Goal: Task Accomplishment & Management: Manage account settings

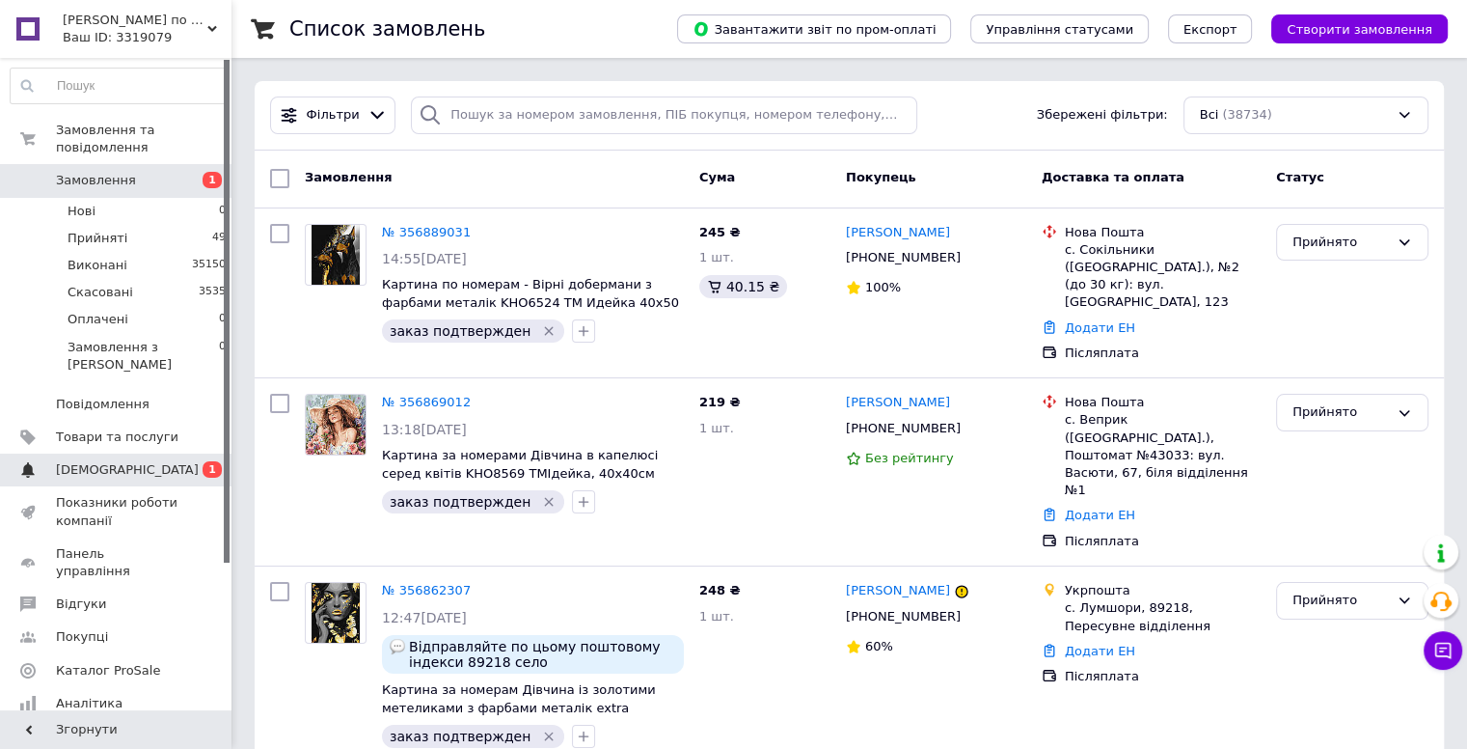
click at [131, 461] on span "[DEMOGRAPHIC_DATA]" at bounding box center [117, 469] width 123 height 17
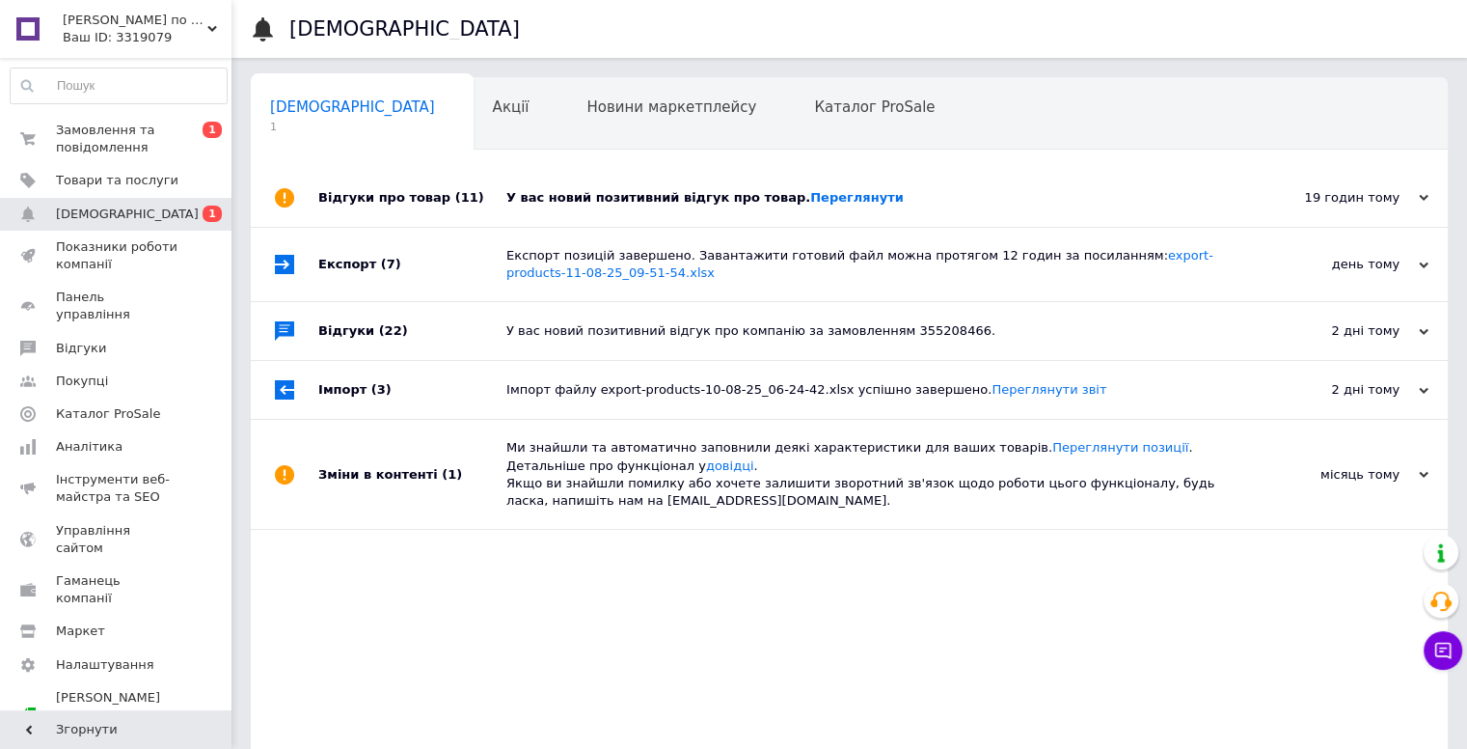
click at [314, 201] on div at bounding box center [285, 198] width 68 height 58
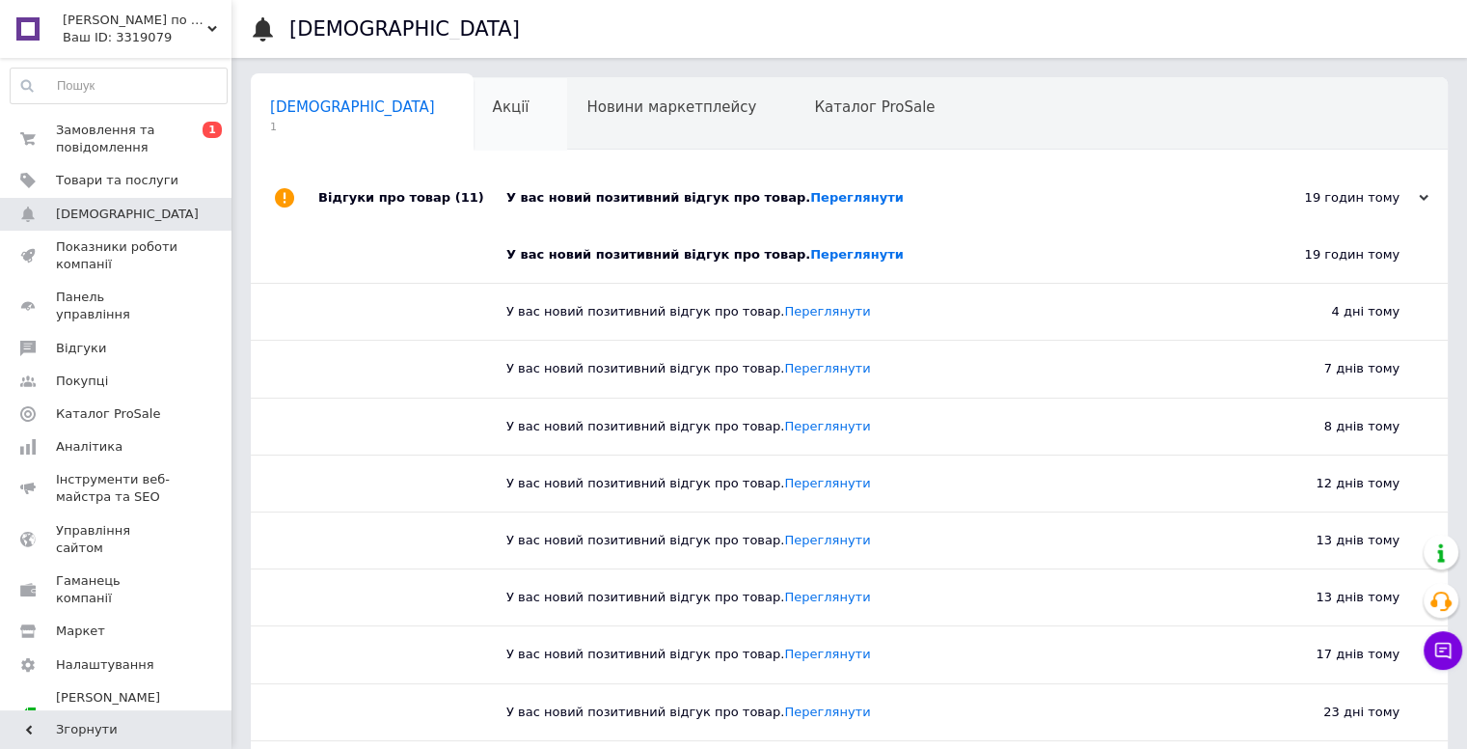
click at [493, 113] on span "Акції" at bounding box center [511, 106] width 37 height 17
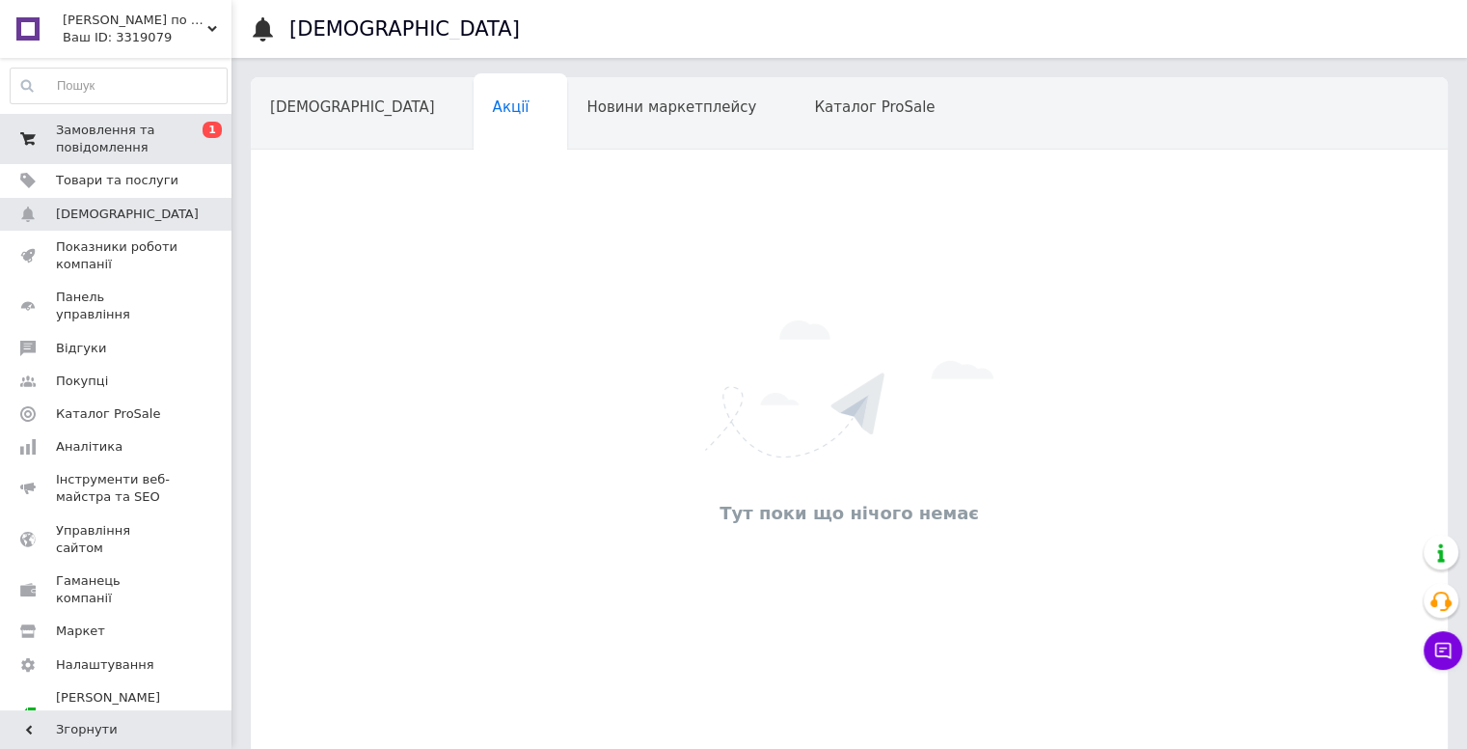
click at [115, 149] on span "Замовлення та повідомлення" at bounding box center [117, 139] width 123 height 35
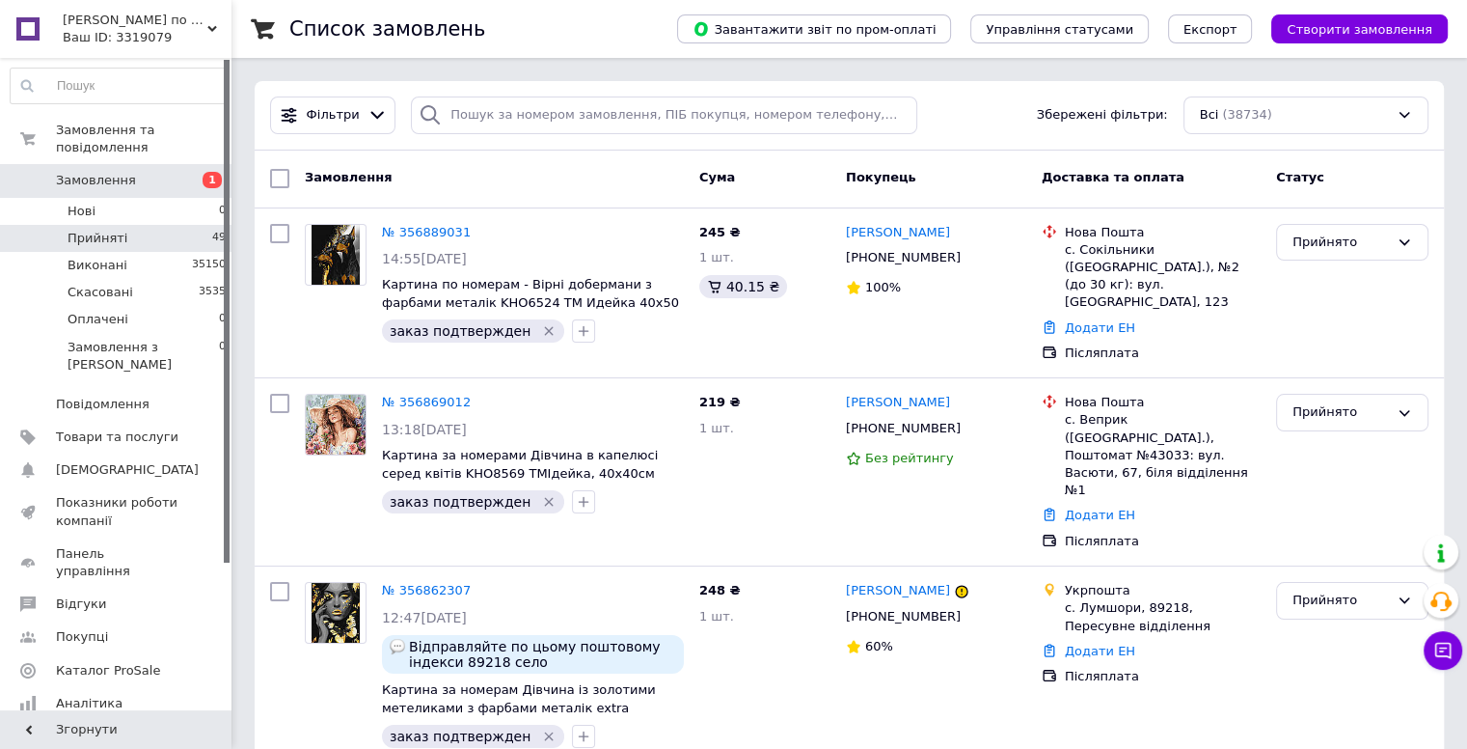
click at [134, 225] on li "Прийняті 49" at bounding box center [118, 238] width 237 height 27
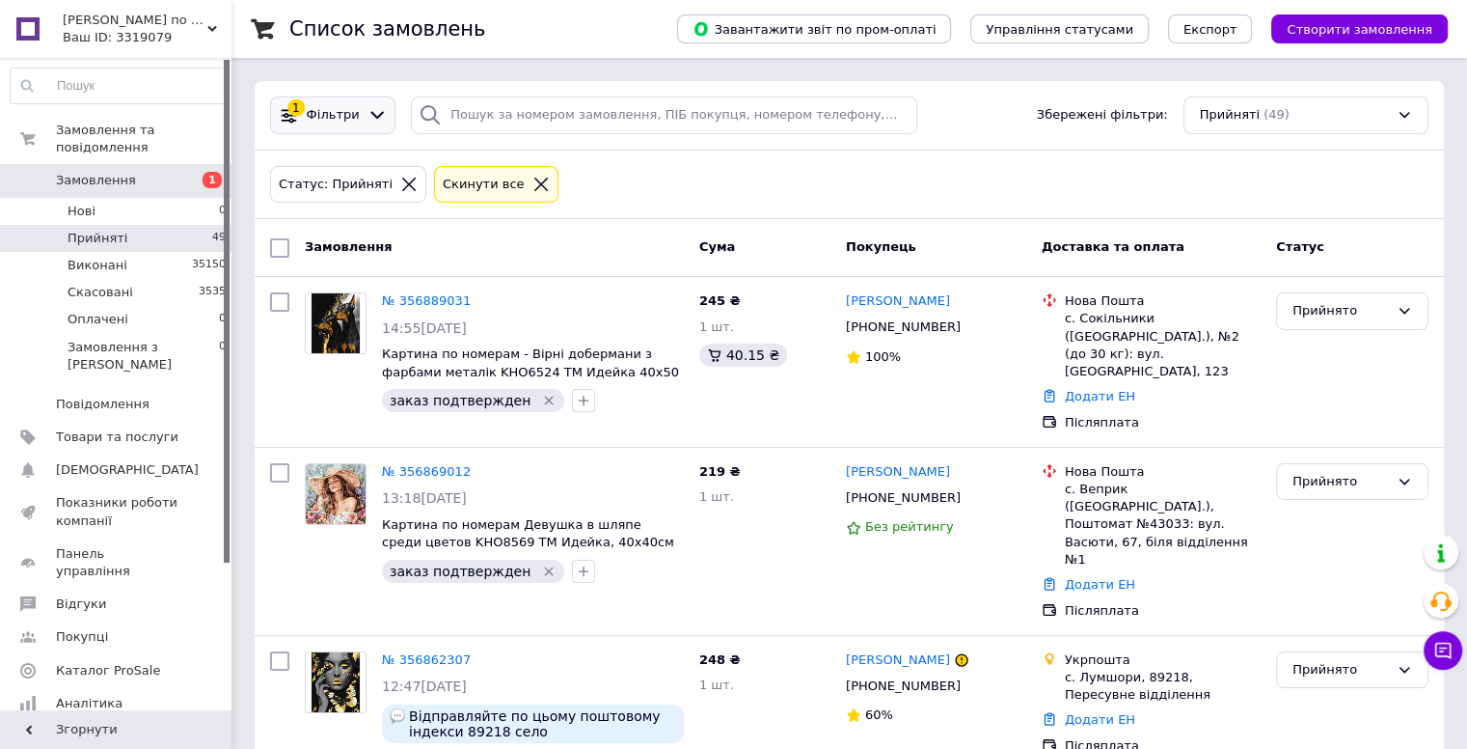
click at [324, 111] on span "Фільтри" at bounding box center [333, 115] width 53 height 18
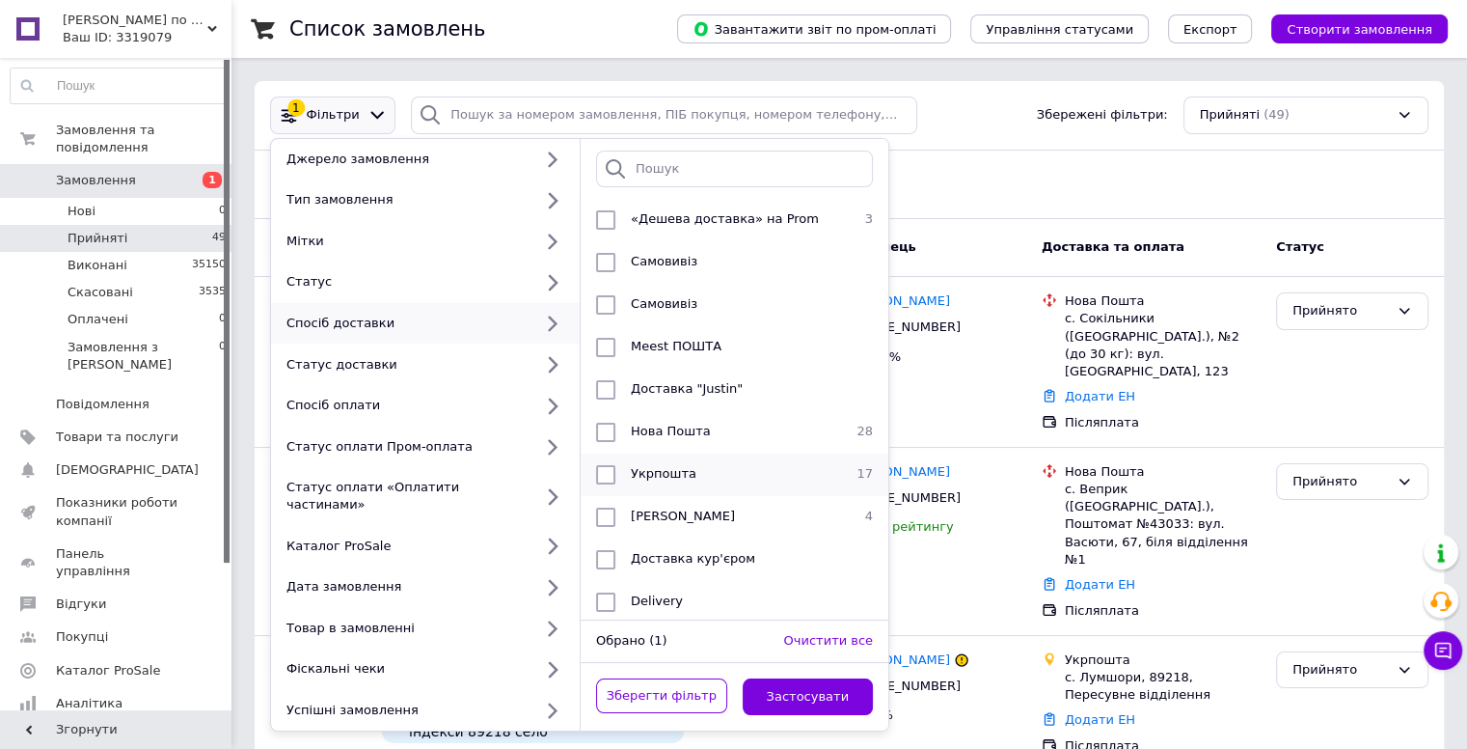
scroll to position [104, 0]
click at [604, 504] on input "checkbox" at bounding box center [605, 513] width 19 height 19
checkbox input "true"
click at [795, 685] on button "Застосувати" at bounding box center [808, 697] width 131 height 38
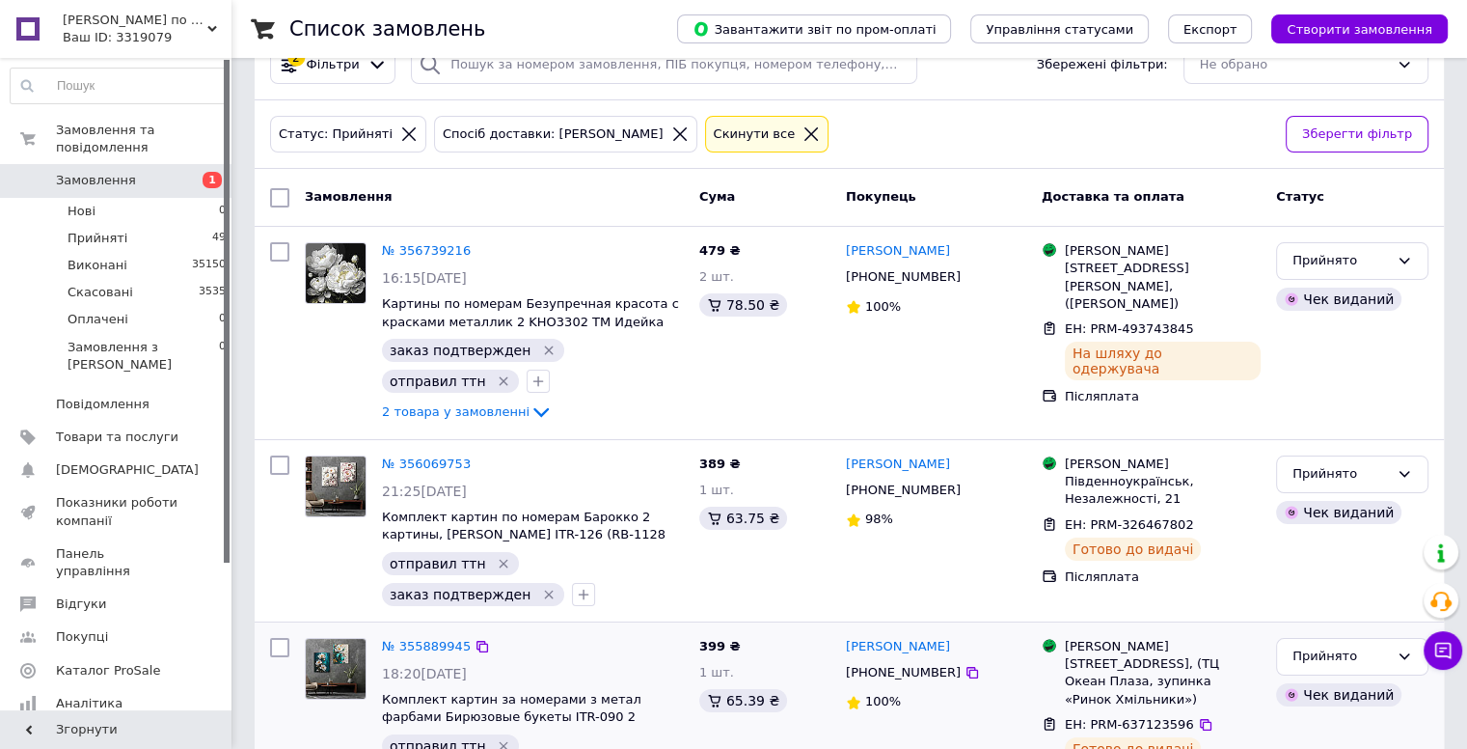
scroll to position [18, 0]
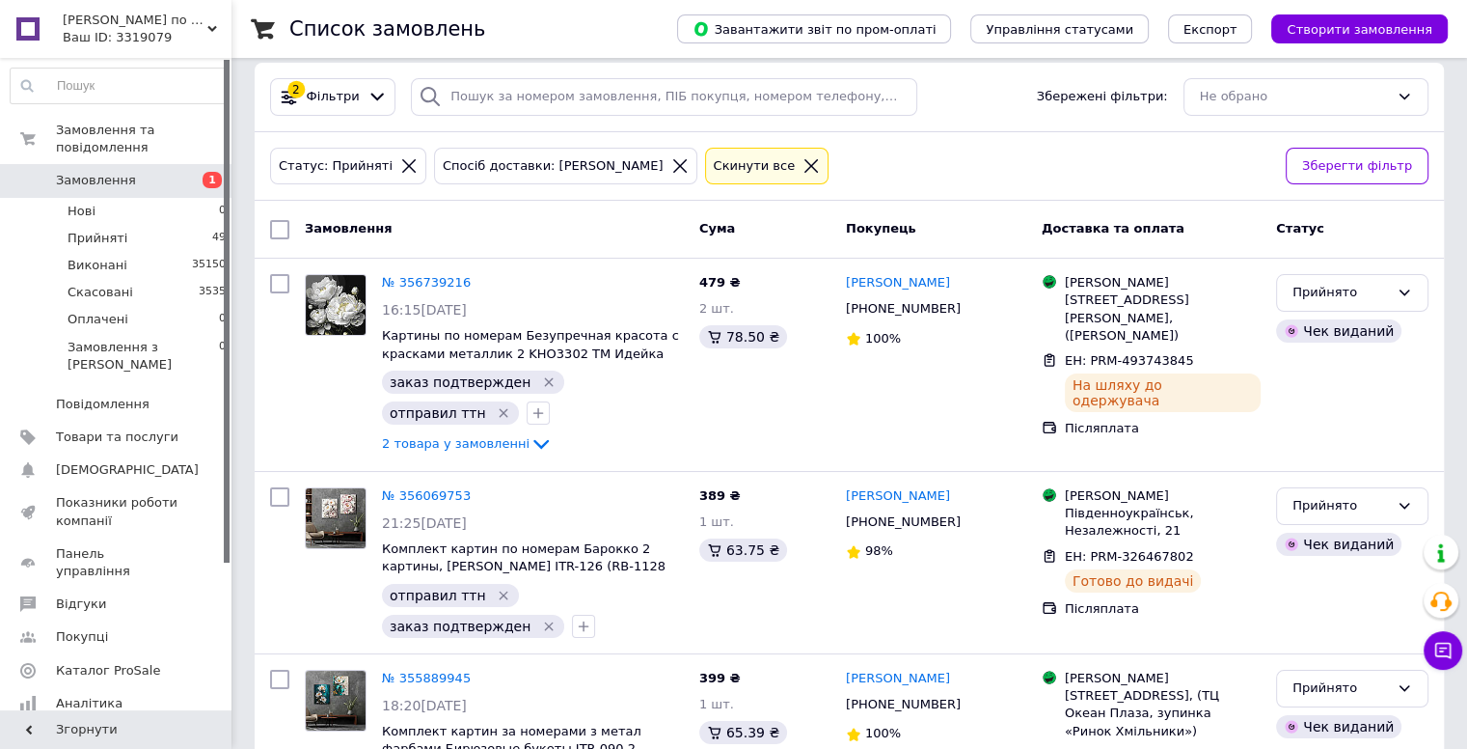
click at [671, 161] on icon at bounding box center [679, 165] width 17 height 17
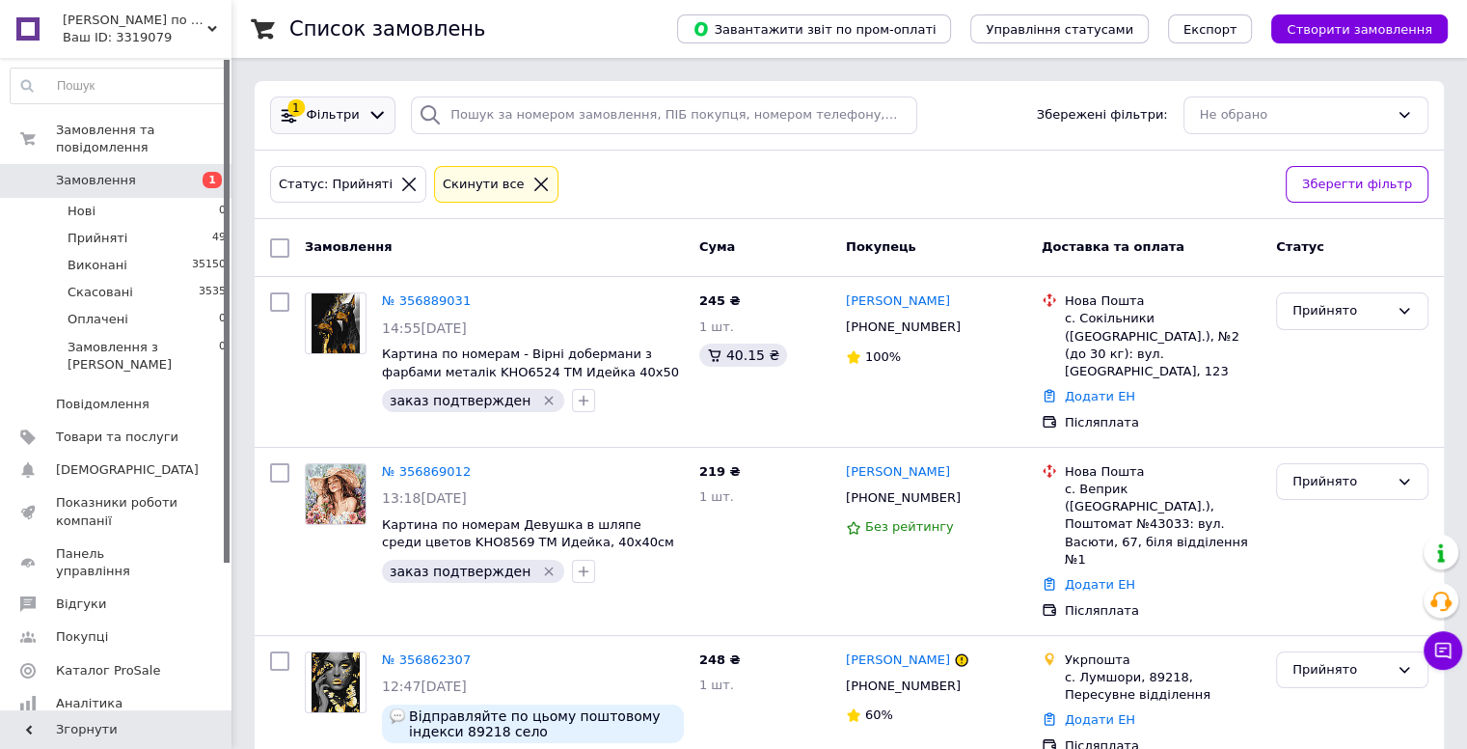
click at [346, 111] on span "Фільтри" at bounding box center [333, 115] width 53 height 18
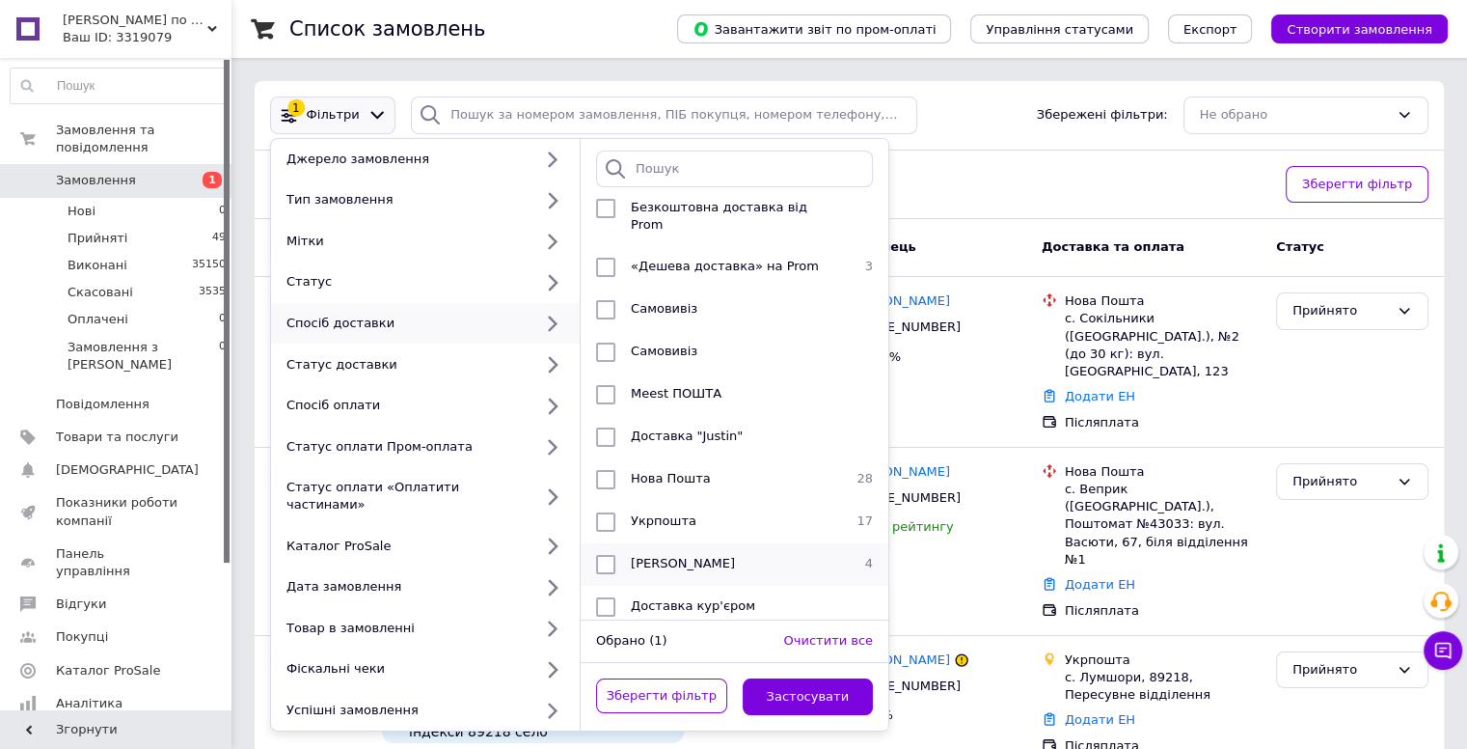
scroll to position [96, 0]
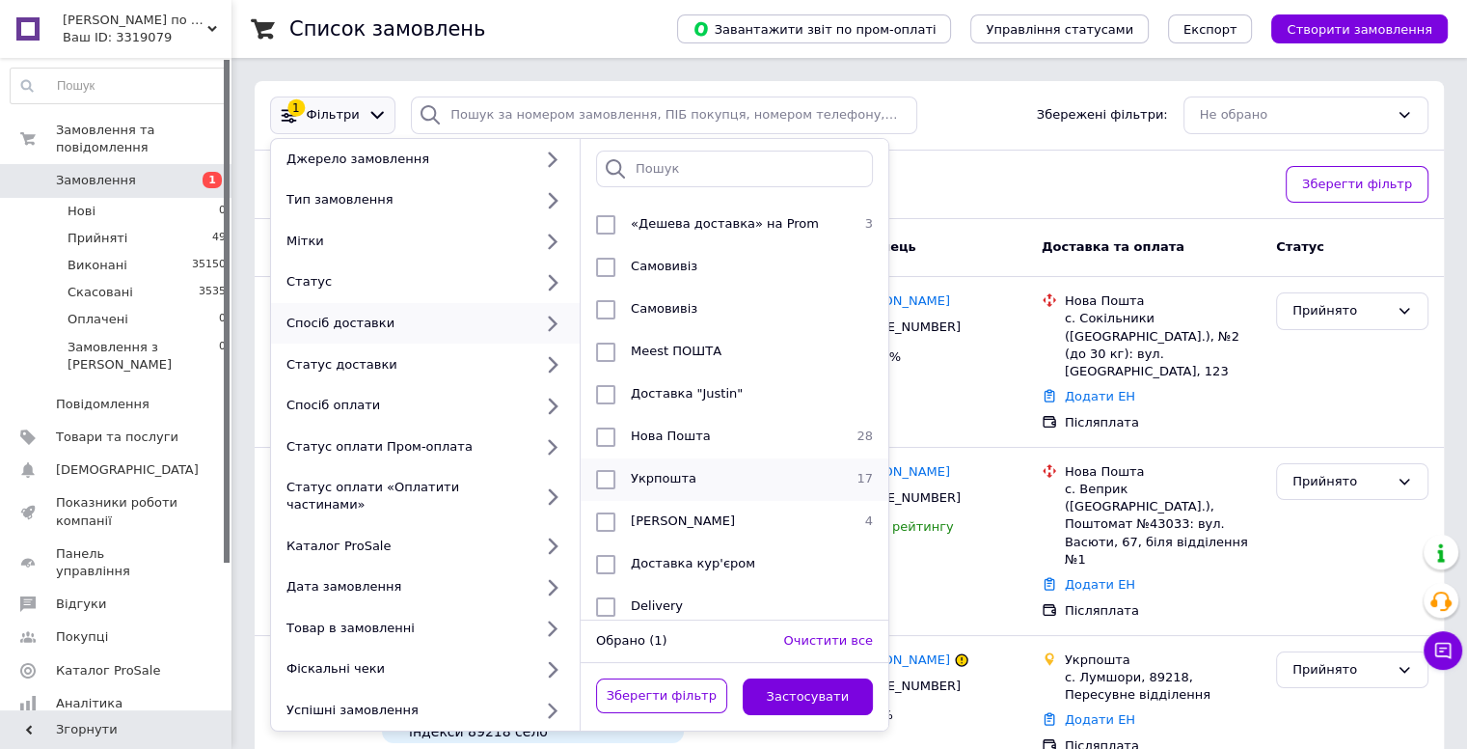
click at [607, 470] on input "checkbox" at bounding box center [605, 479] width 19 height 19
checkbox input "true"
click at [795, 678] on button "Застосувати" at bounding box center [808, 697] width 131 height 38
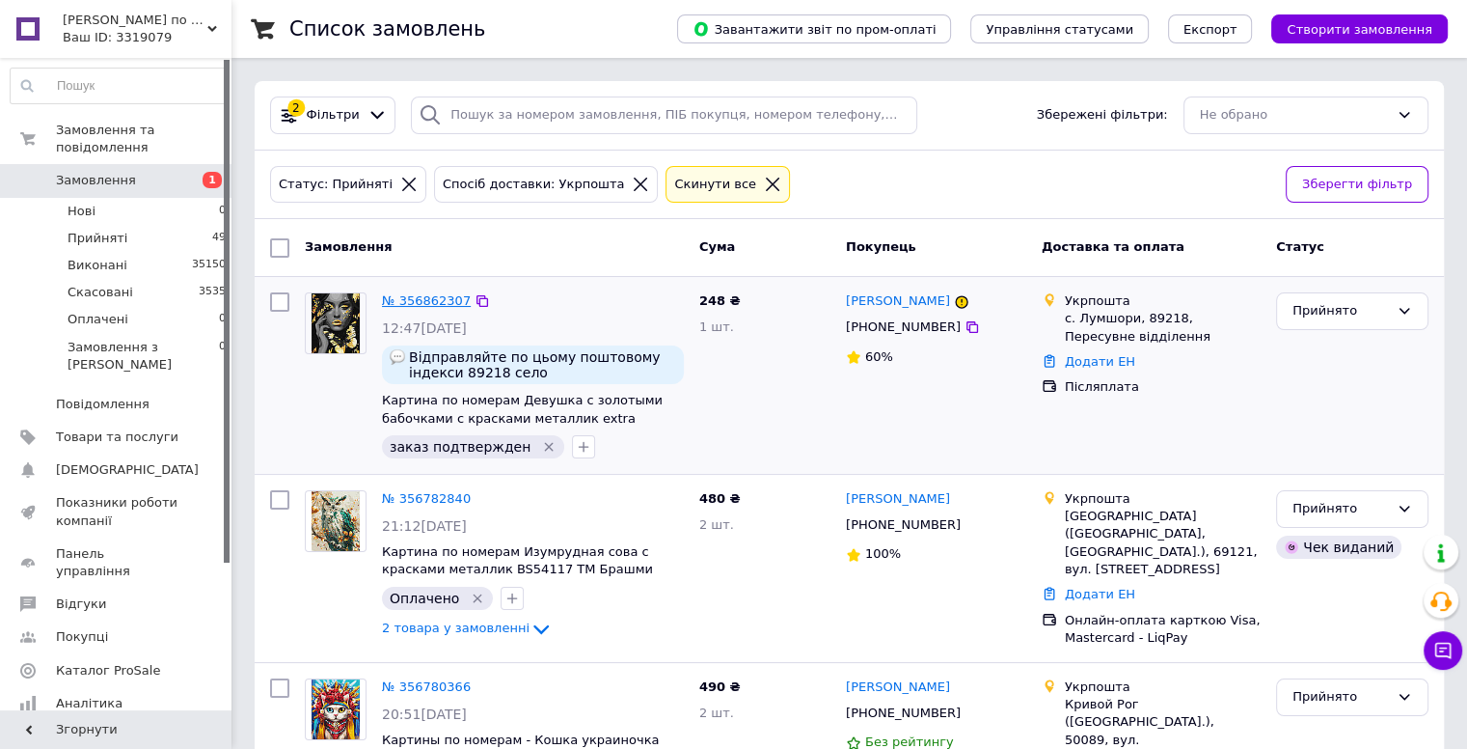
click at [424, 298] on link "№ 356862307" at bounding box center [426, 300] width 89 height 14
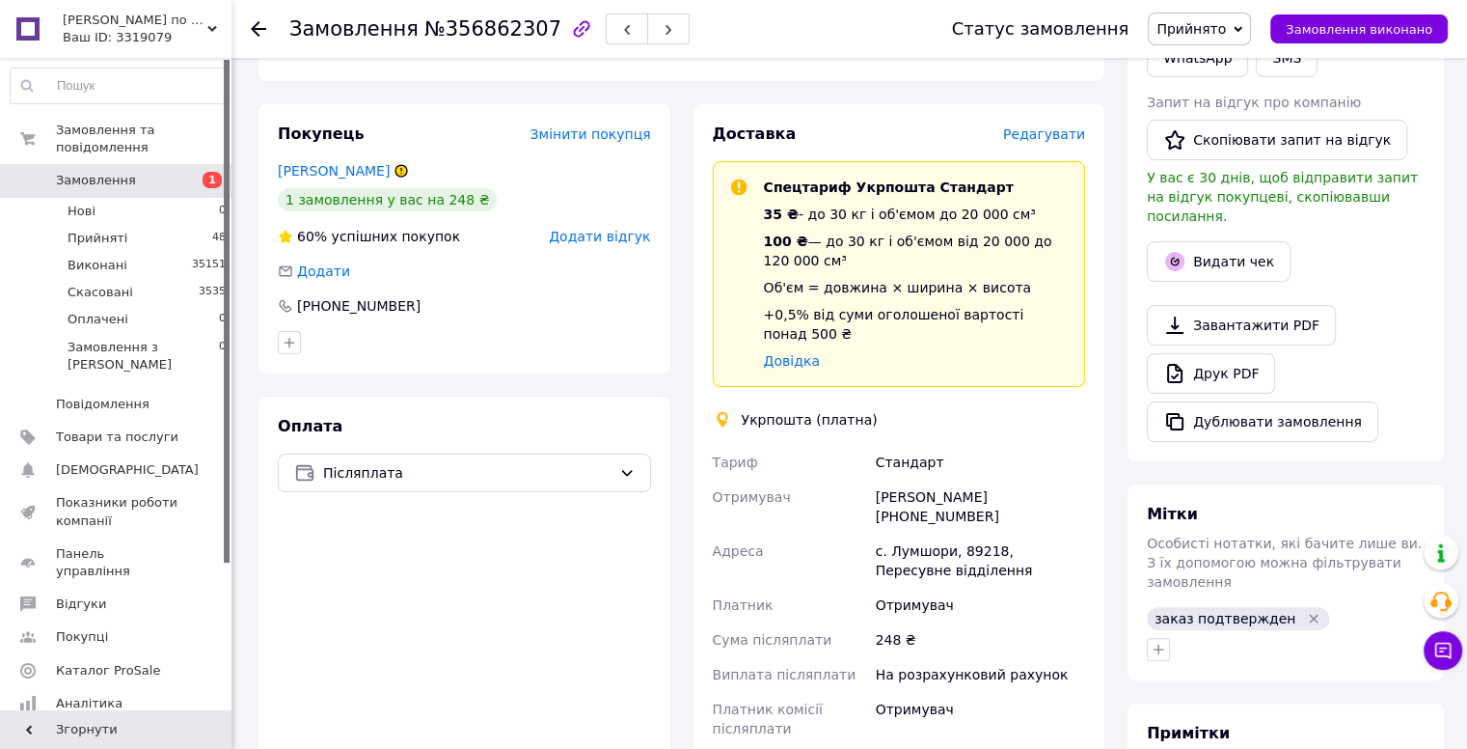
scroll to position [579, 0]
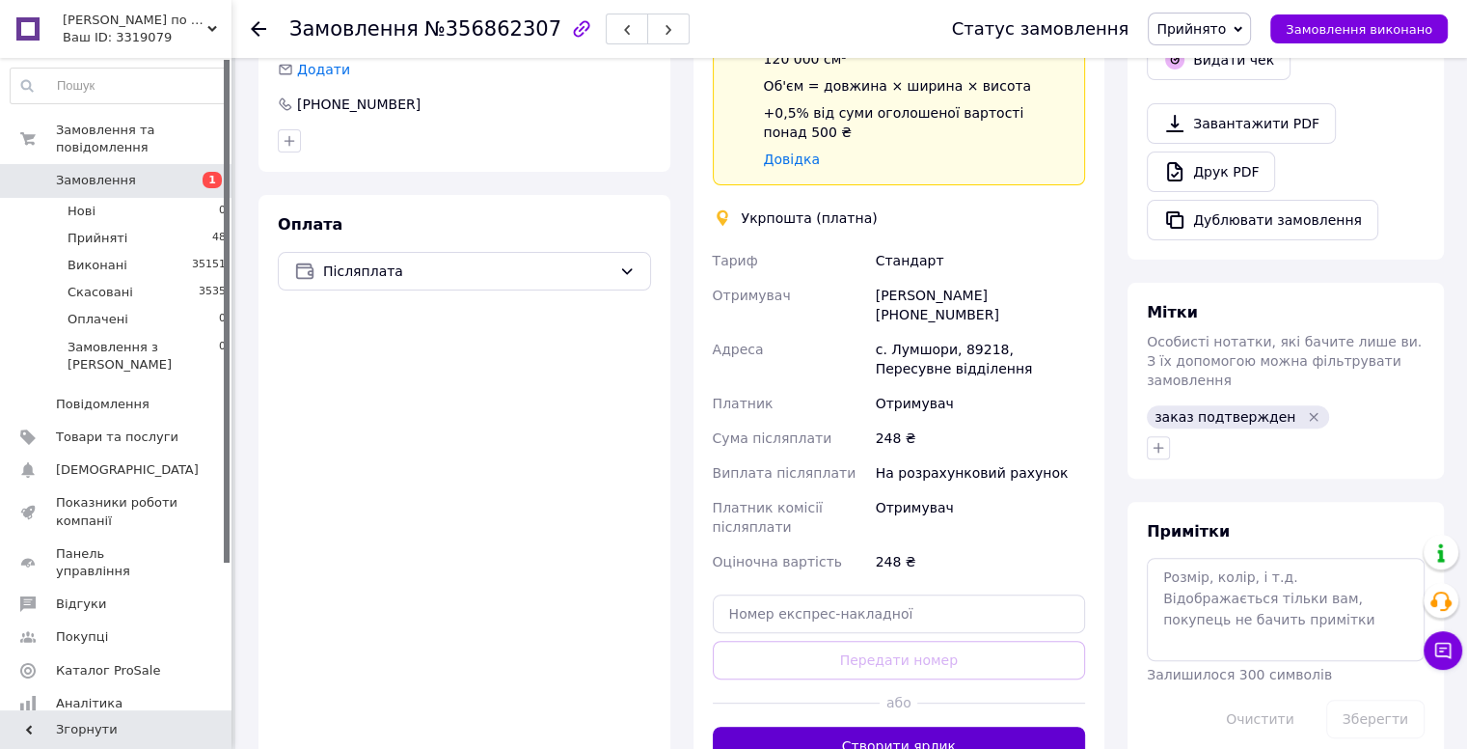
click at [907, 726] on button "Створити ярлик" at bounding box center [899, 745] width 373 height 39
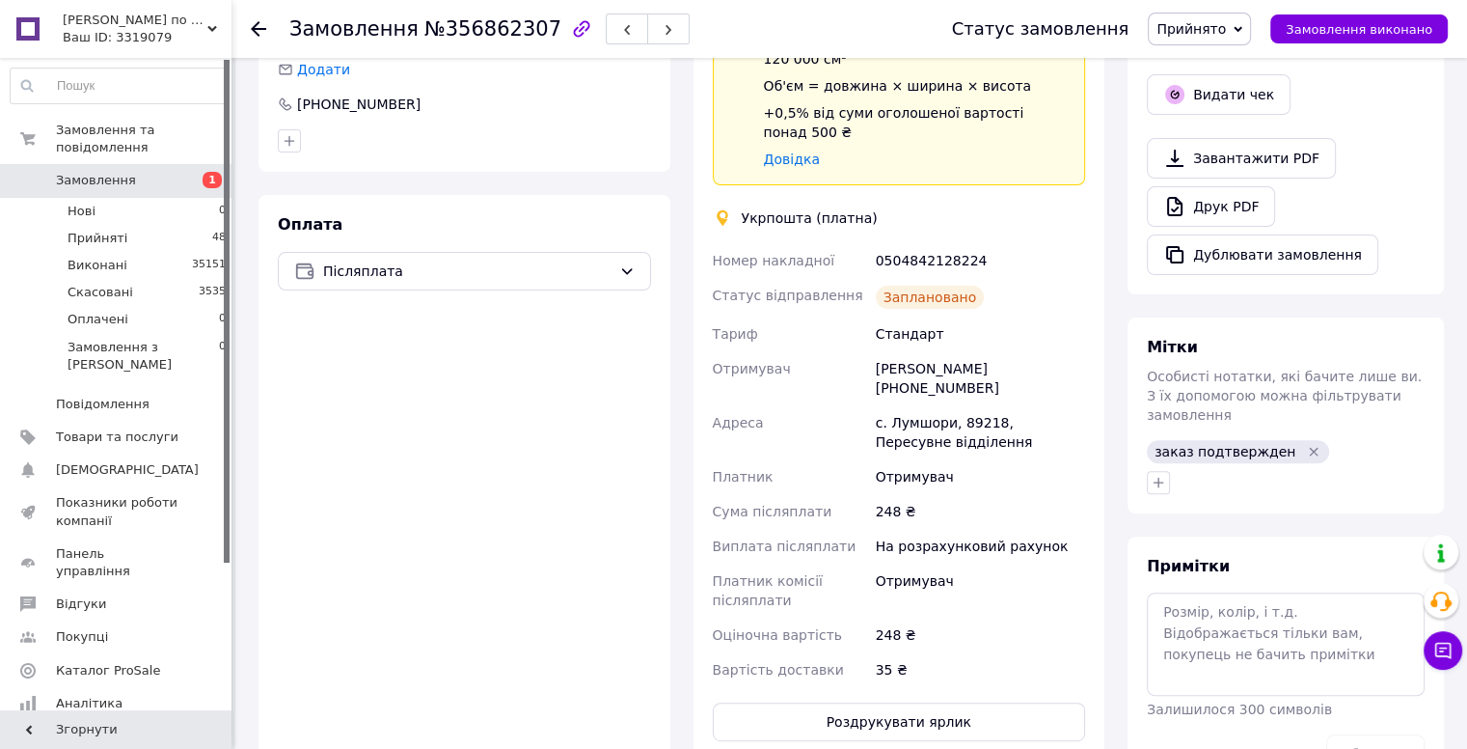
drag, startPoint x: 880, startPoint y: 356, endPoint x: 849, endPoint y: 382, distance: 40.4
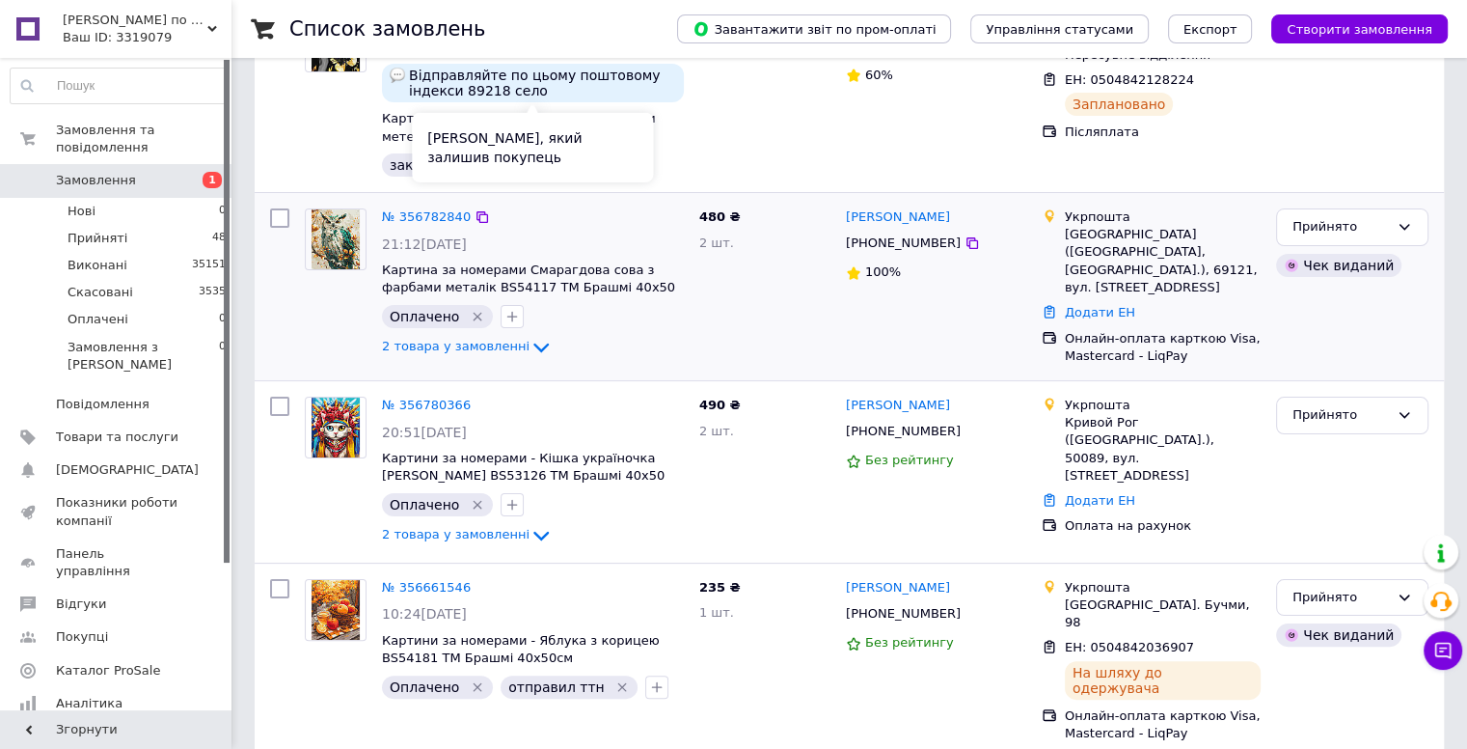
scroll to position [289, 0]
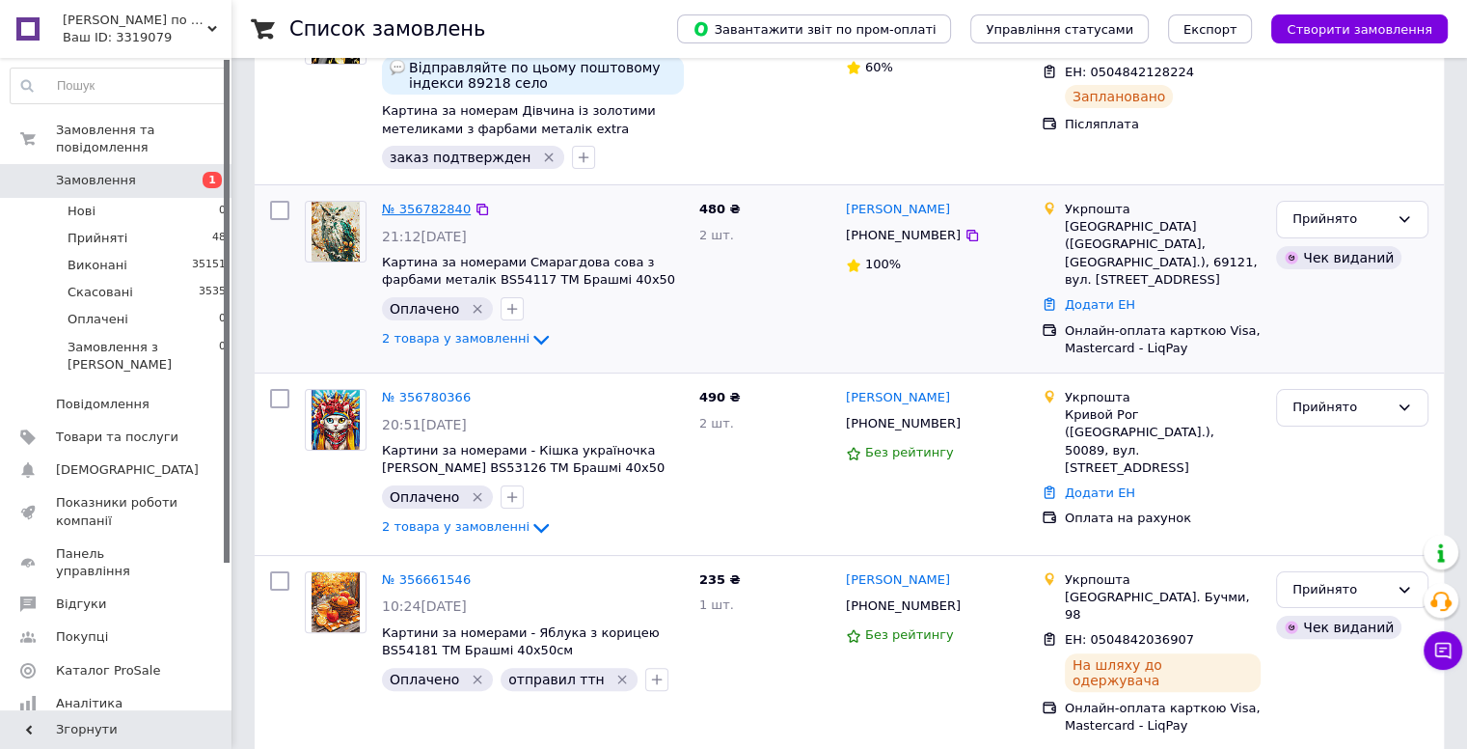
click at [413, 206] on link "№ 356782840" at bounding box center [426, 209] width 89 height 14
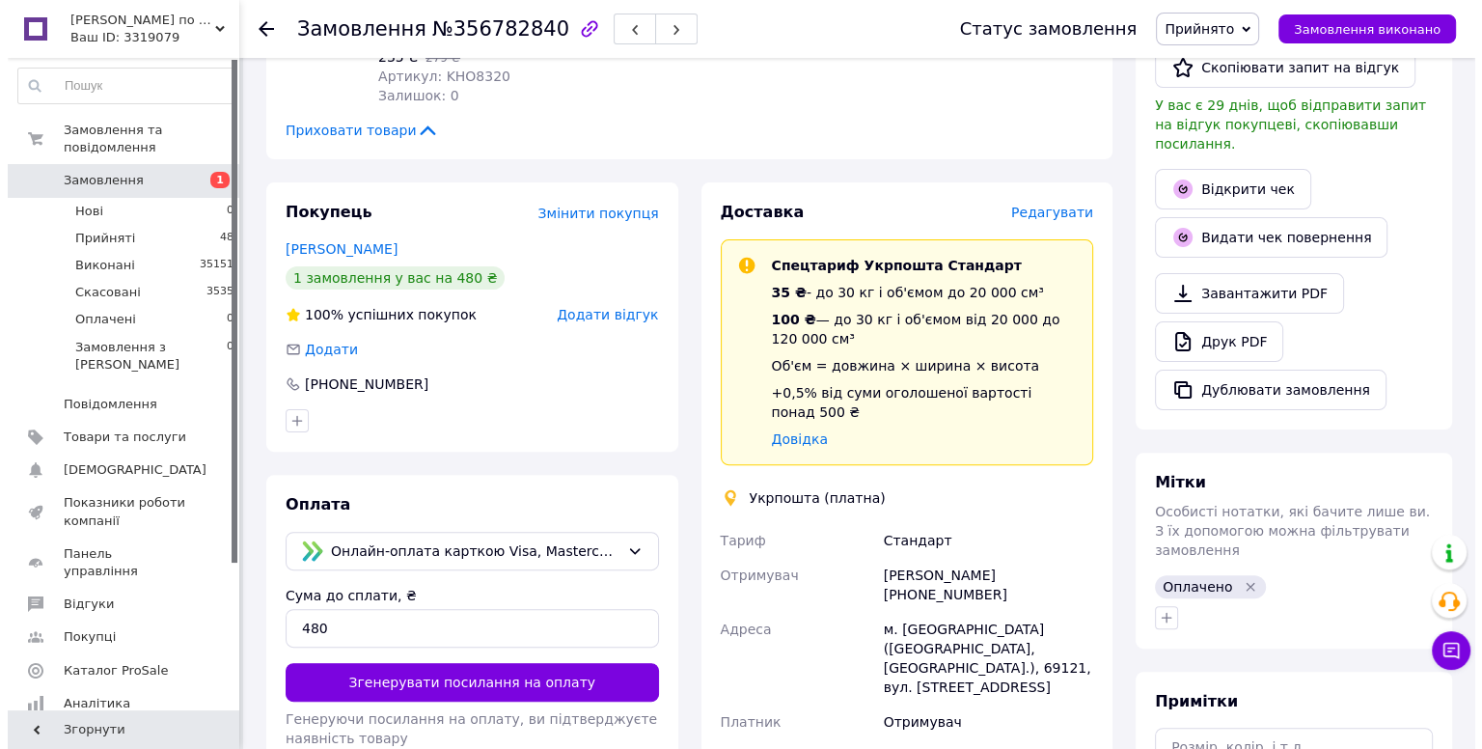
scroll to position [482, 0]
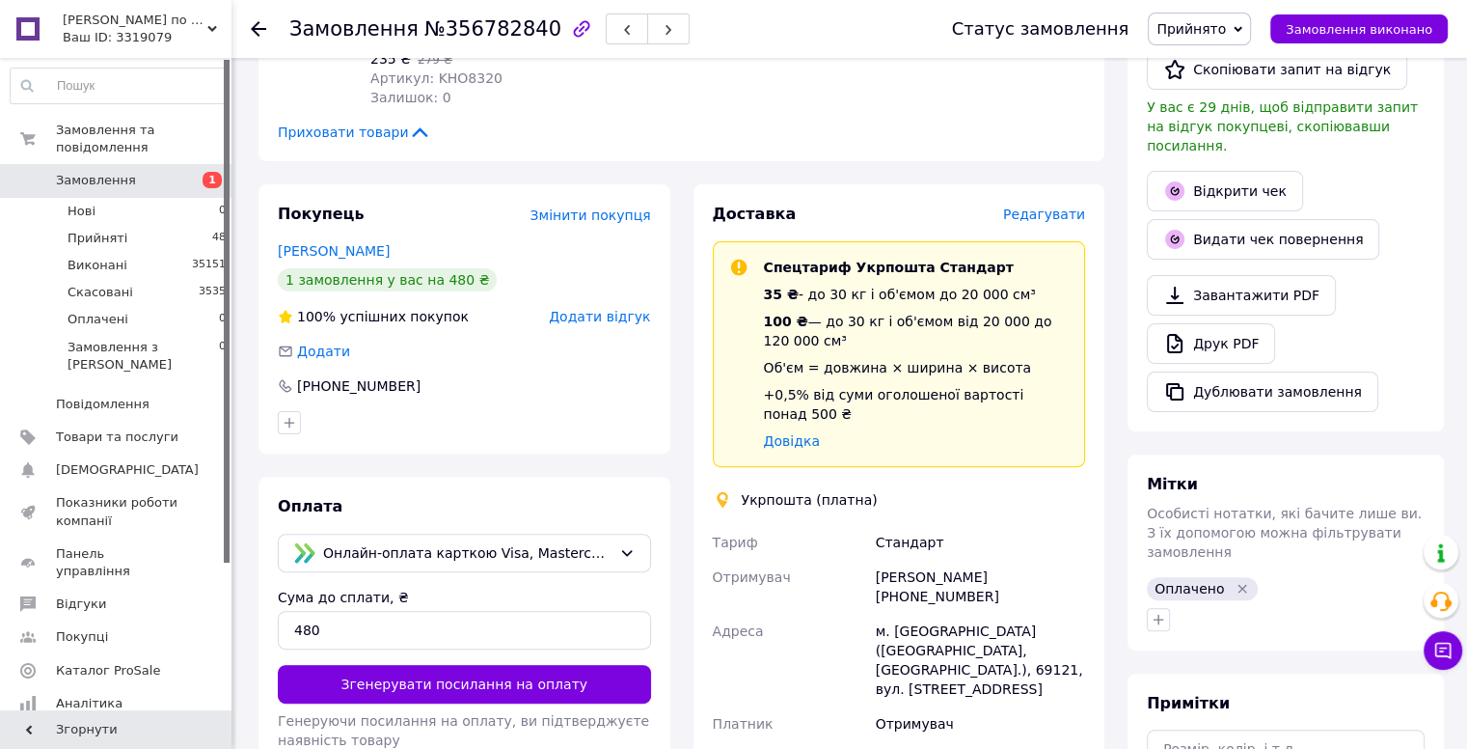
click at [1055, 206] on span "Редагувати" at bounding box center [1044, 213] width 82 height 15
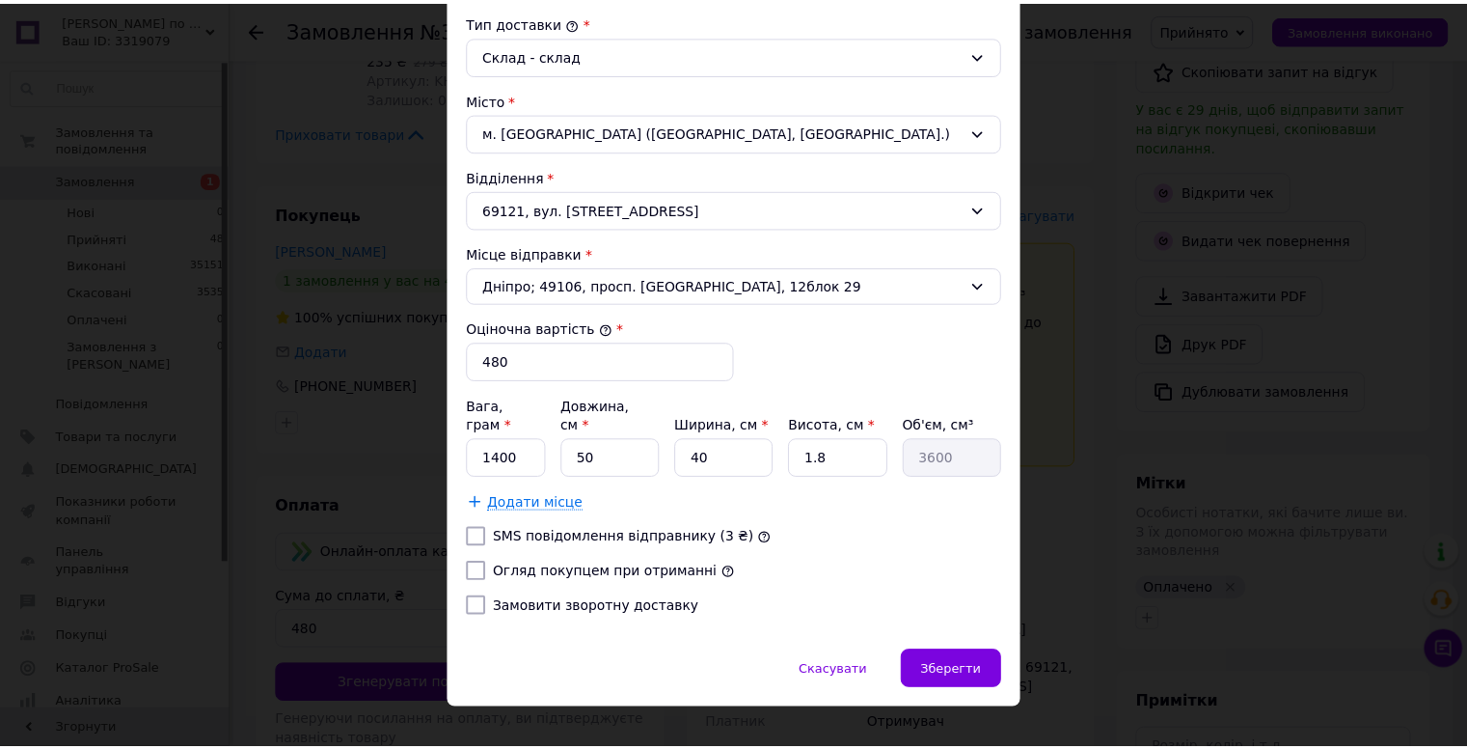
scroll to position [523, 0]
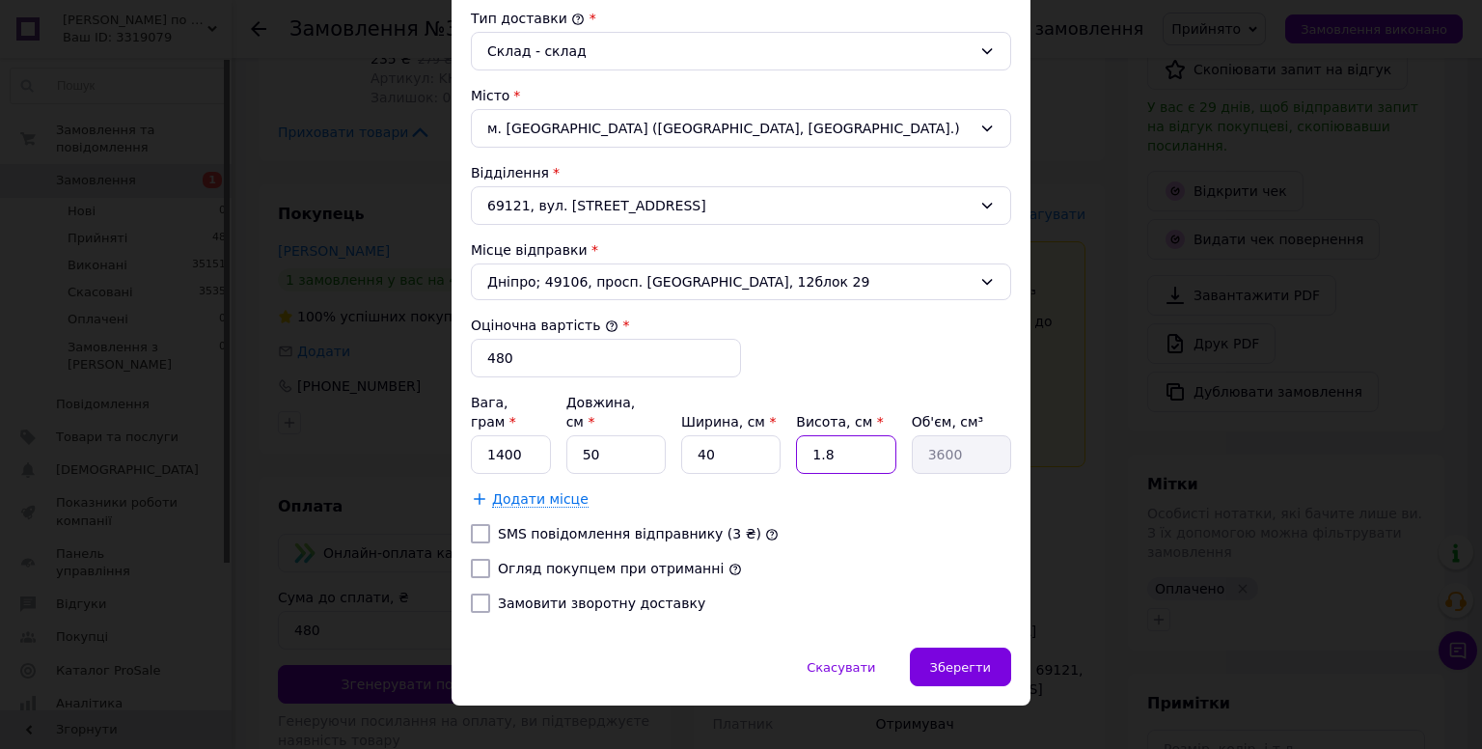
drag, startPoint x: 845, startPoint y: 428, endPoint x: 796, endPoint y: 437, distance: 50.0
click at [796, 437] on input "1.8" at bounding box center [845, 454] width 99 height 39
type input "3"
type input "6000"
type input "3"
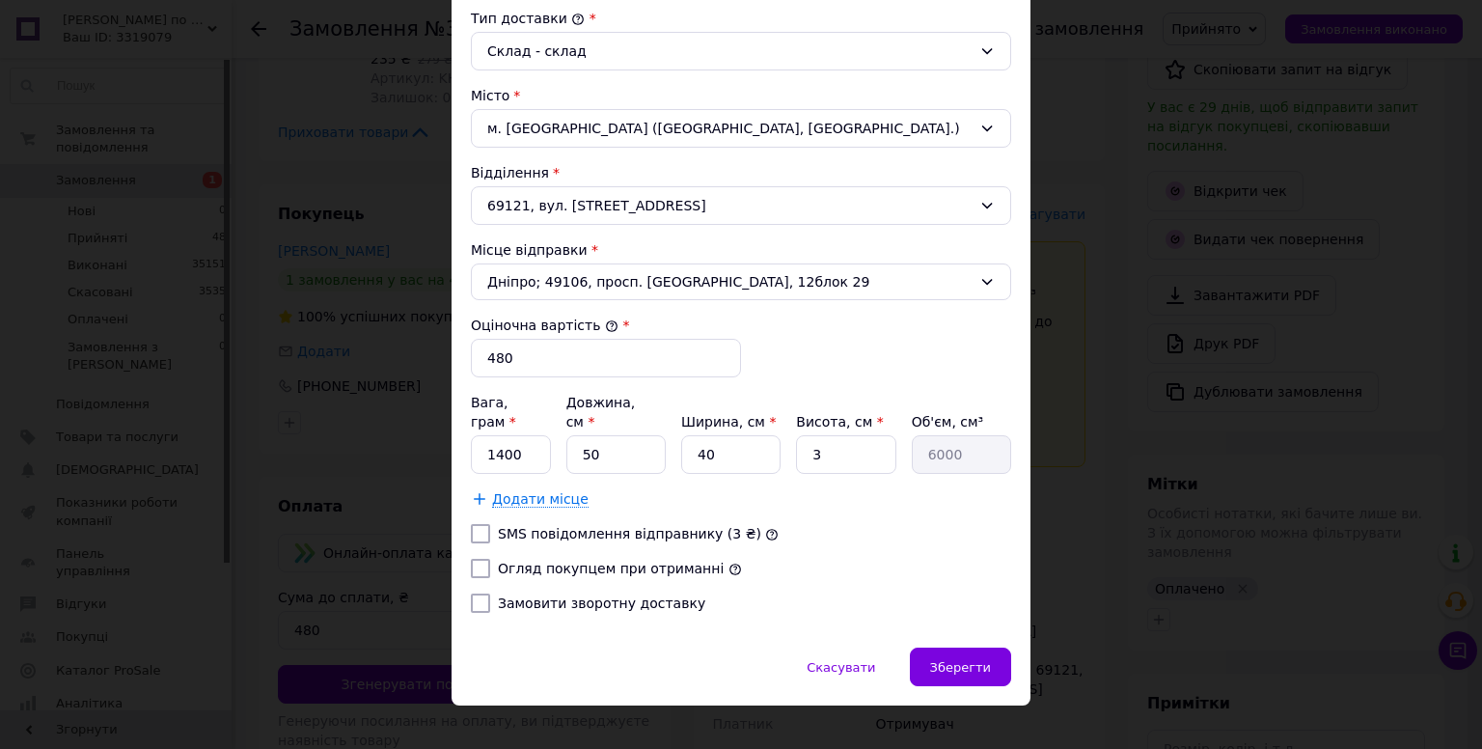
click at [490, 559] on div at bounding box center [480, 568] width 27 height 19
click at [482, 559] on input "Огляд покупцем при отриманні" at bounding box center [480, 568] width 19 height 19
checkbox input "true"
click at [962, 660] on span "Зберегти" at bounding box center [960, 667] width 61 height 14
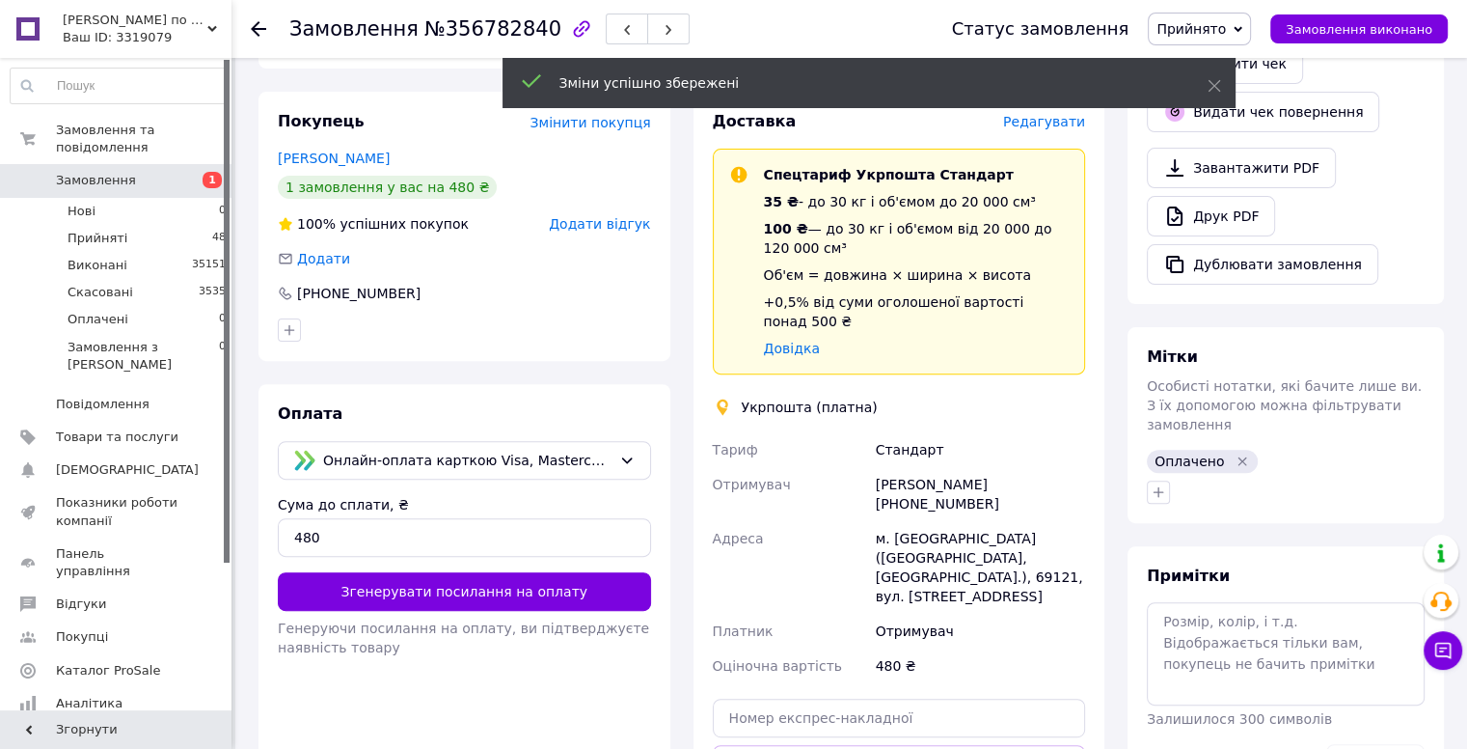
scroll to position [675, 0]
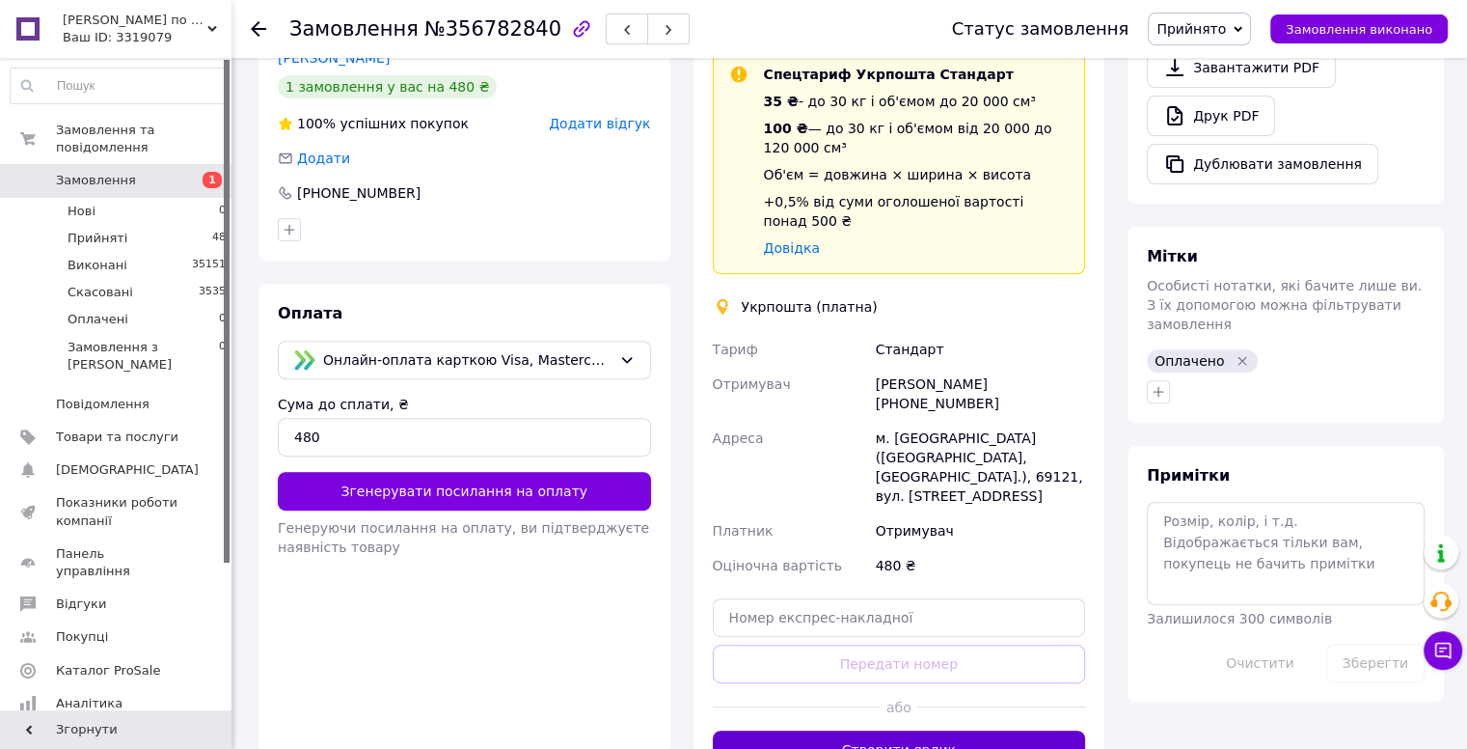
click at [886, 730] on button "Створити ярлик" at bounding box center [899, 749] width 373 height 39
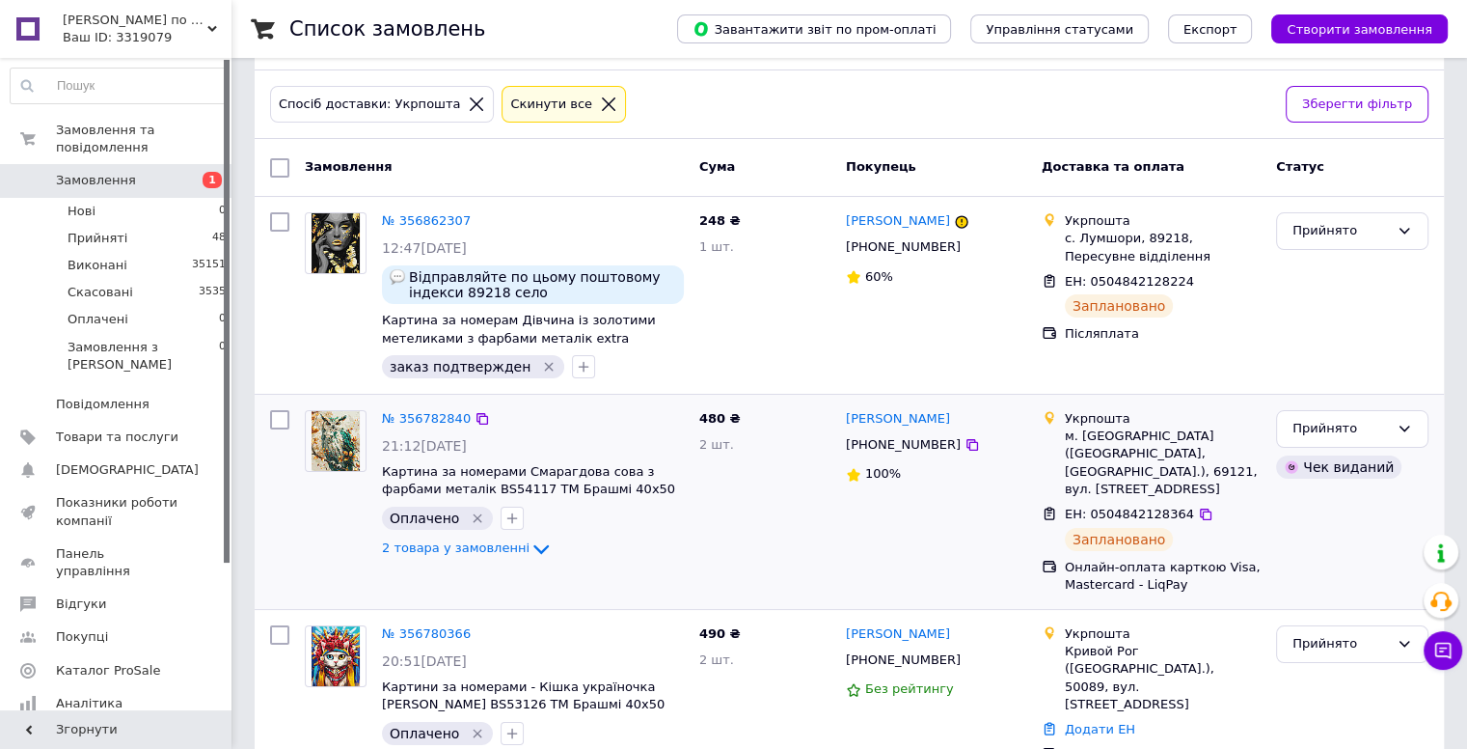
scroll to position [386, 0]
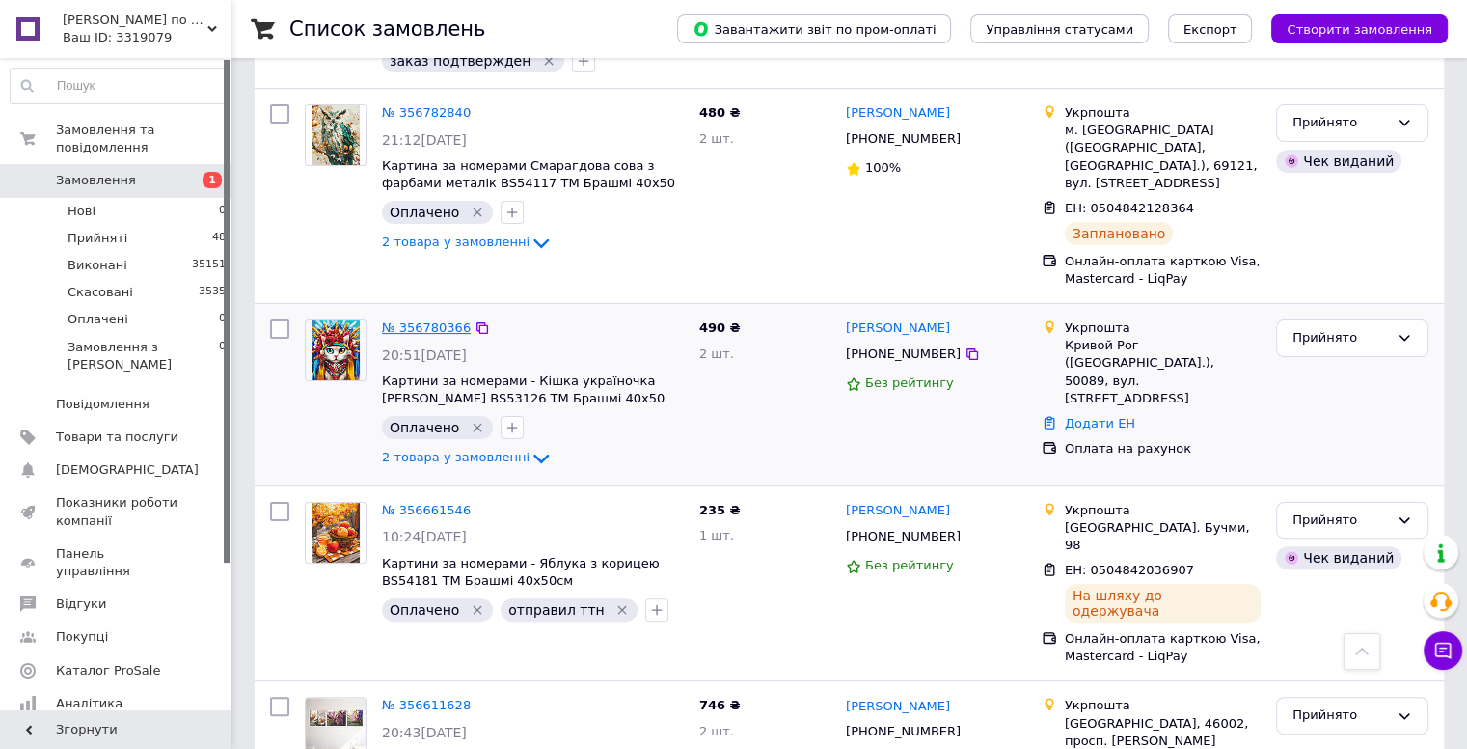
click at [423, 320] on link "№ 356780366" at bounding box center [426, 327] width 89 height 14
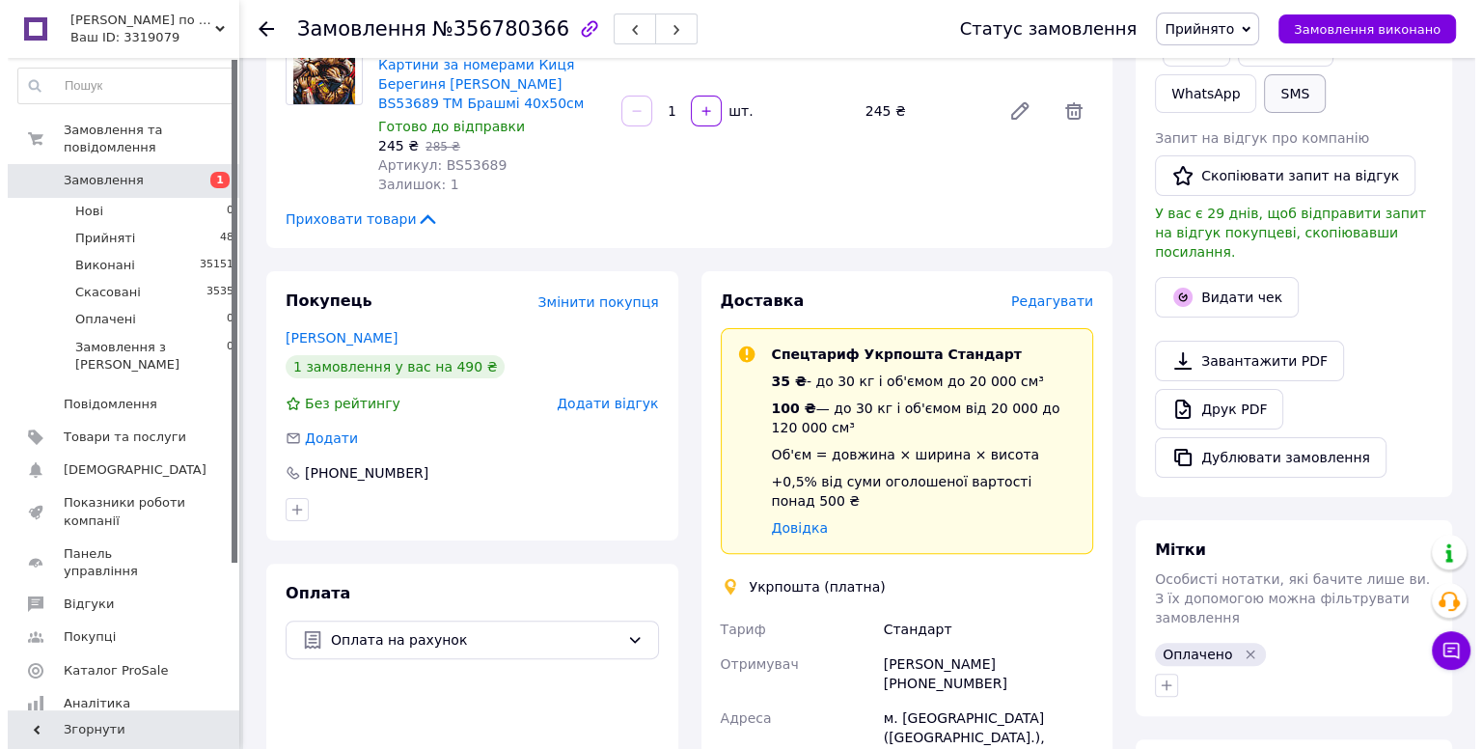
scroll to position [386, 0]
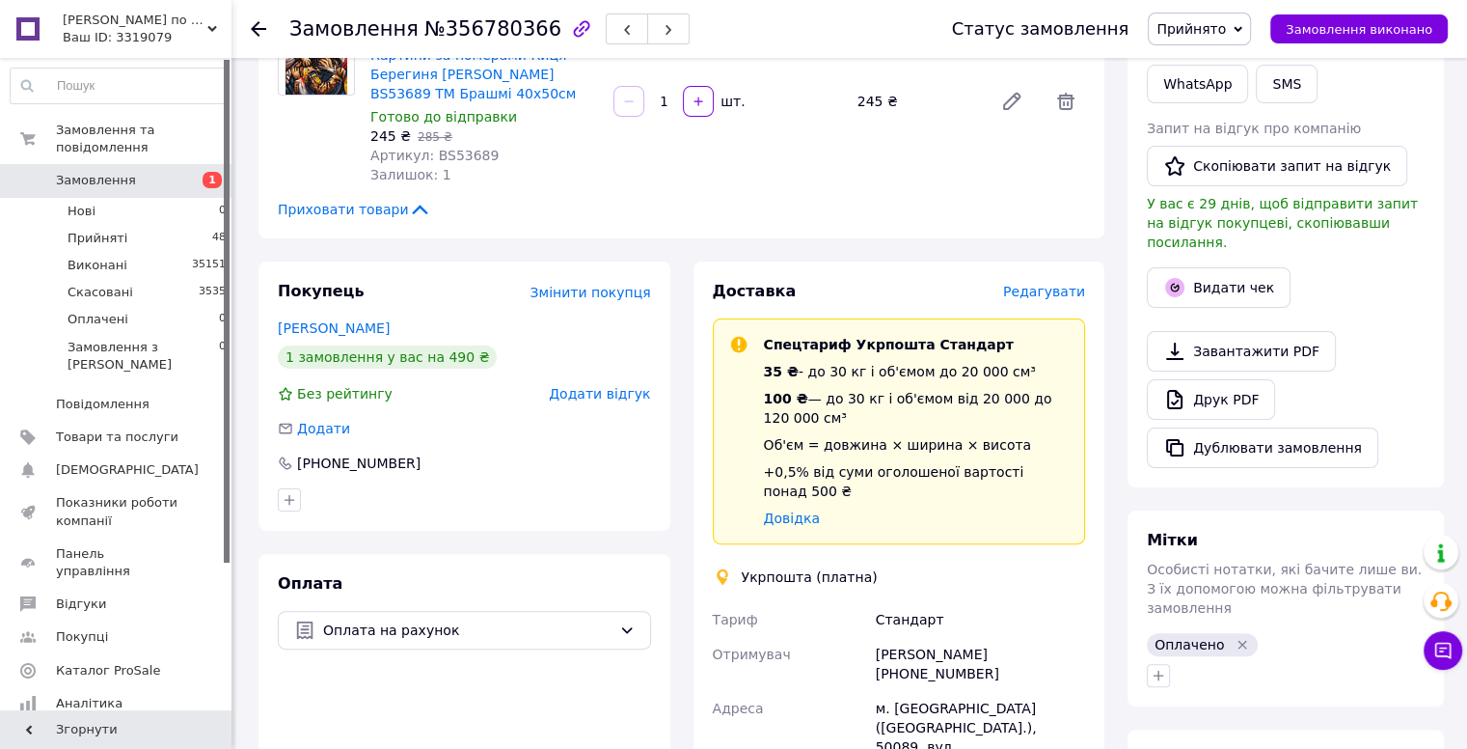
click at [1066, 296] on span "Редагувати" at bounding box center [1044, 291] width 82 height 15
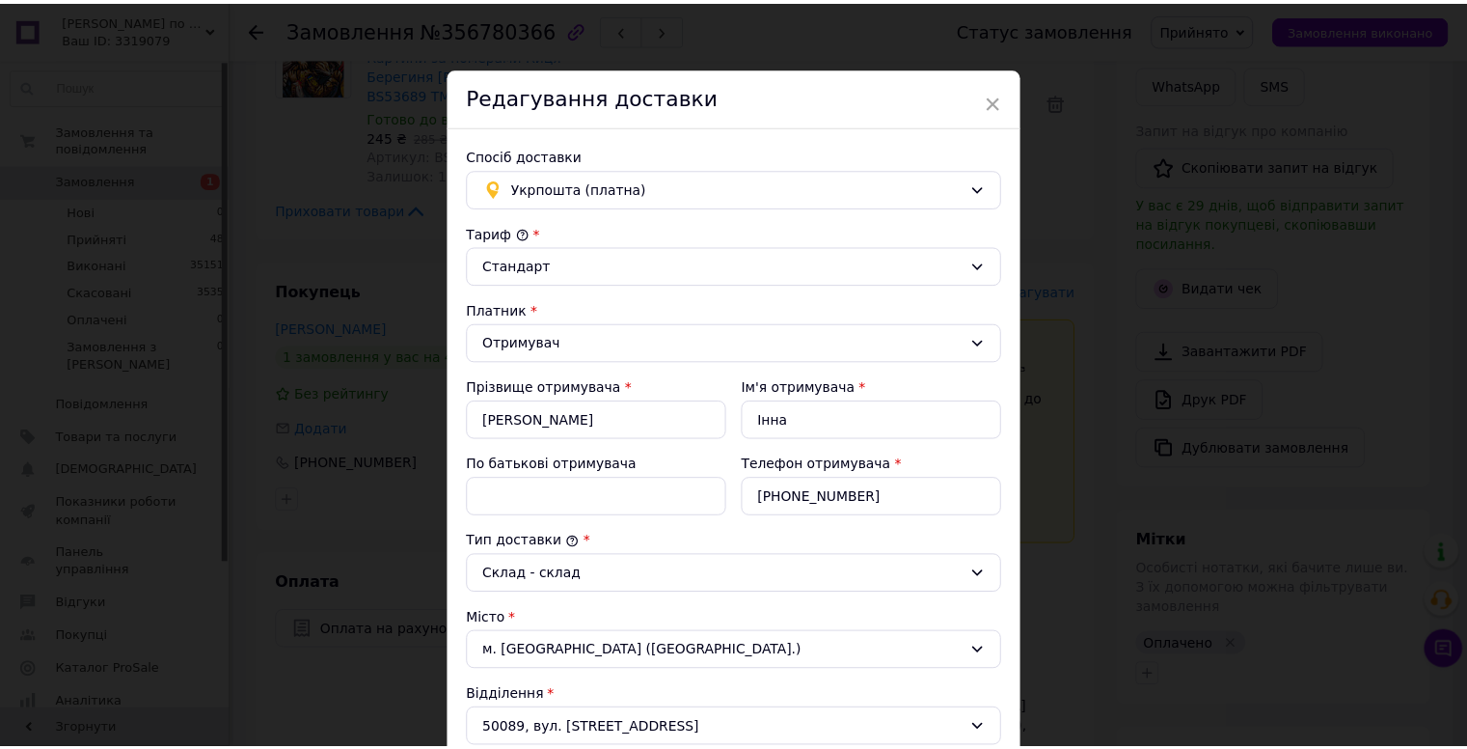
scroll to position [523, 0]
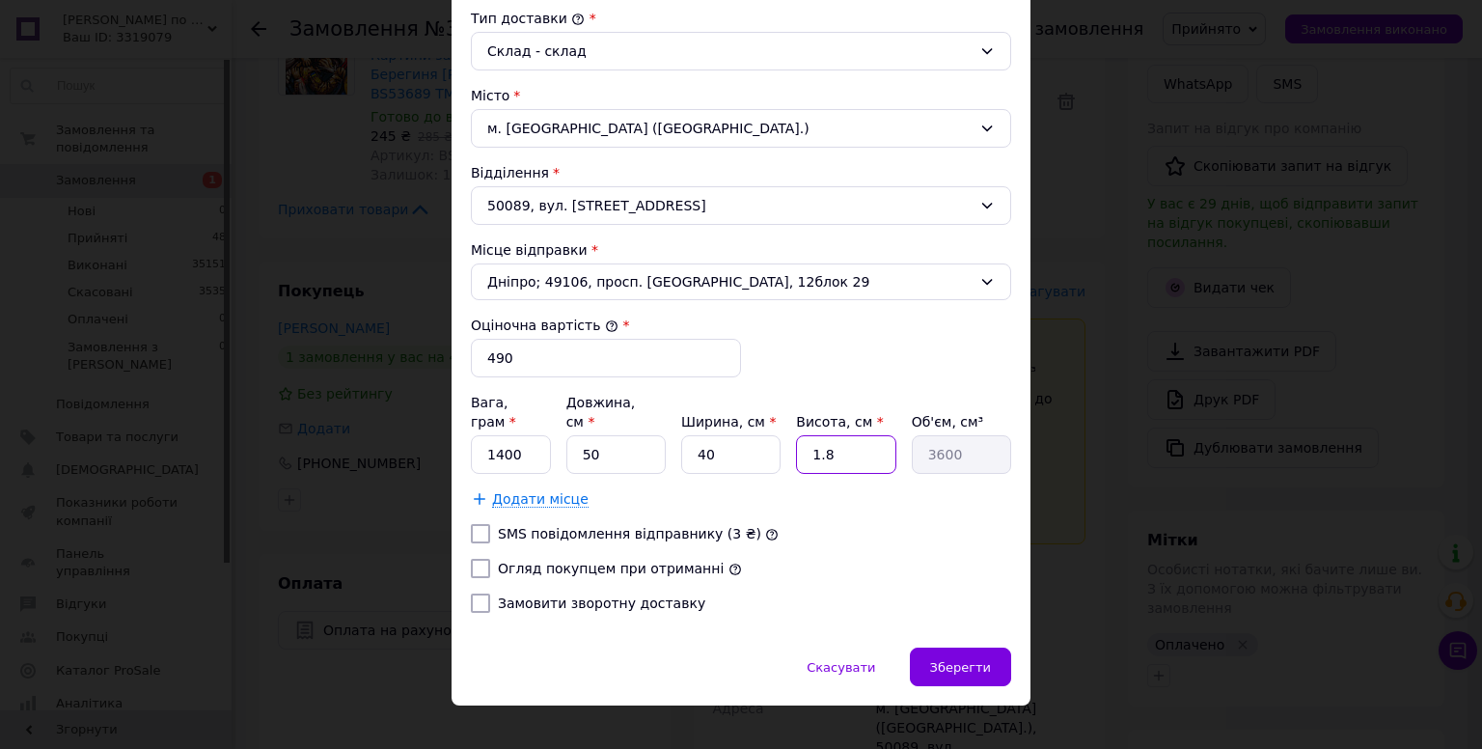
drag, startPoint x: 828, startPoint y: 432, endPoint x: 803, endPoint y: 437, distance: 25.5
click at [803, 437] on input "1.8" at bounding box center [845, 454] width 99 height 39
type input "3"
type input "6000"
type input "3"
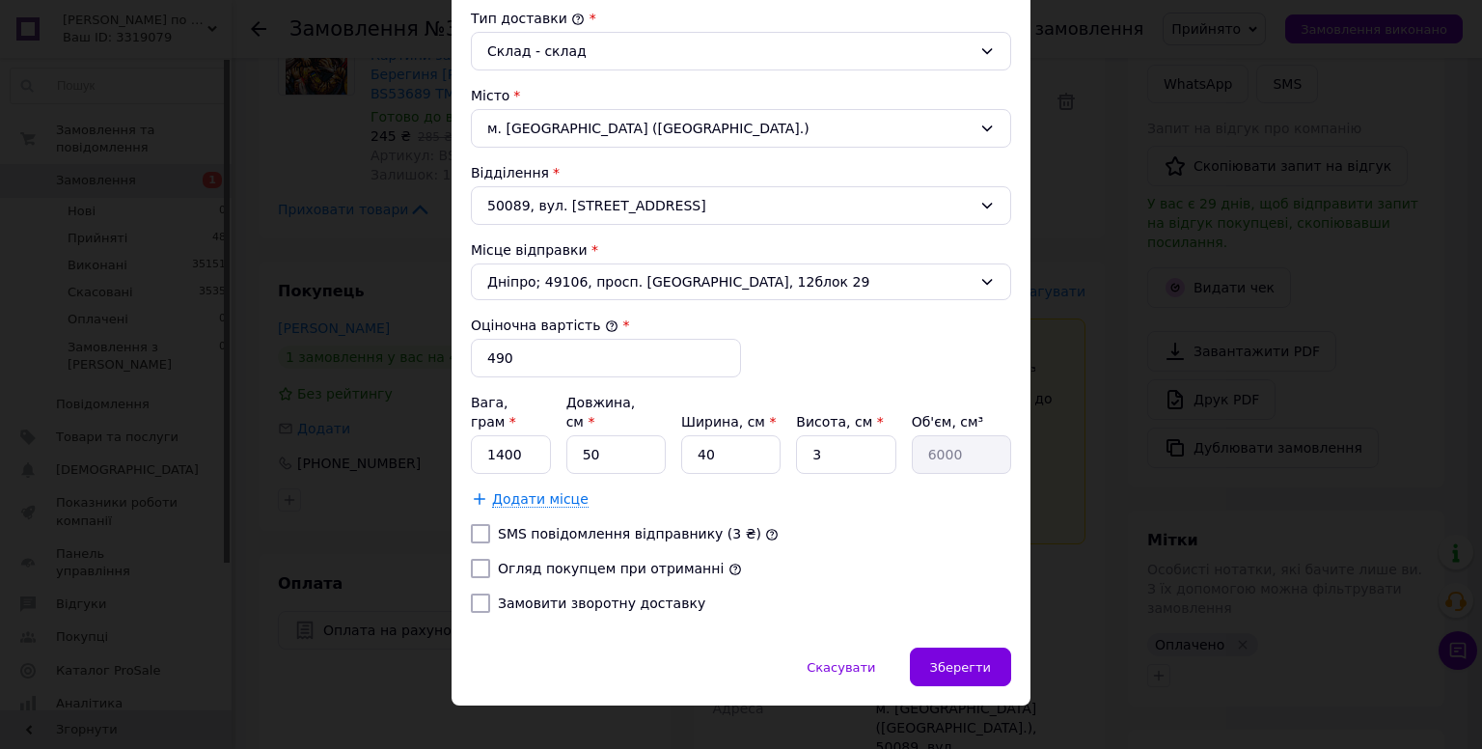
click at [481, 559] on input "Огляд покупцем при отриманні" at bounding box center [480, 568] width 19 height 19
checkbox input "true"
click at [862, 564] on div "[PERSON_NAME] * [PERSON_NAME] * Отримувач Прізвище отримувача * [PERSON_NAME] І…" at bounding box center [741, 164] width 540 height 928
click at [980, 660] on span "Зберегти" at bounding box center [960, 667] width 61 height 14
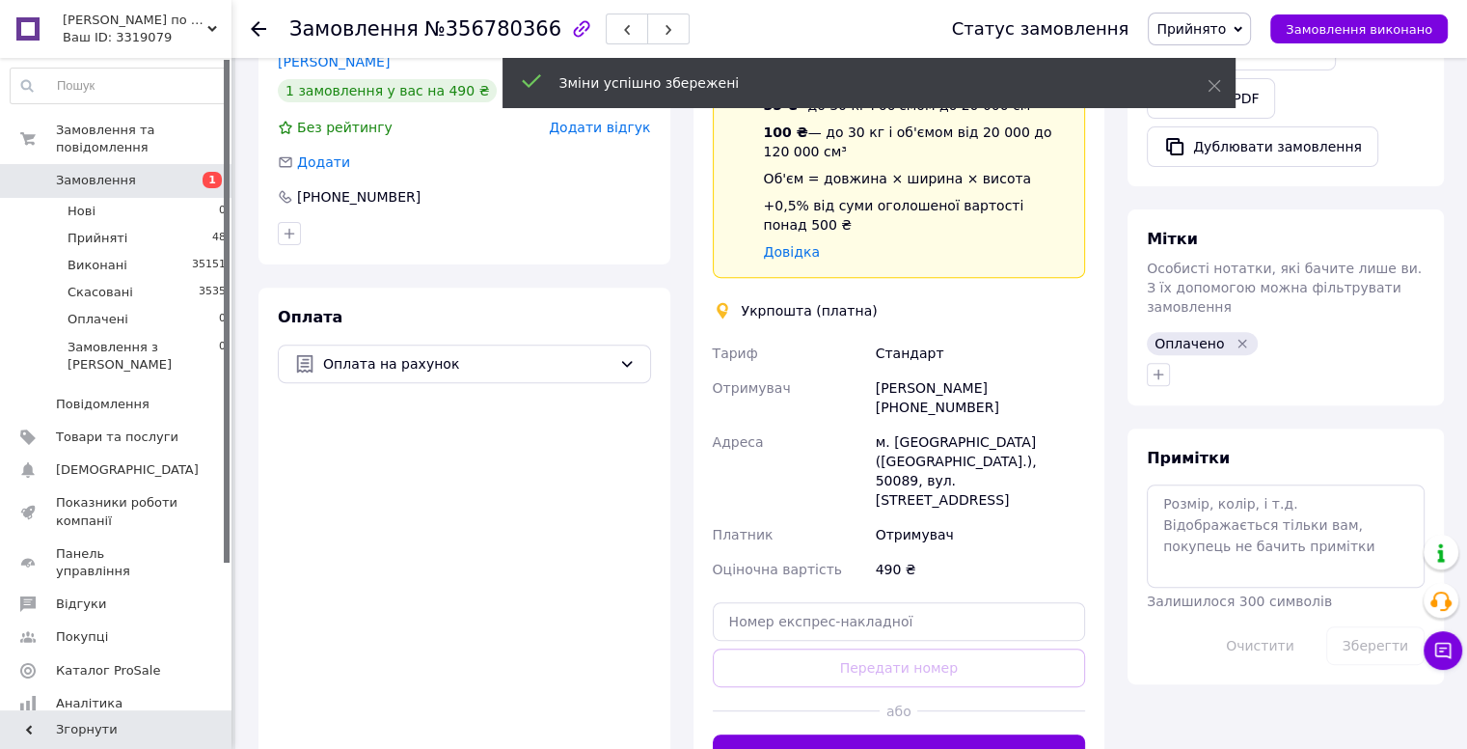
scroll to position [868, 0]
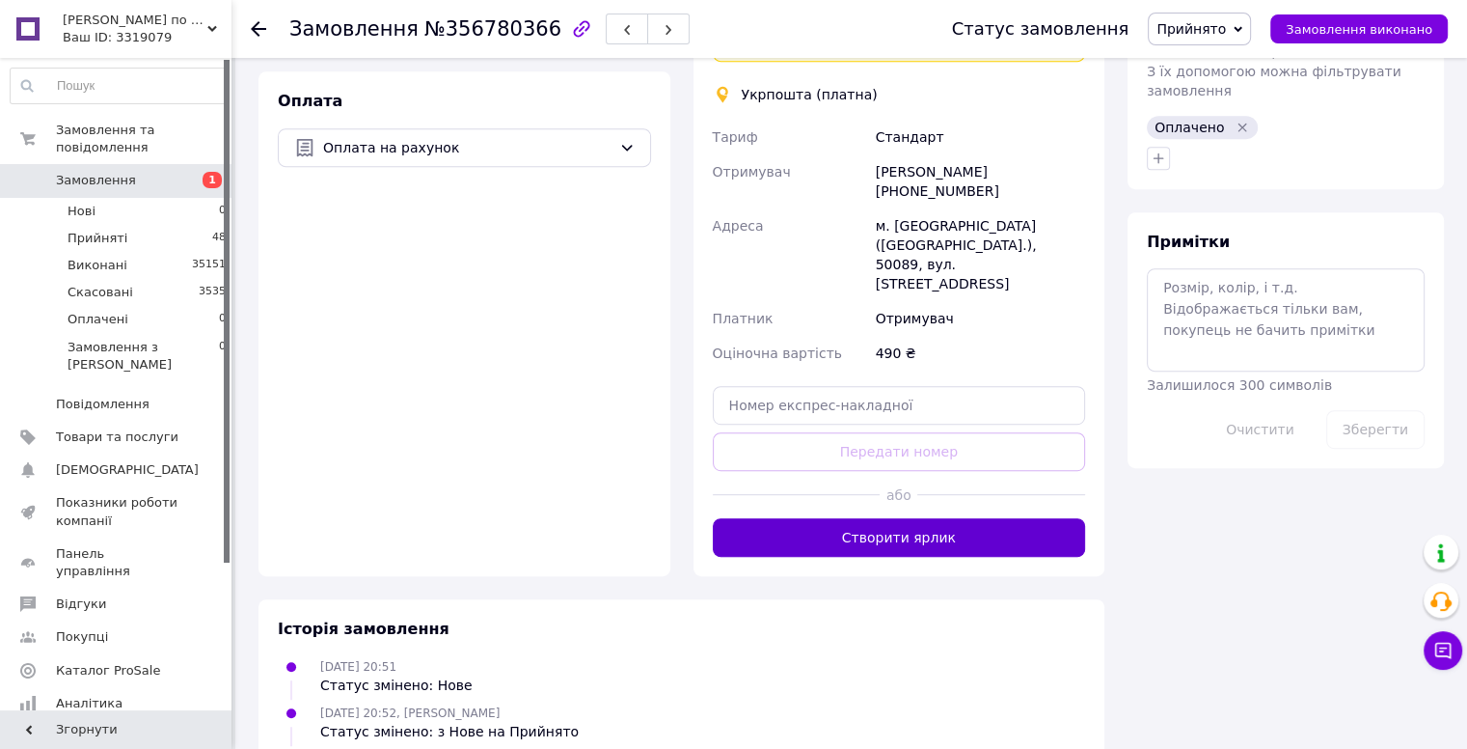
click at [913, 518] on button "Створити ярлик" at bounding box center [899, 537] width 373 height 39
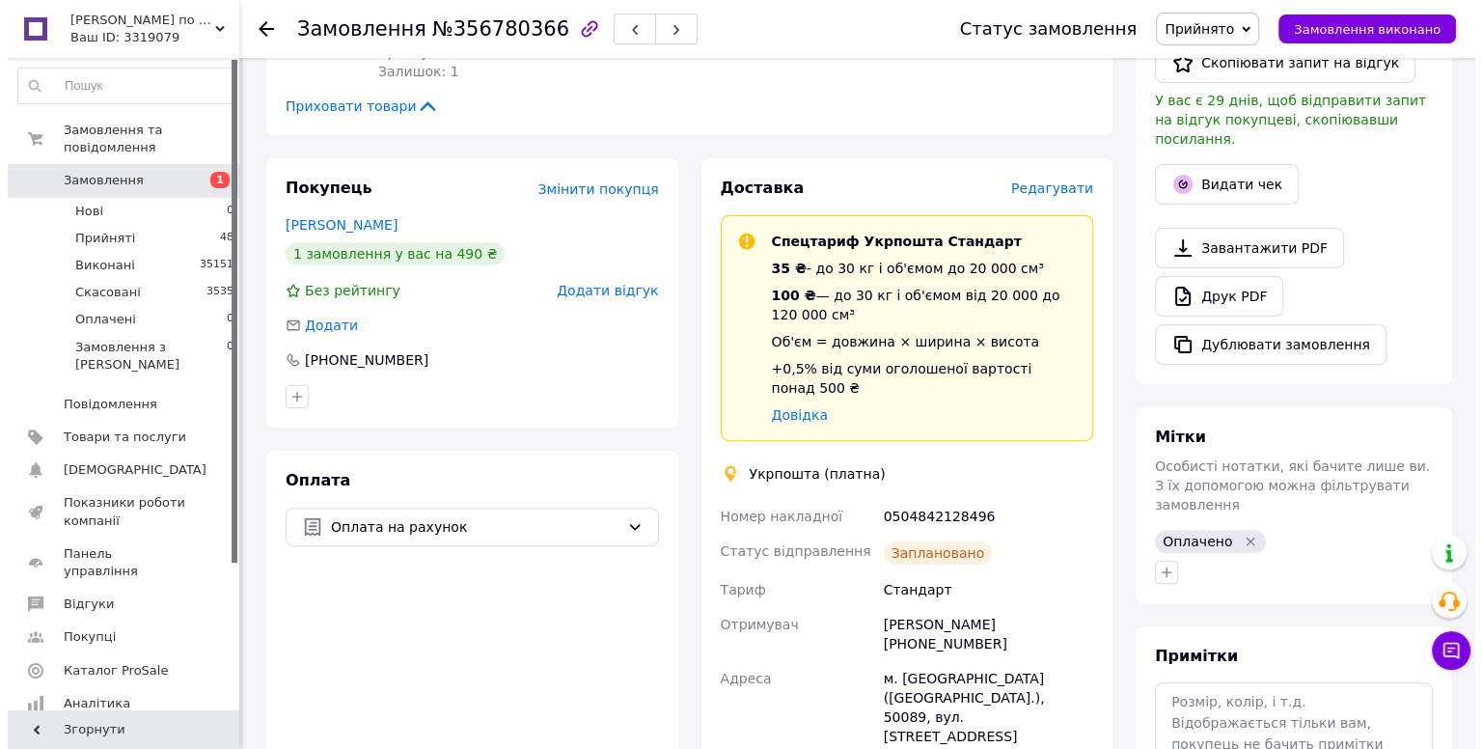
scroll to position [386, 0]
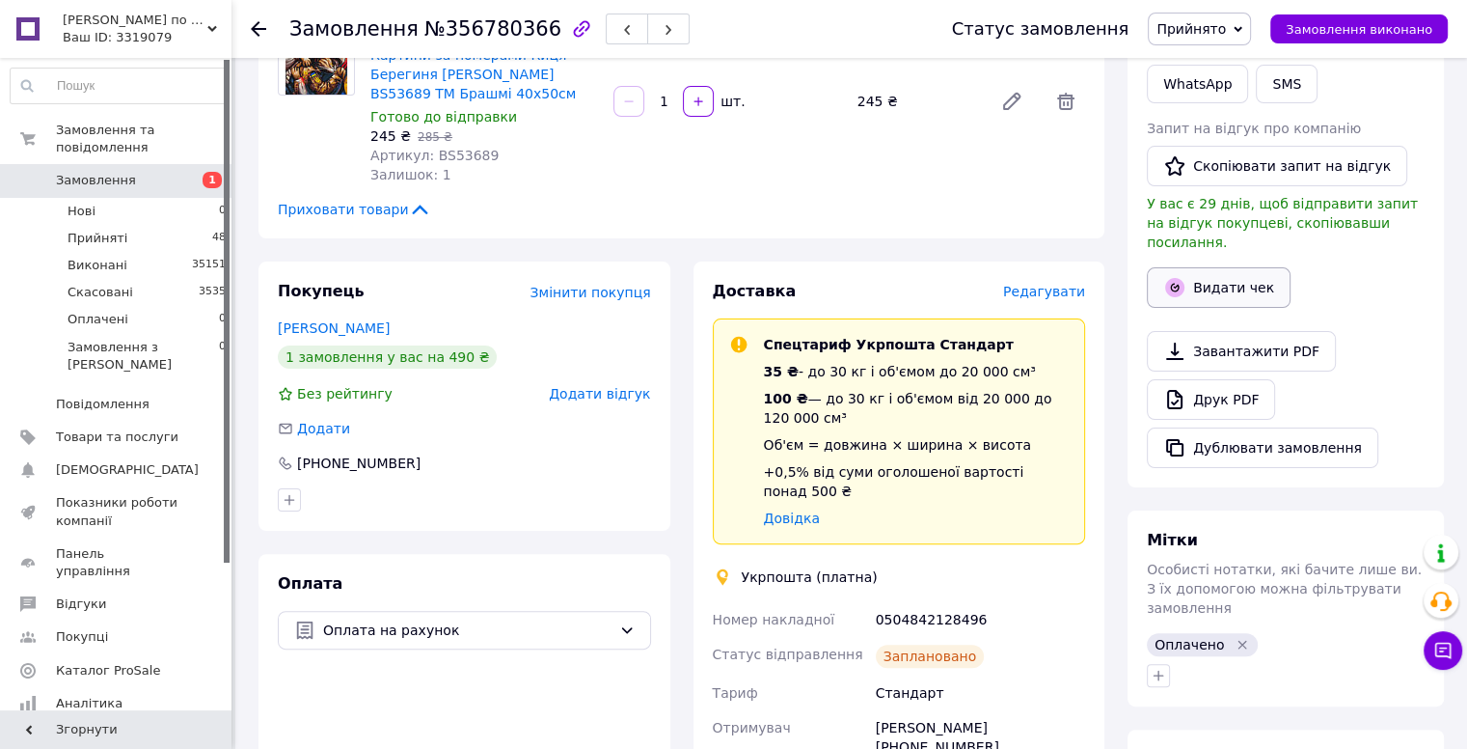
click at [1204, 268] on button "Видати чек" at bounding box center [1219, 287] width 144 height 41
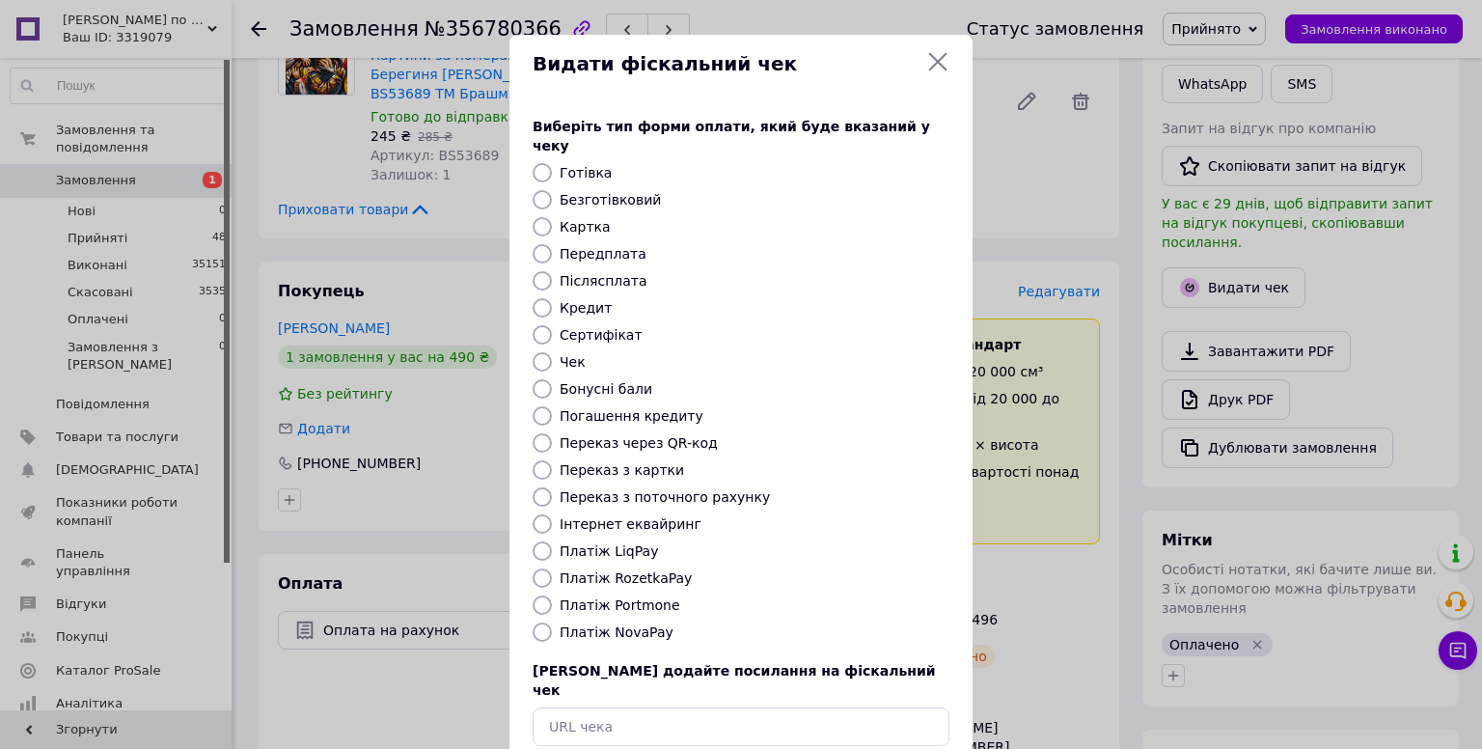
click at [649, 489] on label "Переказ з поточного рахунку" at bounding box center [664, 496] width 210 height 15
click at [552, 487] on input "Переказ з поточного рахунку" at bounding box center [541, 496] width 19 height 19
radio input "true"
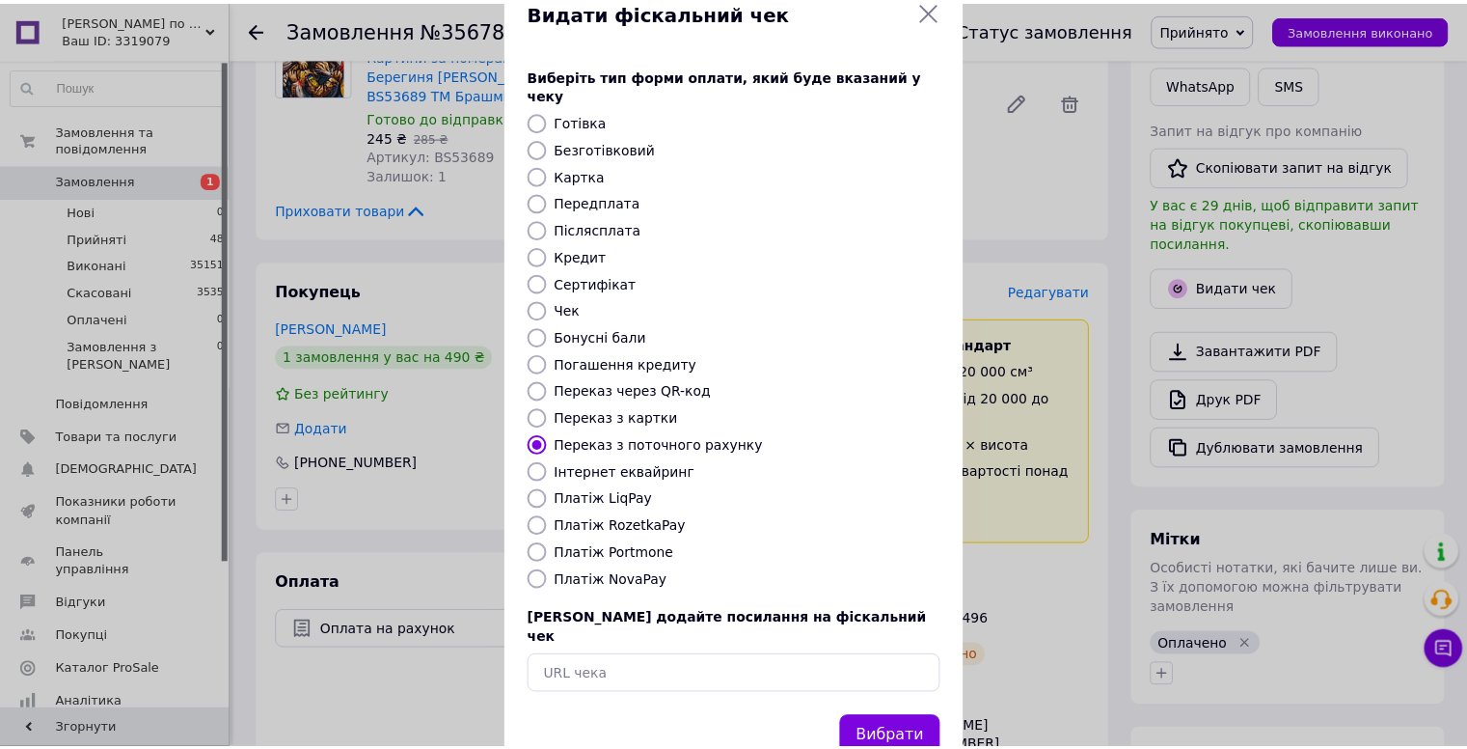
scroll to position [79, 0]
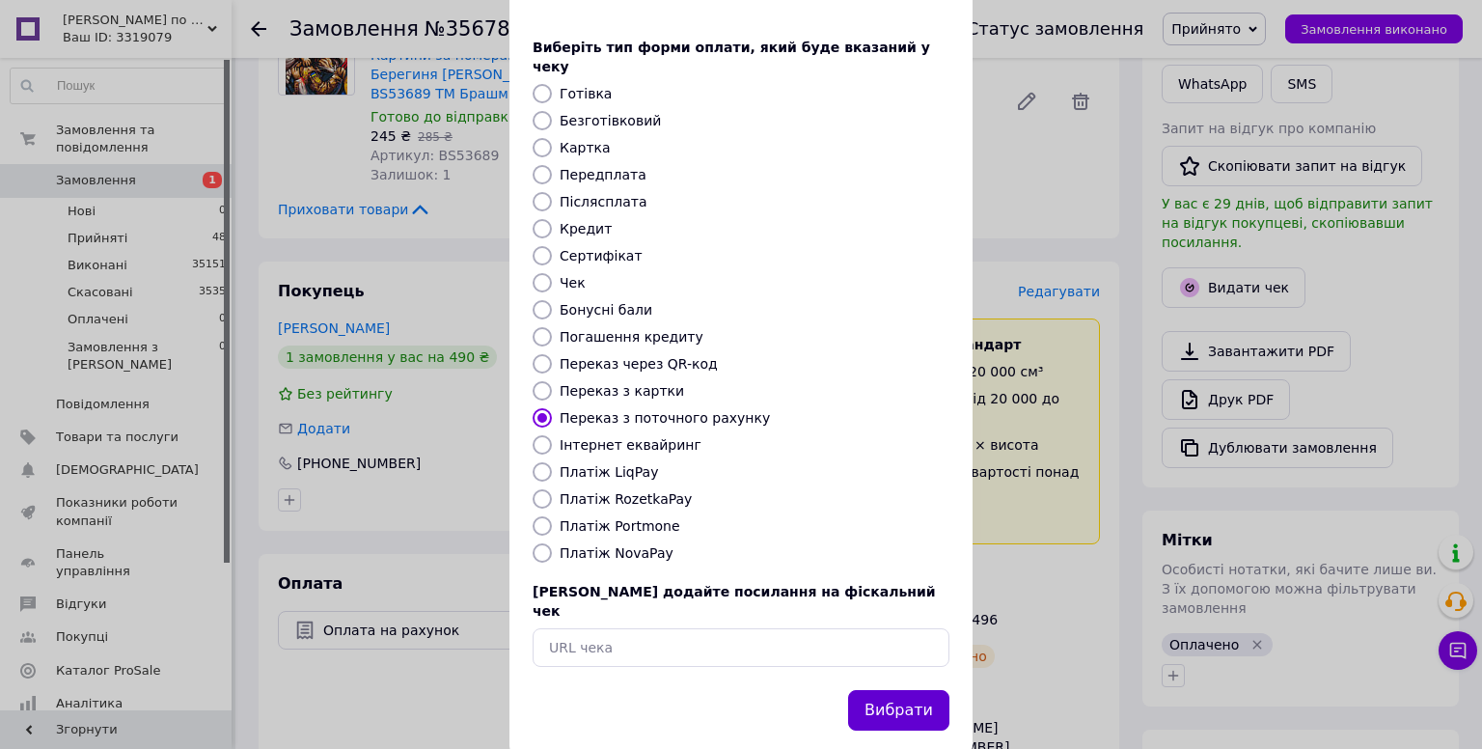
click at [917, 690] on button "Вибрати" at bounding box center [898, 710] width 101 height 41
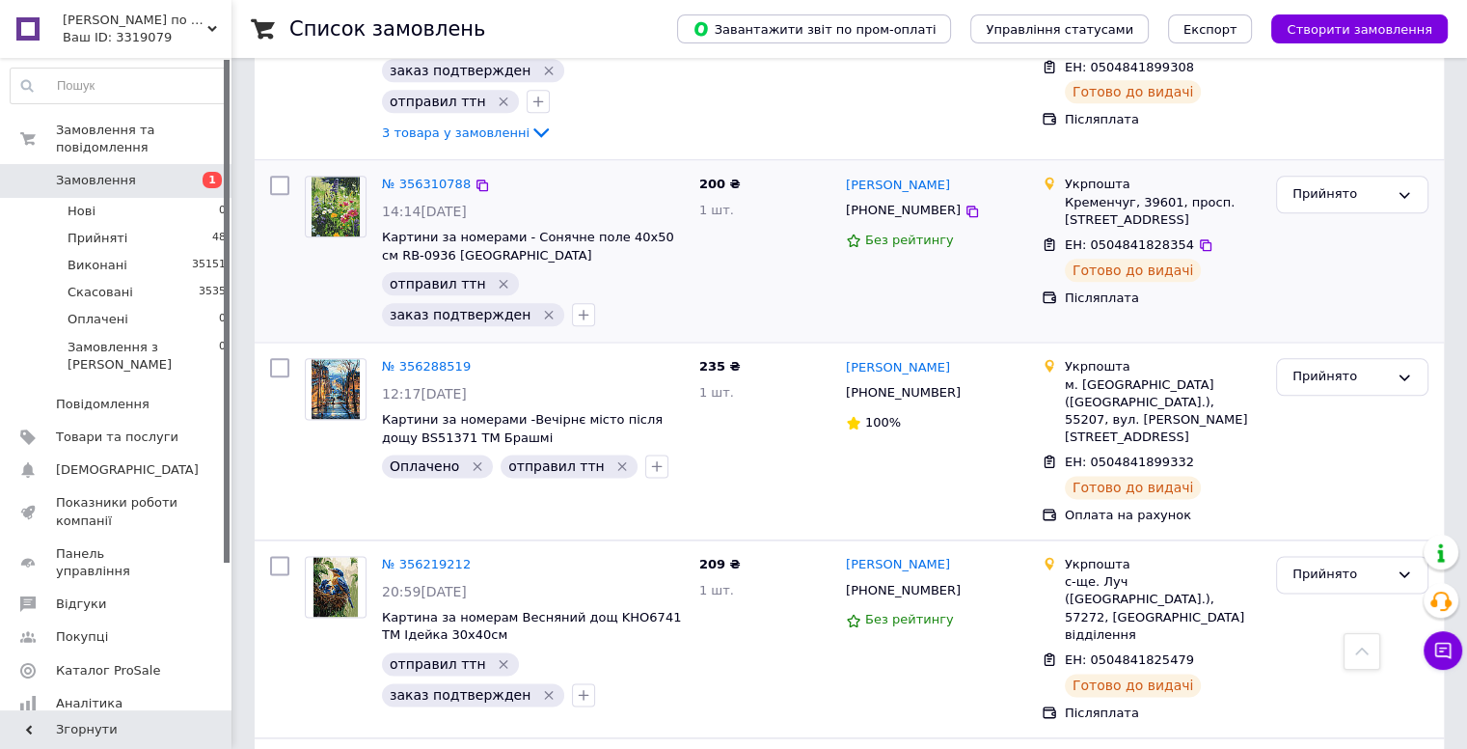
scroll to position [2118, 0]
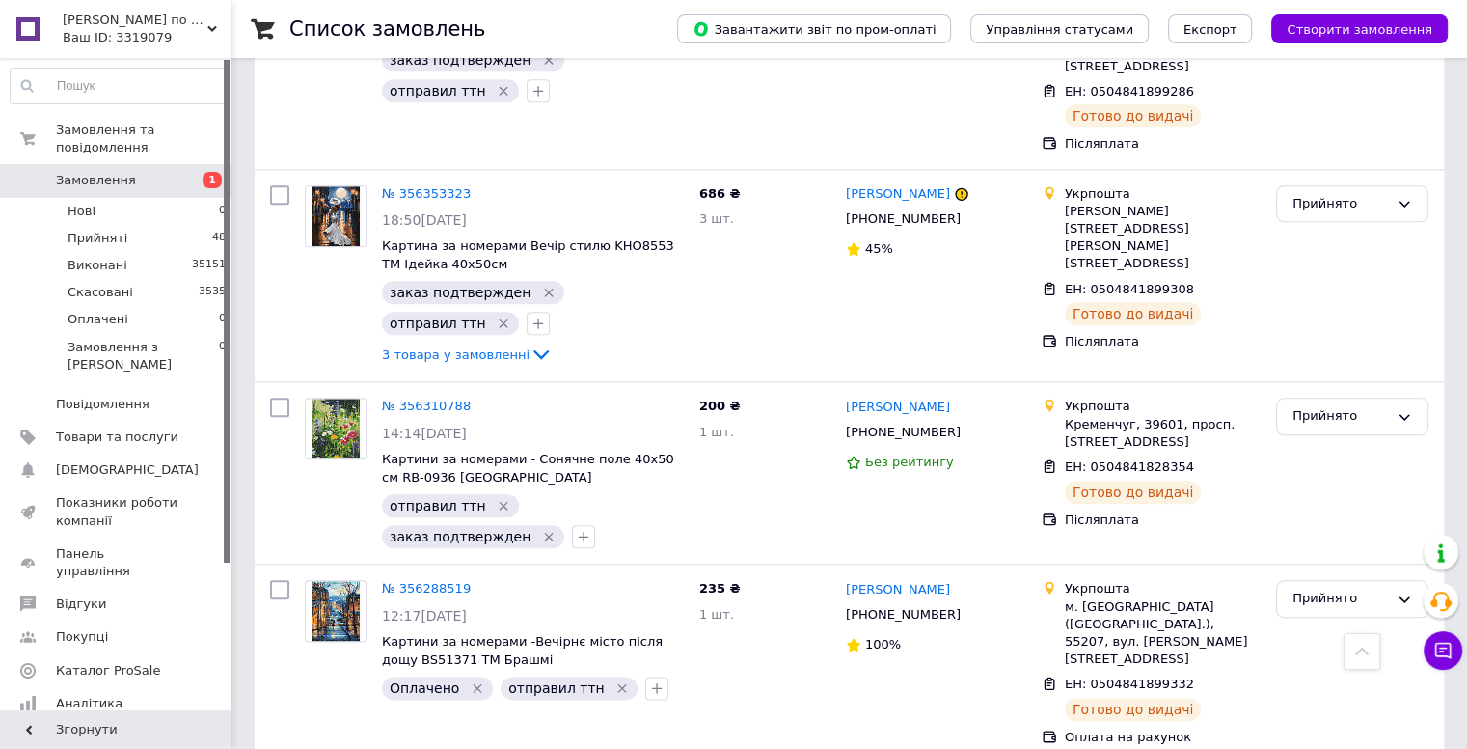
click at [93, 172] on span "Замовлення" at bounding box center [96, 180] width 80 height 17
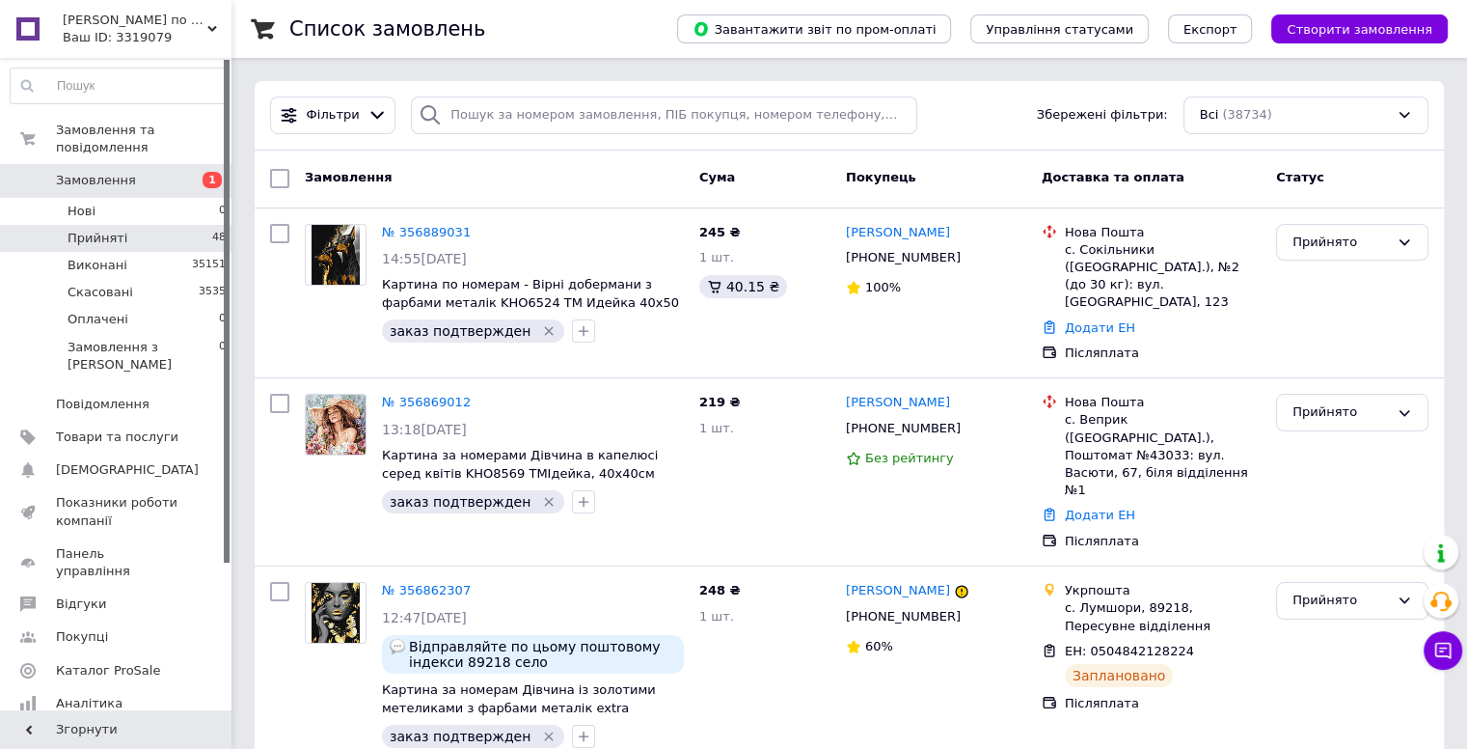
click at [118, 230] on span "Прийняті" at bounding box center [98, 238] width 60 height 17
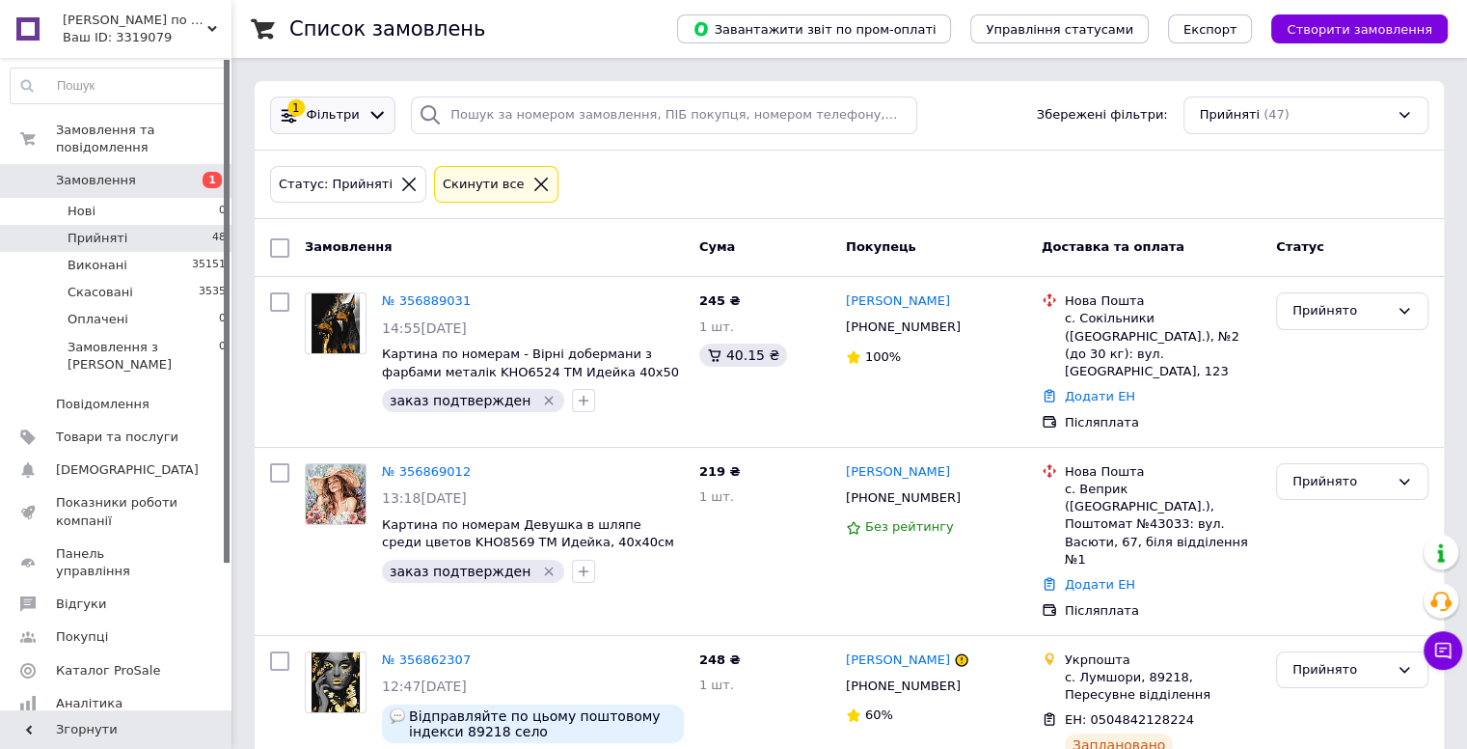
click at [335, 111] on span "Фільтри" at bounding box center [333, 115] width 53 height 18
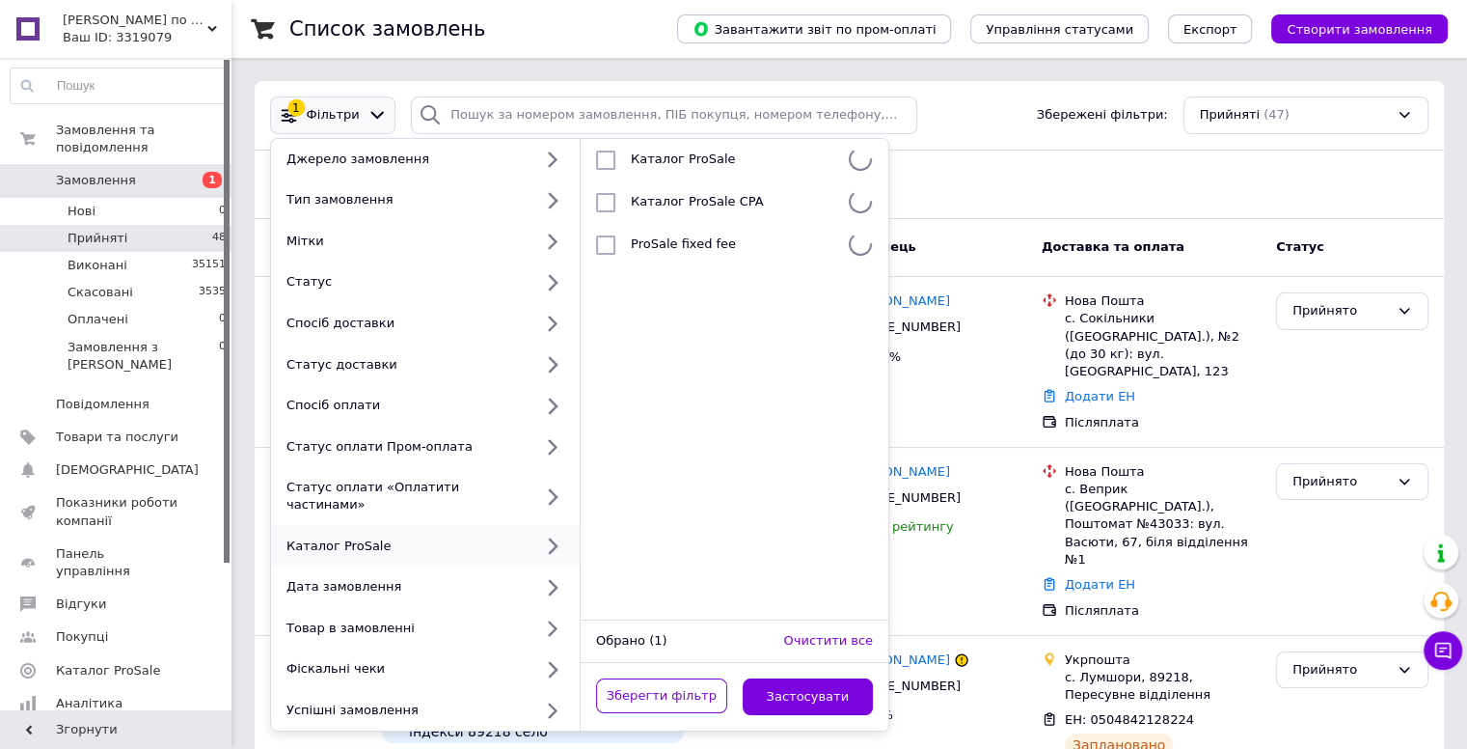
click at [599, 516] on ul "Каталог ProSale Каталог ProSale CPA ProSale fixed fee" at bounding box center [735, 379] width 308 height 481
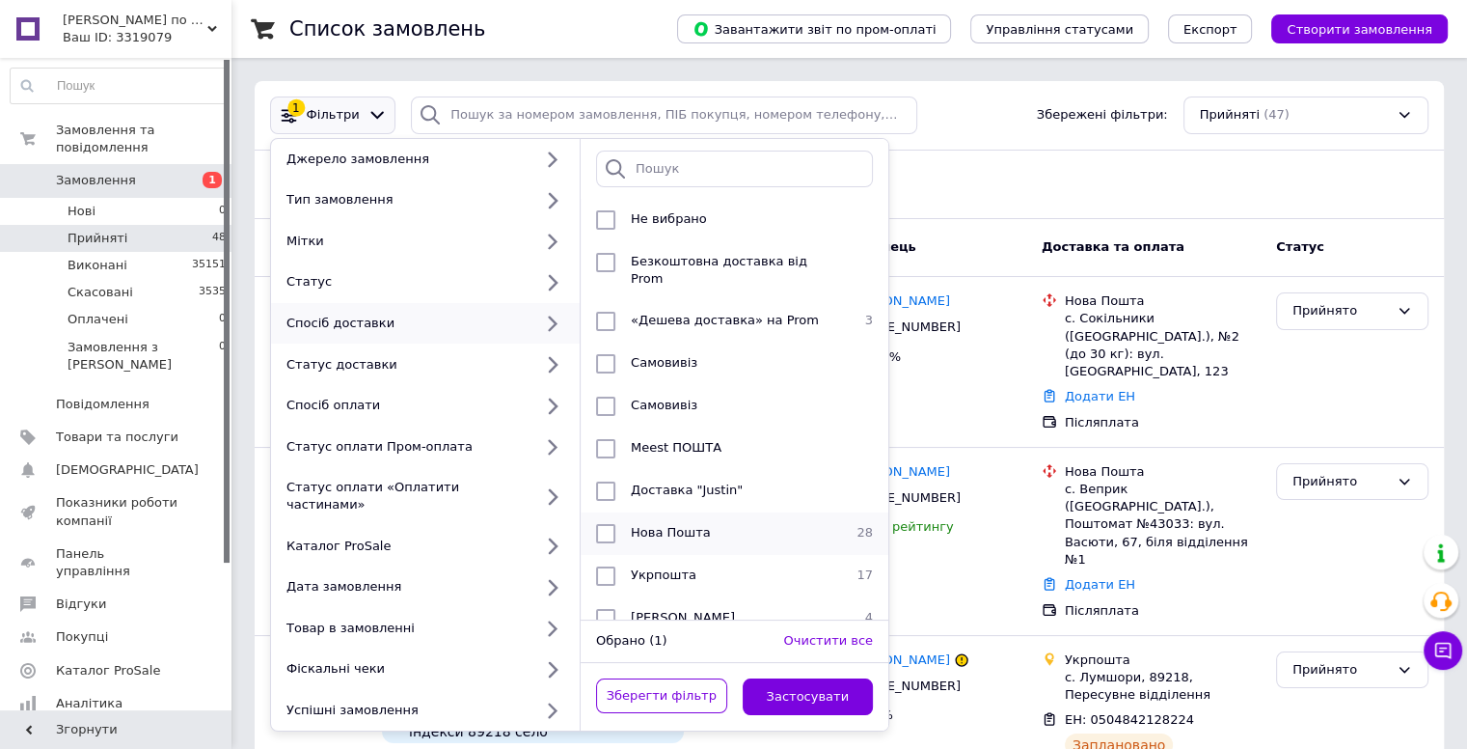
click at [611, 524] on input "checkbox" at bounding box center [605, 533] width 19 height 19
checkbox input "true"
click at [806, 678] on button "Застосувати" at bounding box center [808, 697] width 131 height 38
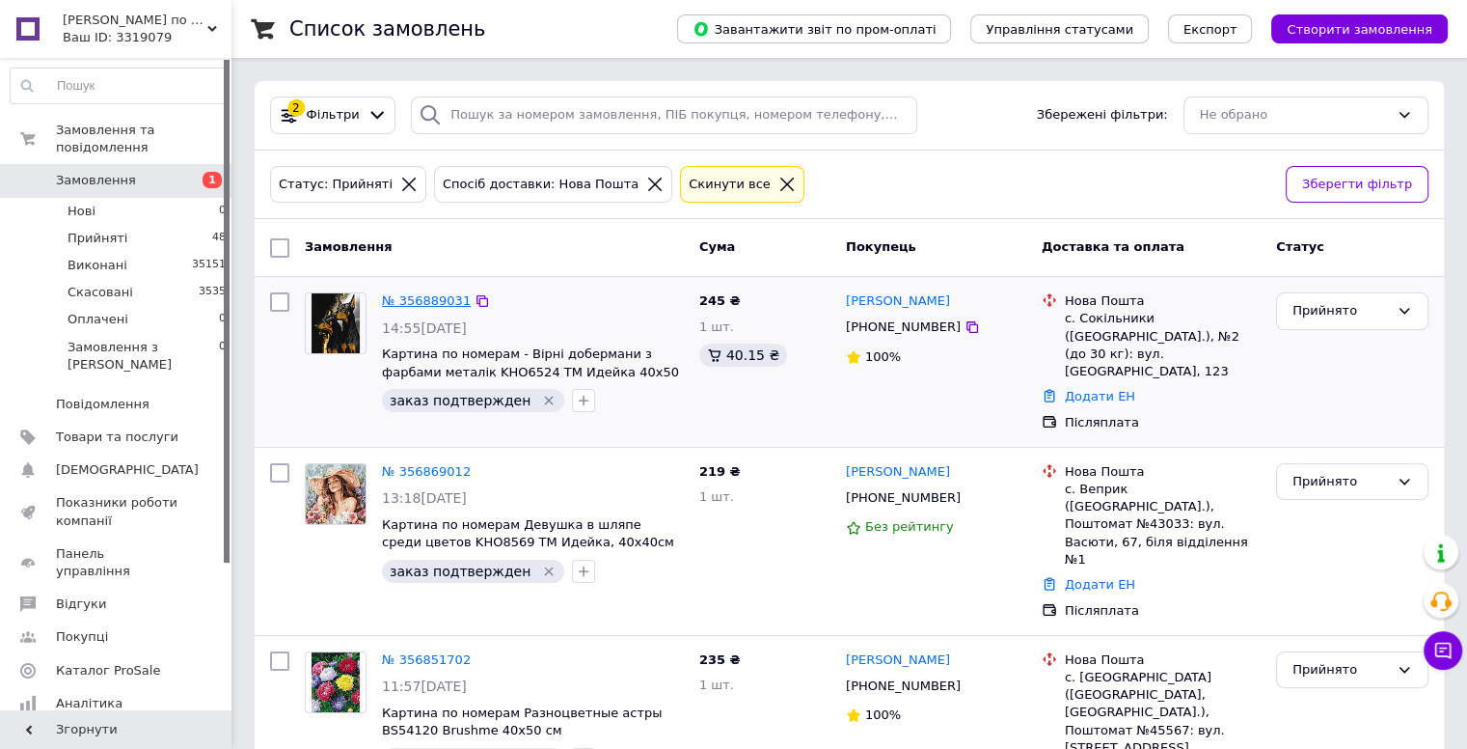
click at [423, 298] on link "№ 356889031" at bounding box center [426, 300] width 89 height 14
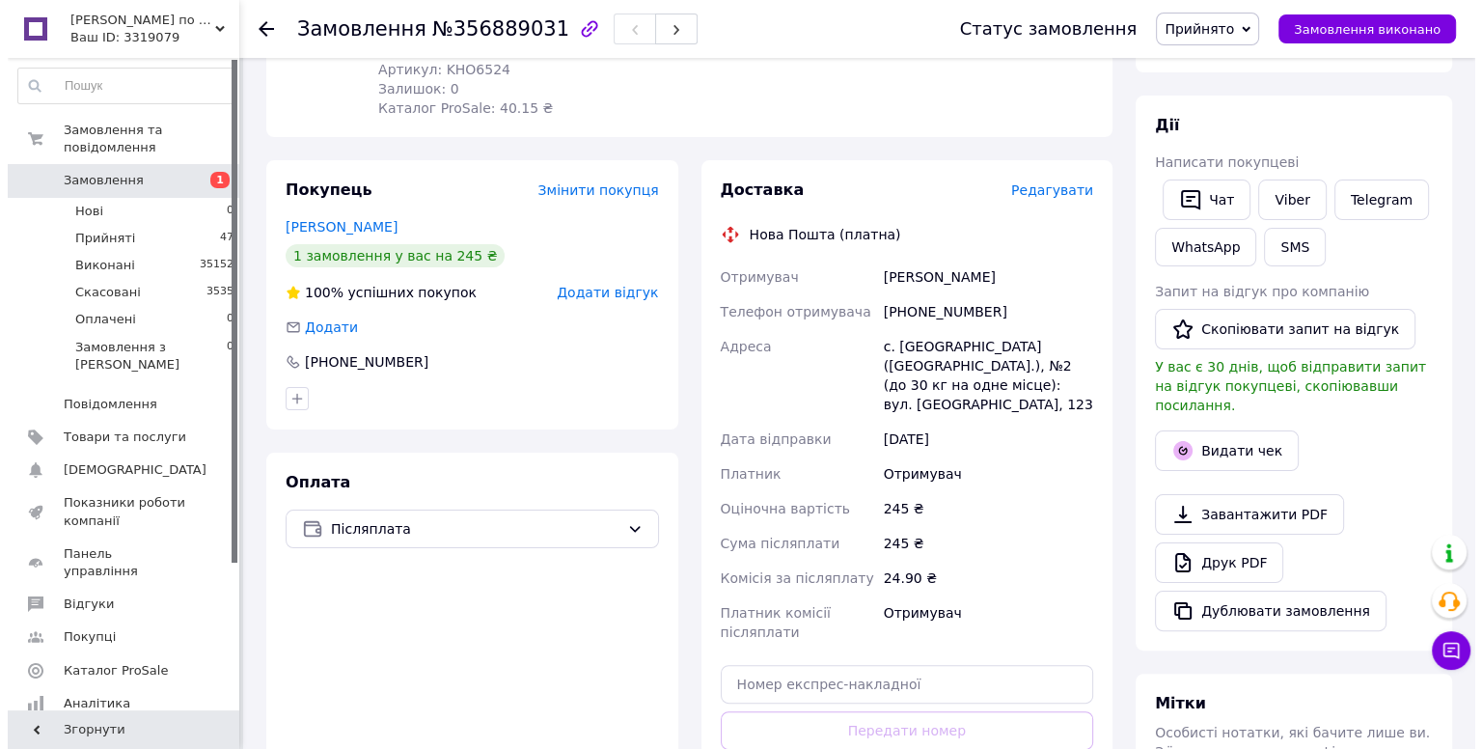
scroll to position [482, 0]
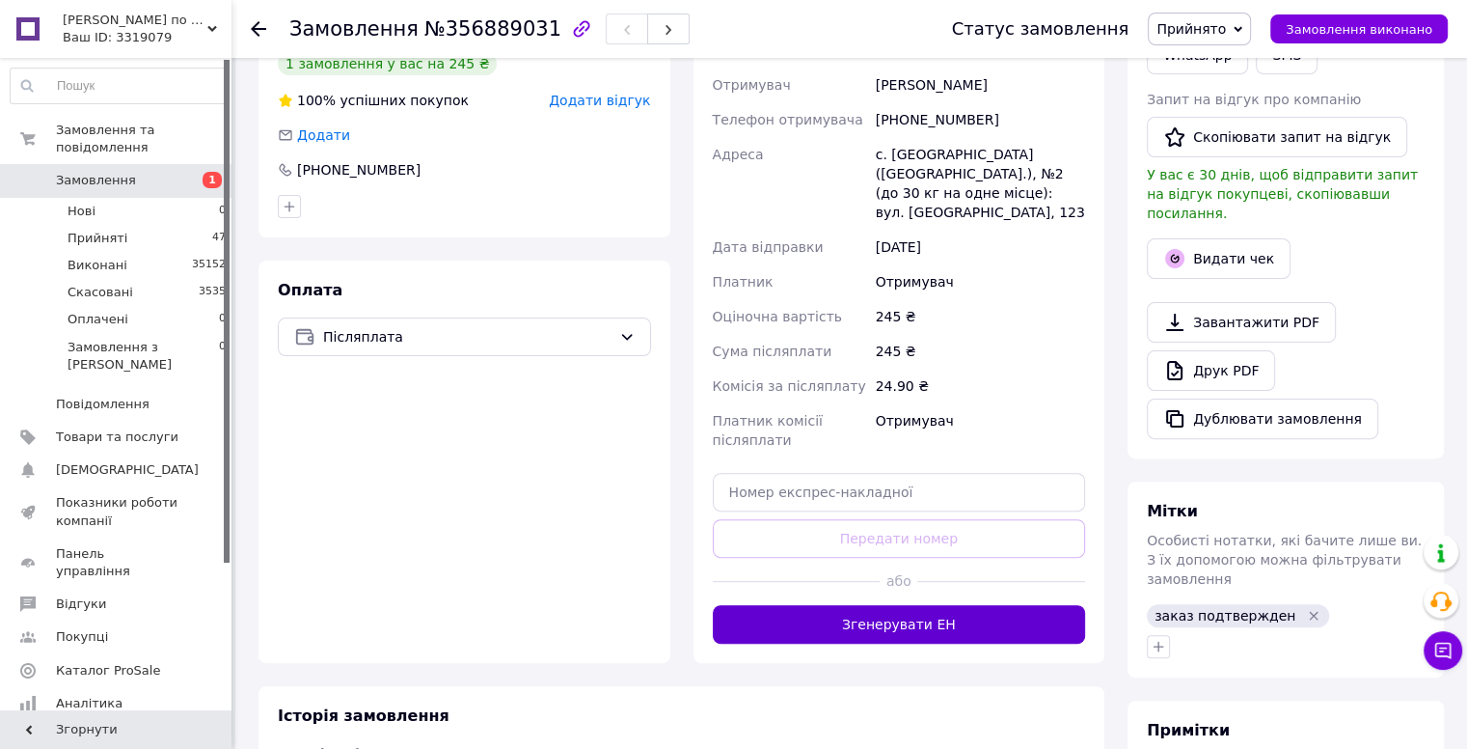
click at [930, 611] on button "Згенерувати ЕН" at bounding box center [899, 624] width 373 height 39
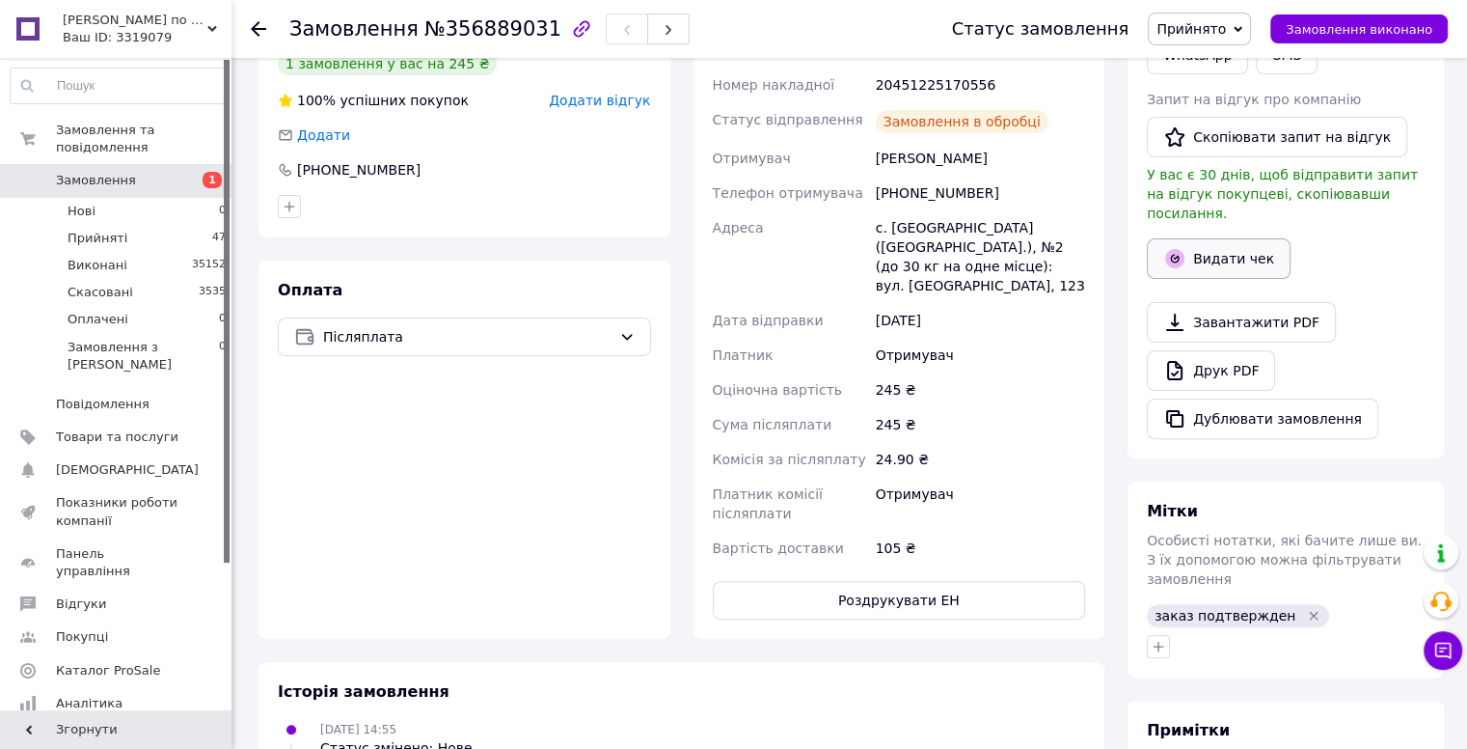
click at [1209, 244] on button "Видати чек" at bounding box center [1219, 258] width 144 height 41
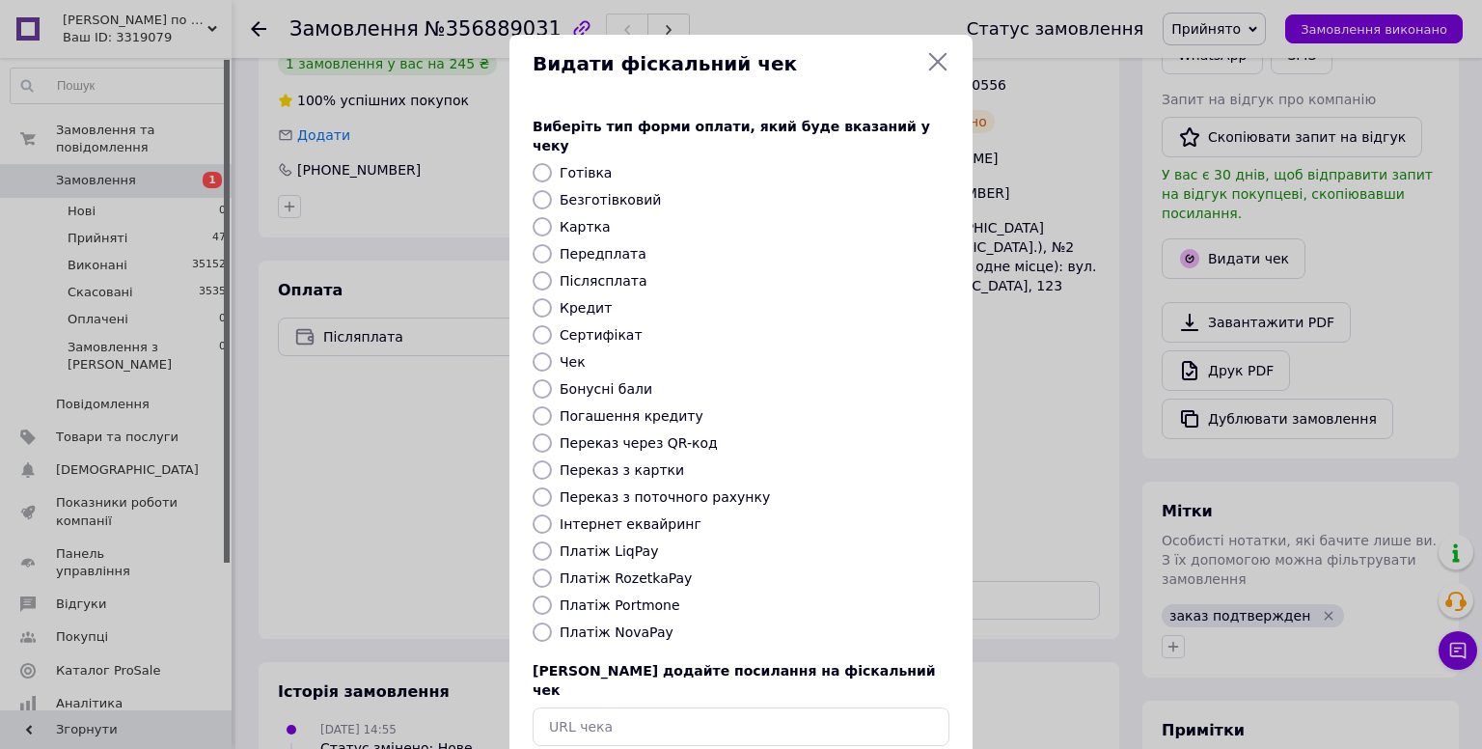
click at [535, 622] on input "Платіж NovaPay" at bounding box center [541, 631] width 19 height 19
radio input "true"
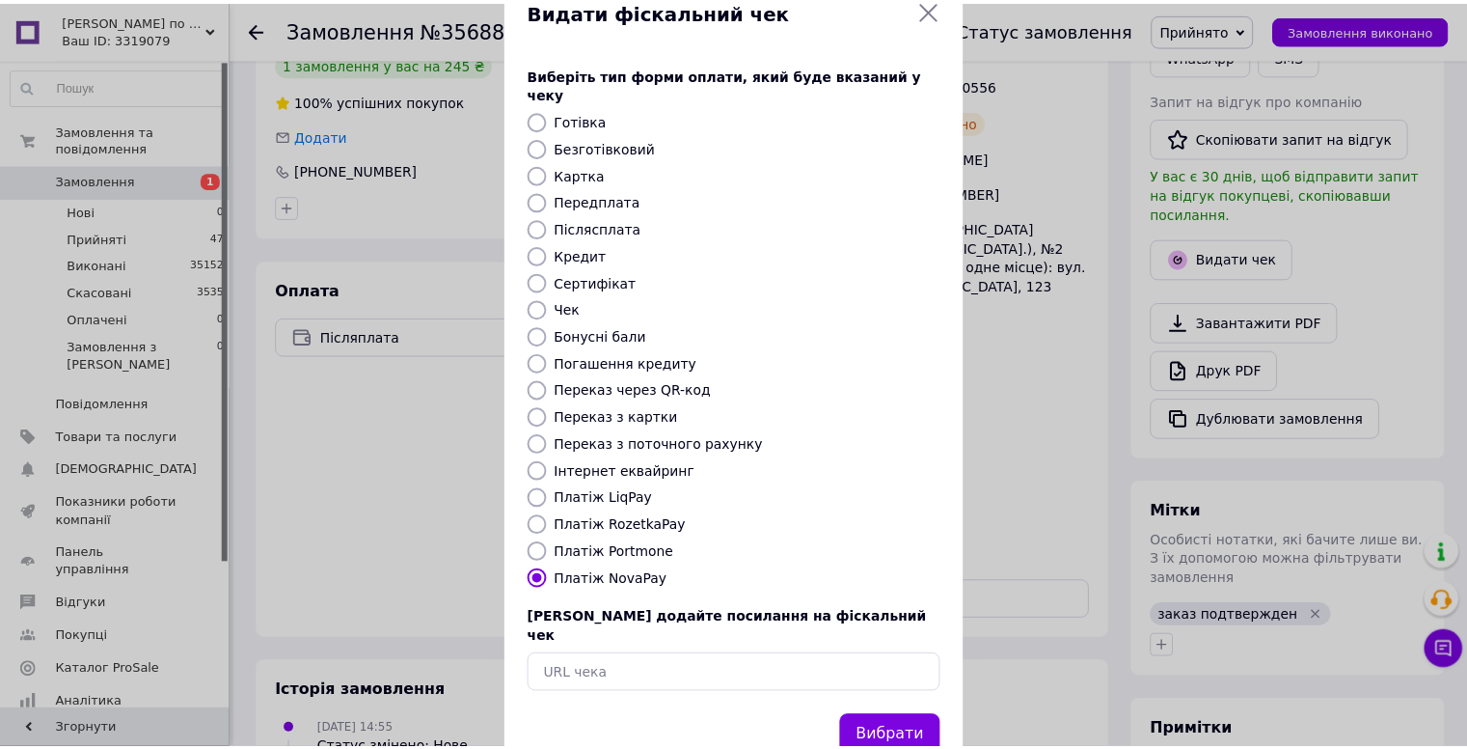
scroll to position [79, 0]
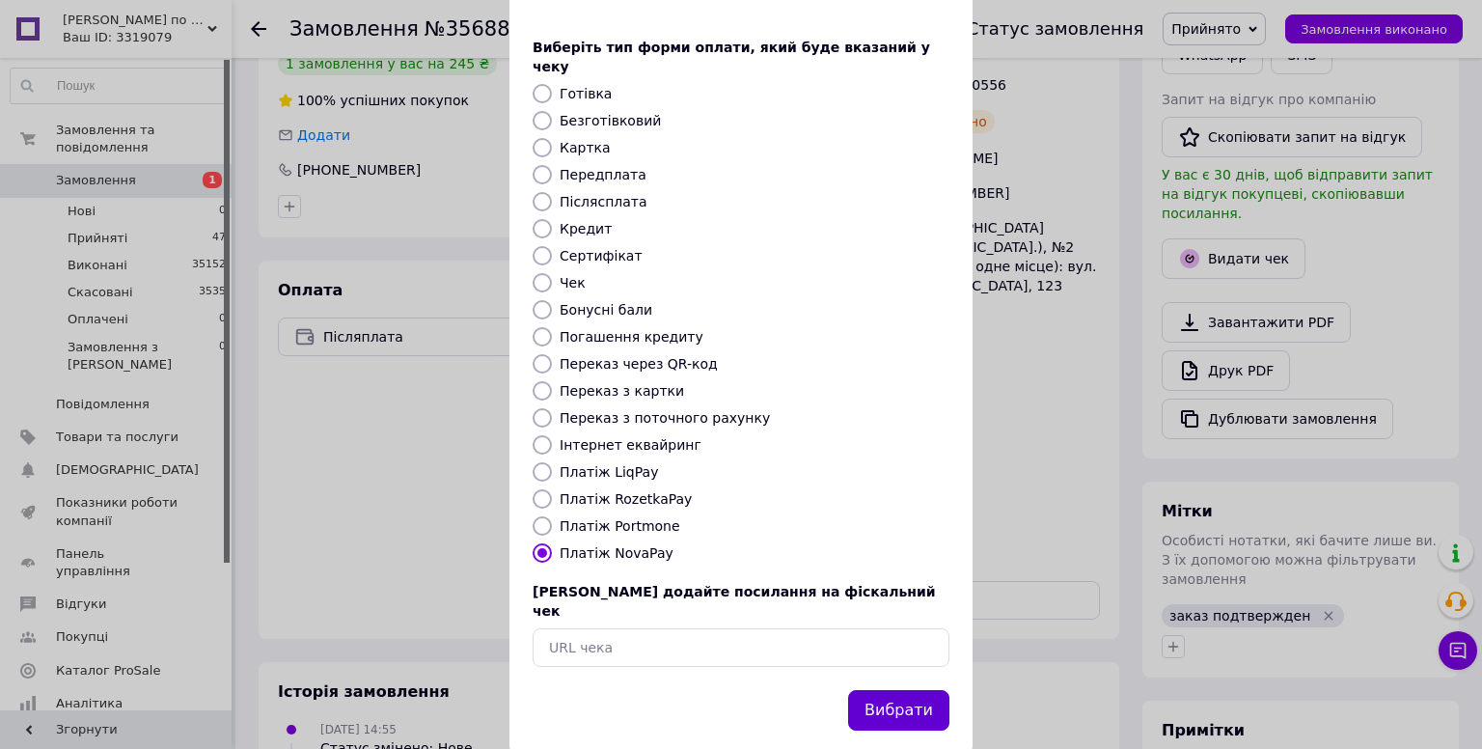
click at [883, 690] on button "Вибрати" at bounding box center [898, 710] width 101 height 41
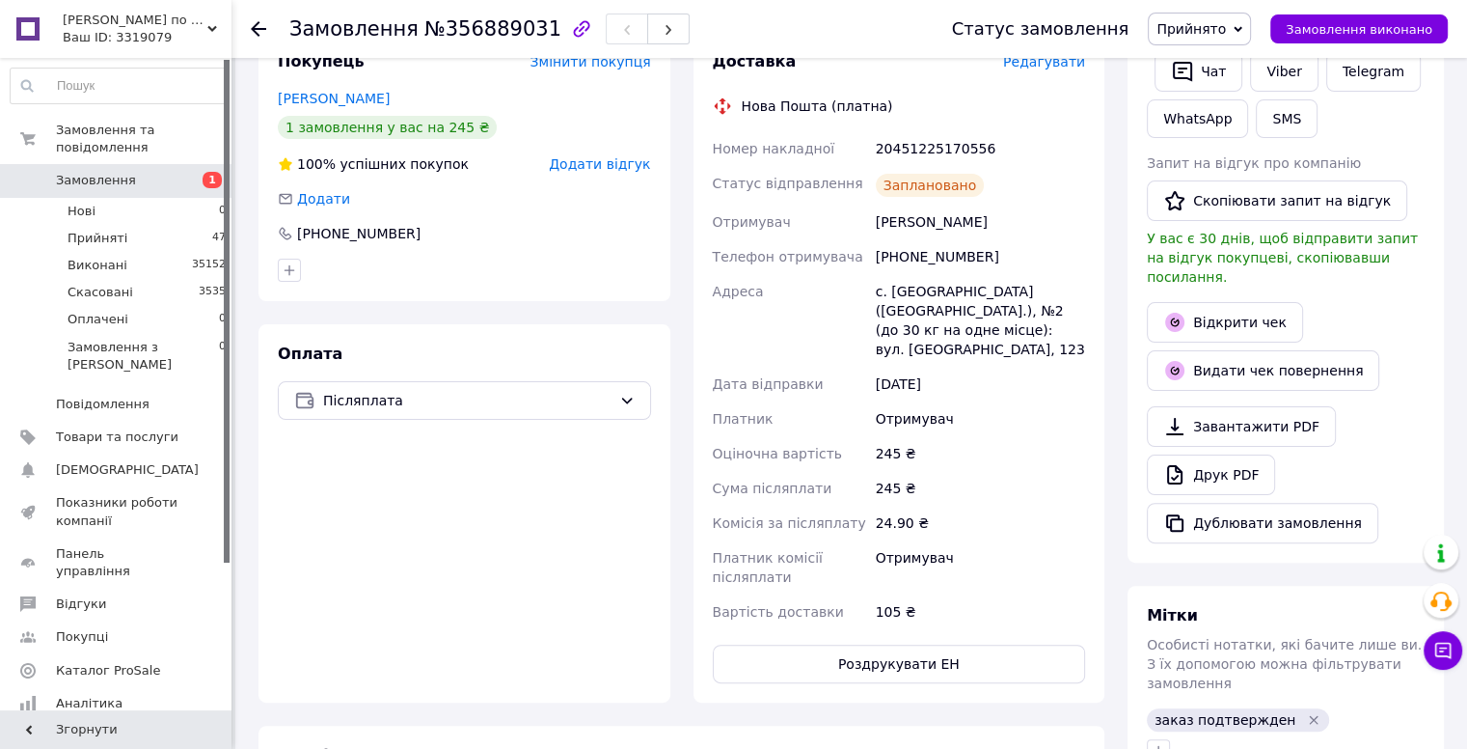
scroll to position [386, 0]
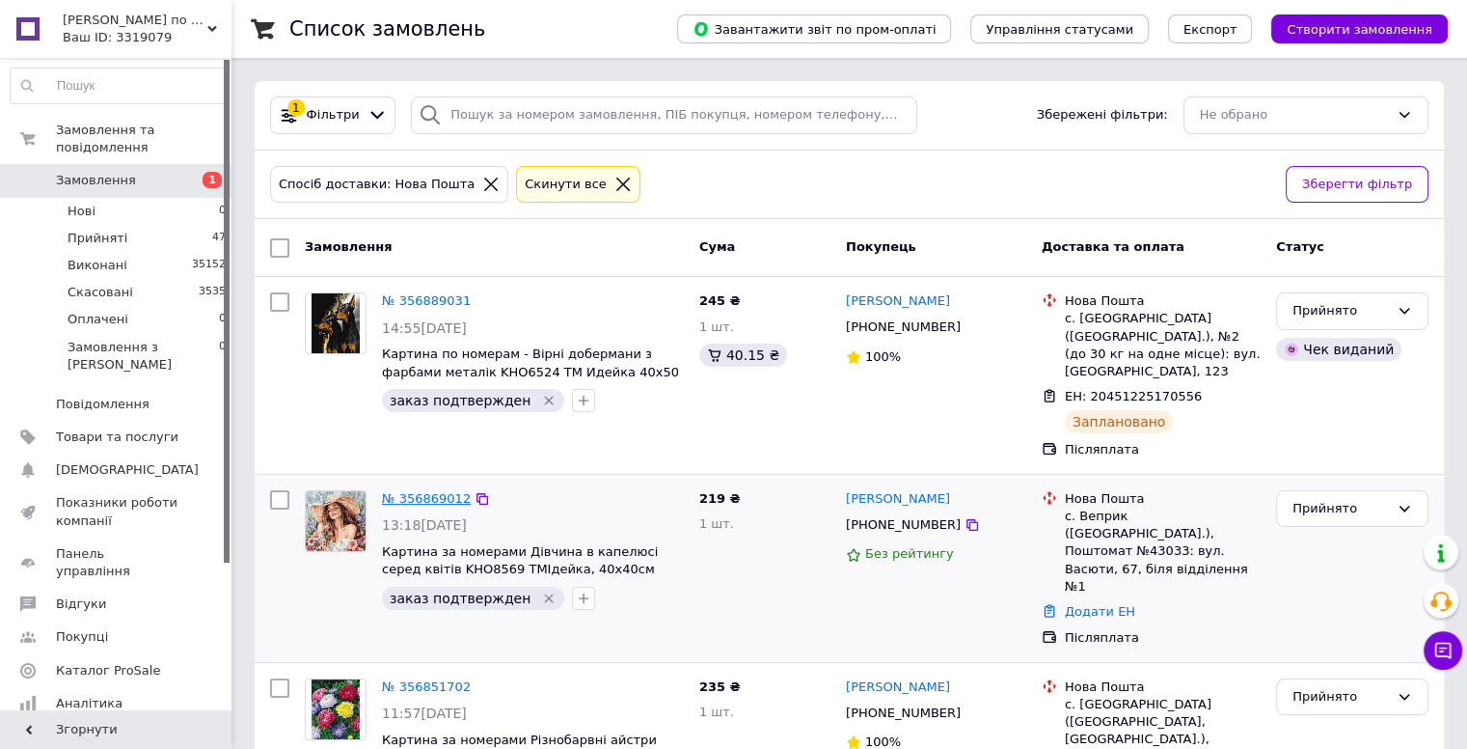
click at [406, 491] on link "№ 356869012" at bounding box center [426, 498] width 89 height 14
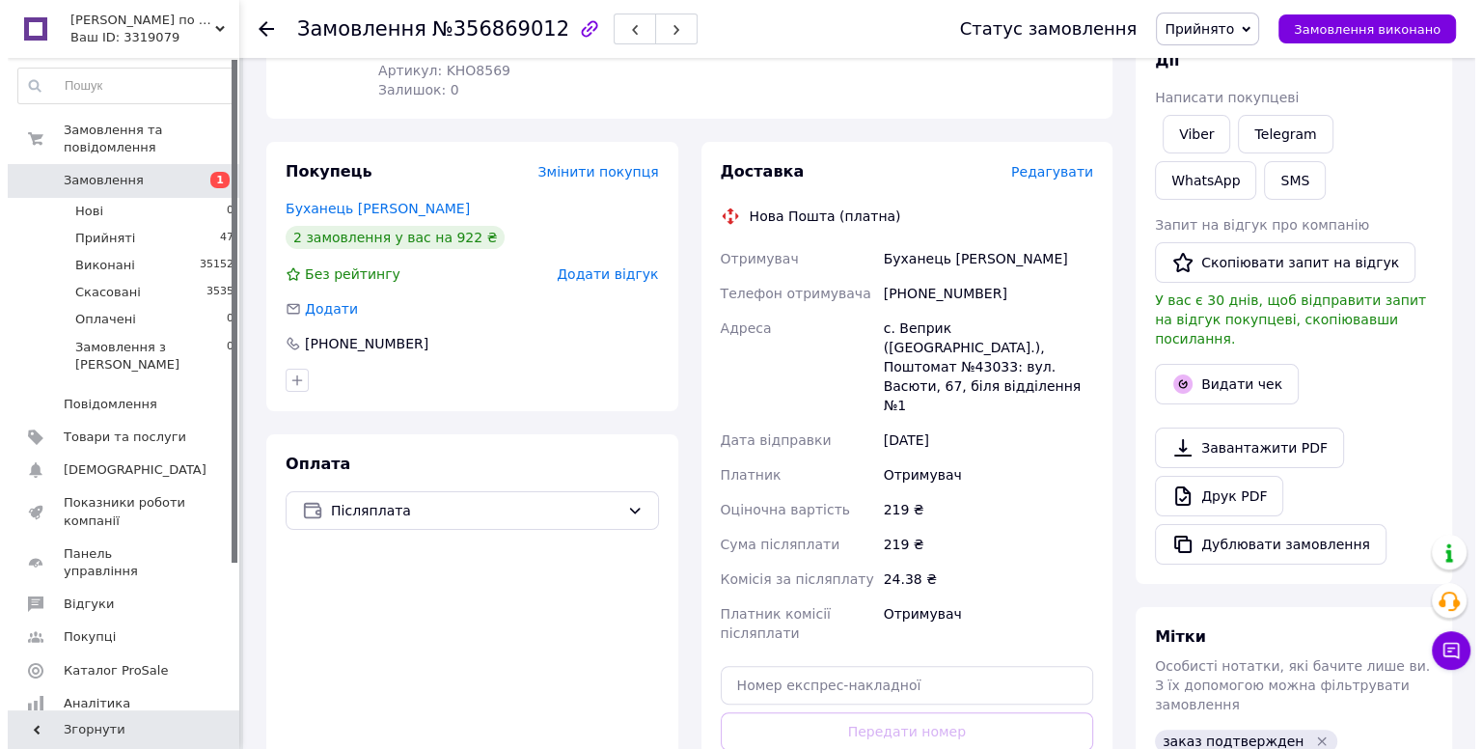
scroll to position [386, 0]
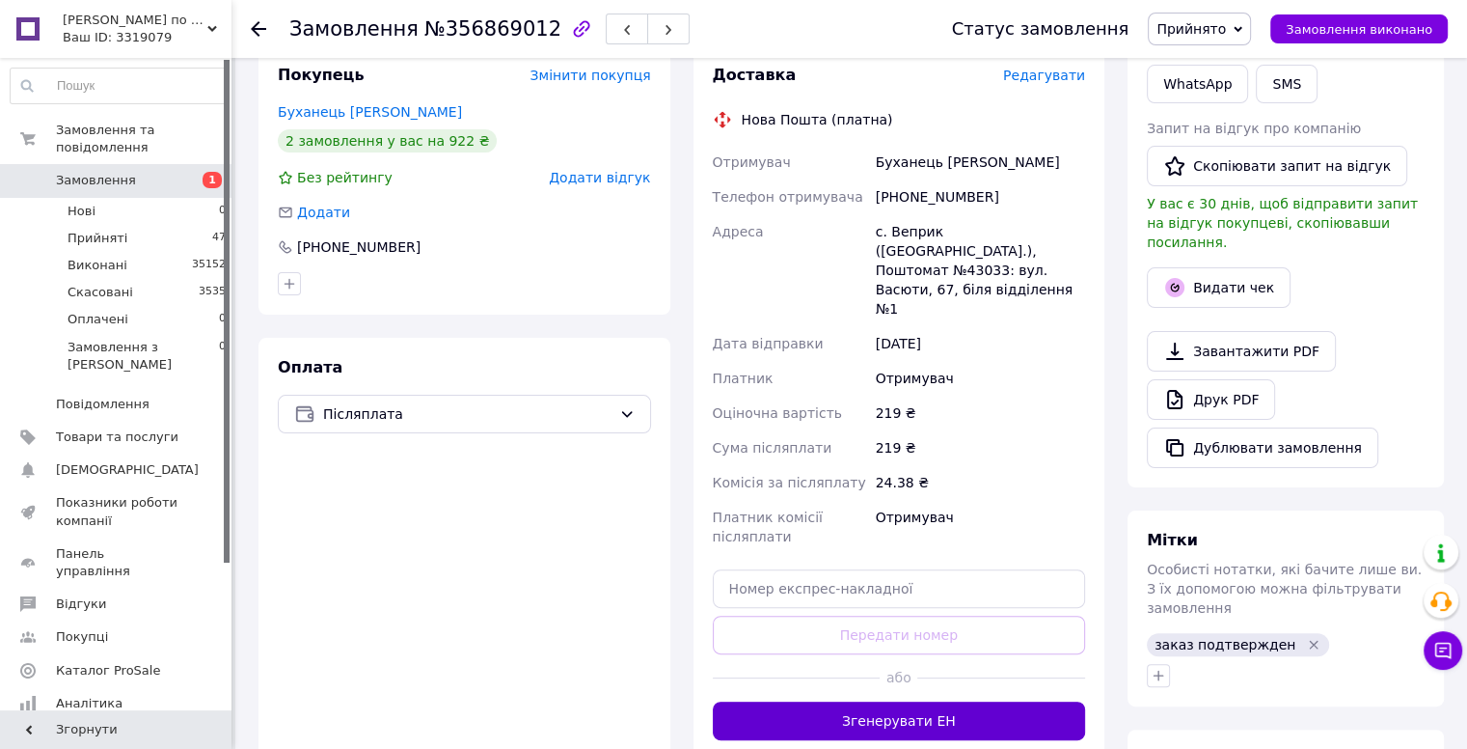
click at [914, 701] on button "Згенерувати ЕН" at bounding box center [899, 720] width 373 height 39
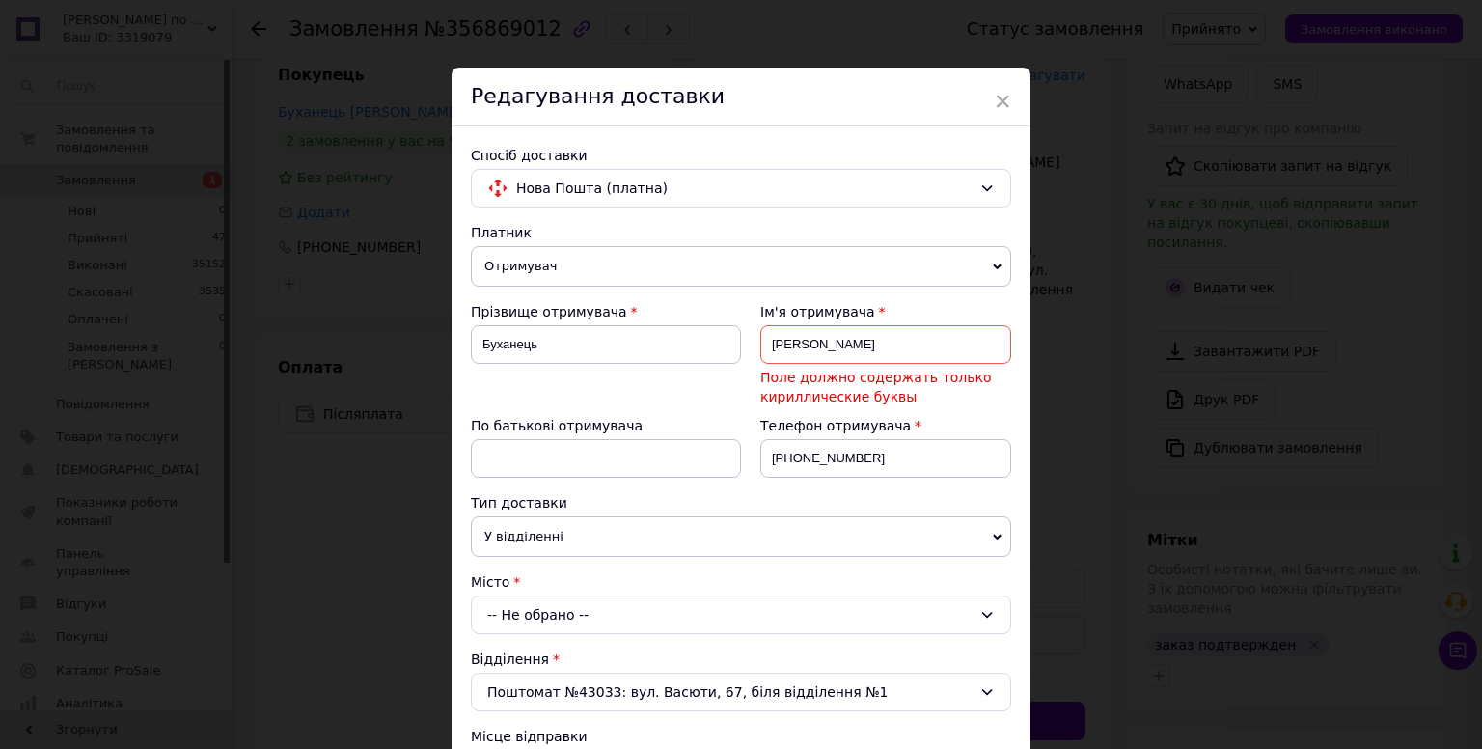
click at [851, 342] on input "[PERSON_NAME]" at bounding box center [885, 344] width 251 height 39
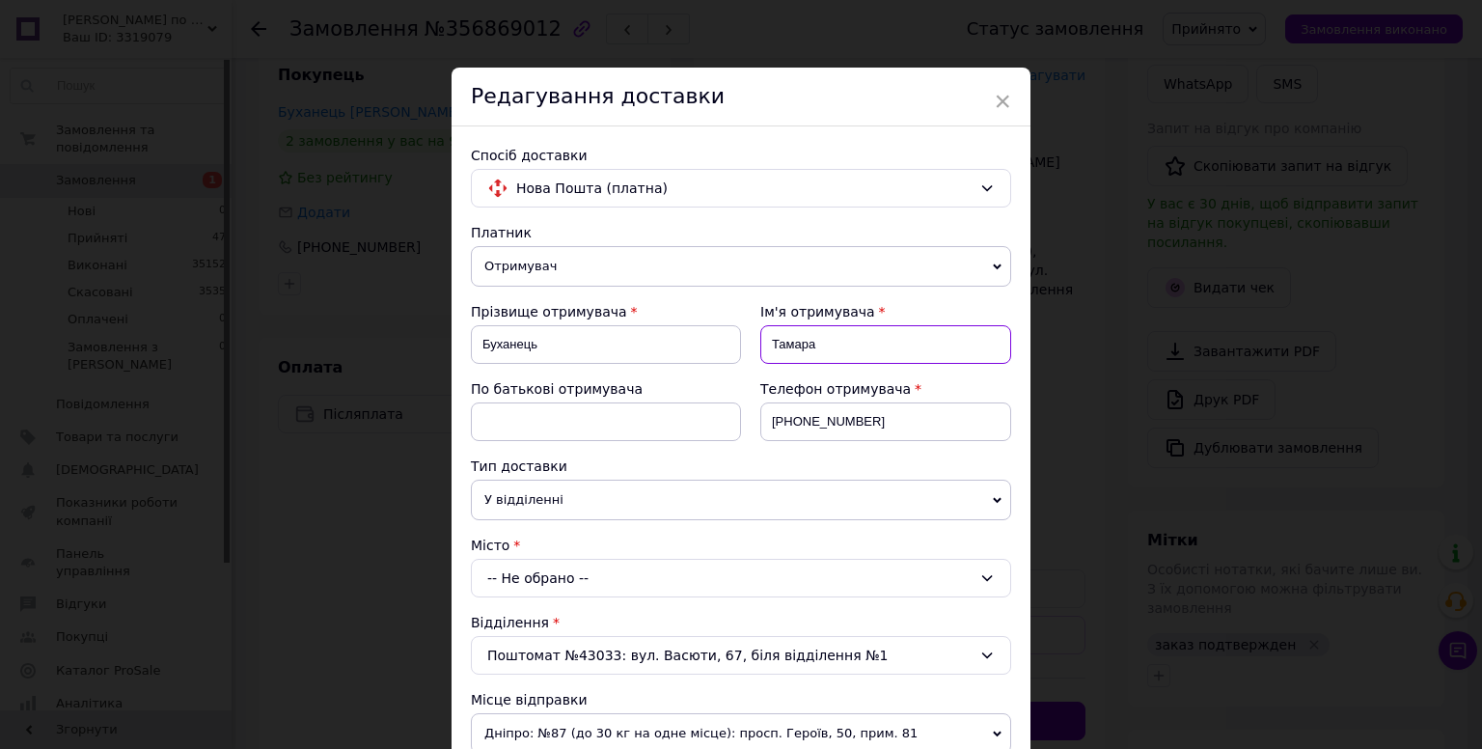
type input "Тамара"
click at [505, 422] on input at bounding box center [606, 421] width 270 height 39
paste input "Іванівна"
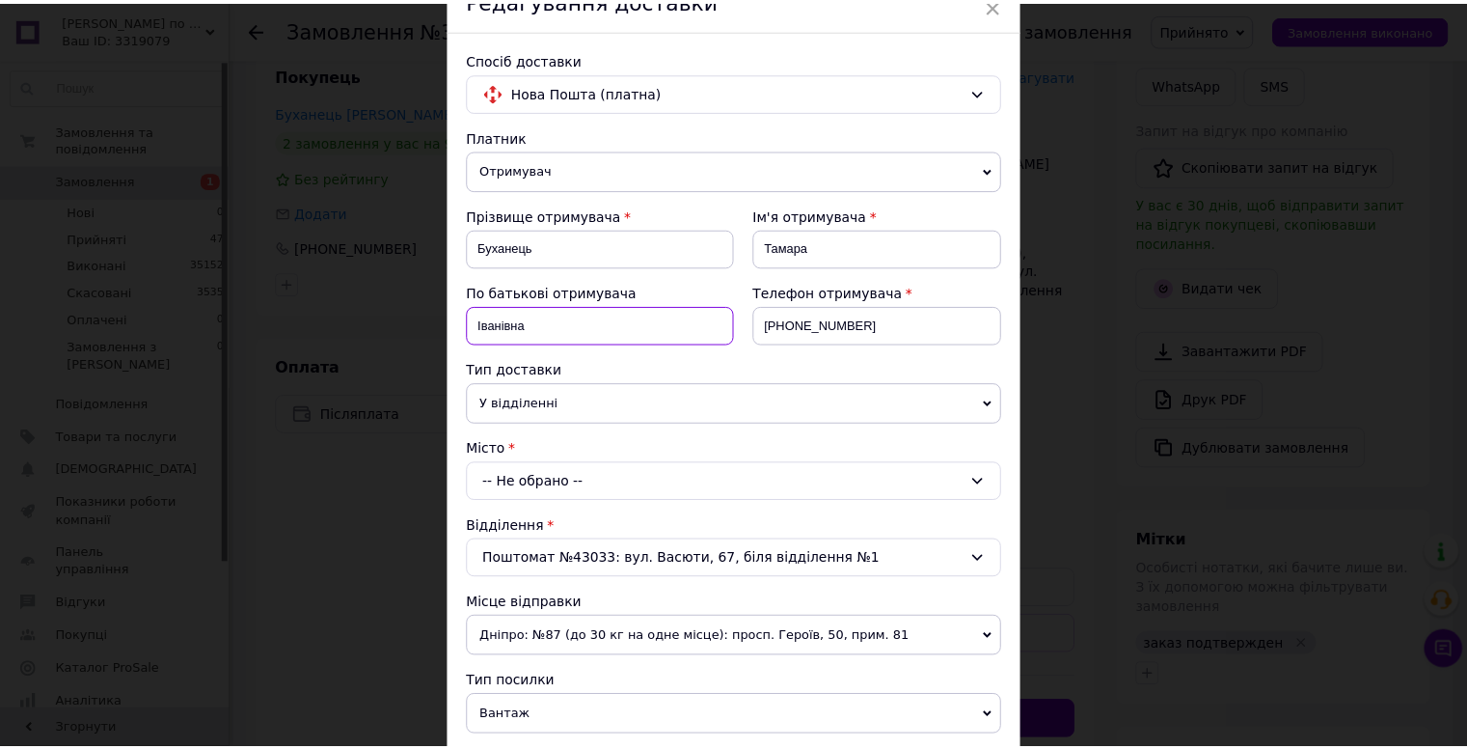
scroll to position [0, 0]
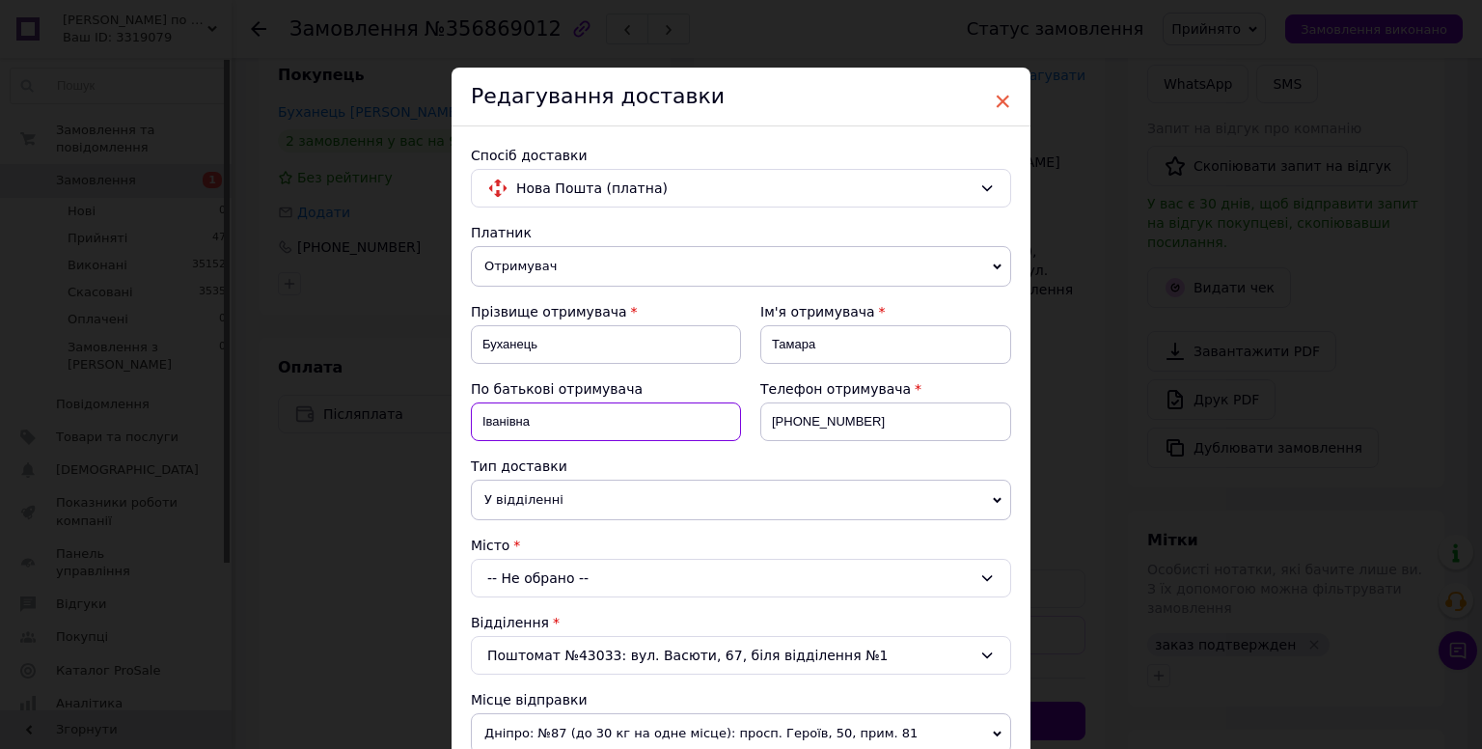
type input "Іванівна"
click at [998, 97] on span "×" at bounding box center [1002, 101] width 17 height 33
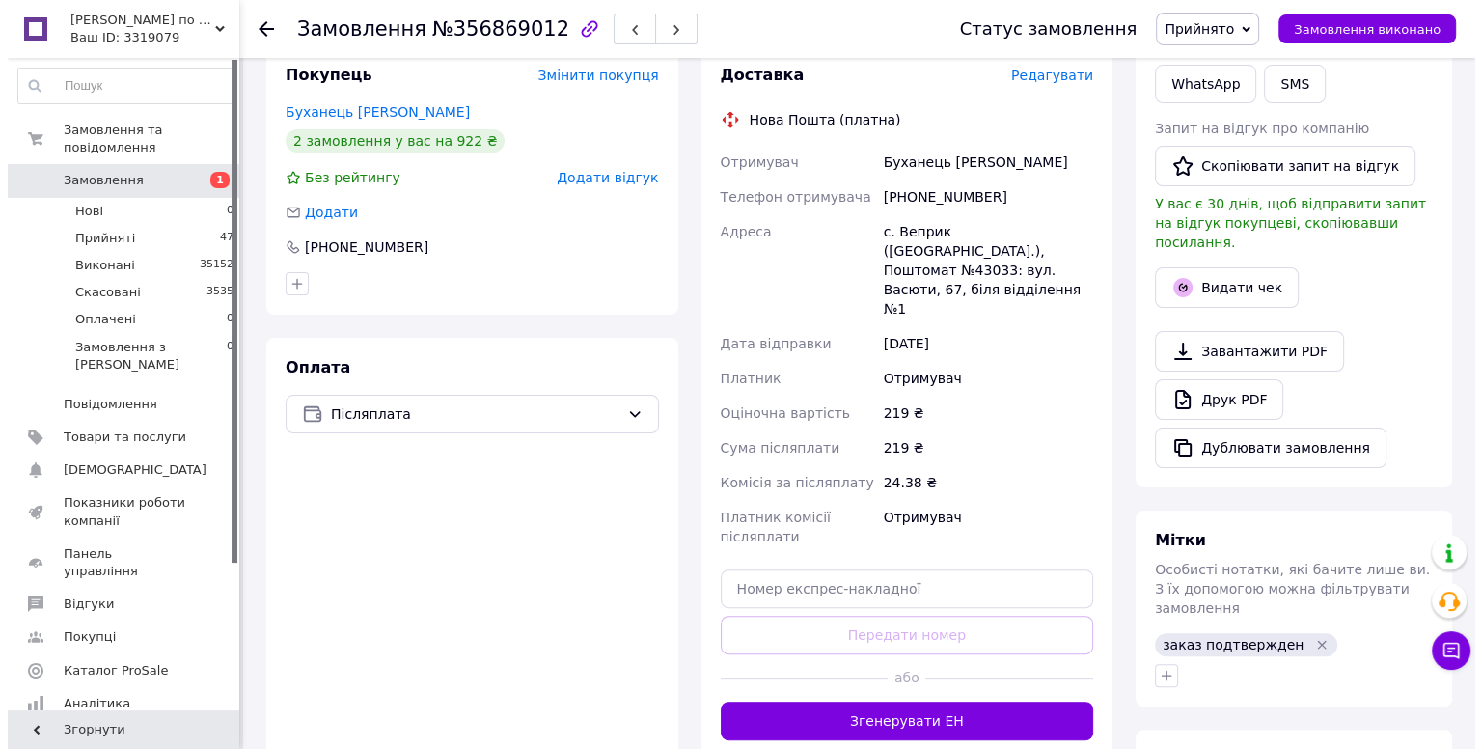
scroll to position [289, 0]
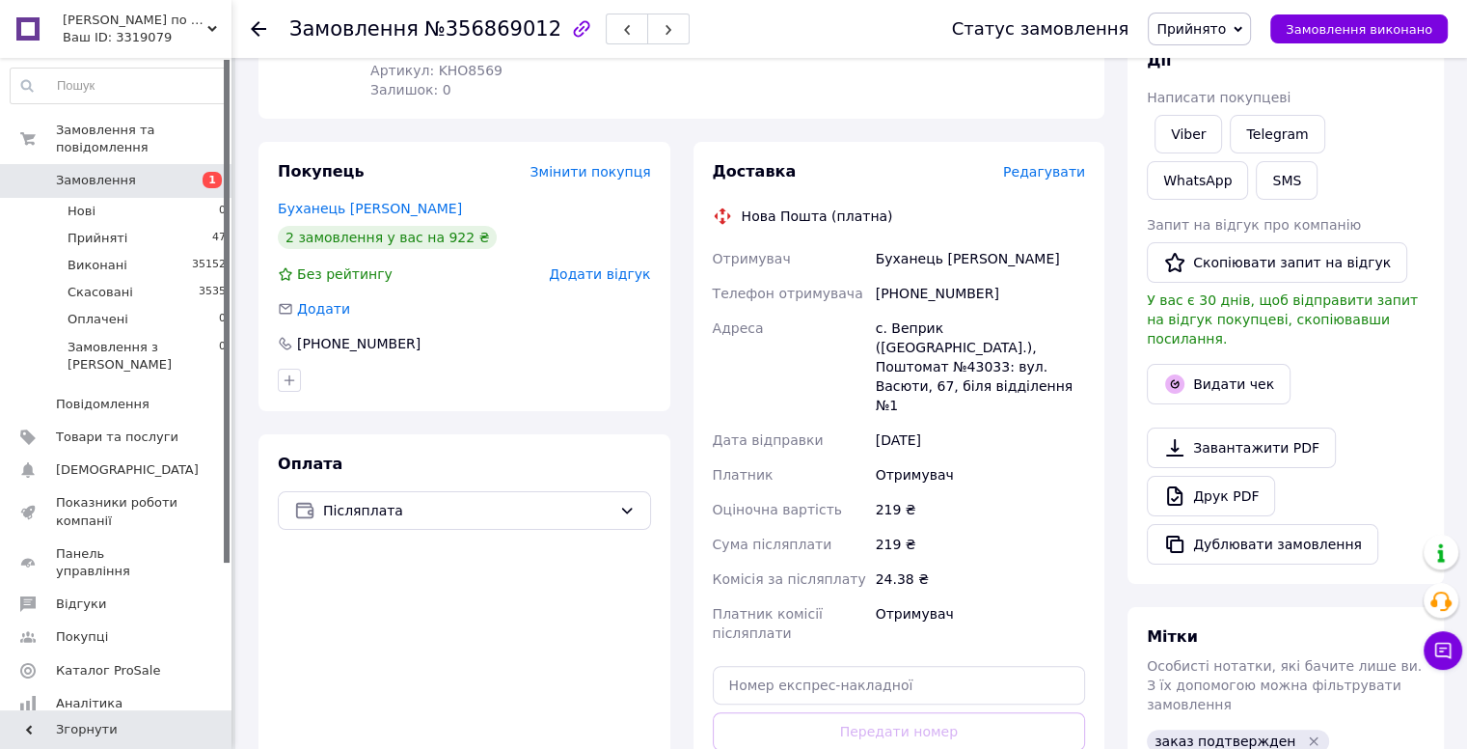
click at [1035, 177] on span "Редагувати" at bounding box center [1044, 171] width 82 height 15
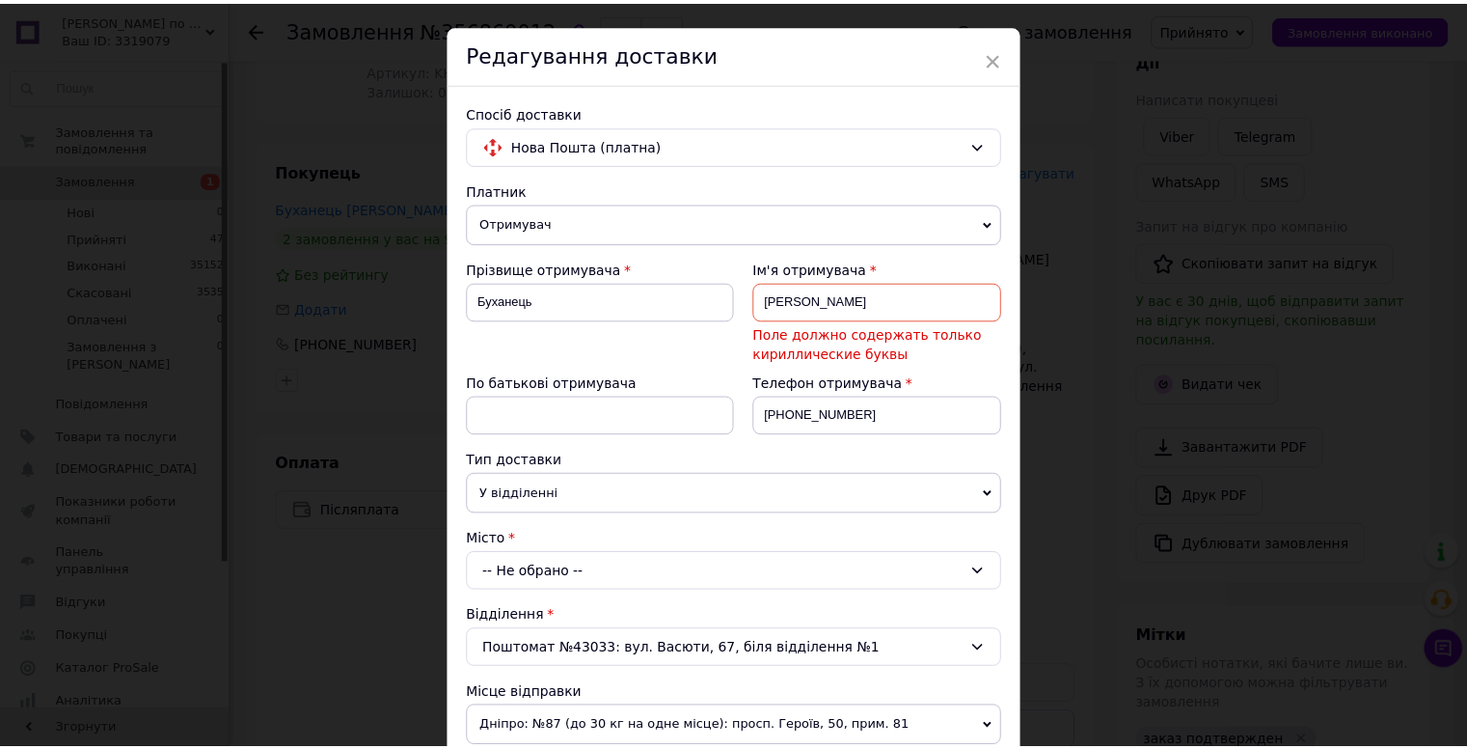
scroll to position [0, 0]
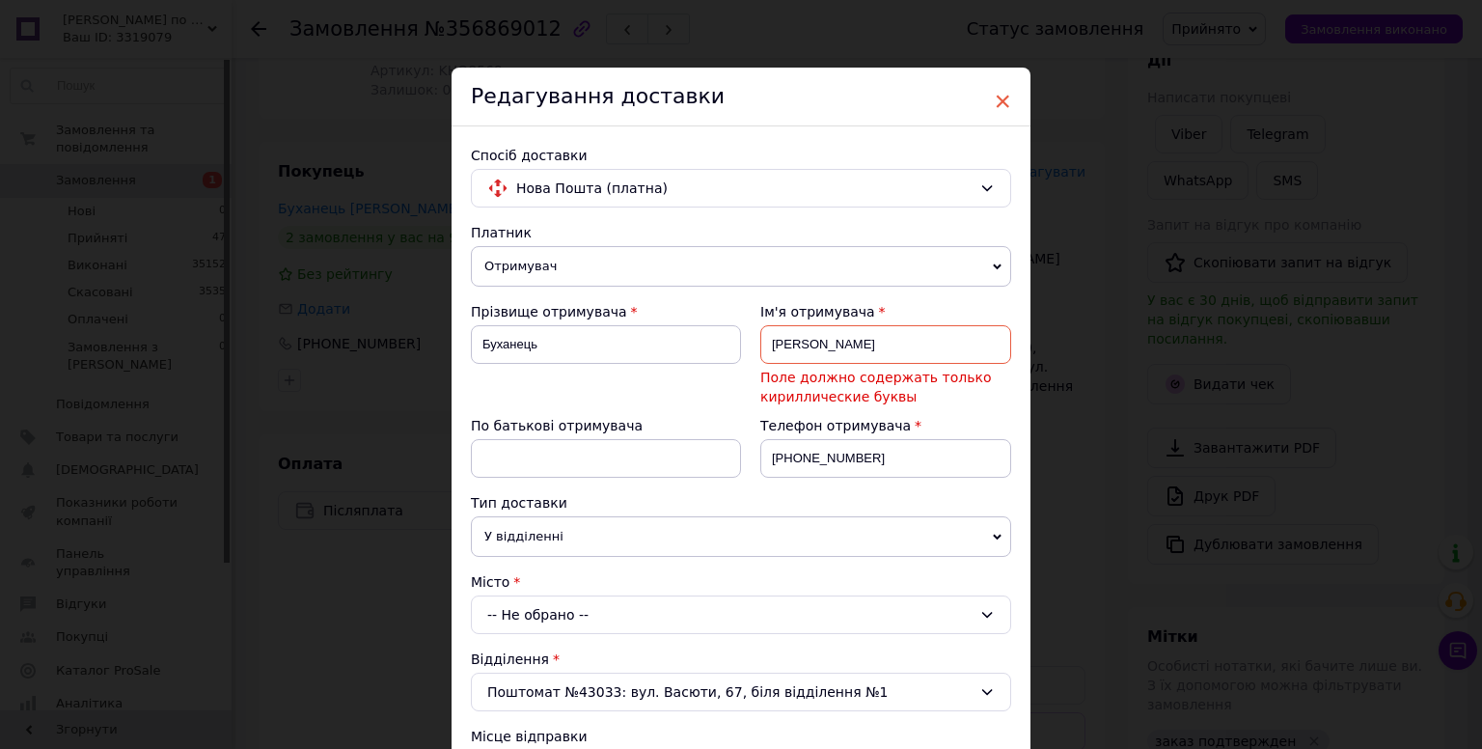
click at [999, 102] on span "×" at bounding box center [1002, 101] width 17 height 33
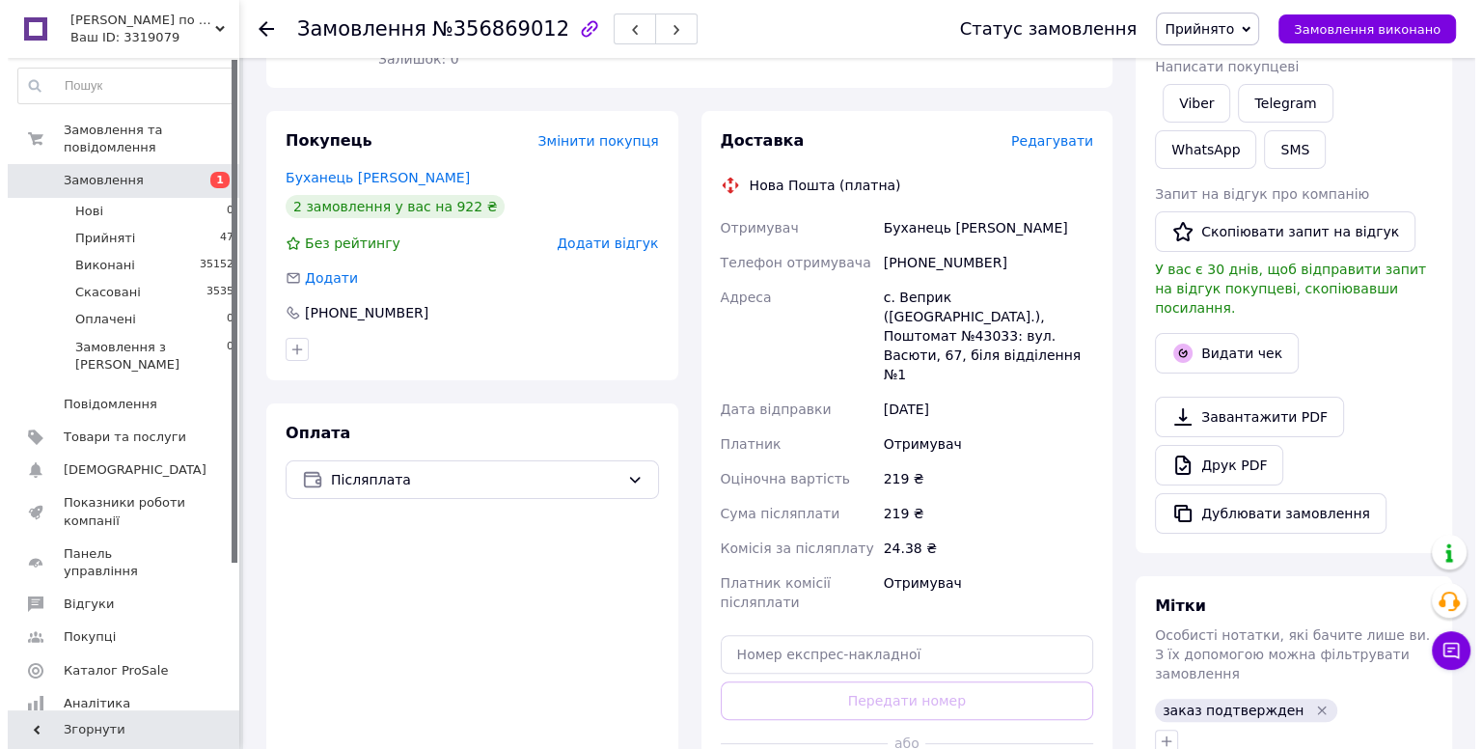
scroll to position [289, 0]
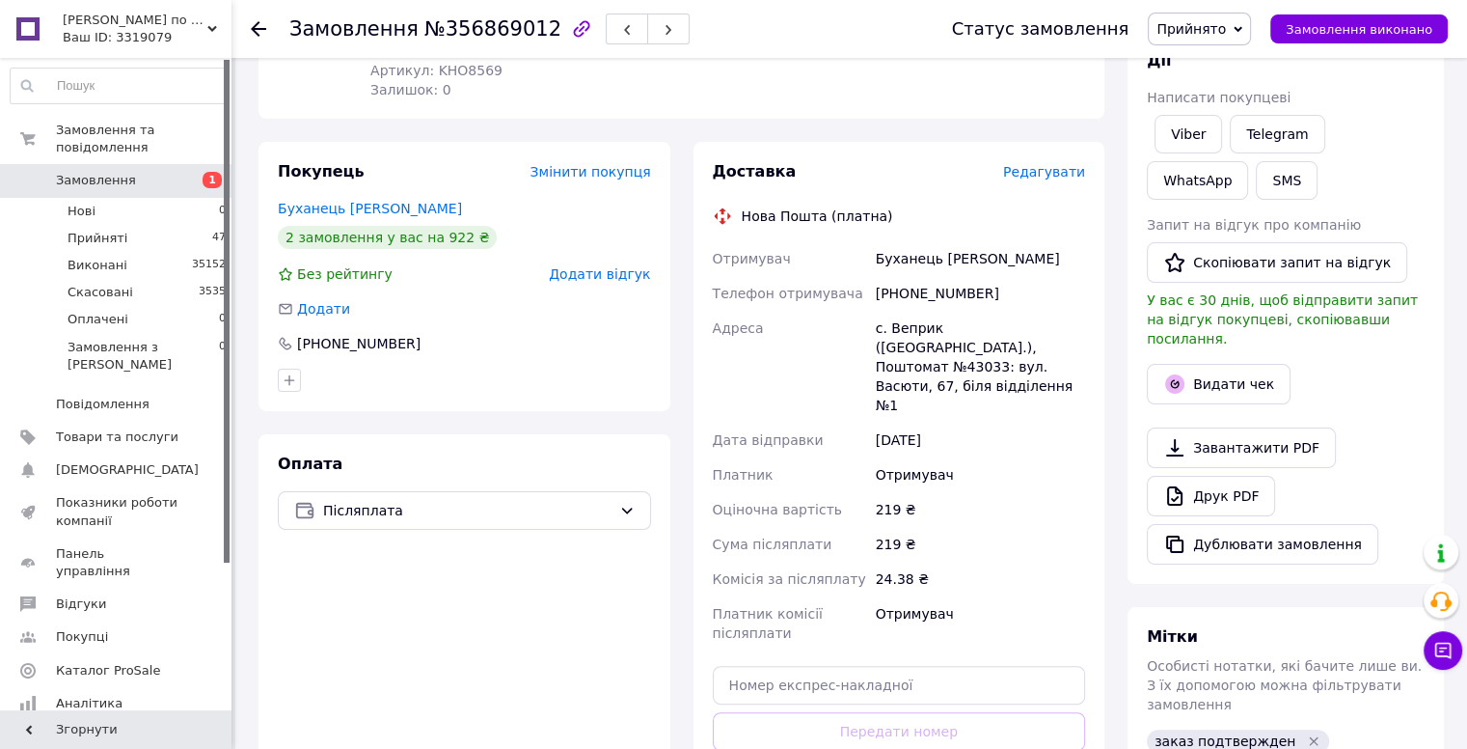
click at [885, 327] on div "с. Веприк ([GEOGRAPHIC_DATA].), Поштомат №43033: вул. Васюти, 67, біля відділен…" at bounding box center [980, 367] width 217 height 112
click at [1057, 174] on span "Редагувати" at bounding box center [1044, 171] width 82 height 15
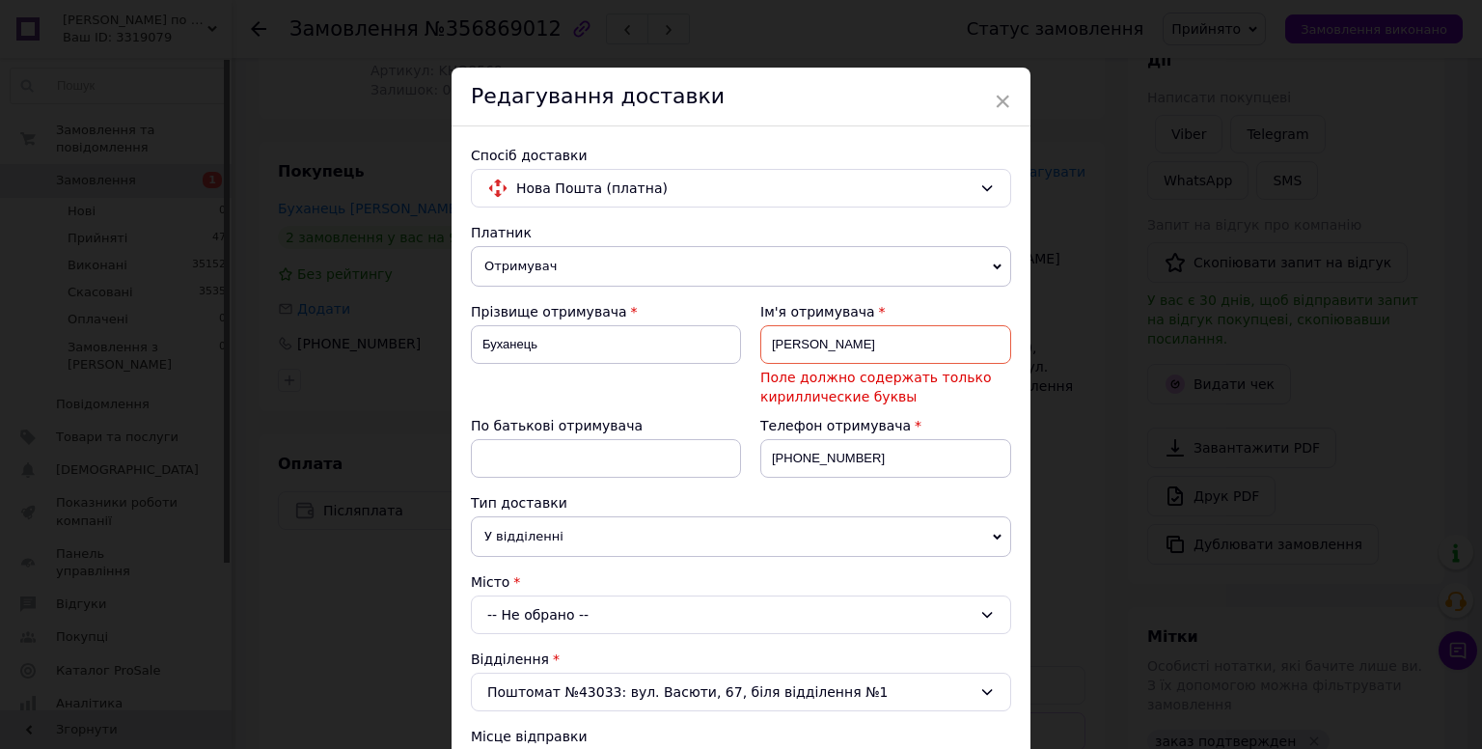
drag, startPoint x: 880, startPoint y: 346, endPoint x: 810, endPoint y: 346, distance: 69.5
click at [810, 346] on input "[PERSON_NAME]" at bounding box center [885, 344] width 251 height 39
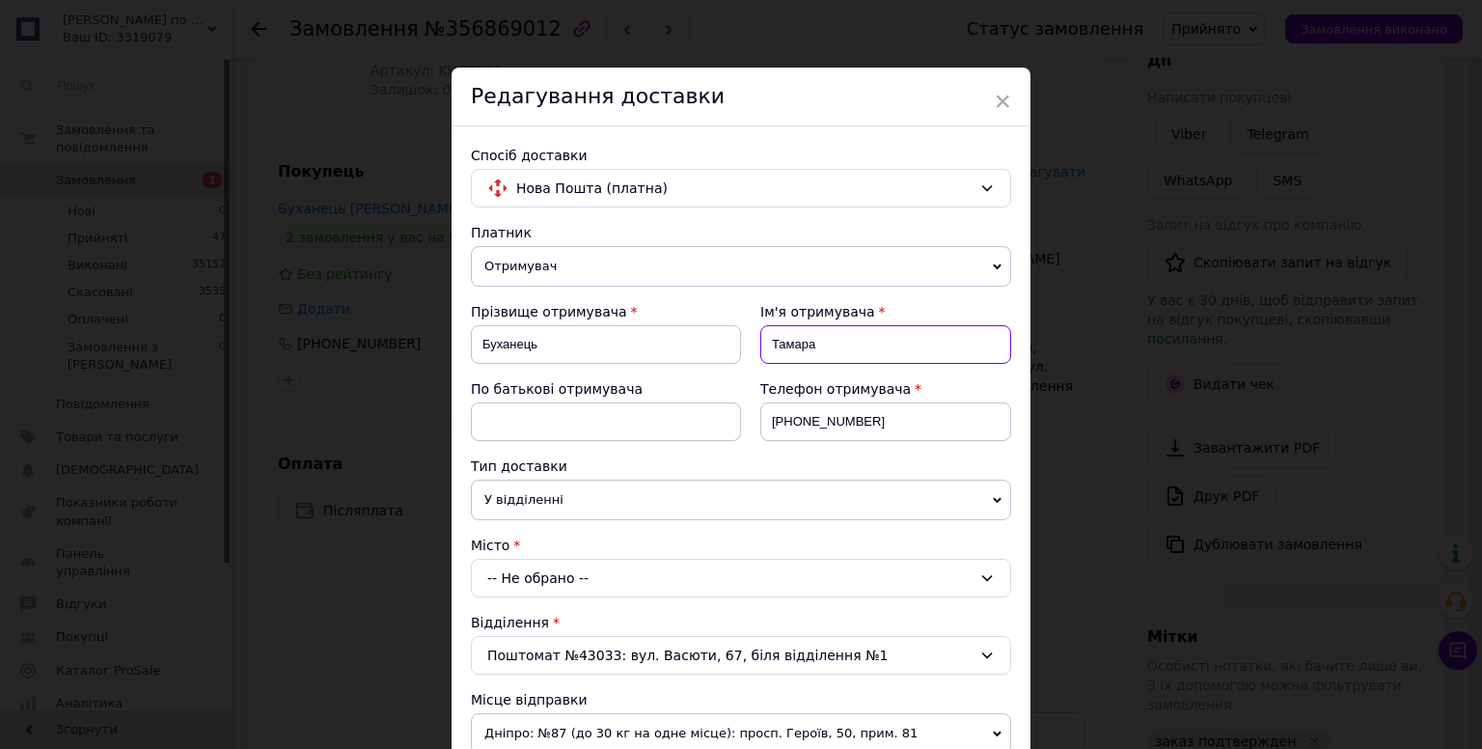
type input "Тамара"
click at [507, 403] on input at bounding box center [606, 421] width 270 height 39
paste input "Іванівна"
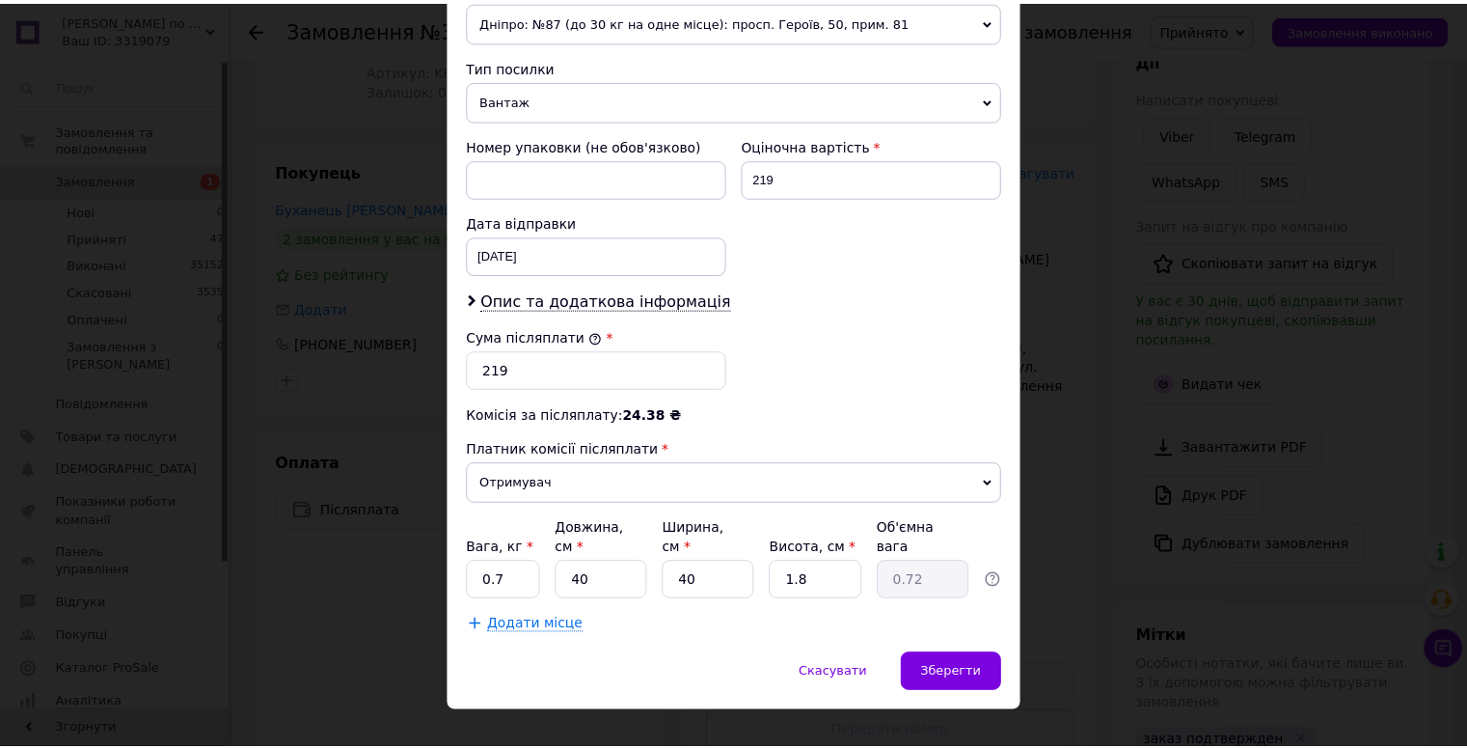
scroll to position [718, 0]
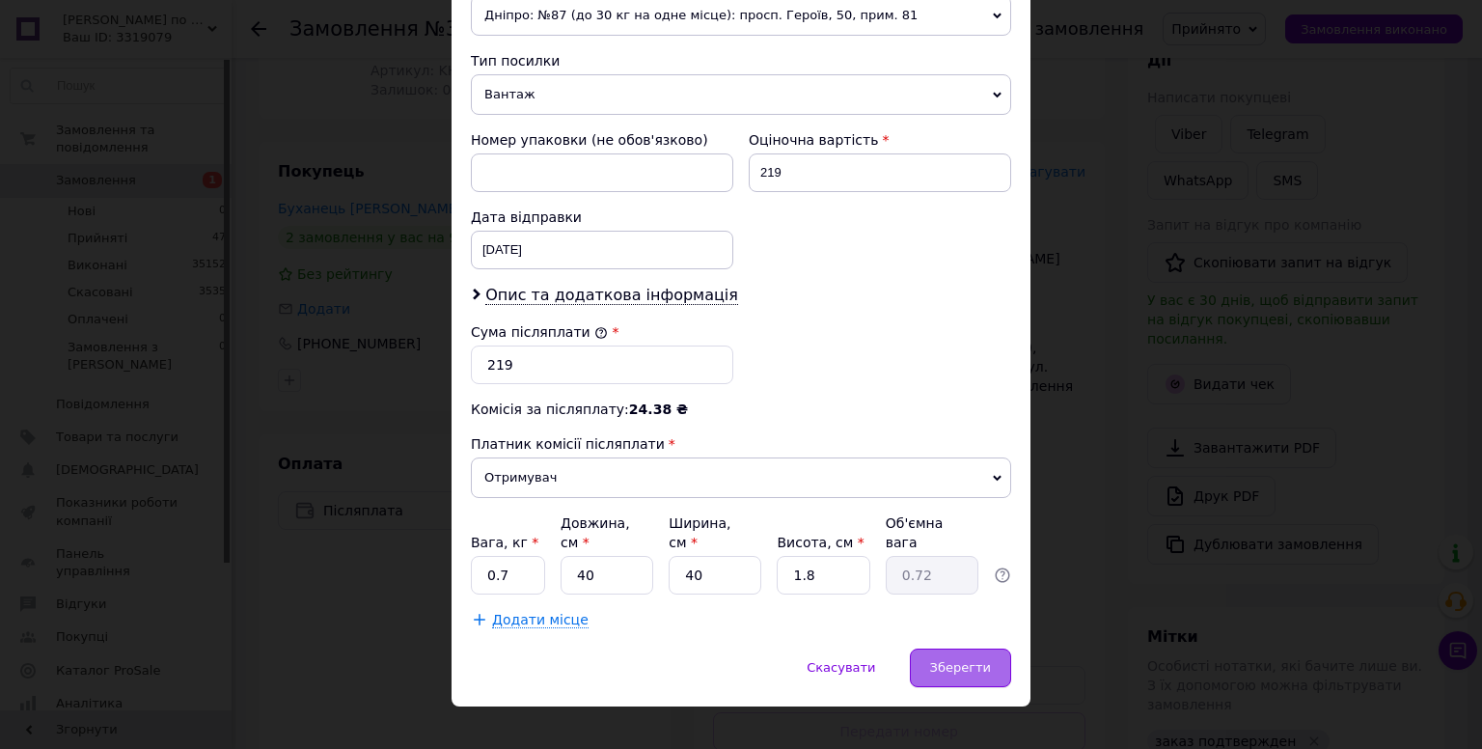
type input "Іванівна"
click at [936, 660] on span "Зберегти" at bounding box center [960, 667] width 61 height 14
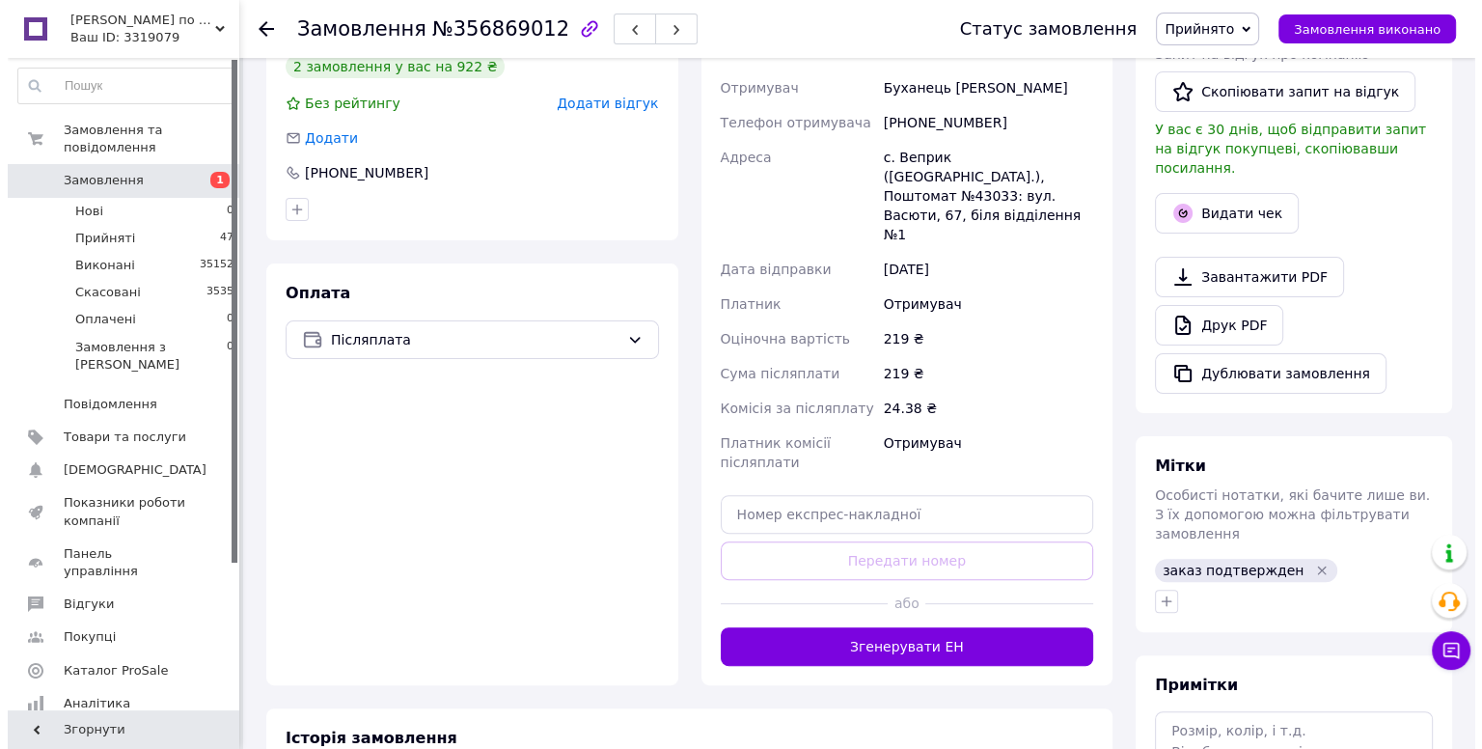
scroll to position [482, 0]
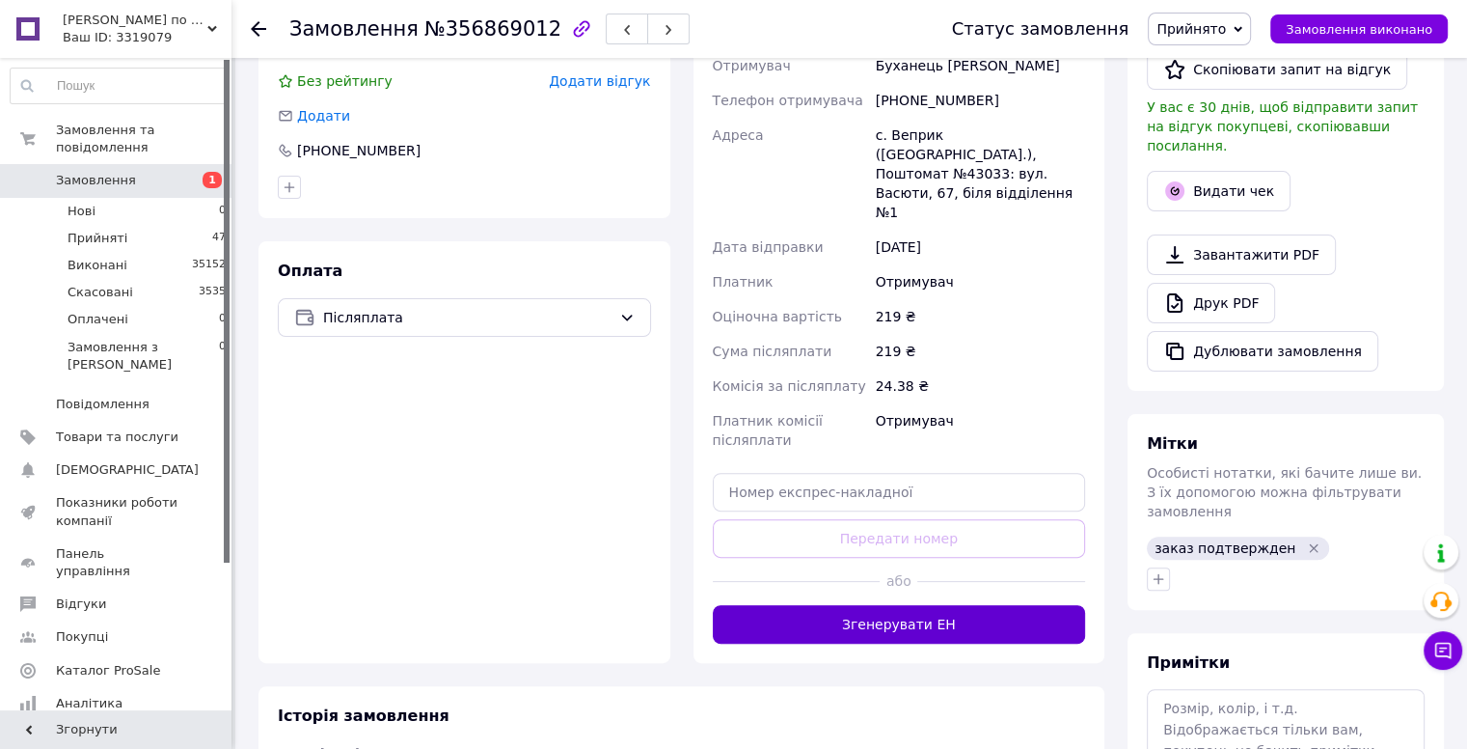
click at [923, 605] on button "Згенерувати ЕН" at bounding box center [899, 624] width 373 height 39
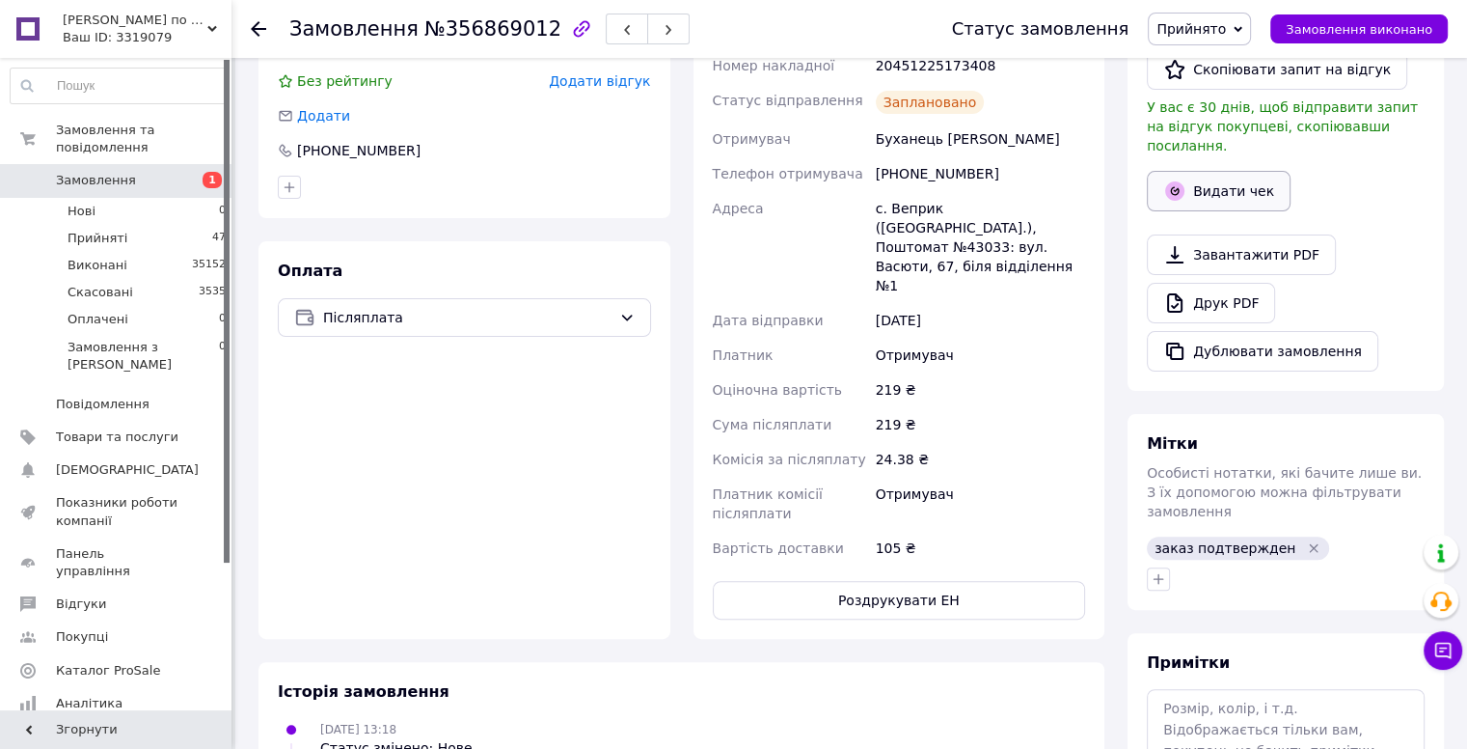
click at [1201, 171] on button "Видати чек" at bounding box center [1219, 191] width 144 height 41
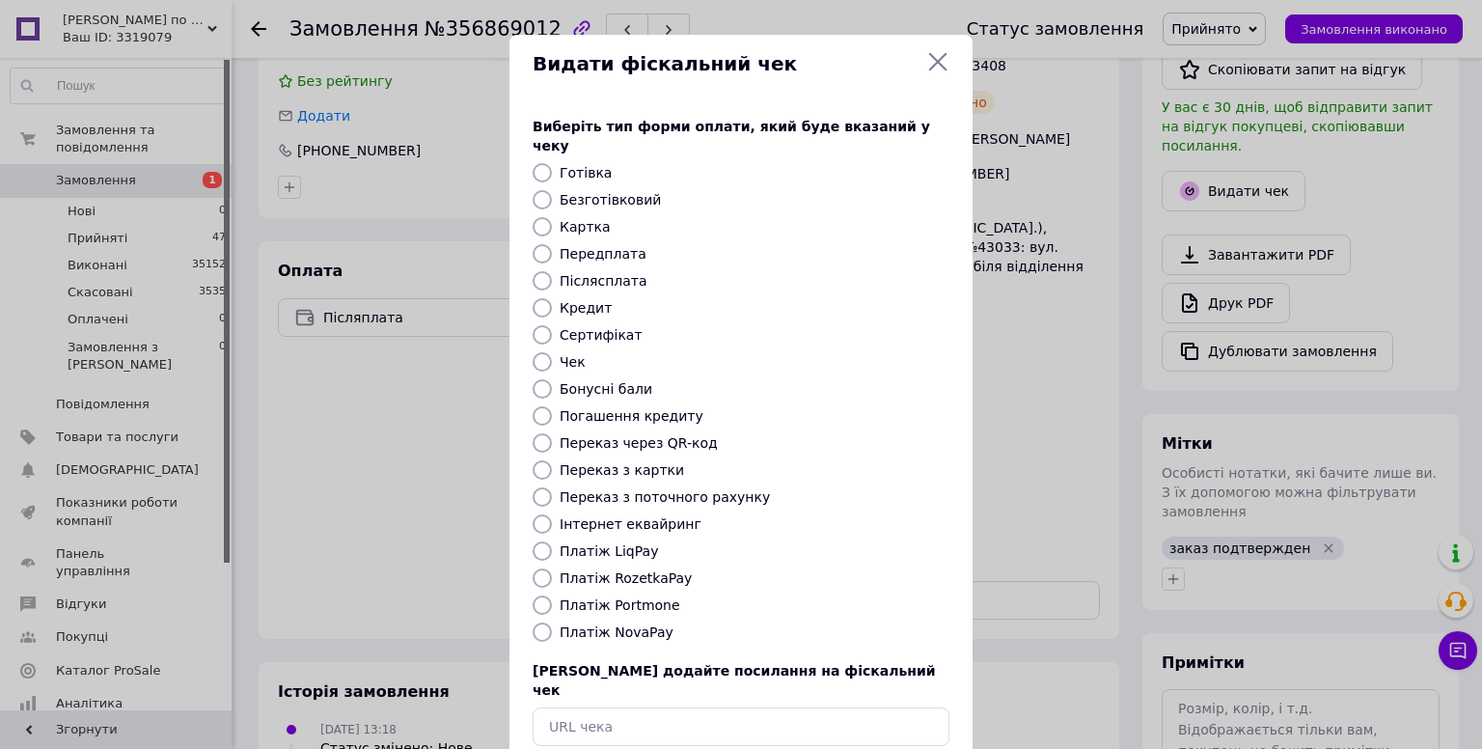
click at [613, 624] on label "Платіж NovaPay" at bounding box center [616, 631] width 114 height 15
click at [552, 622] on input "Платіж NovaPay" at bounding box center [541, 631] width 19 height 19
radio input "true"
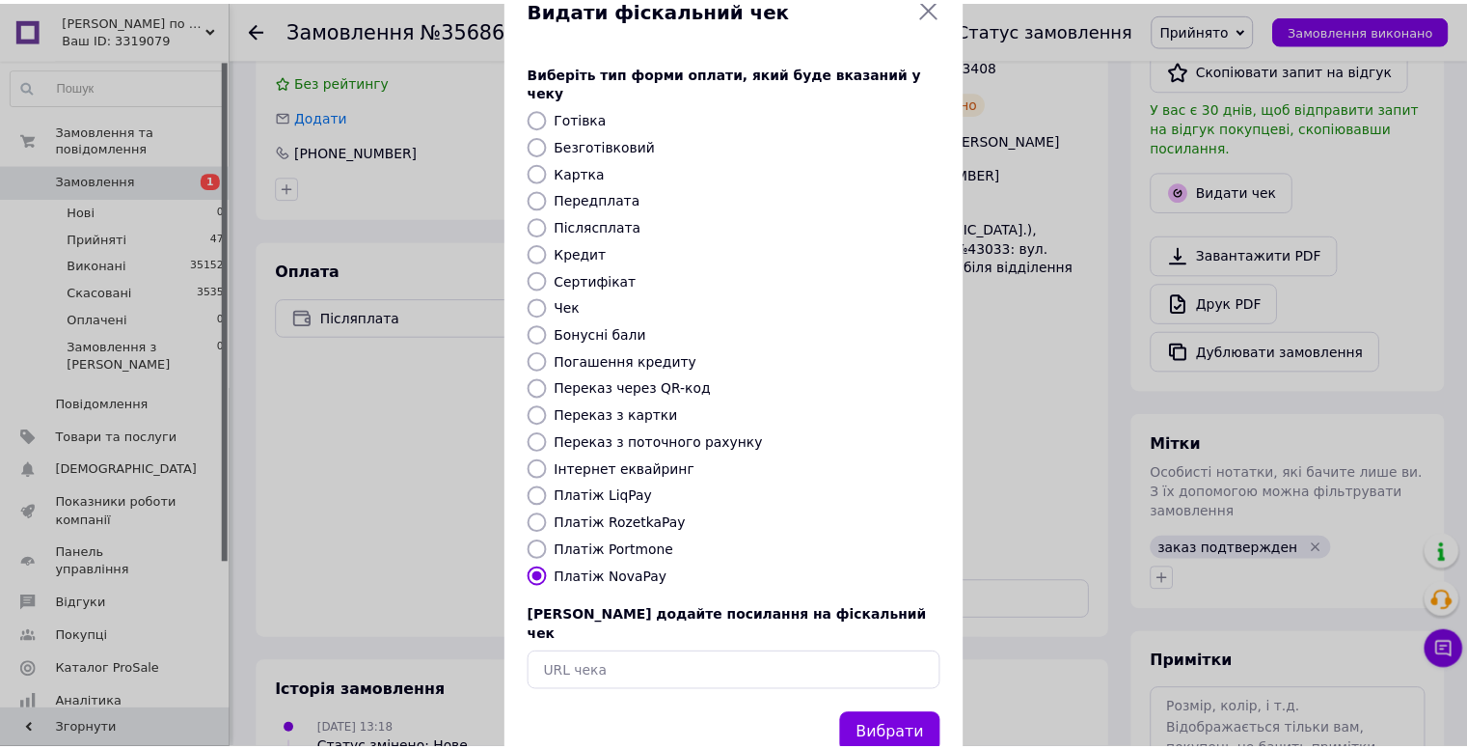
scroll to position [79, 0]
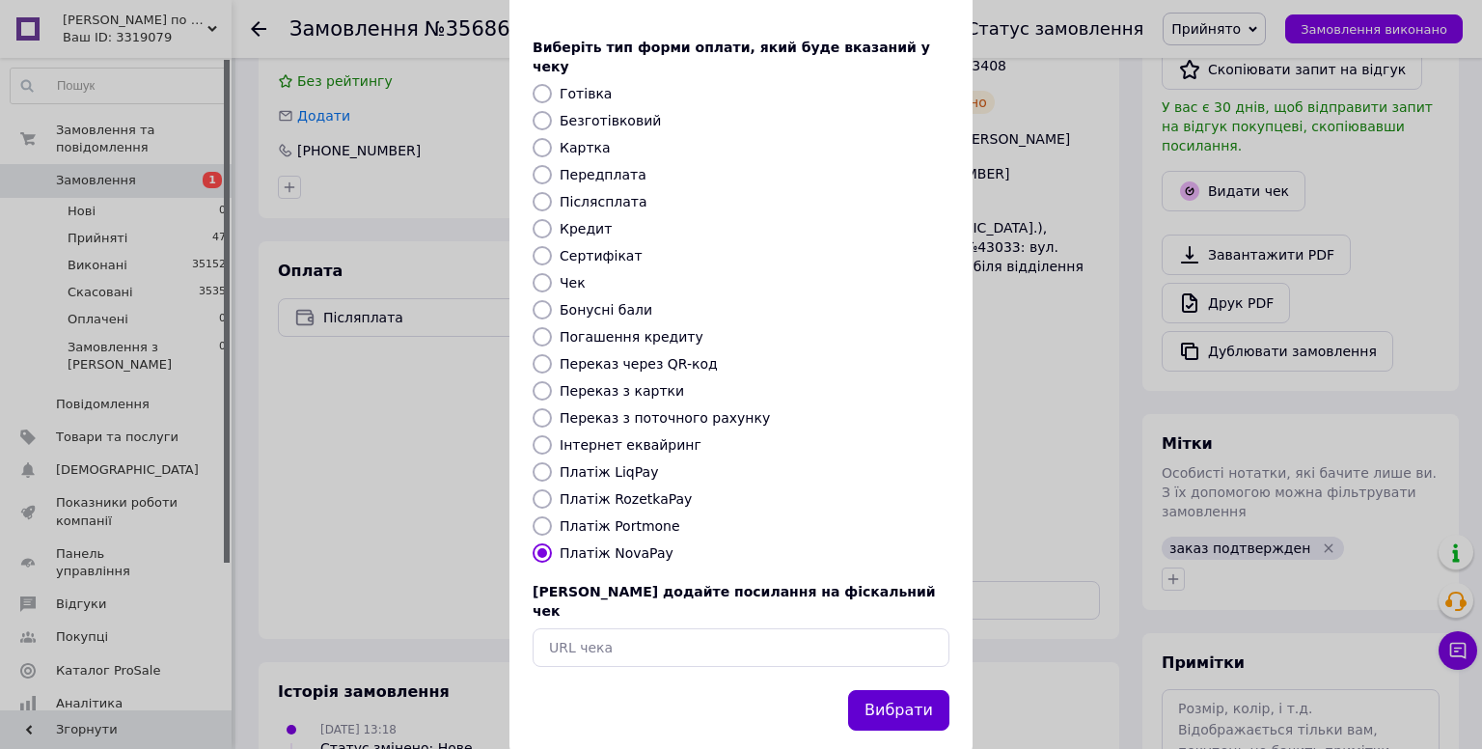
click at [882, 690] on button "Вибрати" at bounding box center [898, 710] width 101 height 41
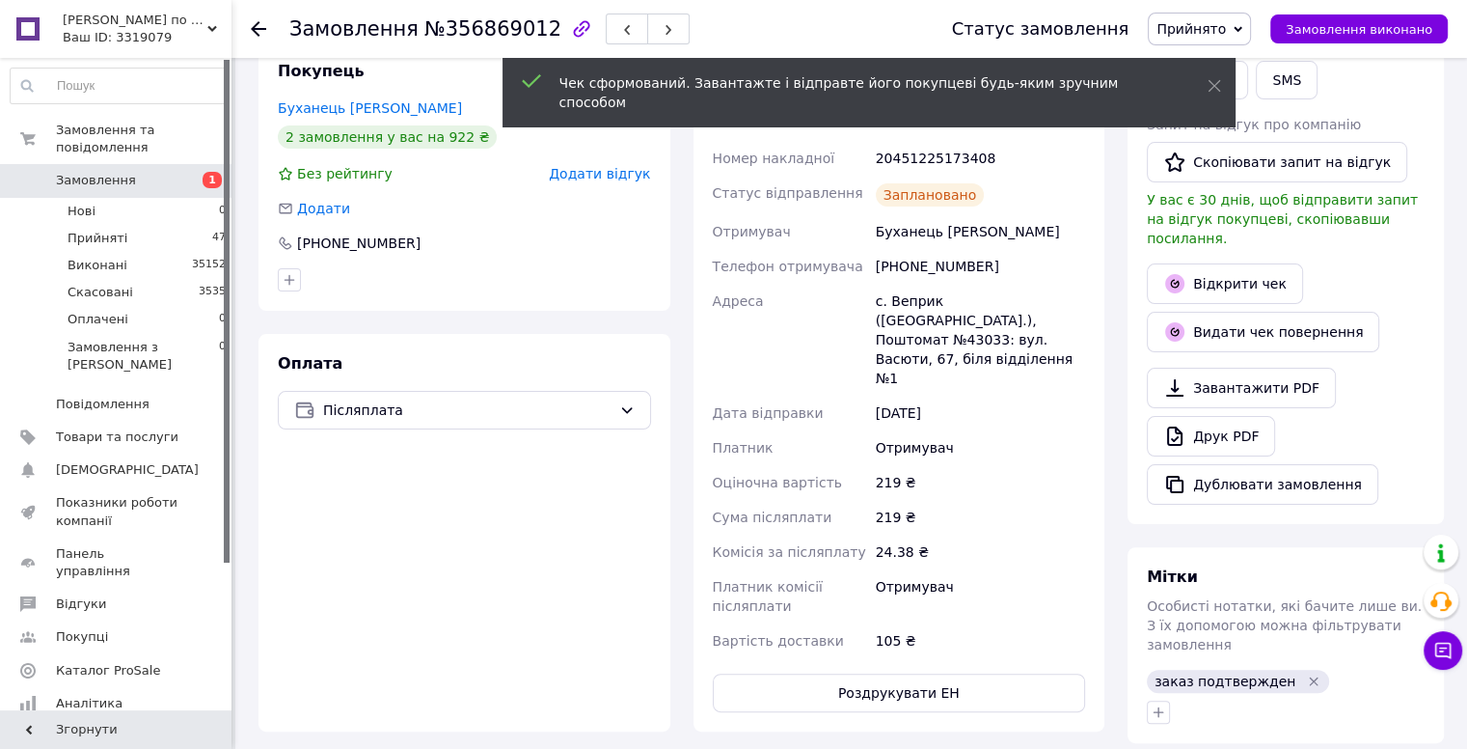
scroll to position [289, 0]
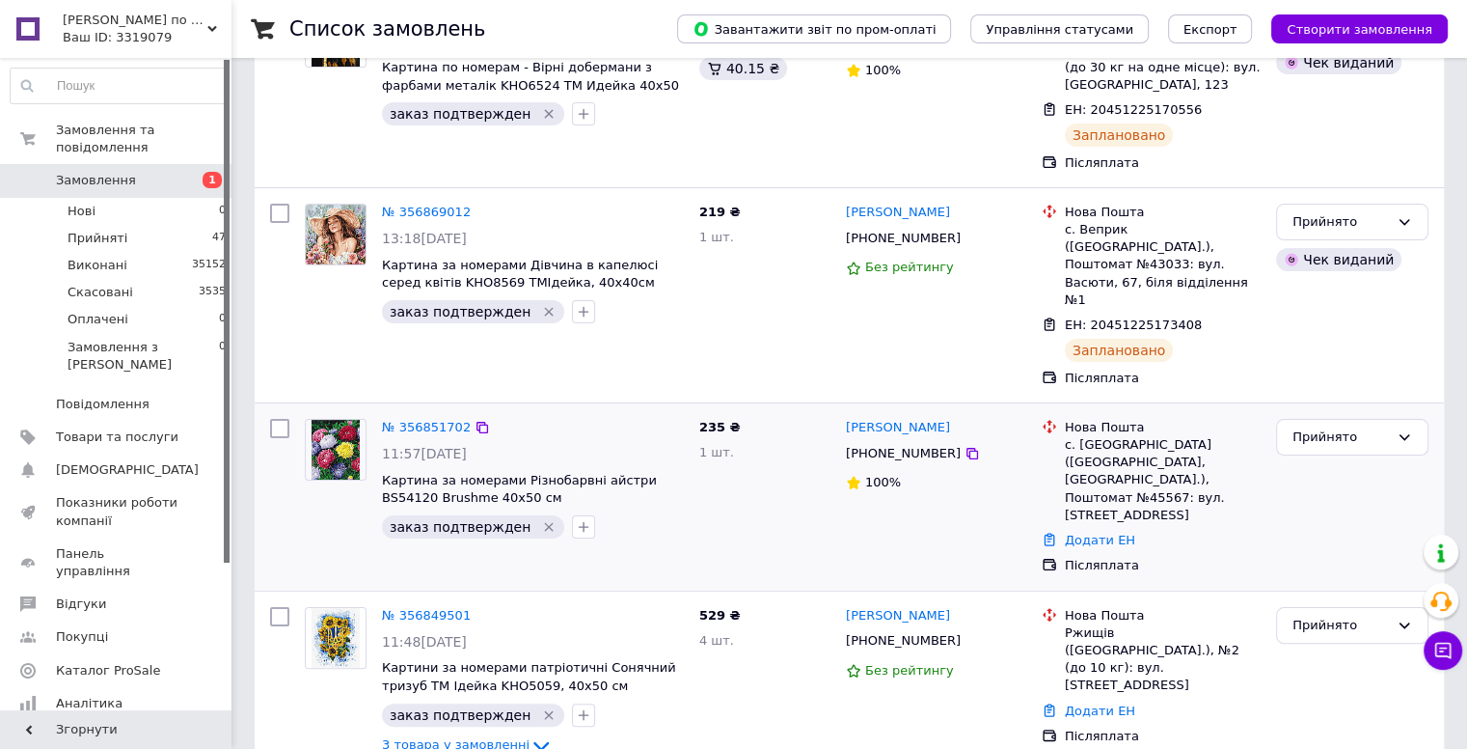
scroll to position [289, 0]
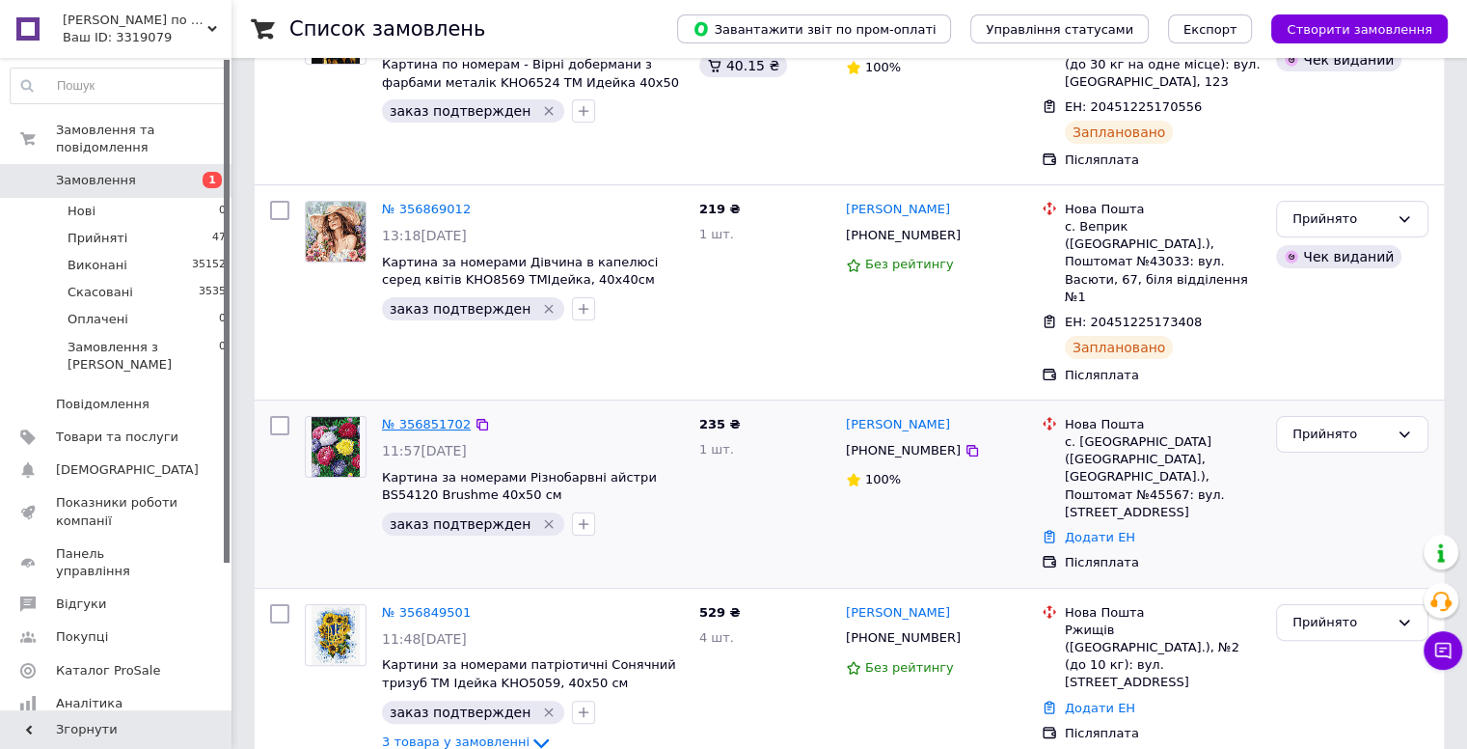
click at [397, 417] on link "№ 356851702" at bounding box center [426, 424] width 89 height 14
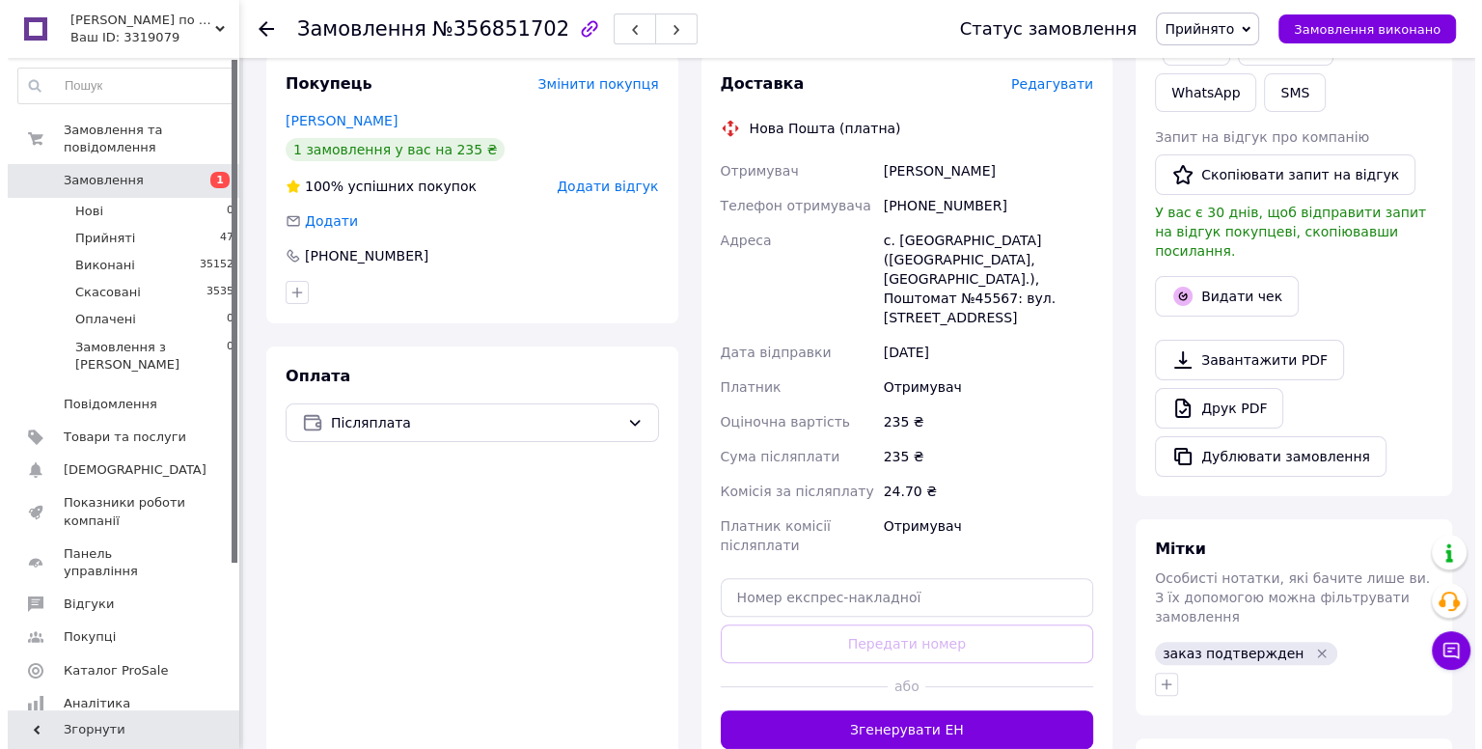
scroll to position [482, 0]
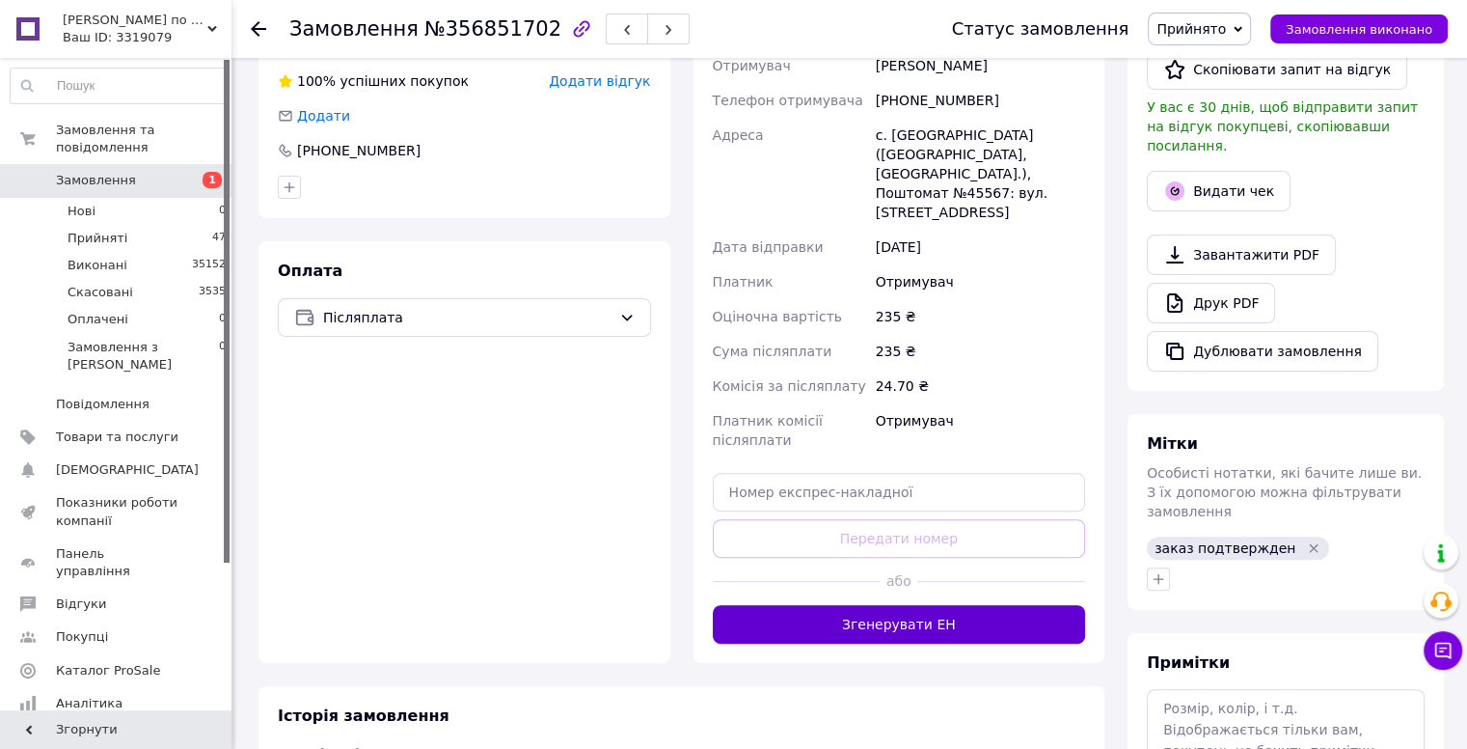
click at [911, 605] on button "Згенерувати ЕН" at bounding box center [899, 624] width 373 height 39
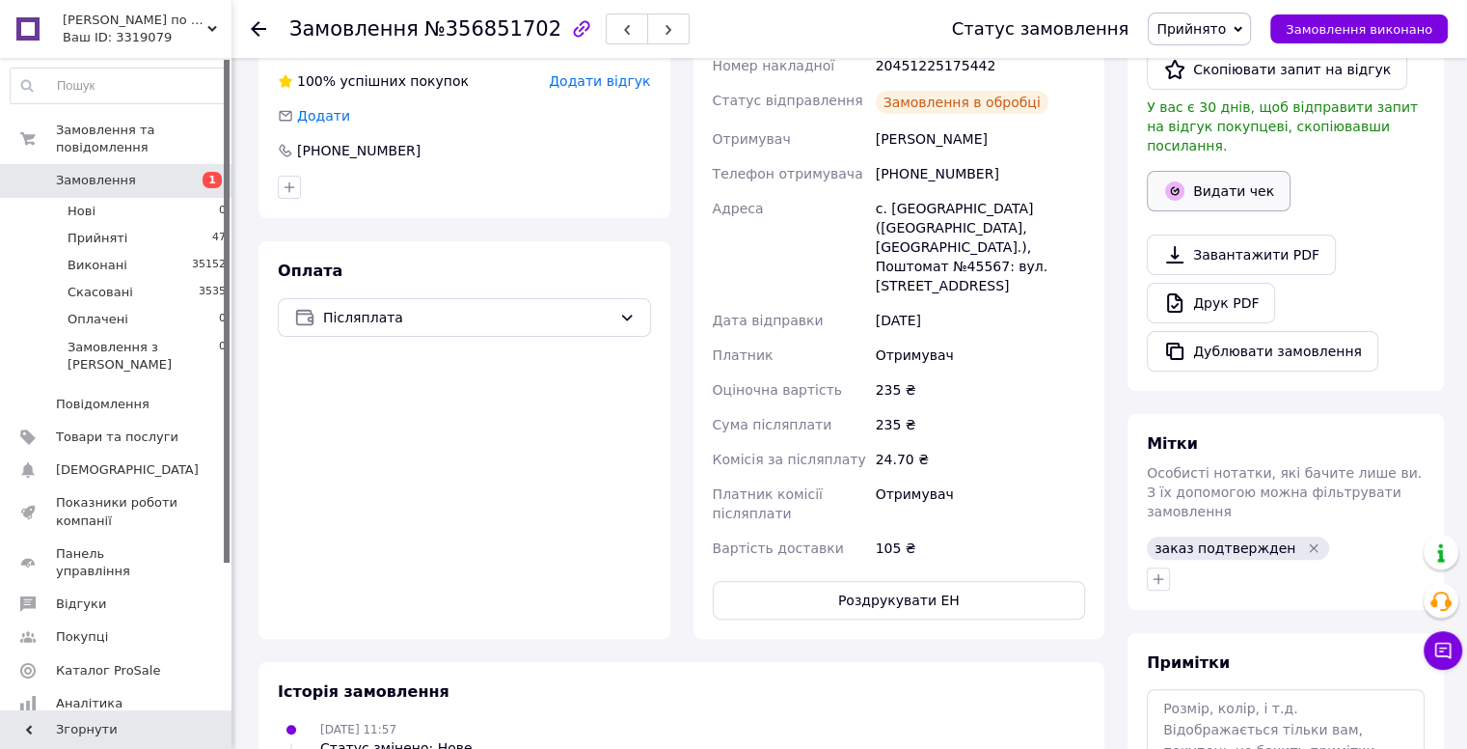
click at [1250, 171] on button "Видати чек" at bounding box center [1219, 191] width 144 height 41
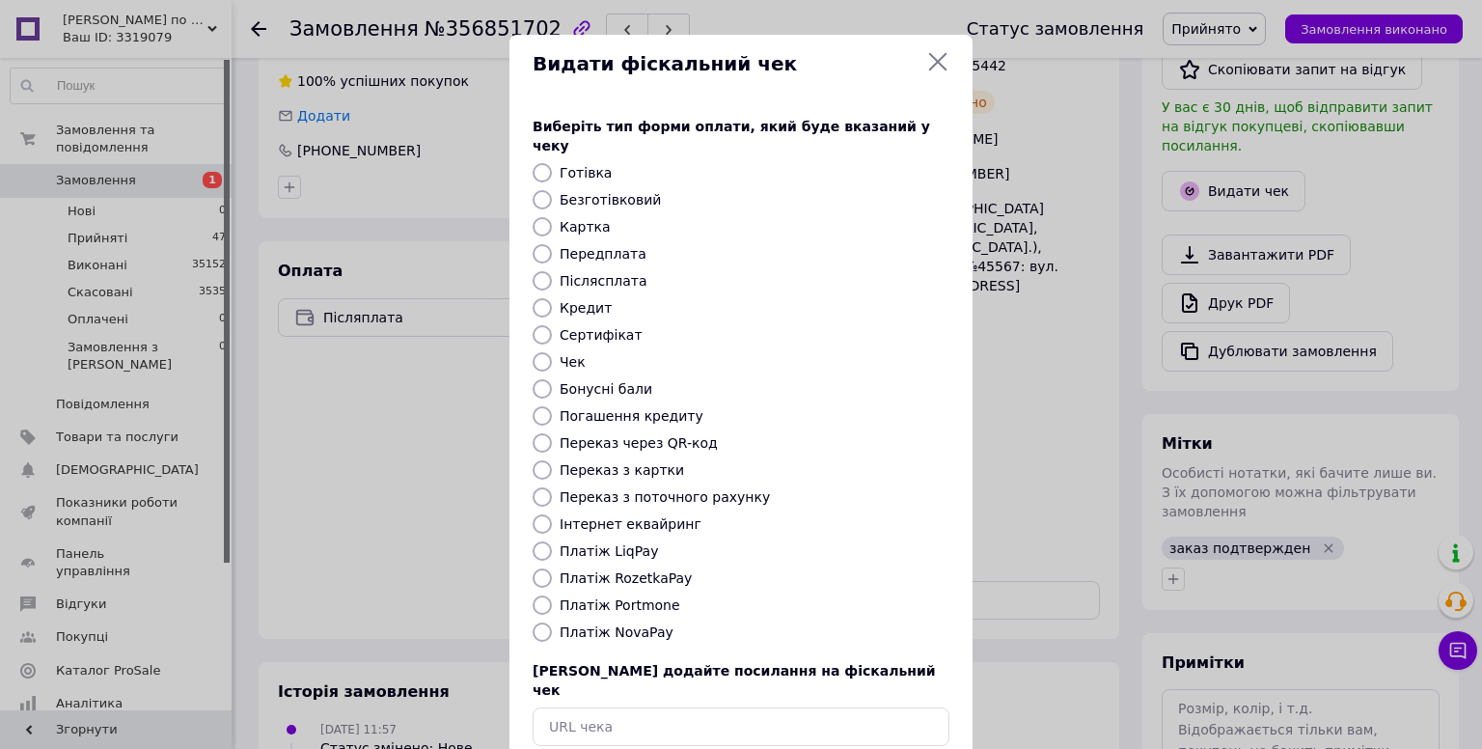
click at [625, 624] on label "Платіж NovaPay" at bounding box center [616, 631] width 114 height 15
click at [552, 622] on input "Платіж NovaPay" at bounding box center [541, 631] width 19 height 19
radio input "true"
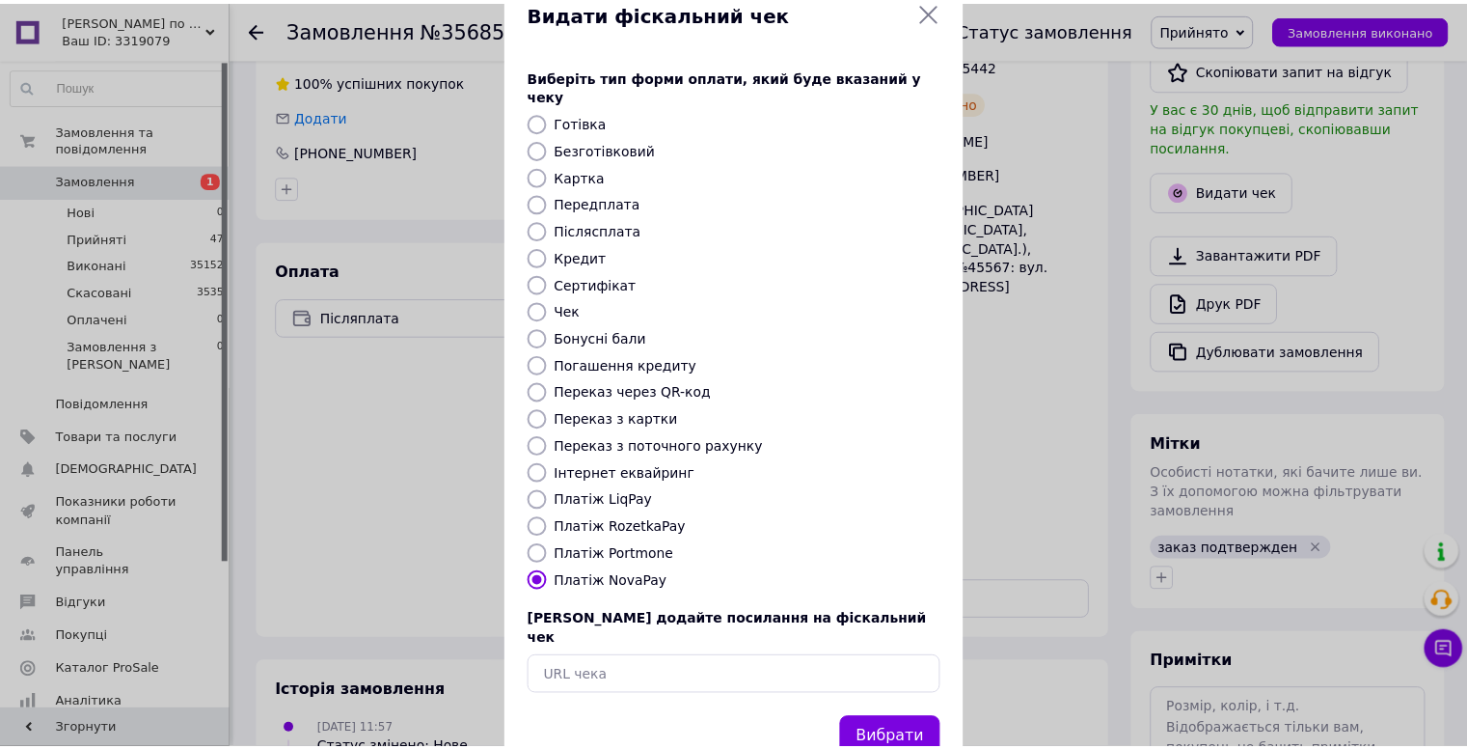
scroll to position [79, 0]
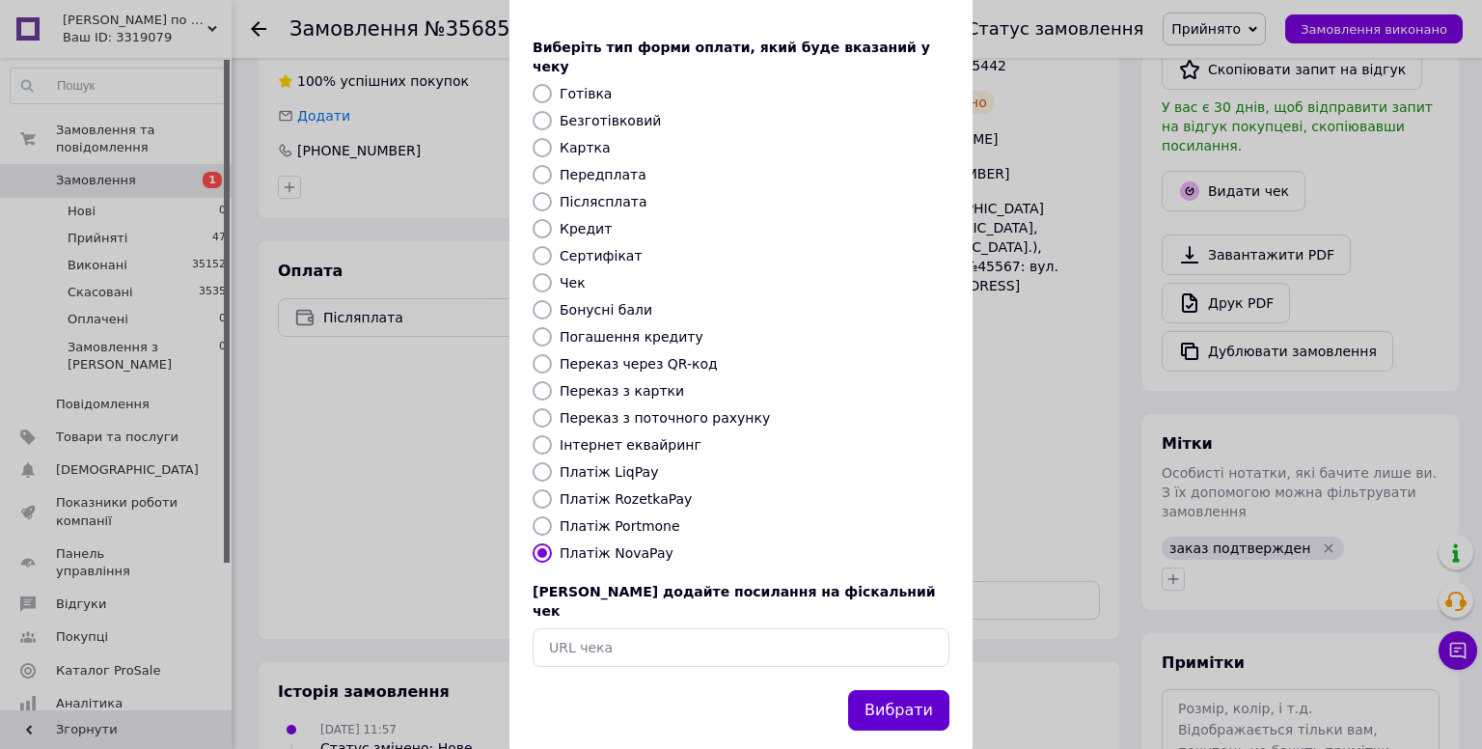
click at [887, 690] on button "Вибрати" at bounding box center [898, 710] width 101 height 41
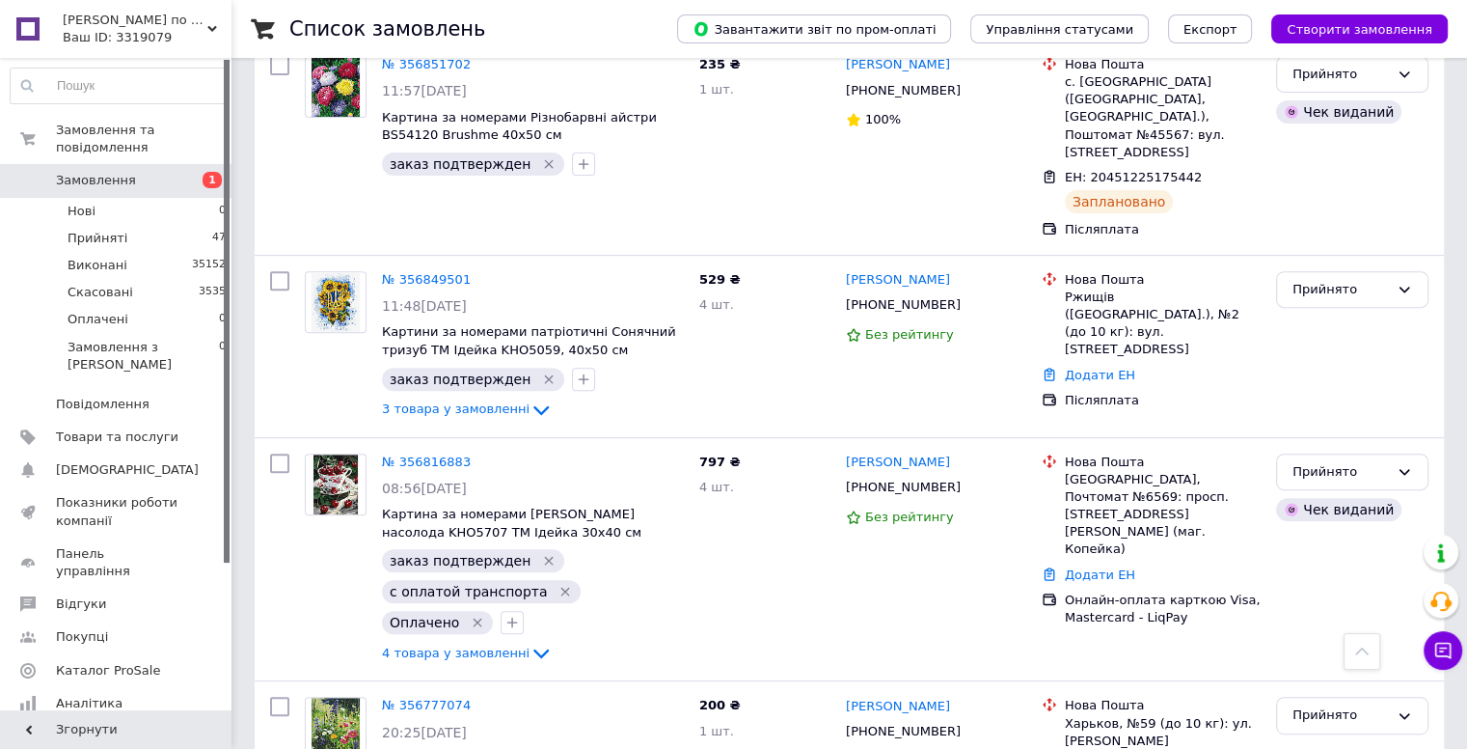
scroll to position [675, 0]
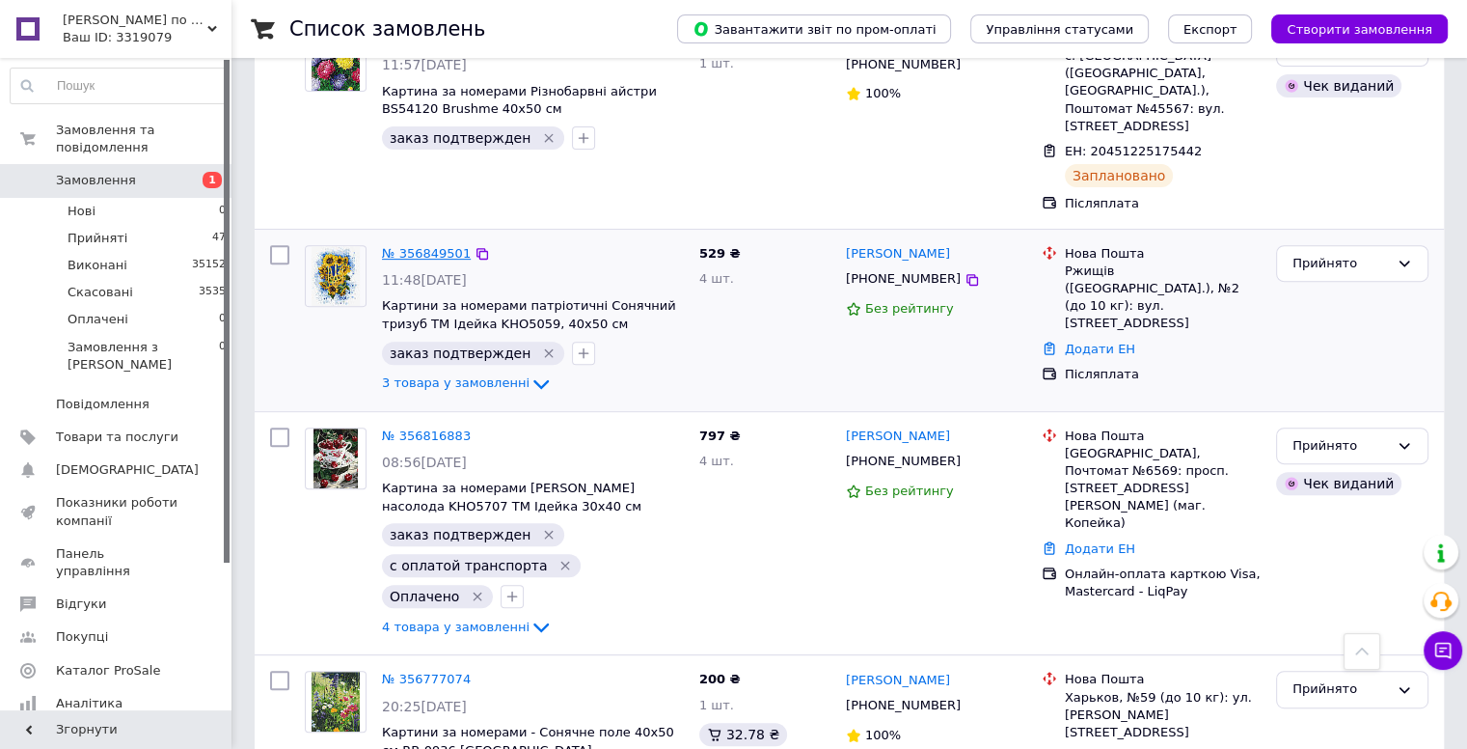
click at [427, 246] on link "№ 356849501" at bounding box center [426, 253] width 89 height 14
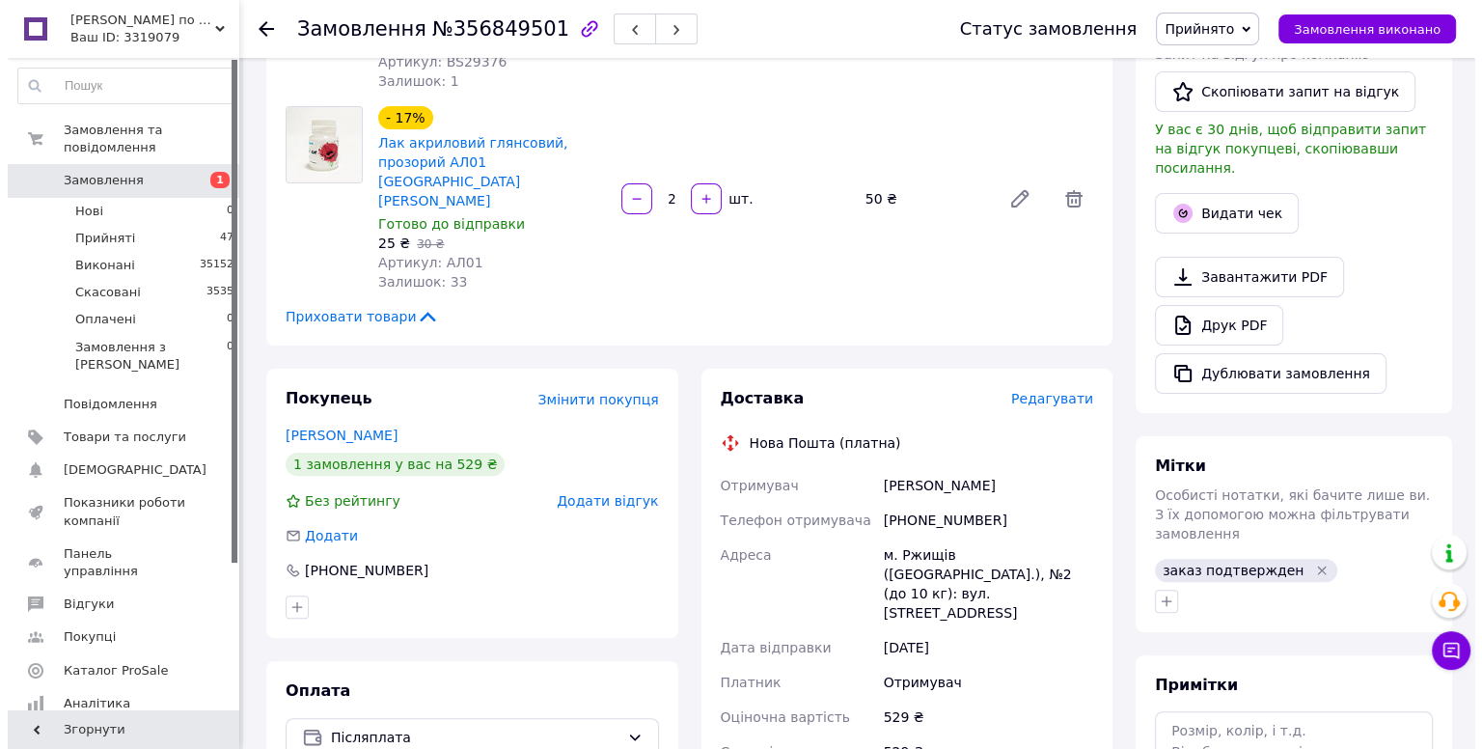
scroll to position [482, 0]
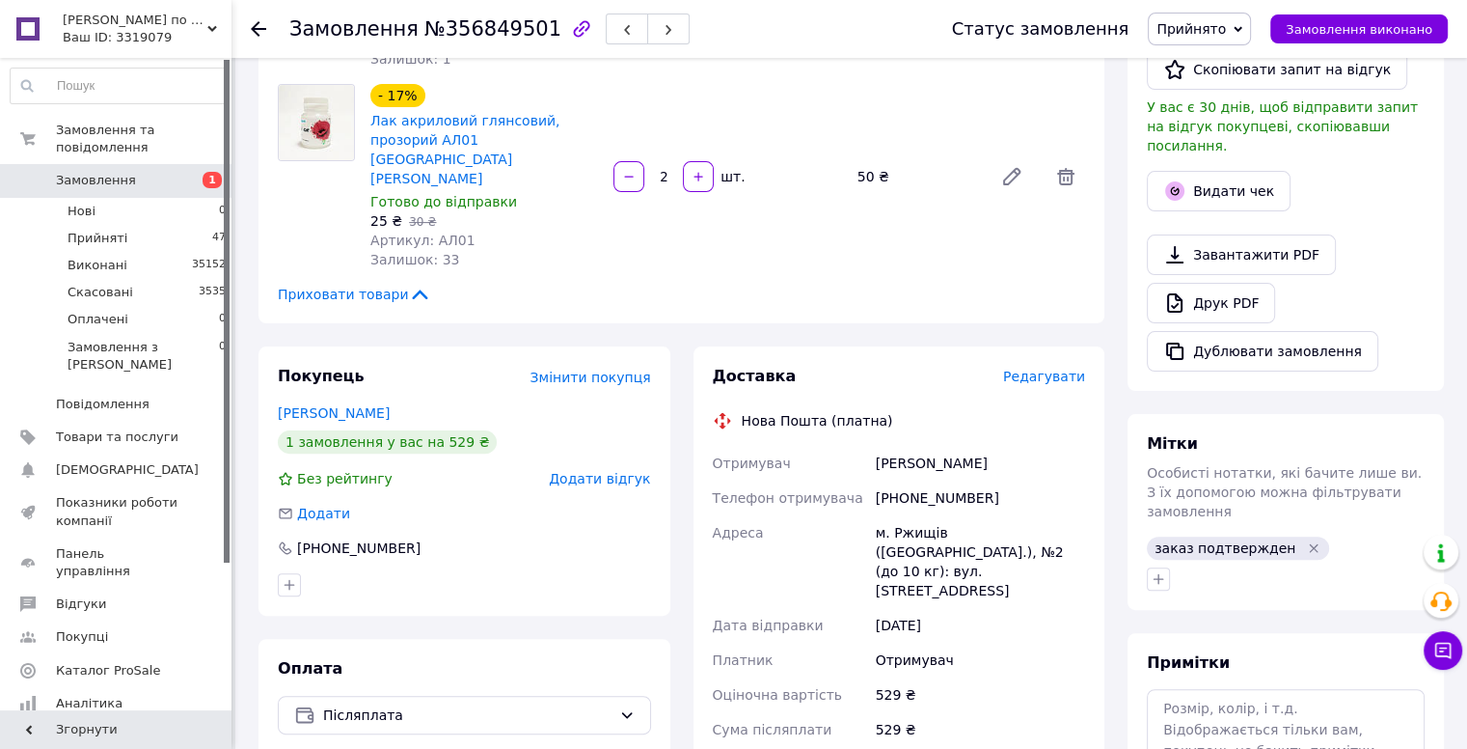
click at [1053, 368] on span "Редагувати" at bounding box center [1044, 375] width 82 height 15
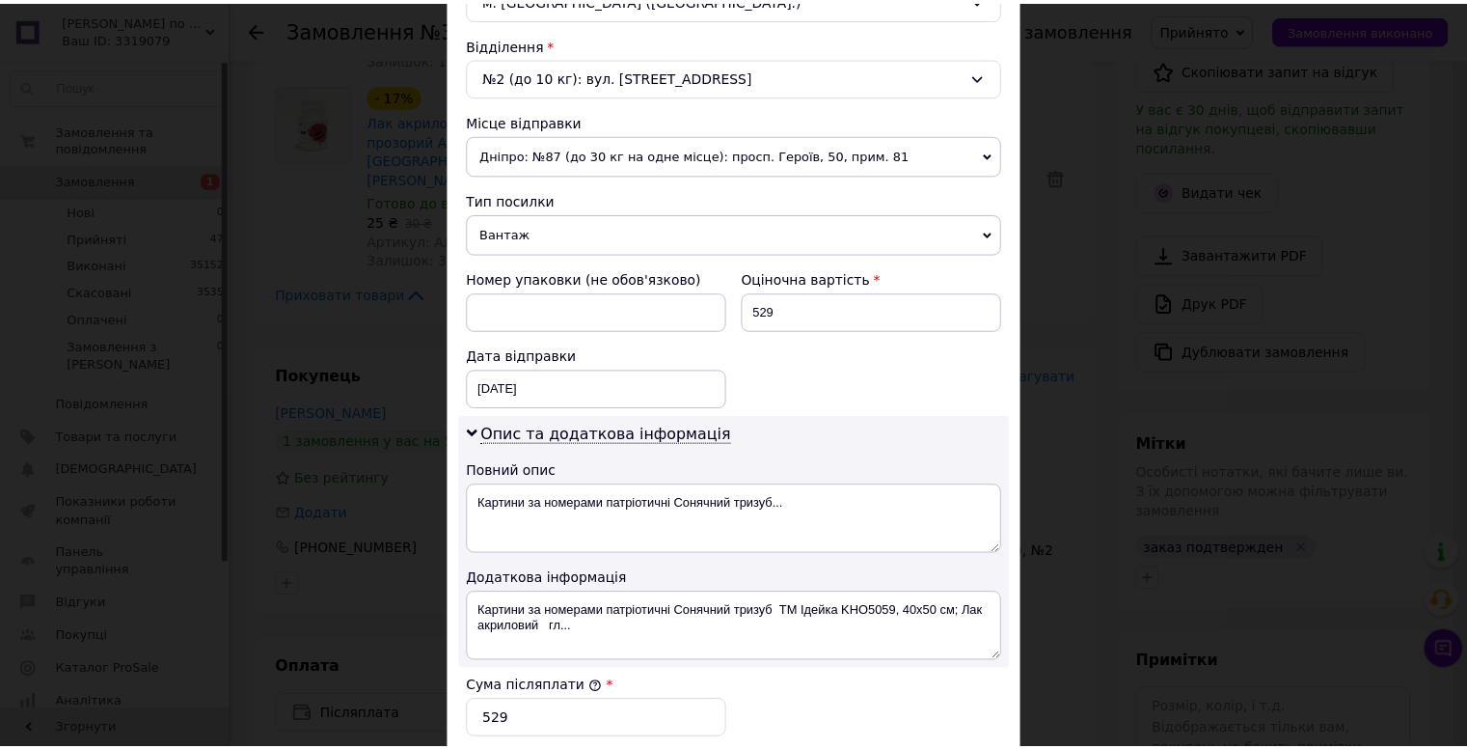
scroll to position [933, 0]
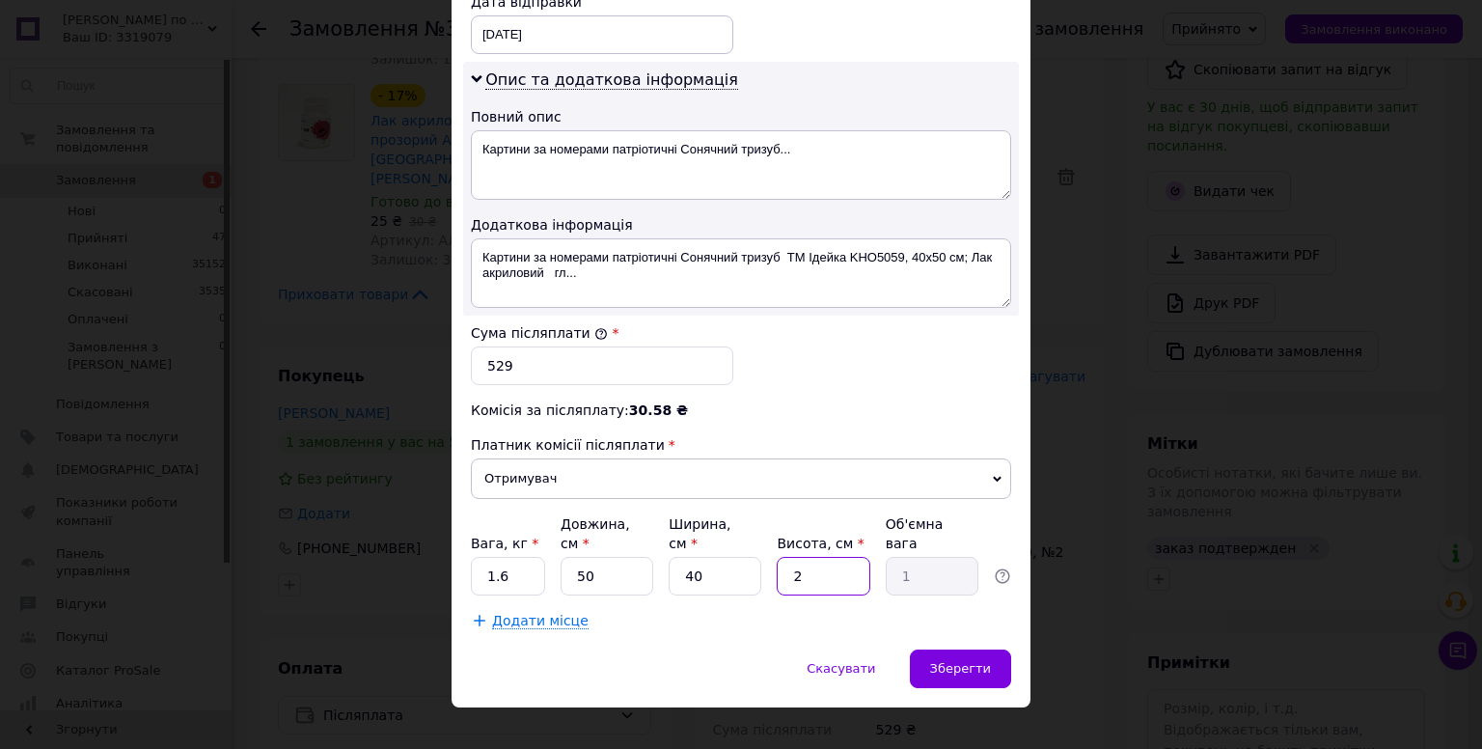
drag, startPoint x: 798, startPoint y: 549, endPoint x: 781, endPoint y: 560, distance: 20.1
click at [781, 560] on input "2" at bounding box center [823, 576] width 93 height 39
type input "4"
type input "2"
type input "4"
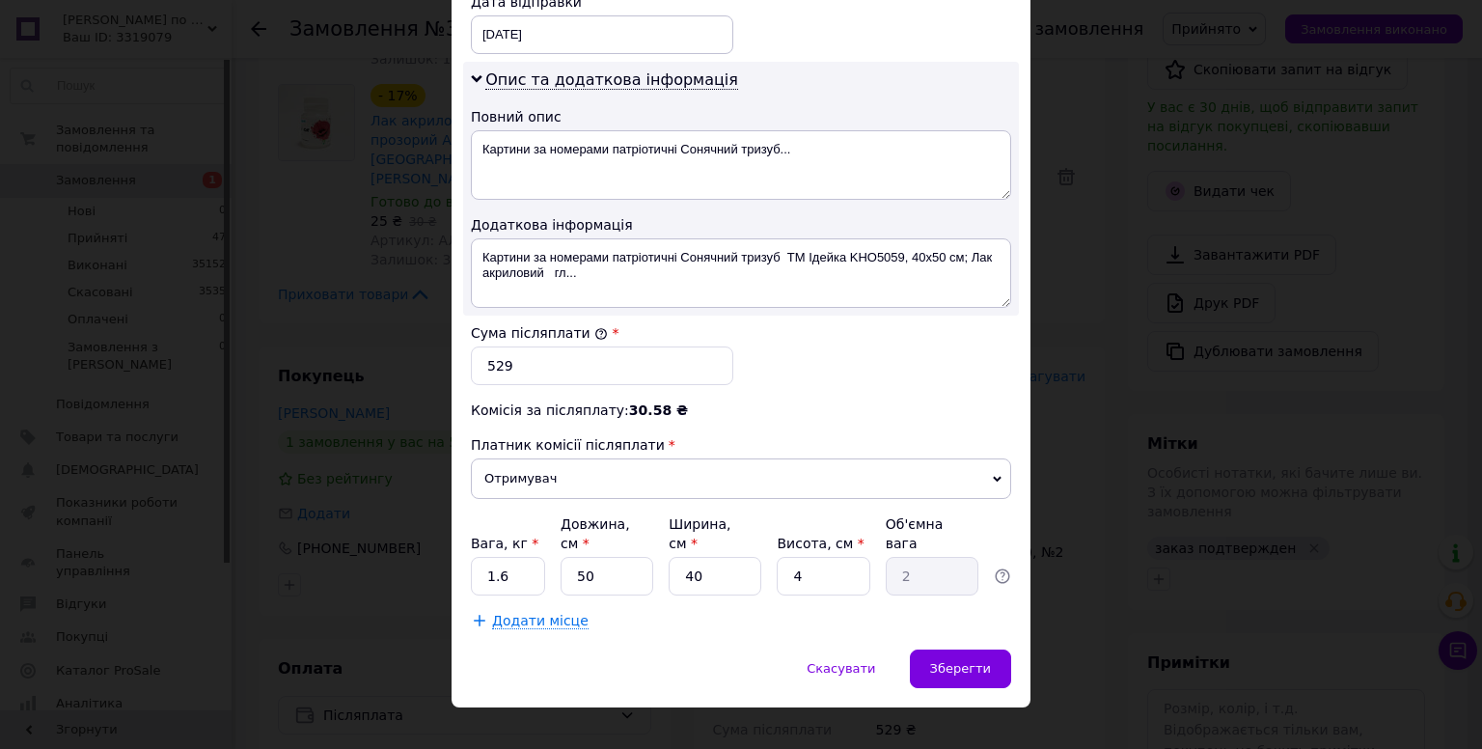
click at [980, 661] on span "Зберегти" at bounding box center [960, 668] width 61 height 14
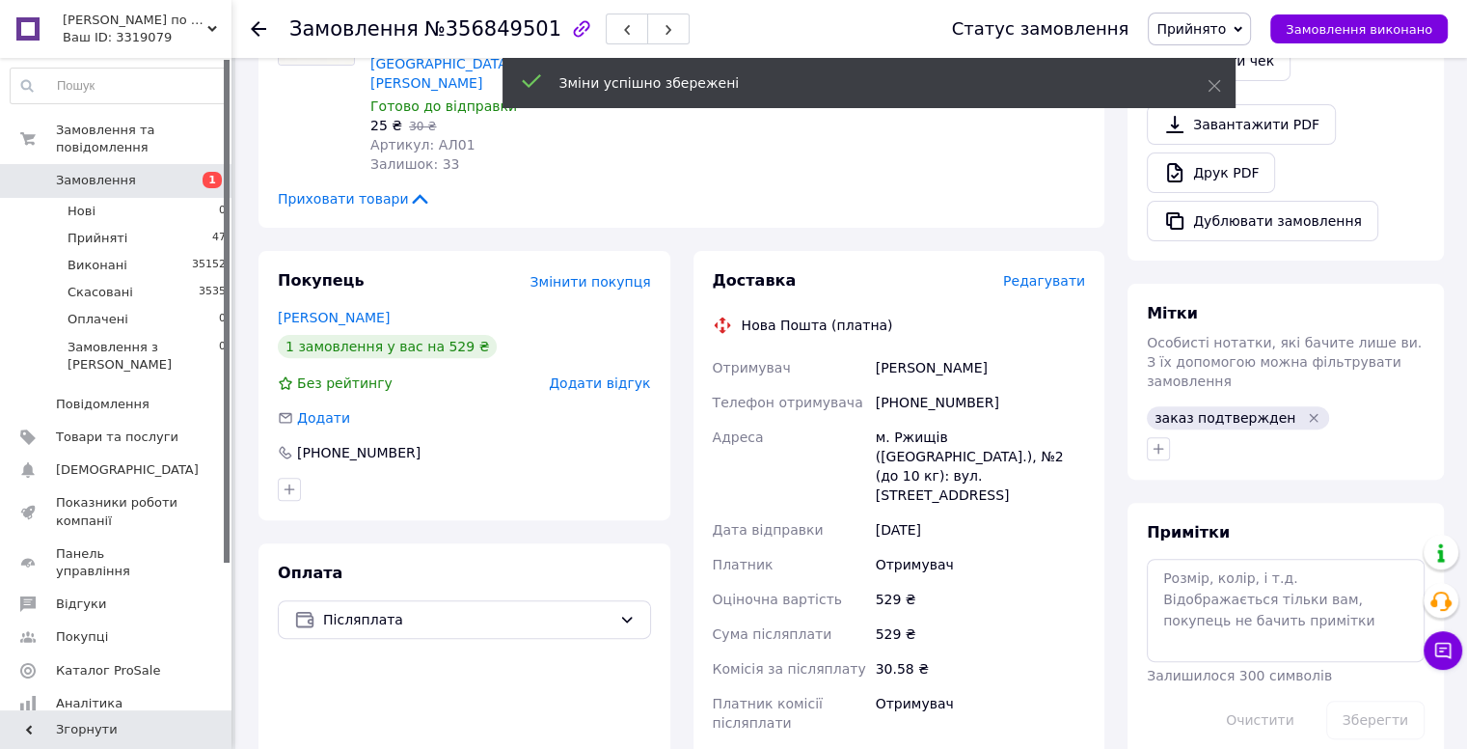
scroll to position [772, 0]
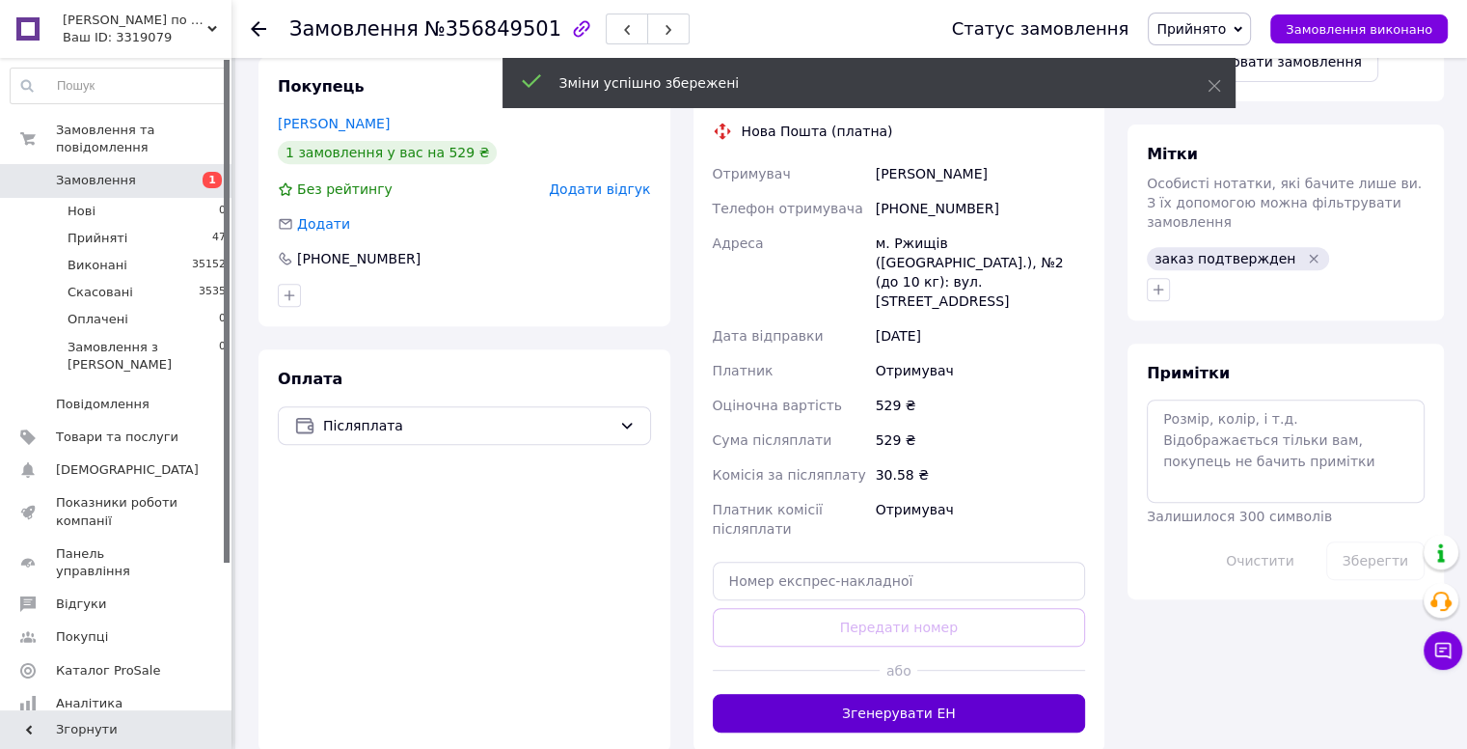
click at [914, 694] on button "Згенерувати ЕН" at bounding box center [899, 713] width 373 height 39
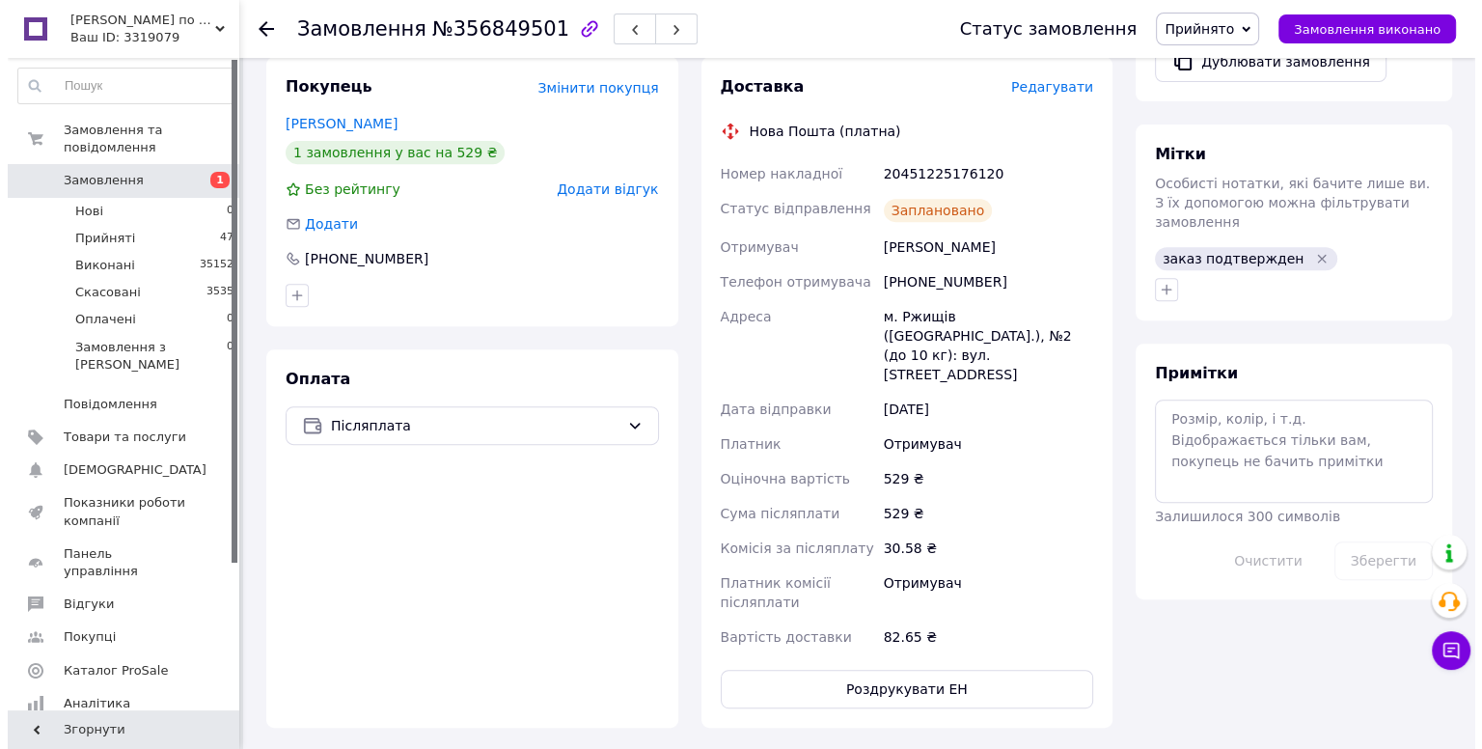
scroll to position [482, 0]
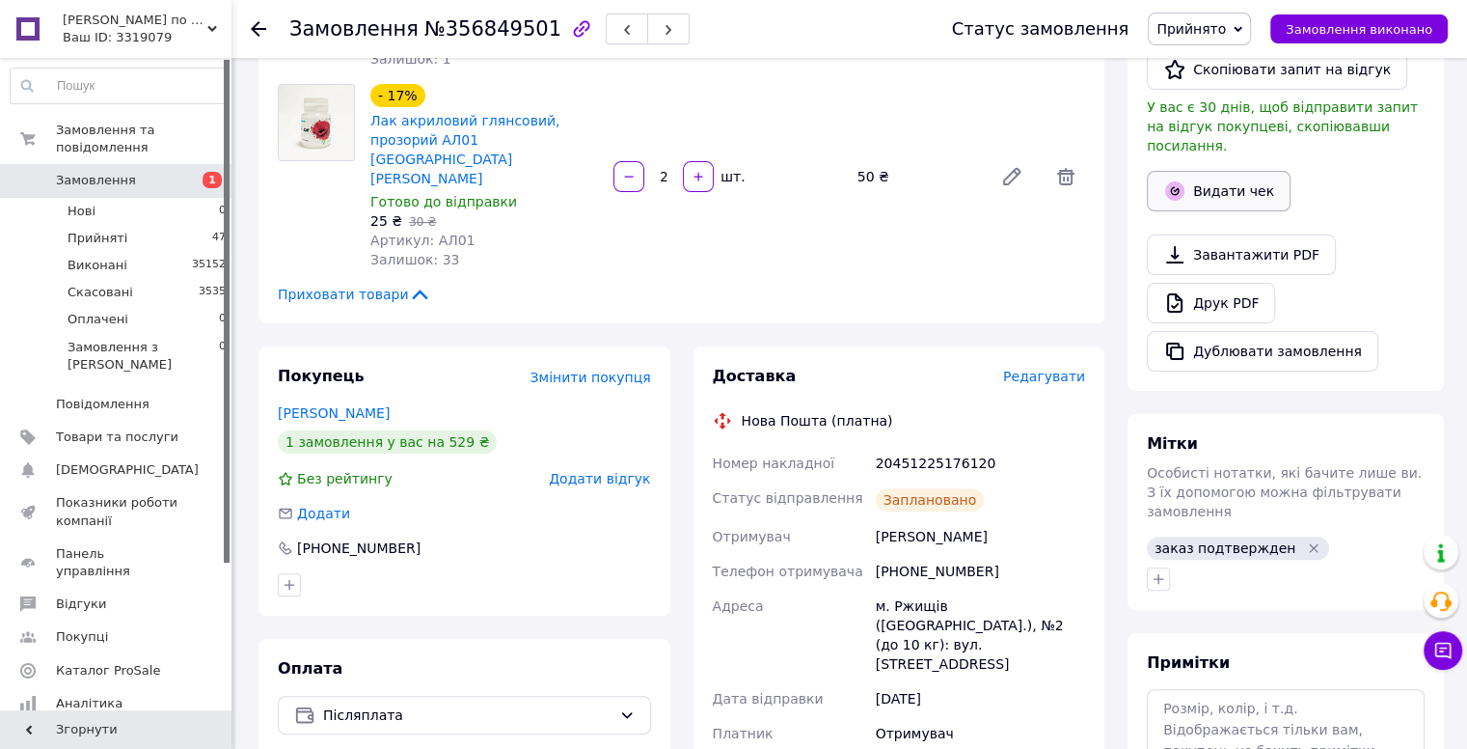
click at [1200, 171] on button "Видати чек" at bounding box center [1219, 191] width 144 height 41
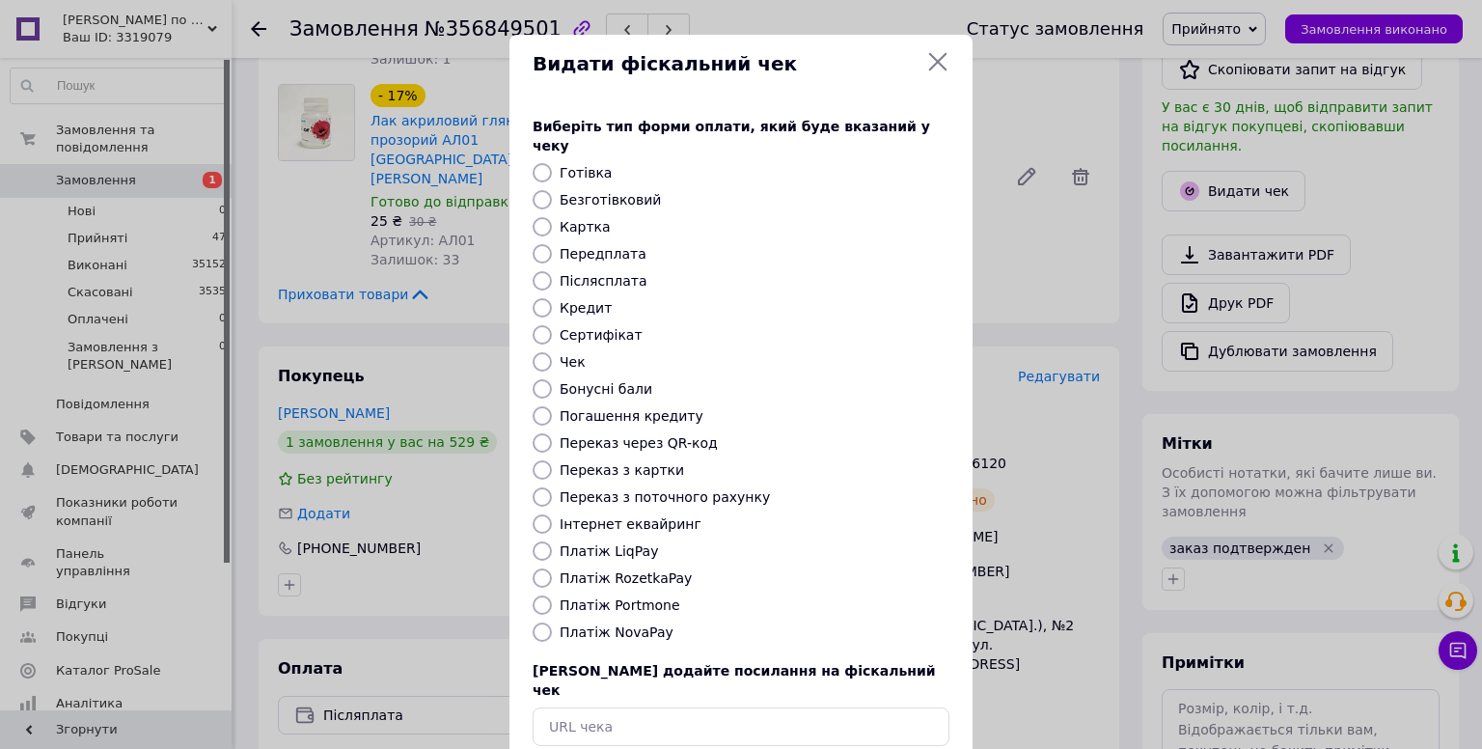
click at [591, 624] on label "Платіж NovaPay" at bounding box center [616, 631] width 114 height 15
click at [552, 622] on input "Платіж NovaPay" at bounding box center [541, 631] width 19 height 19
radio input "true"
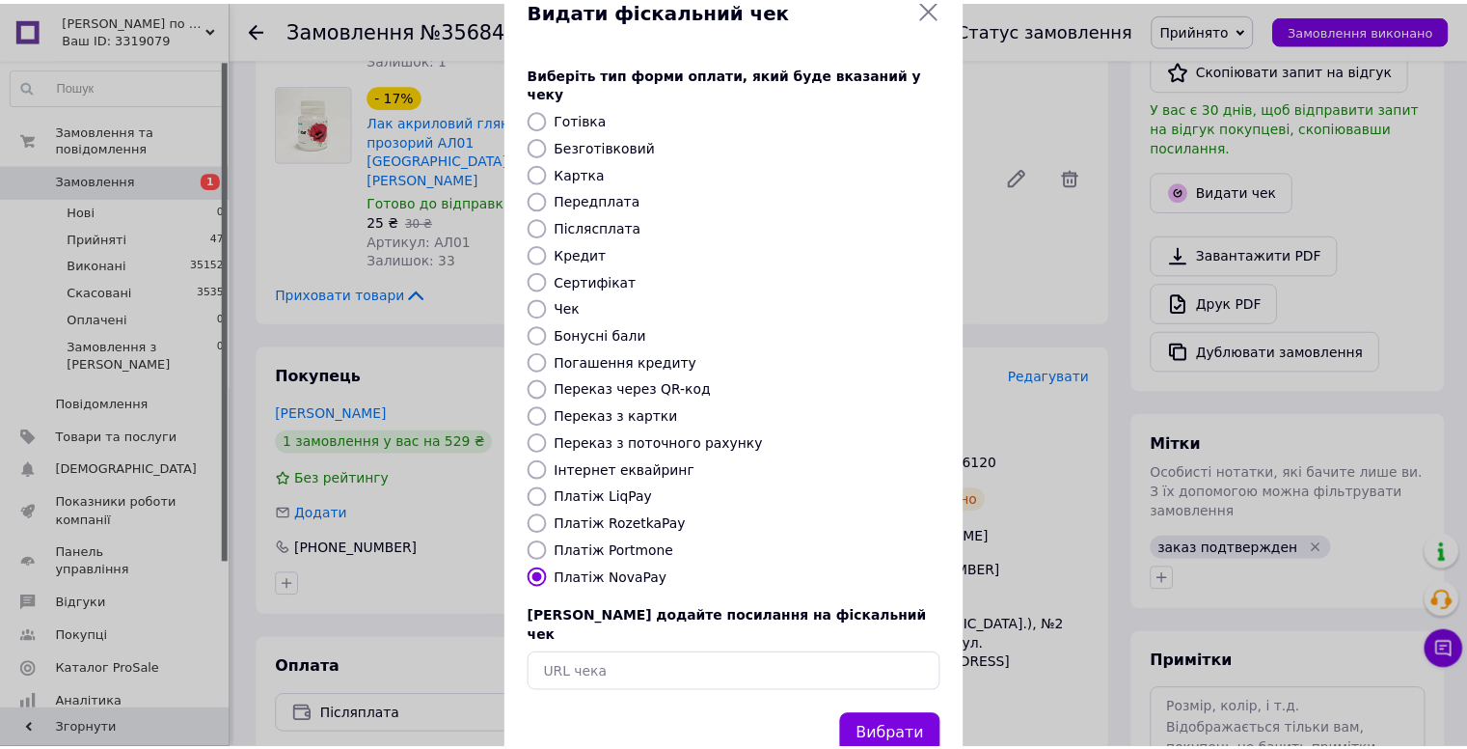
scroll to position [79, 0]
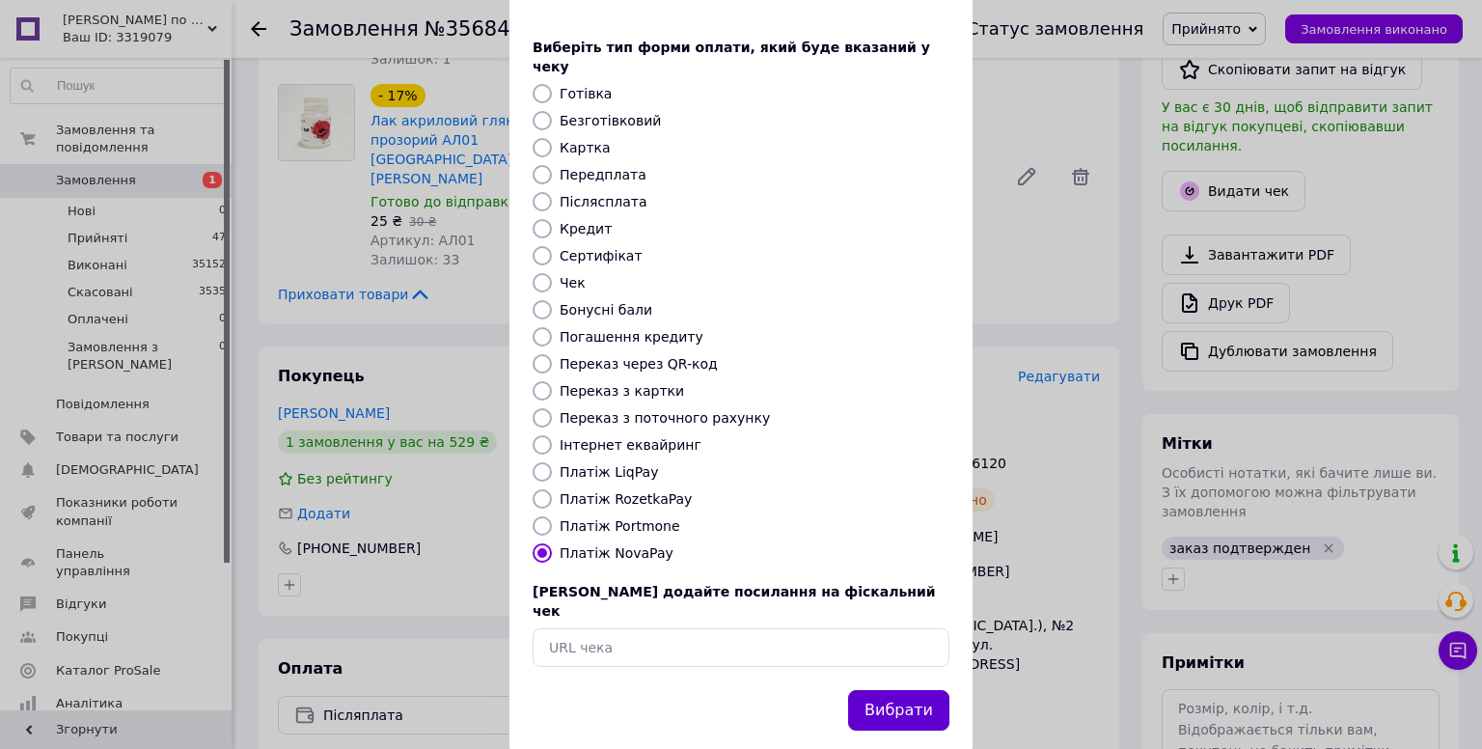
click at [876, 690] on button "Вибрати" at bounding box center [898, 710] width 101 height 41
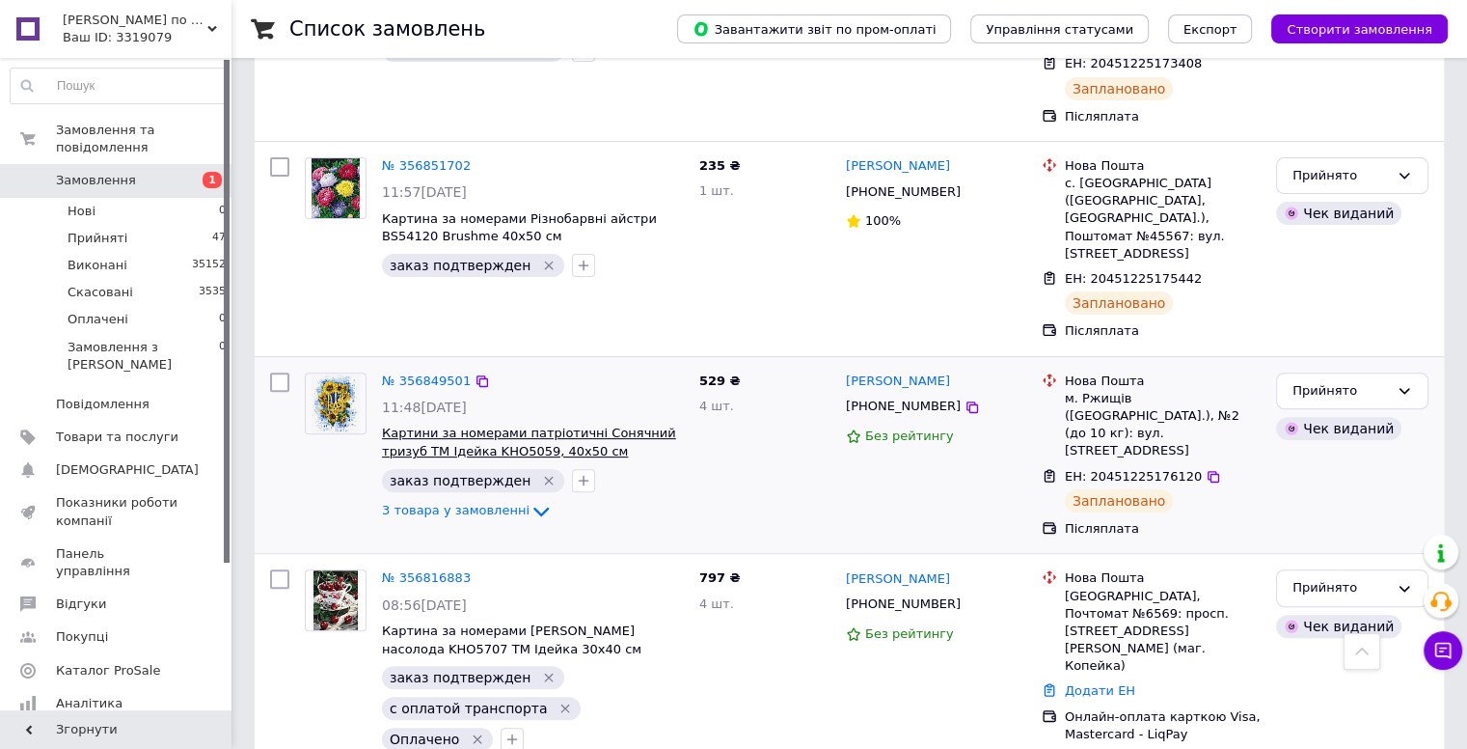
scroll to position [675, 0]
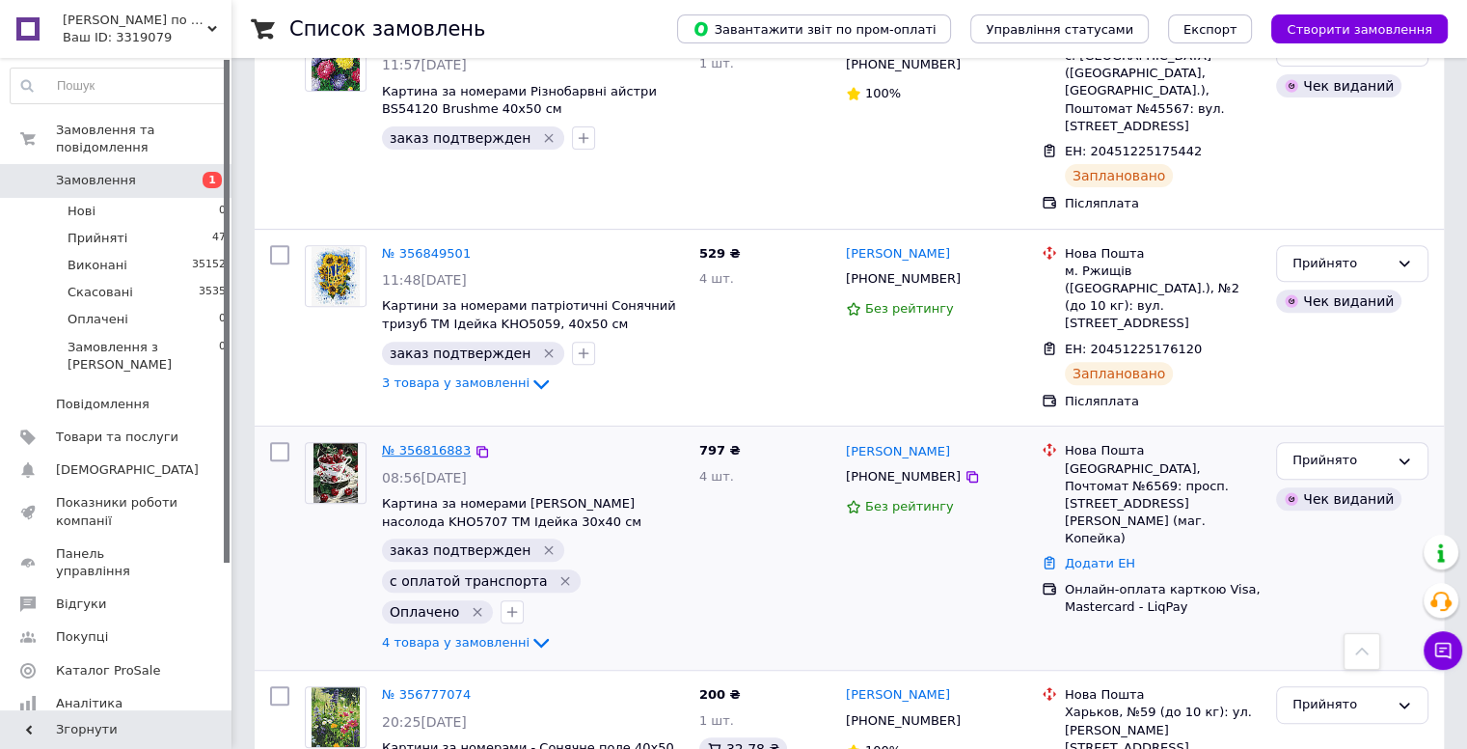
click at [410, 443] on link "№ 356816883" at bounding box center [426, 450] width 89 height 14
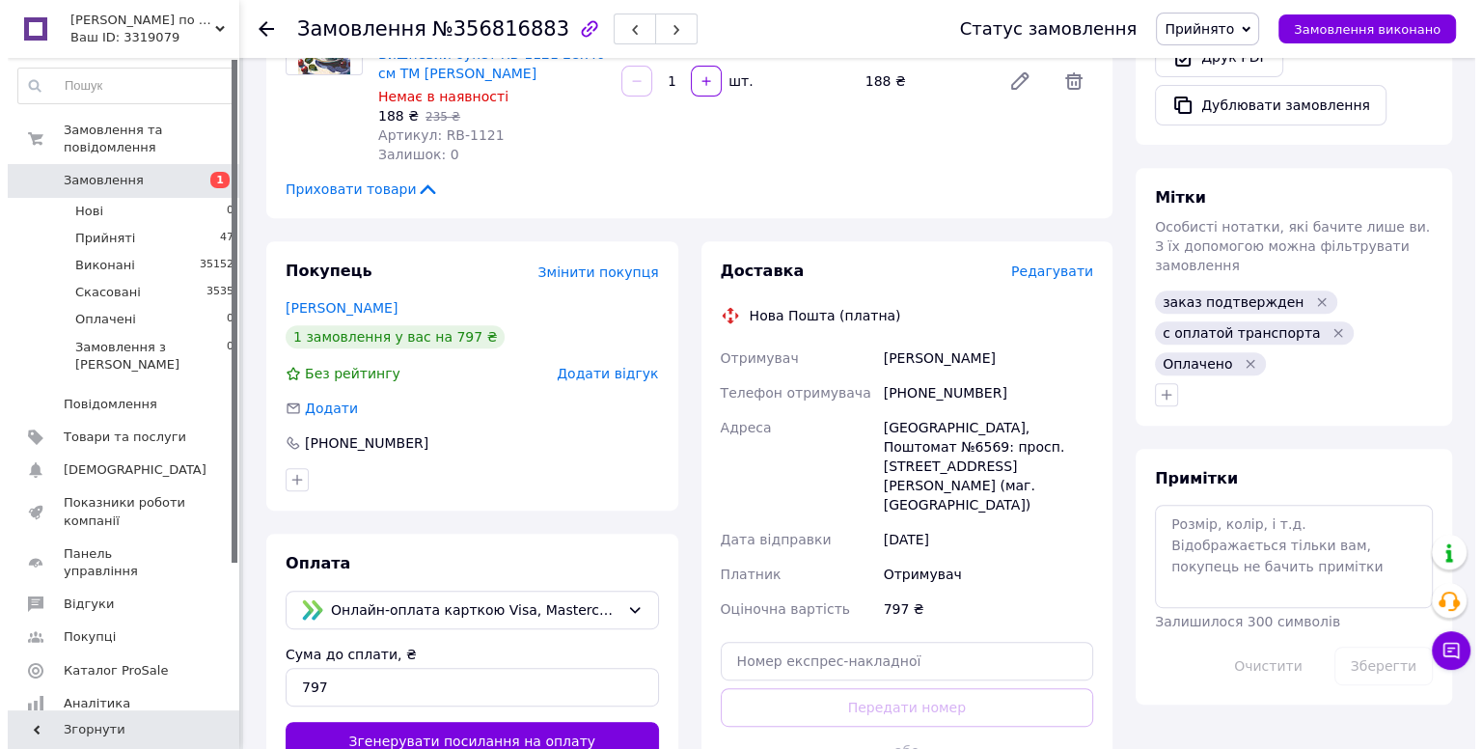
scroll to position [772, 0]
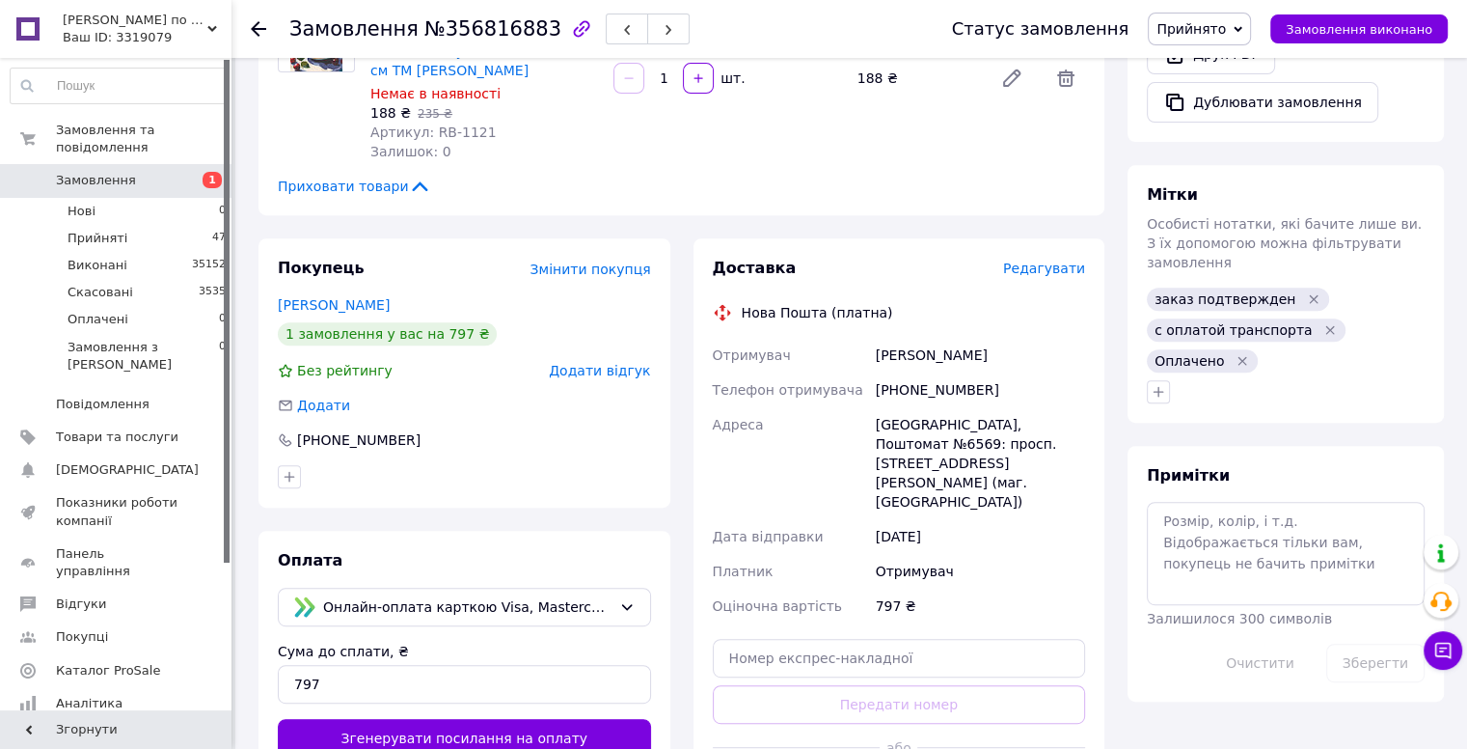
click at [1053, 260] on span "Редагувати" at bounding box center [1044, 267] width 82 height 15
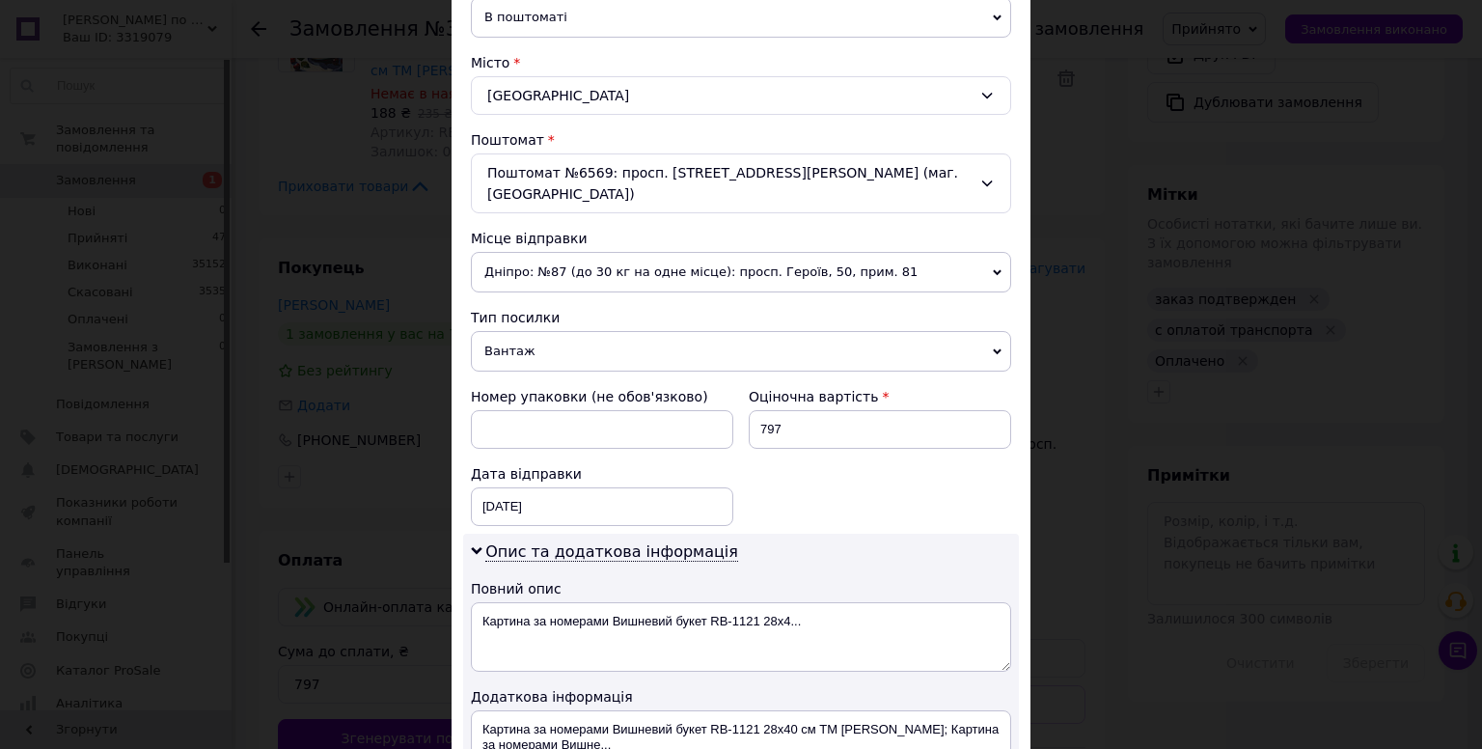
scroll to position [777, 0]
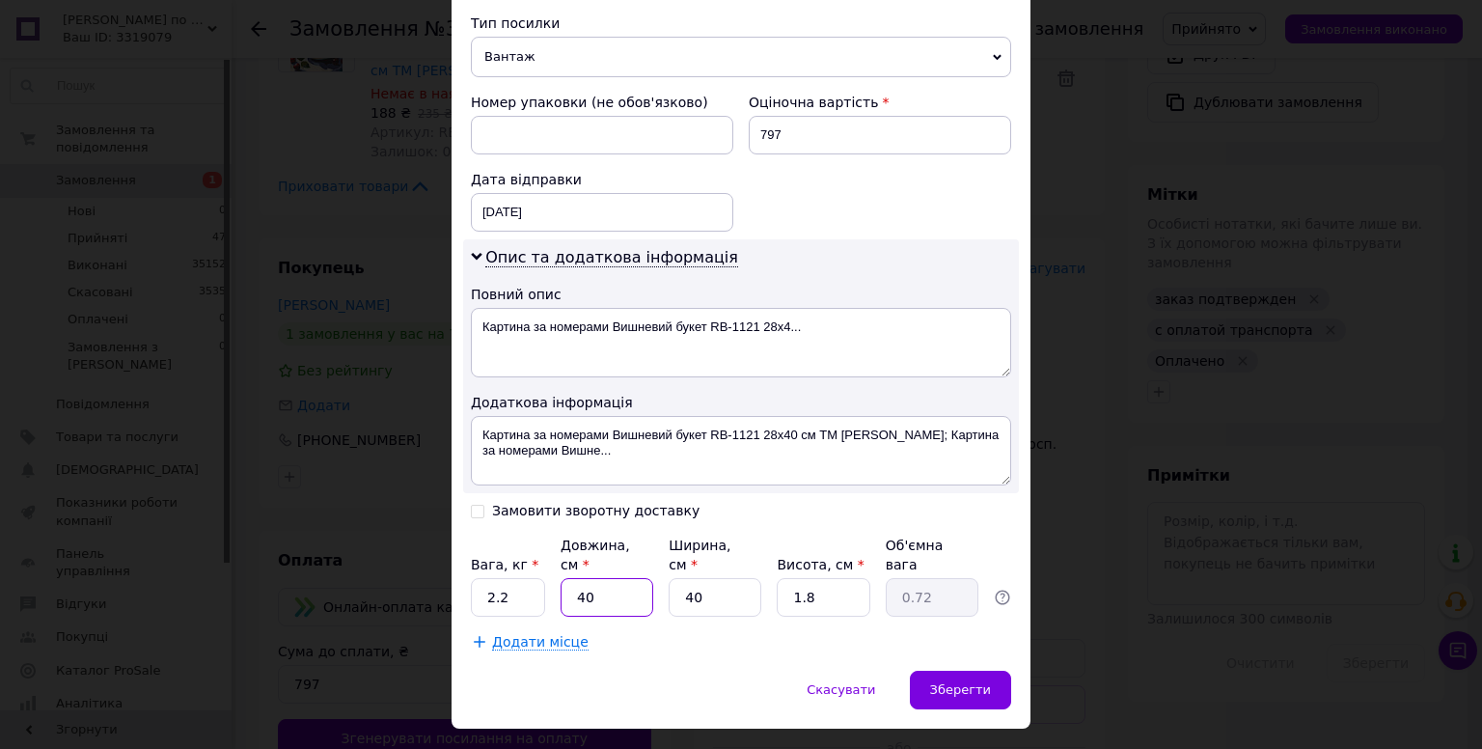
drag, startPoint x: 599, startPoint y: 564, endPoint x: 571, endPoint y: 563, distance: 28.0
click at [571, 578] on input "40" at bounding box center [606, 597] width 93 height 39
type input "3"
type input "0.1"
type input "30"
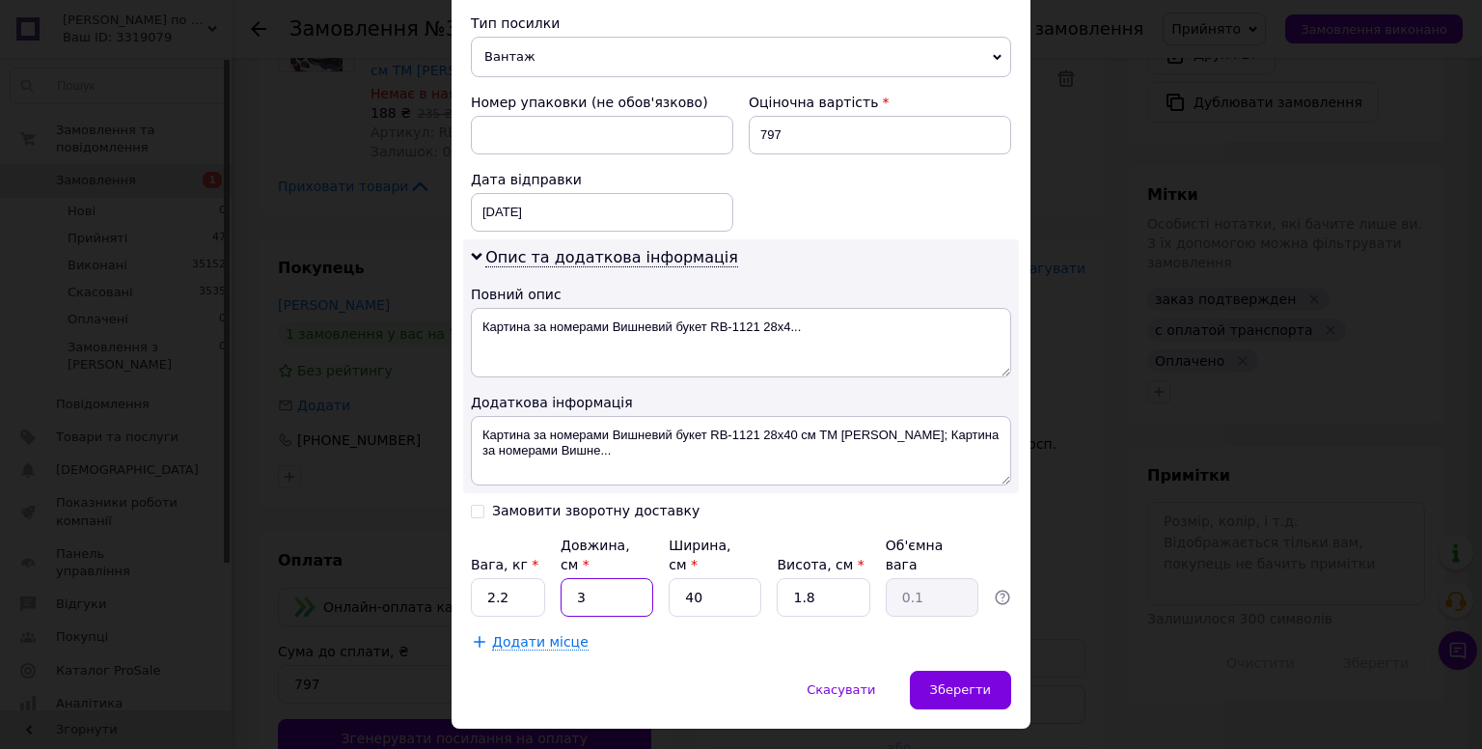
type input "0.54"
type input "30"
drag, startPoint x: 820, startPoint y: 552, endPoint x: 788, endPoint y: 557, distance: 32.2
click at [788, 578] on input "1.8" at bounding box center [823, 597] width 93 height 39
type input "6"
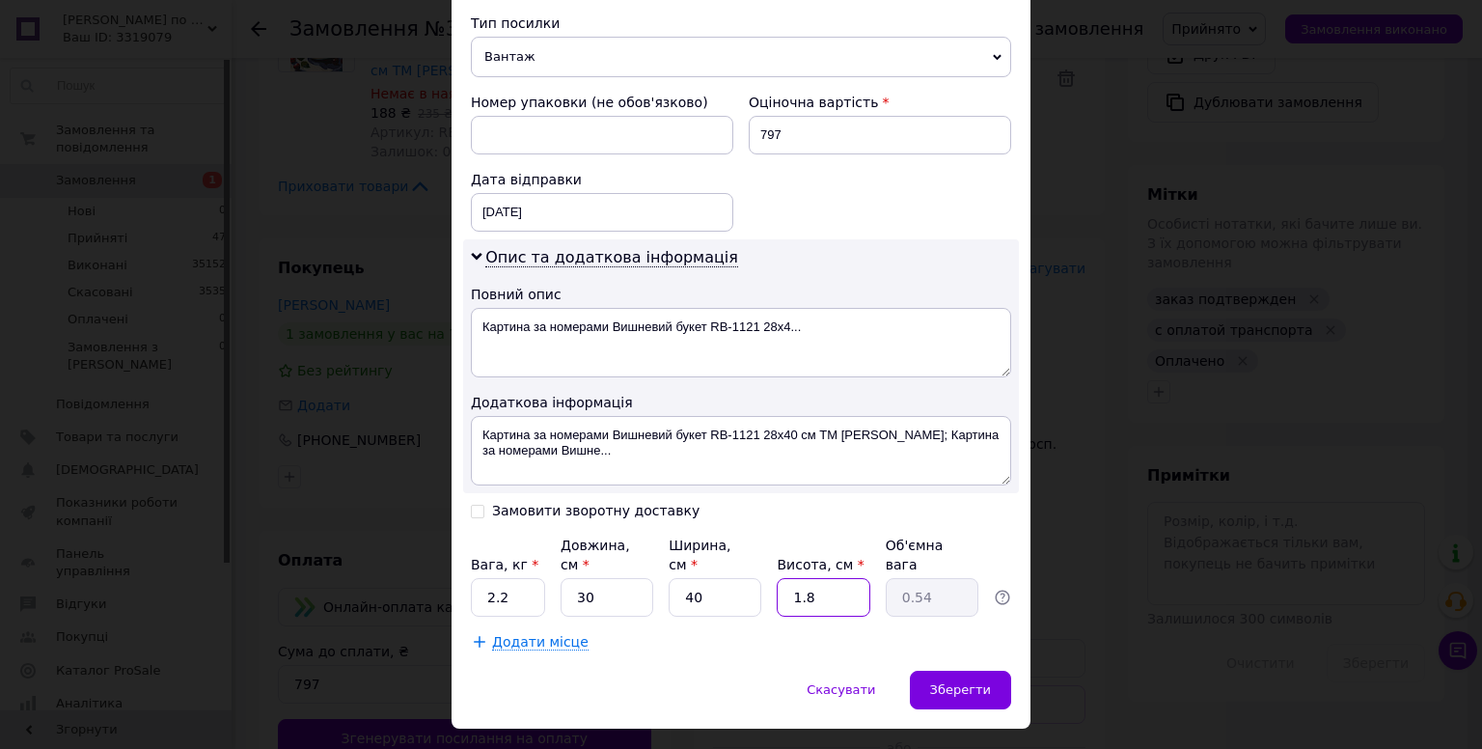
type input "1.8"
type input "6"
drag, startPoint x: 504, startPoint y: 553, endPoint x: 484, endPoint y: 559, distance: 21.1
click at [484, 578] on input "2.2" at bounding box center [508, 597] width 74 height 39
type input "2"
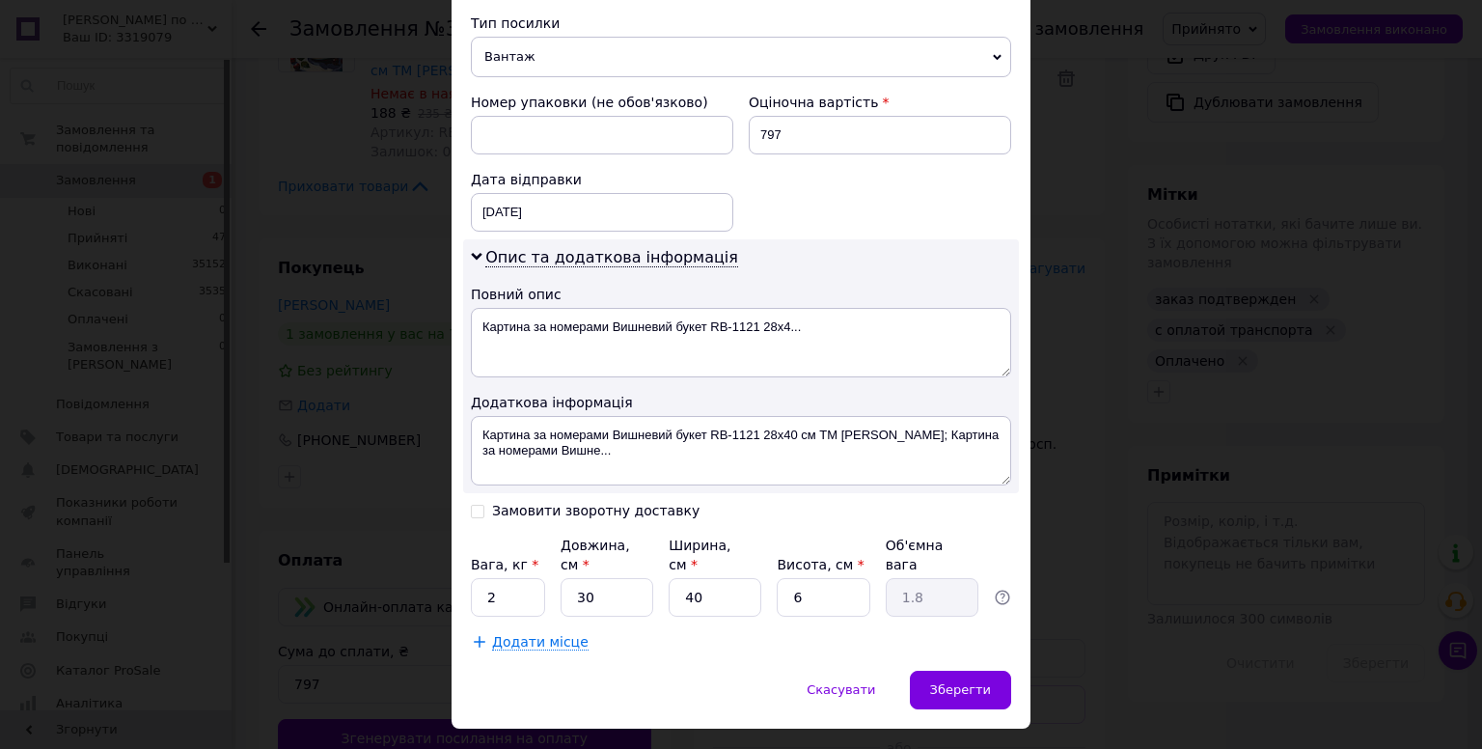
click at [627, 632] on div "Додати місце" at bounding box center [741, 641] width 540 height 19
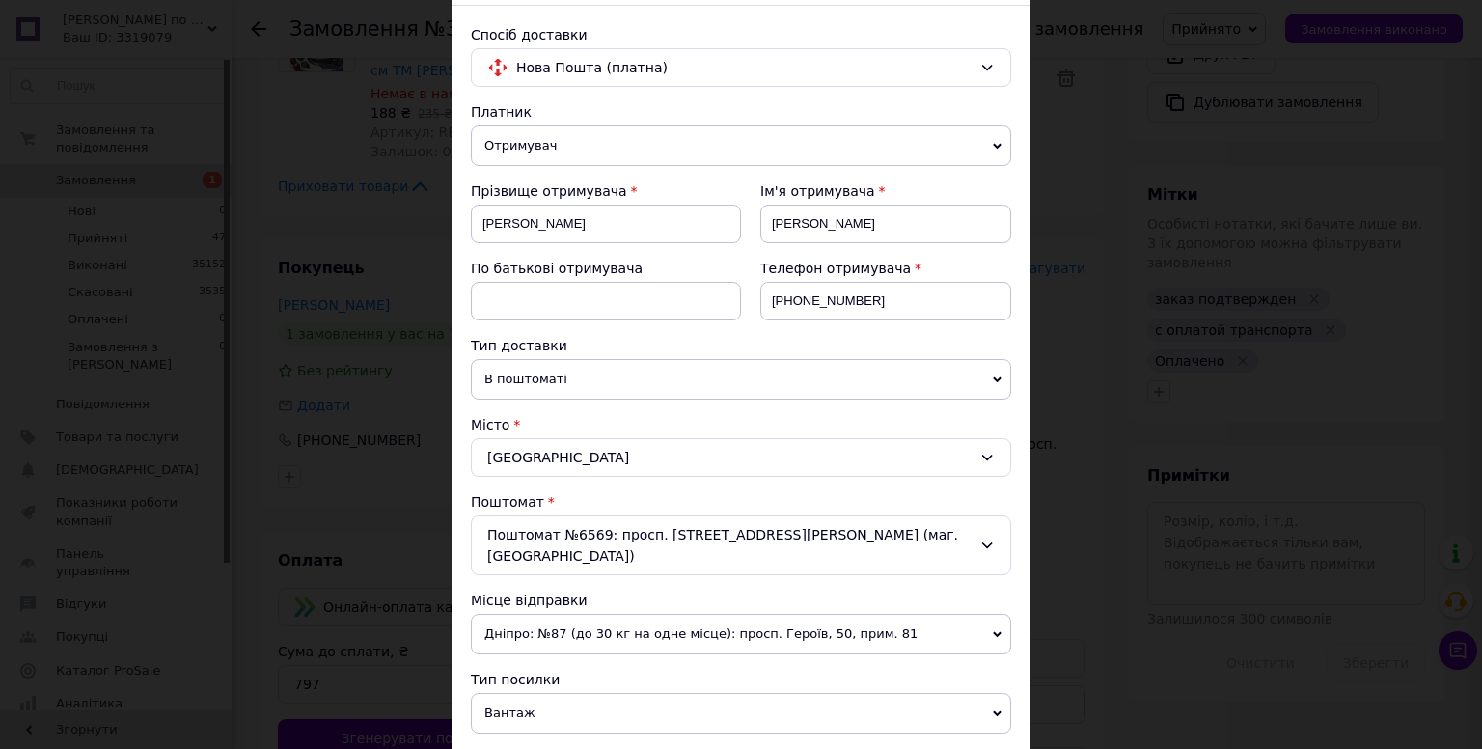
scroll to position [5, 0]
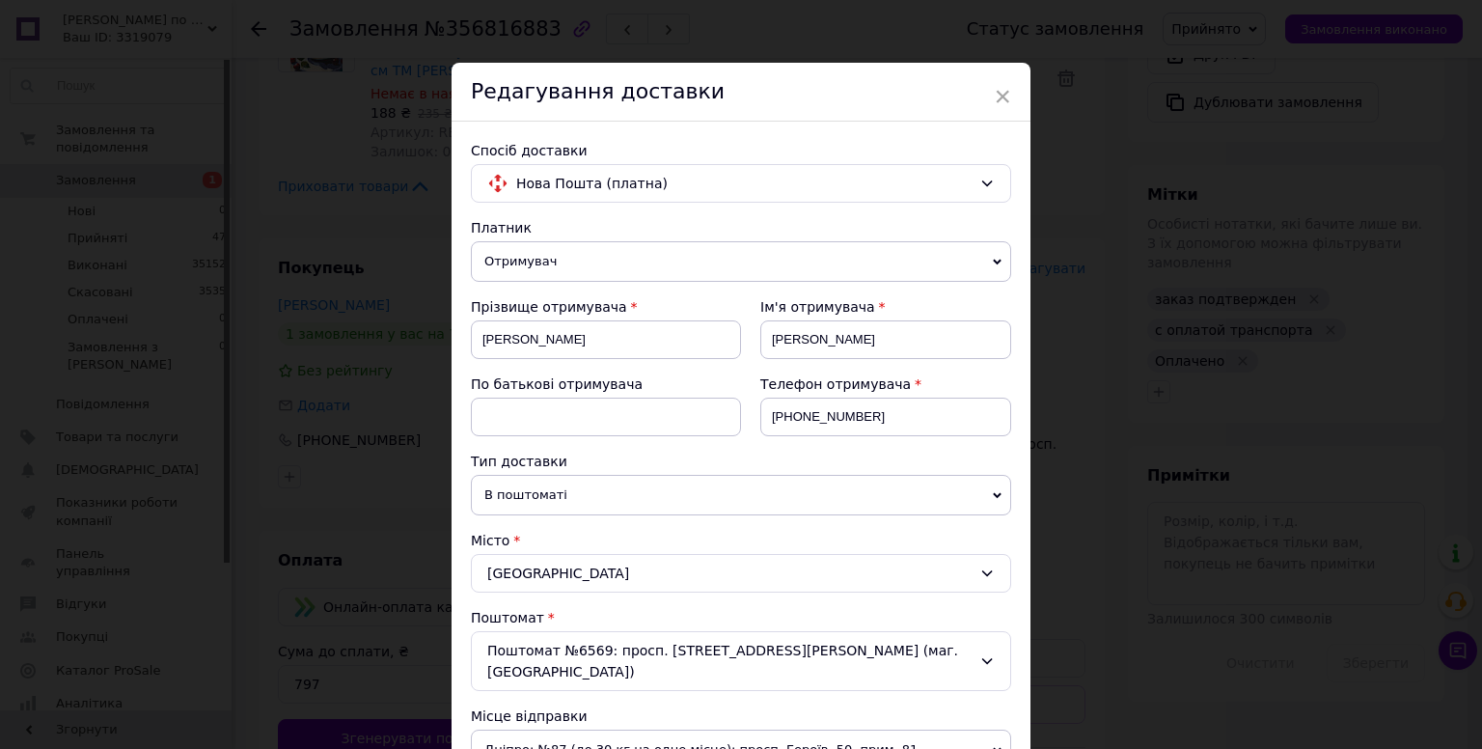
click at [563, 262] on span "Отримувач" at bounding box center [741, 261] width 540 height 41
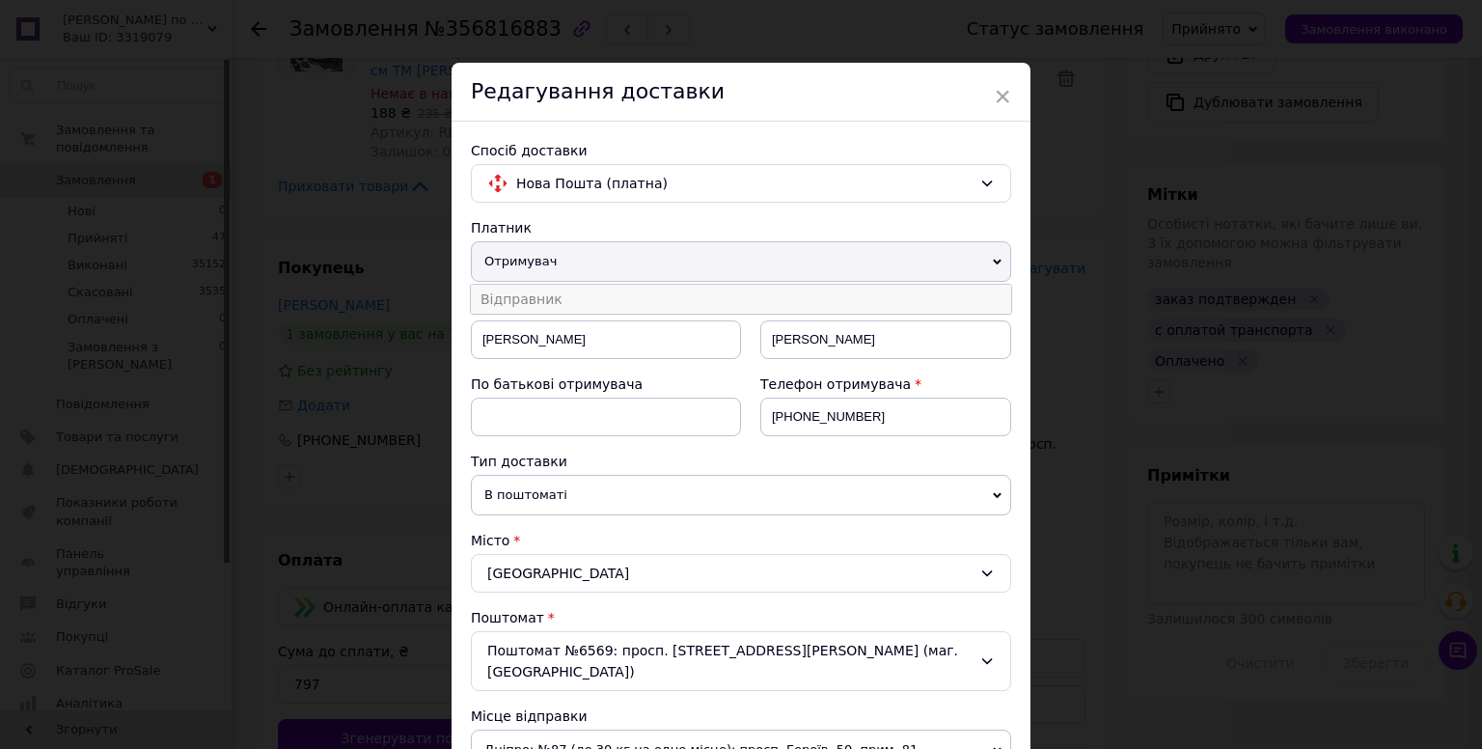
click at [527, 297] on li "Відправник" at bounding box center [741, 299] width 540 height 29
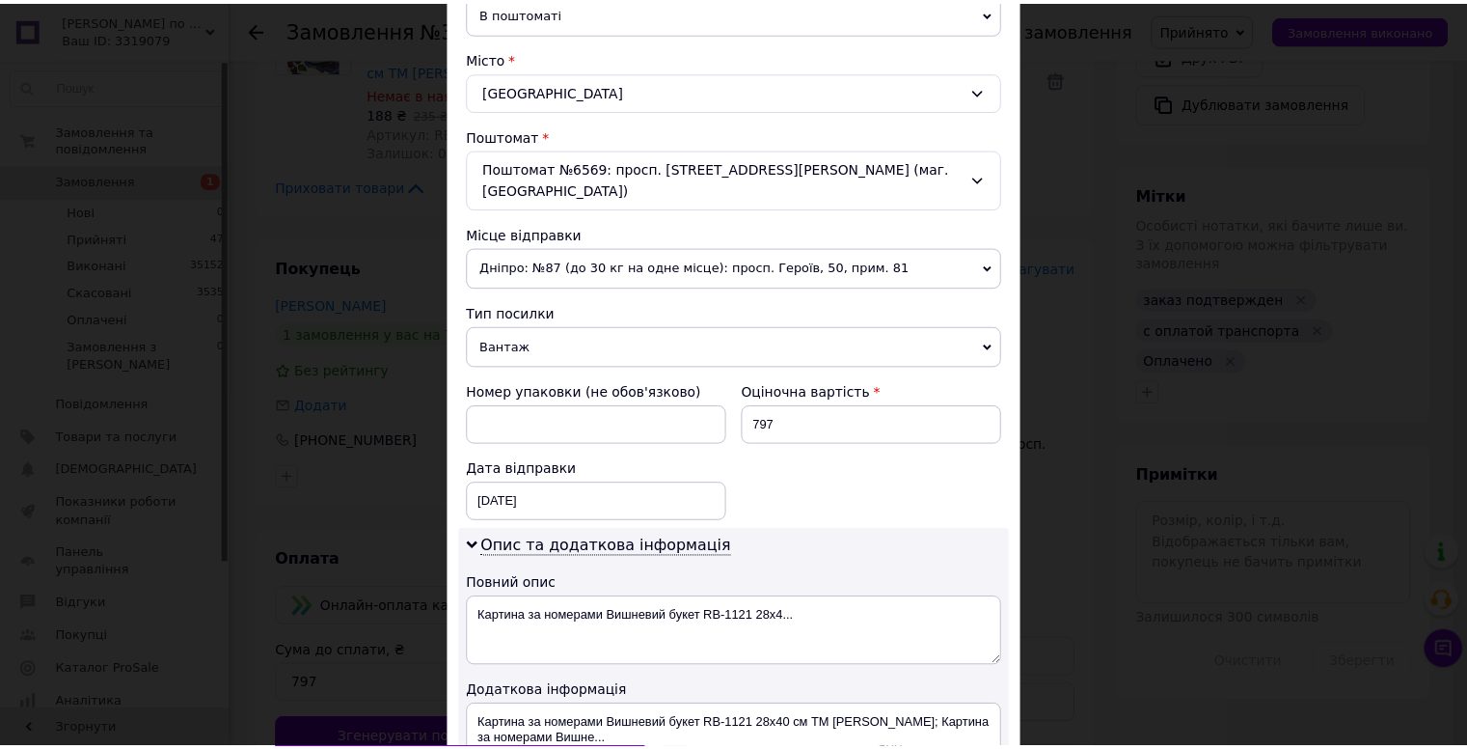
scroll to position [777, 0]
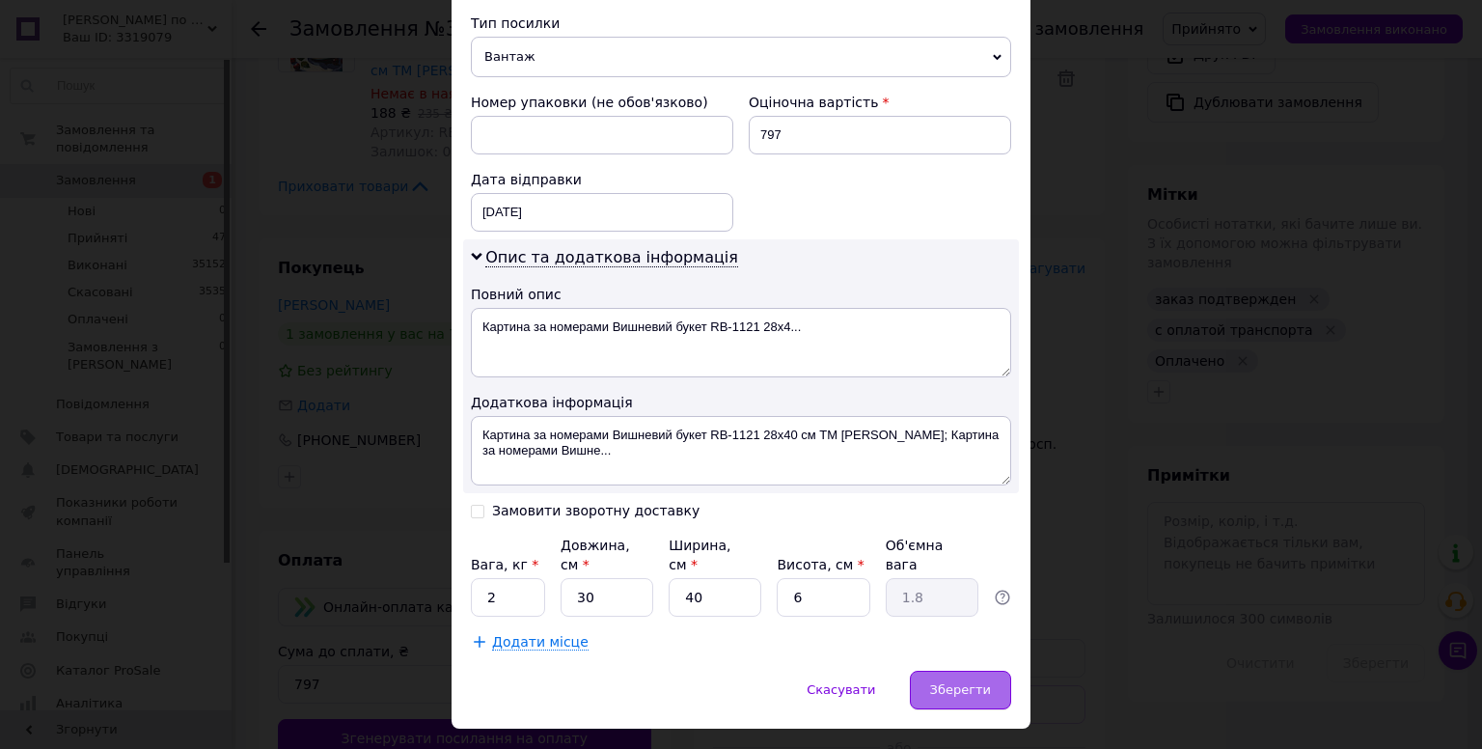
click at [983, 682] on span "Зберегти" at bounding box center [960, 689] width 61 height 14
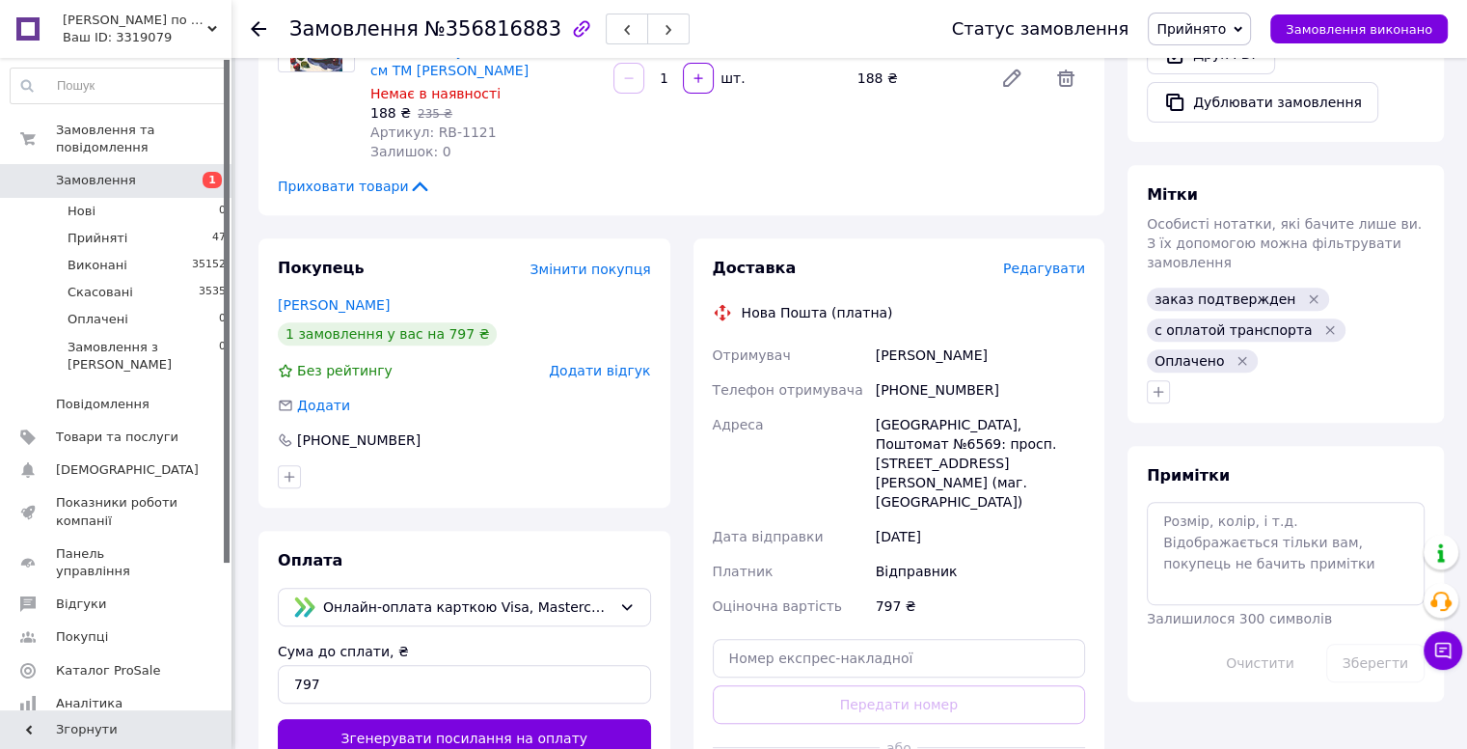
scroll to position [965, 0]
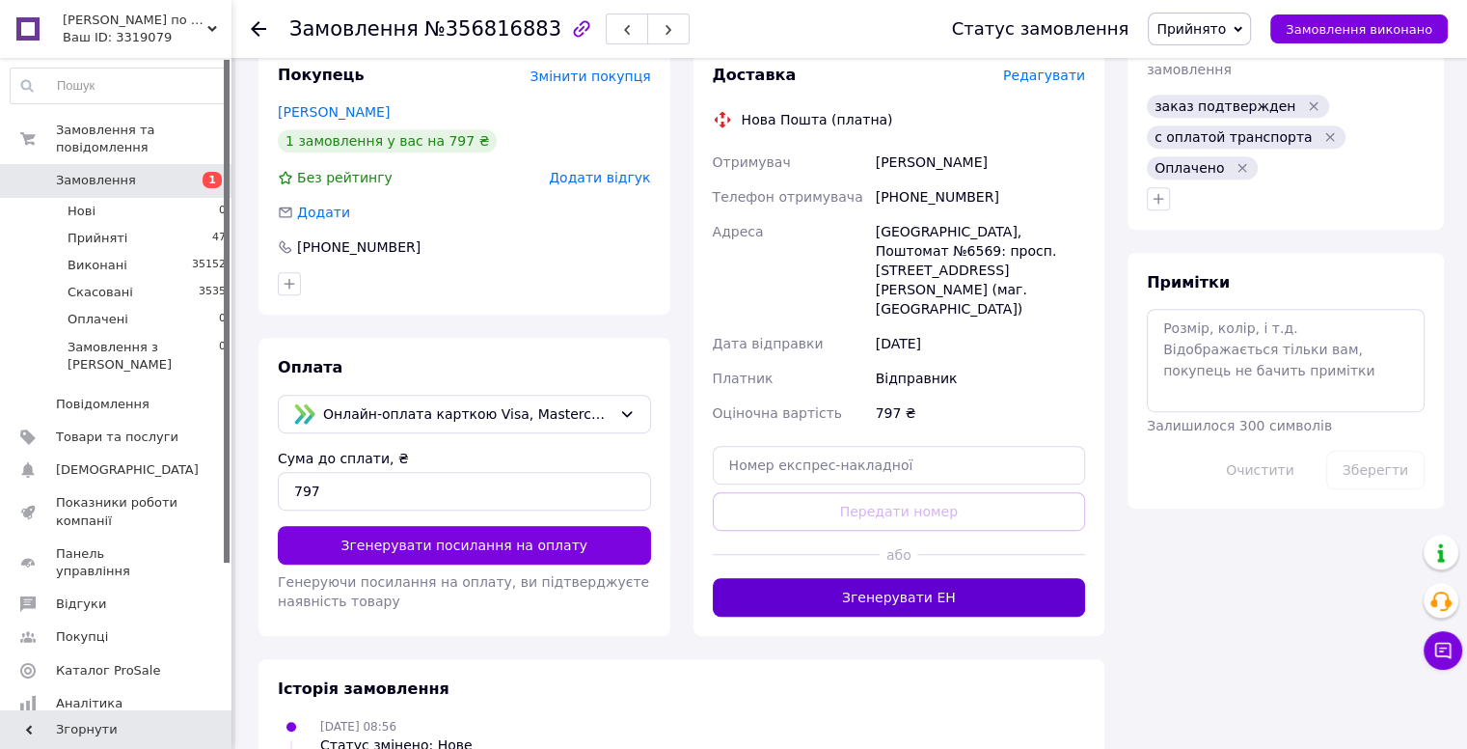
click at [903, 578] on button "Згенерувати ЕН" at bounding box center [899, 597] width 373 height 39
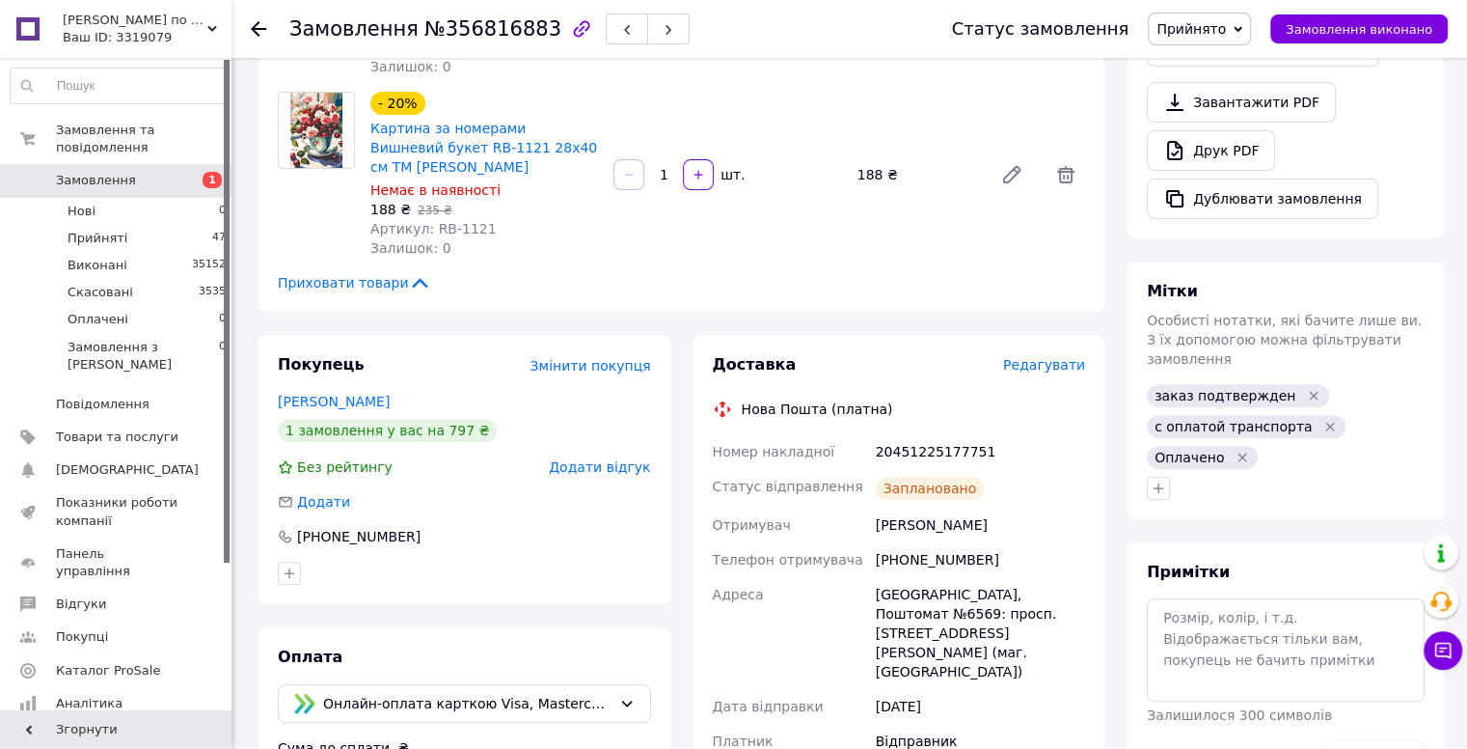
scroll to position [482, 0]
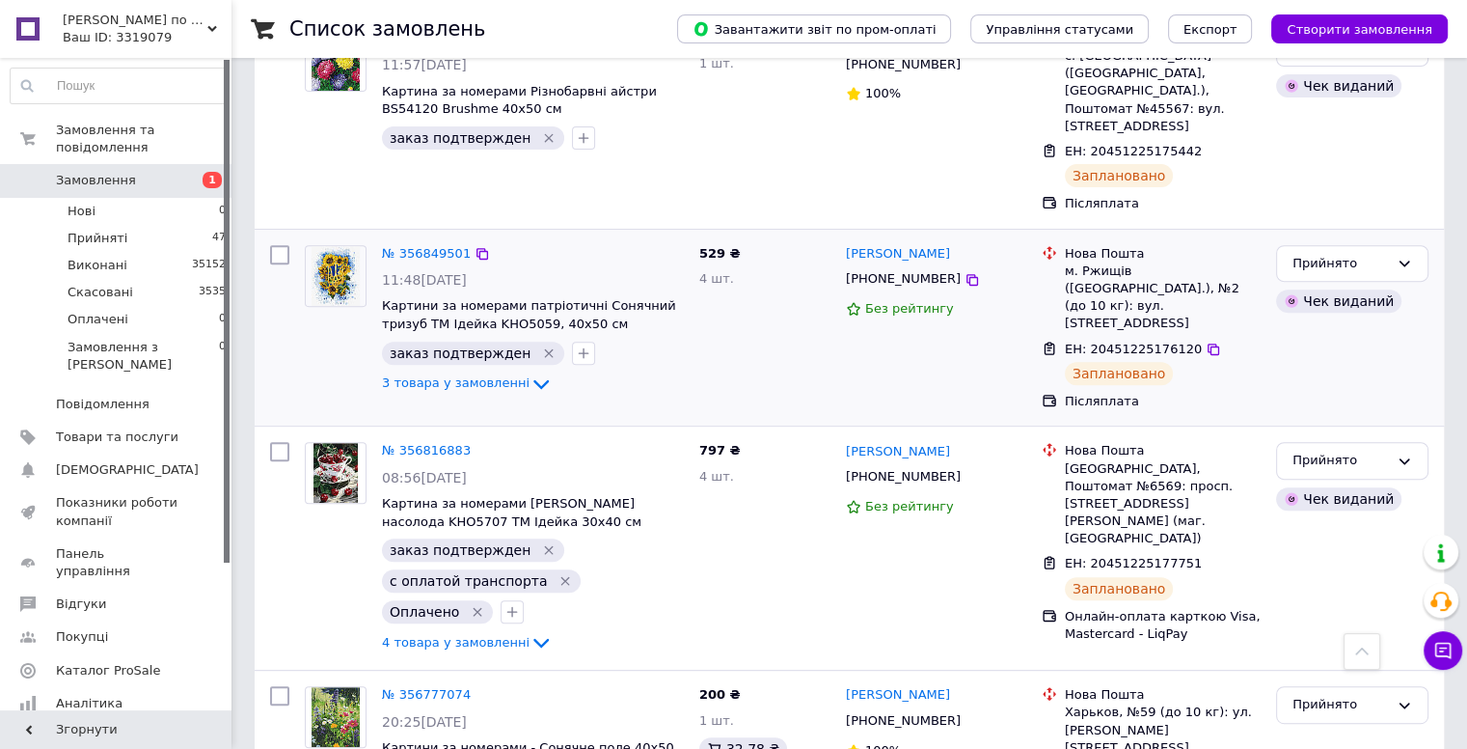
scroll to position [965, 0]
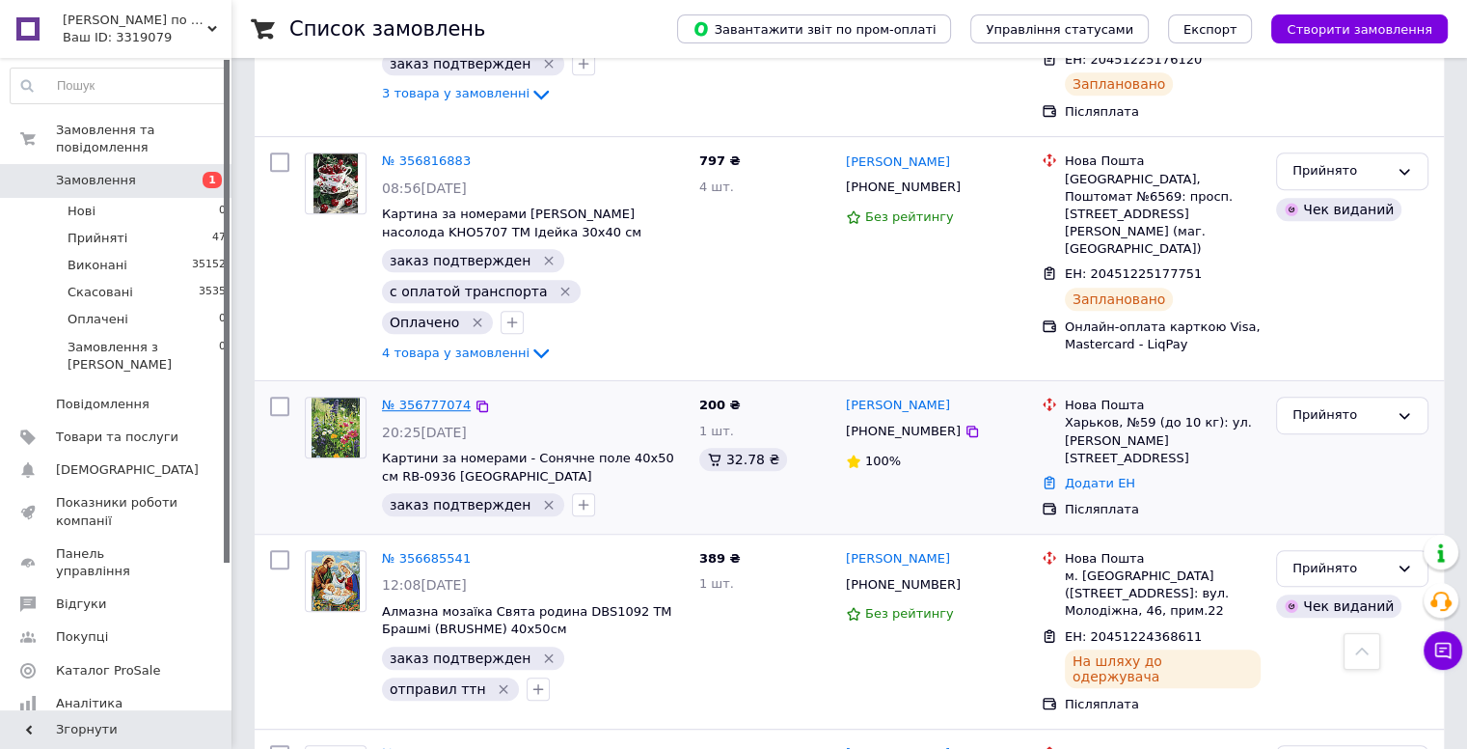
click at [413, 397] on link "№ 356777074" at bounding box center [426, 404] width 89 height 14
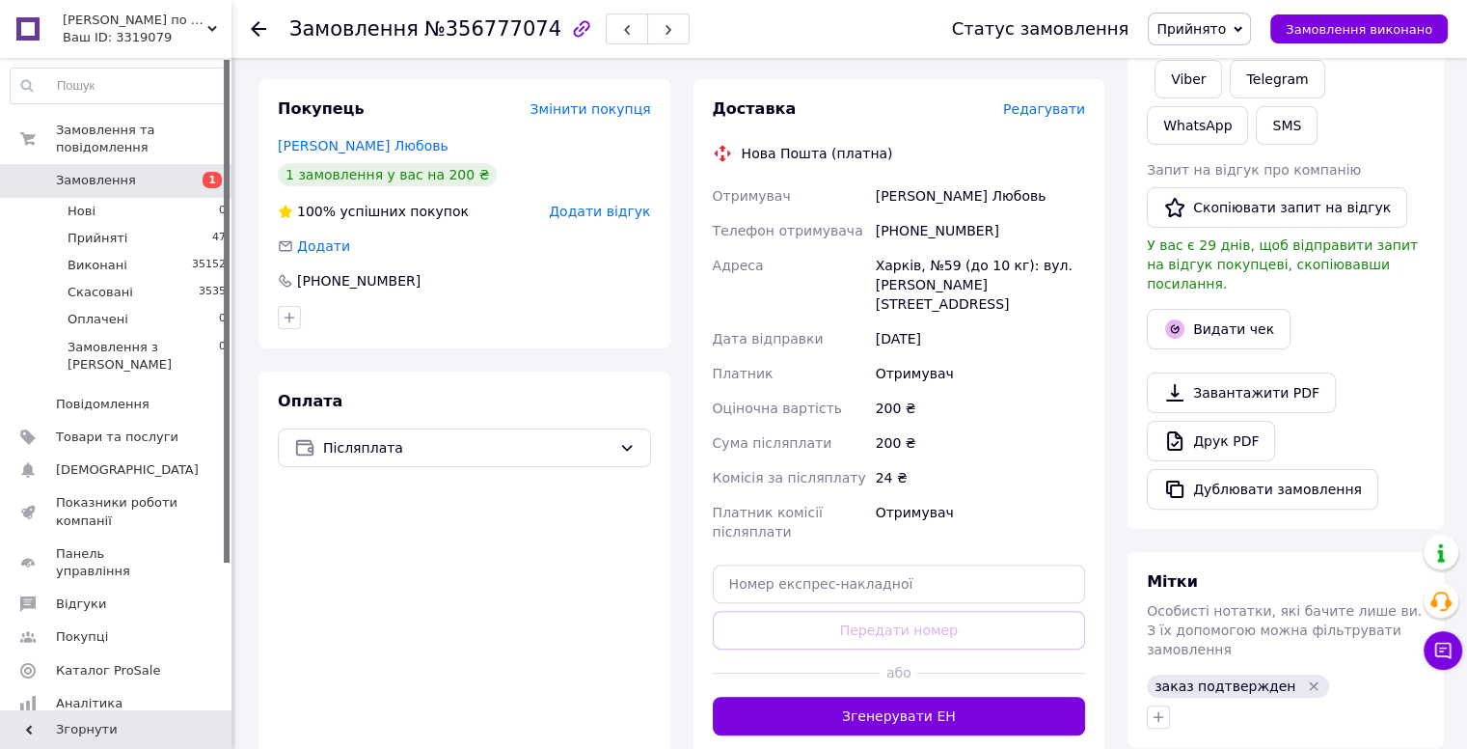
scroll to position [573, 0]
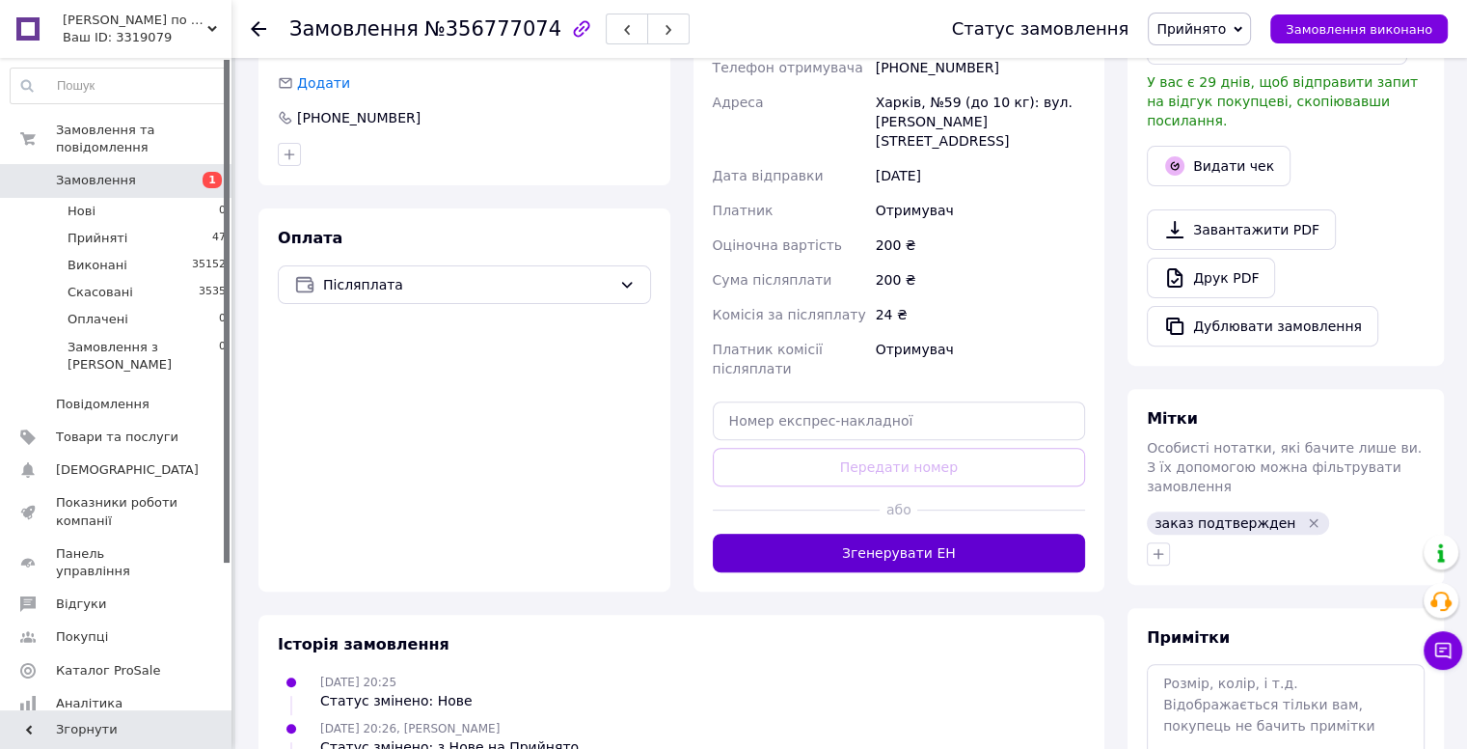
click at [898, 533] on button "Згенерувати ЕН" at bounding box center [899, 552] width 373 height 39
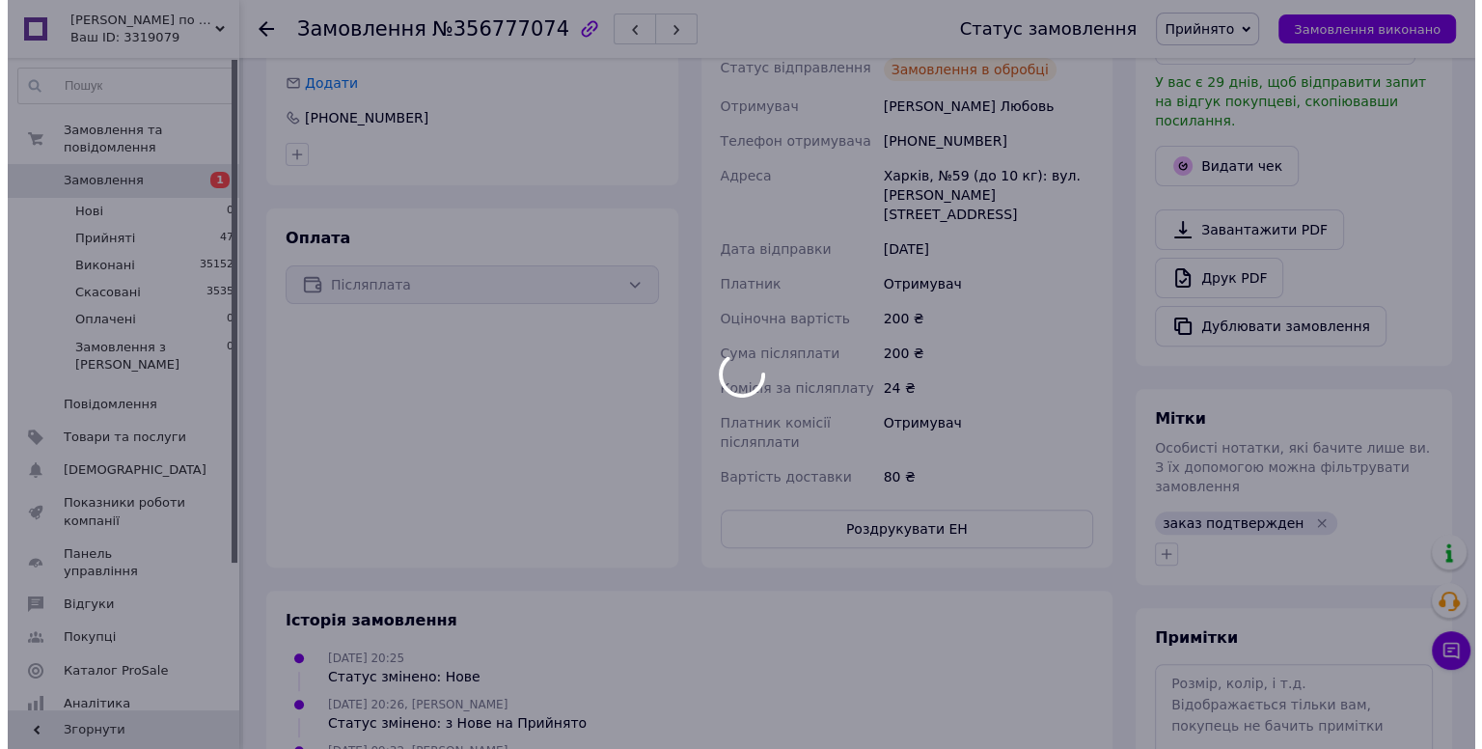
scroll to position [477, 0]
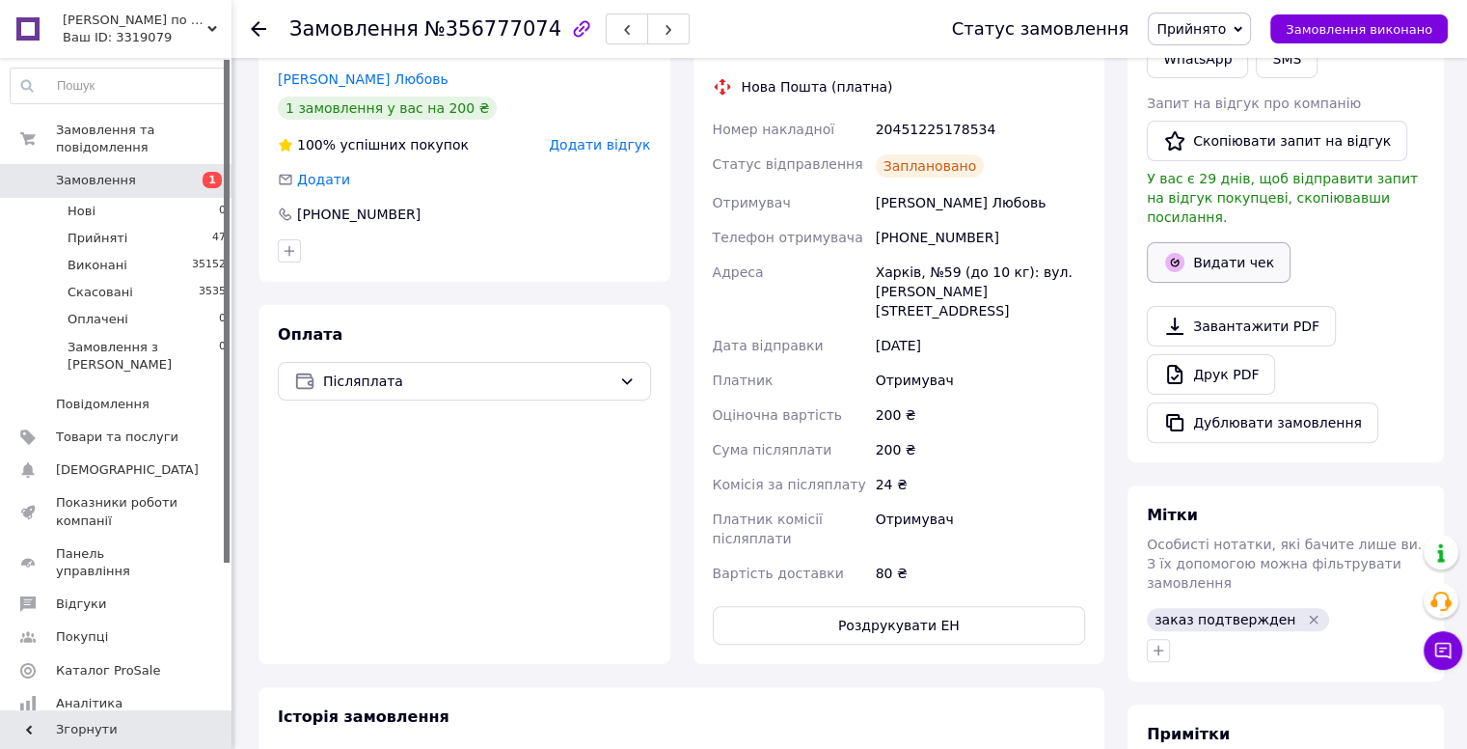
click at [1210, 242] on button "Видати чек" at bounding box center [1219, 262] width 144 height 41
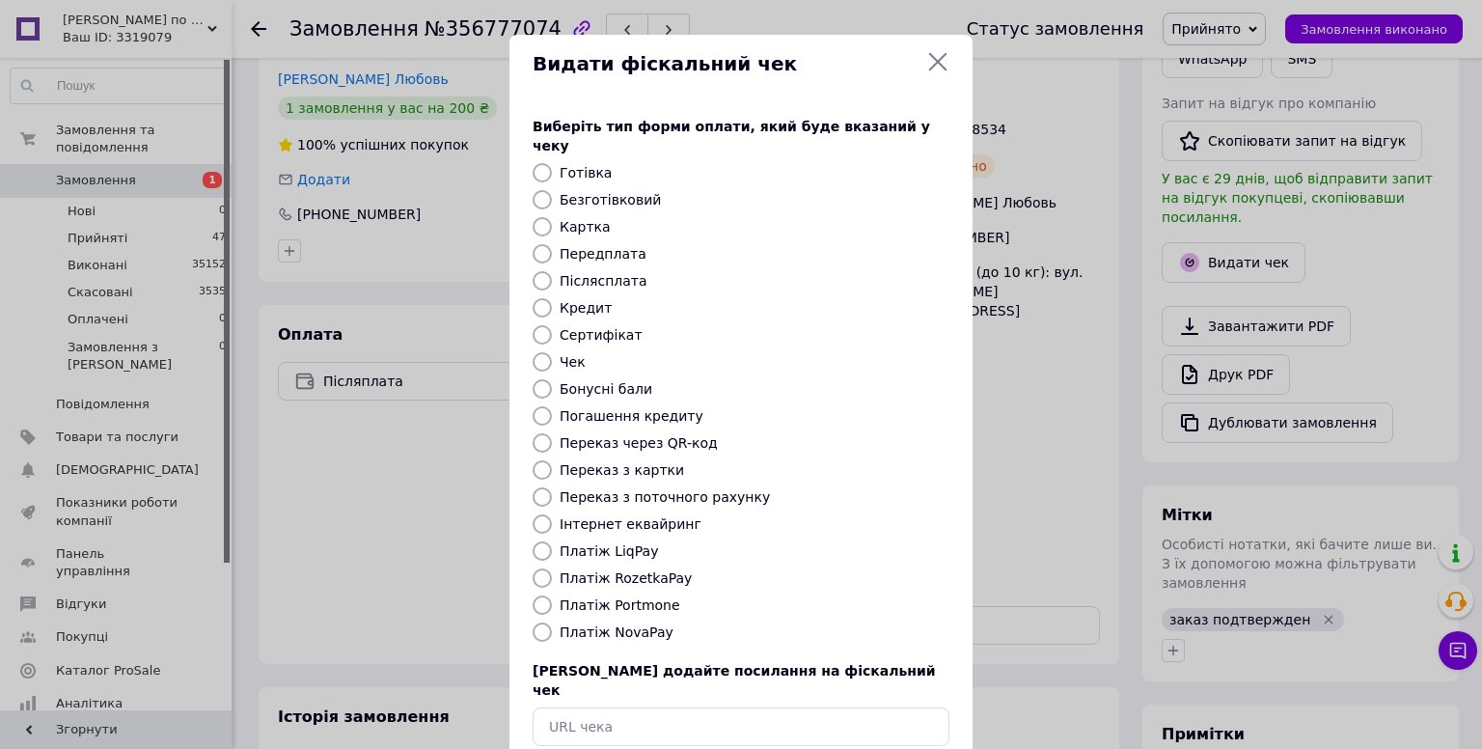
click at [601, 624] on label "Платіж NovaPay" at bounding box center [616, 631] width 114 height 15
click at [552, 622] on input "Платіж NovaPay" at bounding box center [541, 631] width 19 height 19
radio input "true"
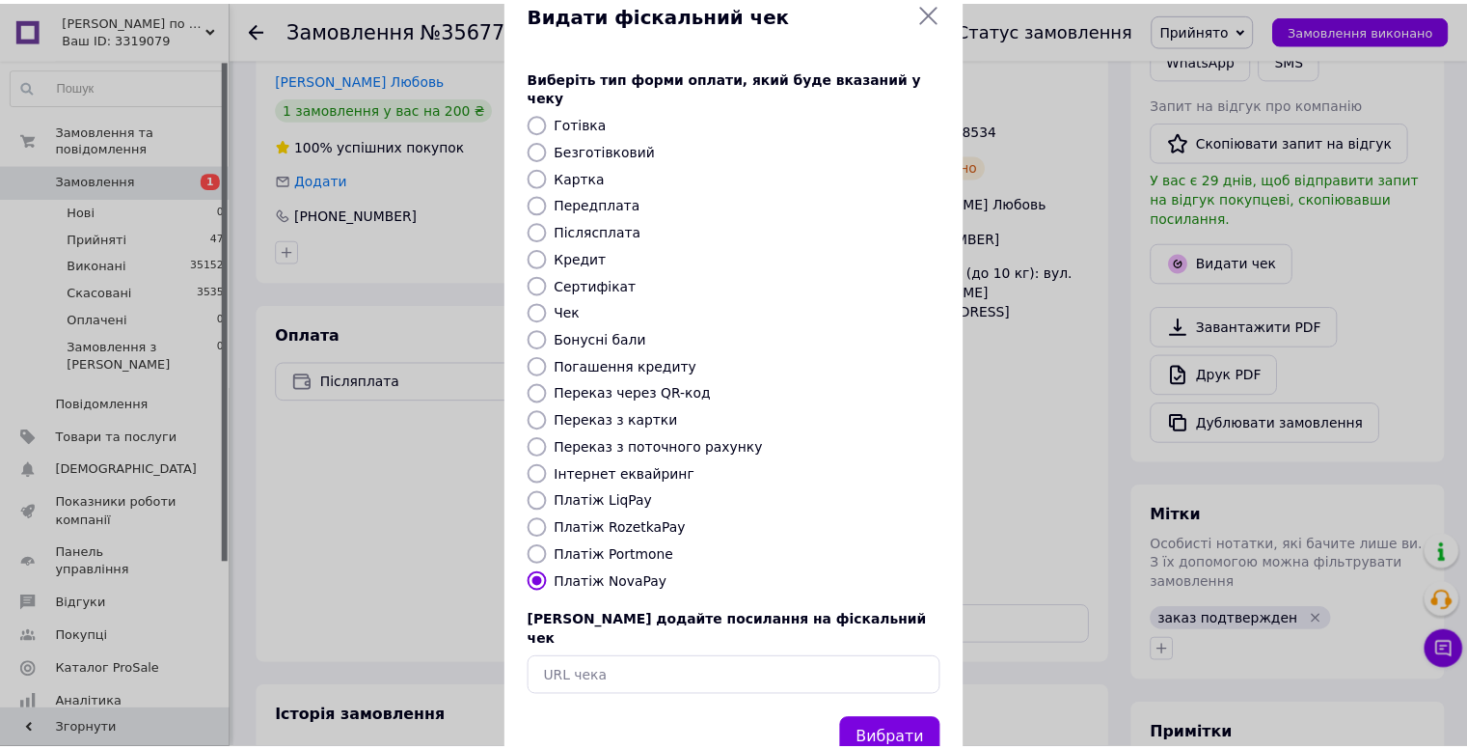
scroll to position [79, 0]
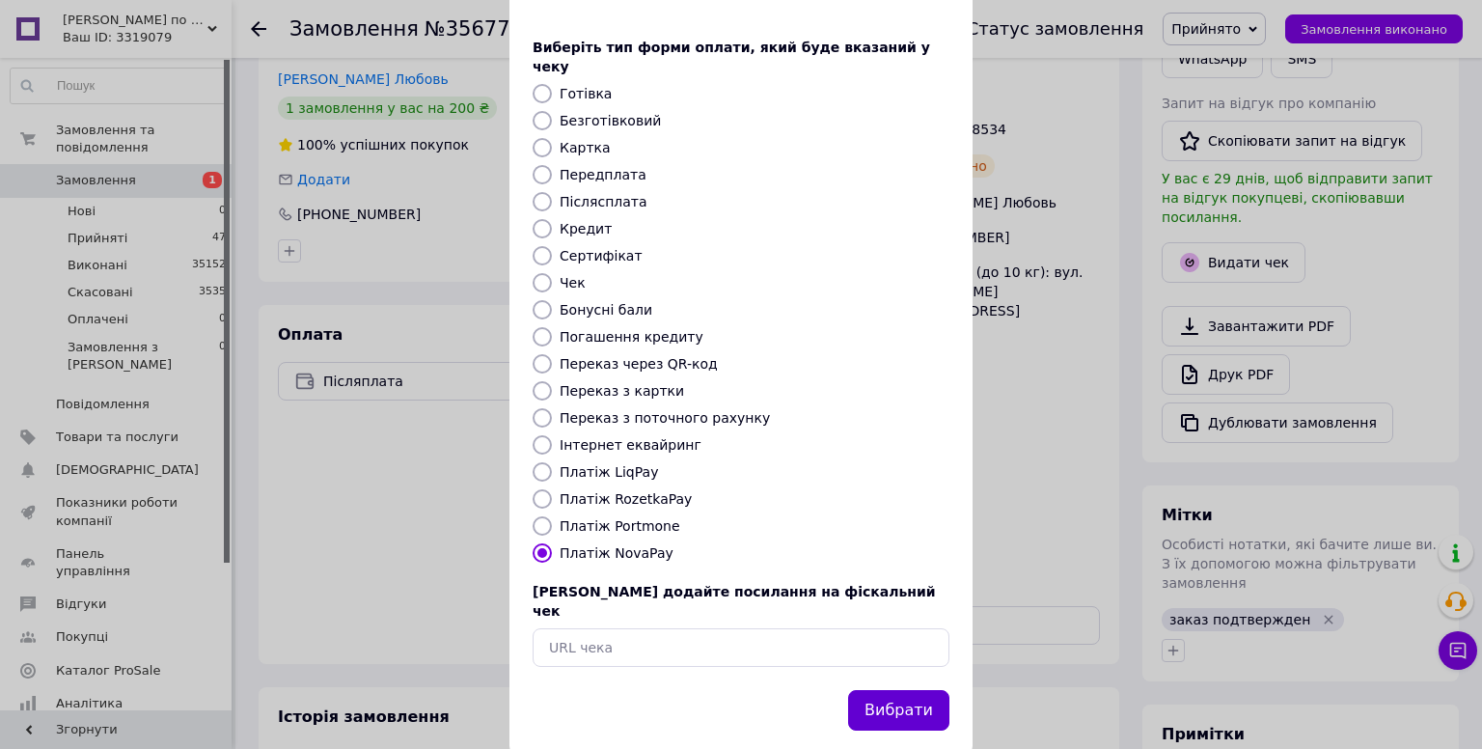
click at [911, 690] on button "Вибрати" at bounding box center [898, 710] width 101 height 41
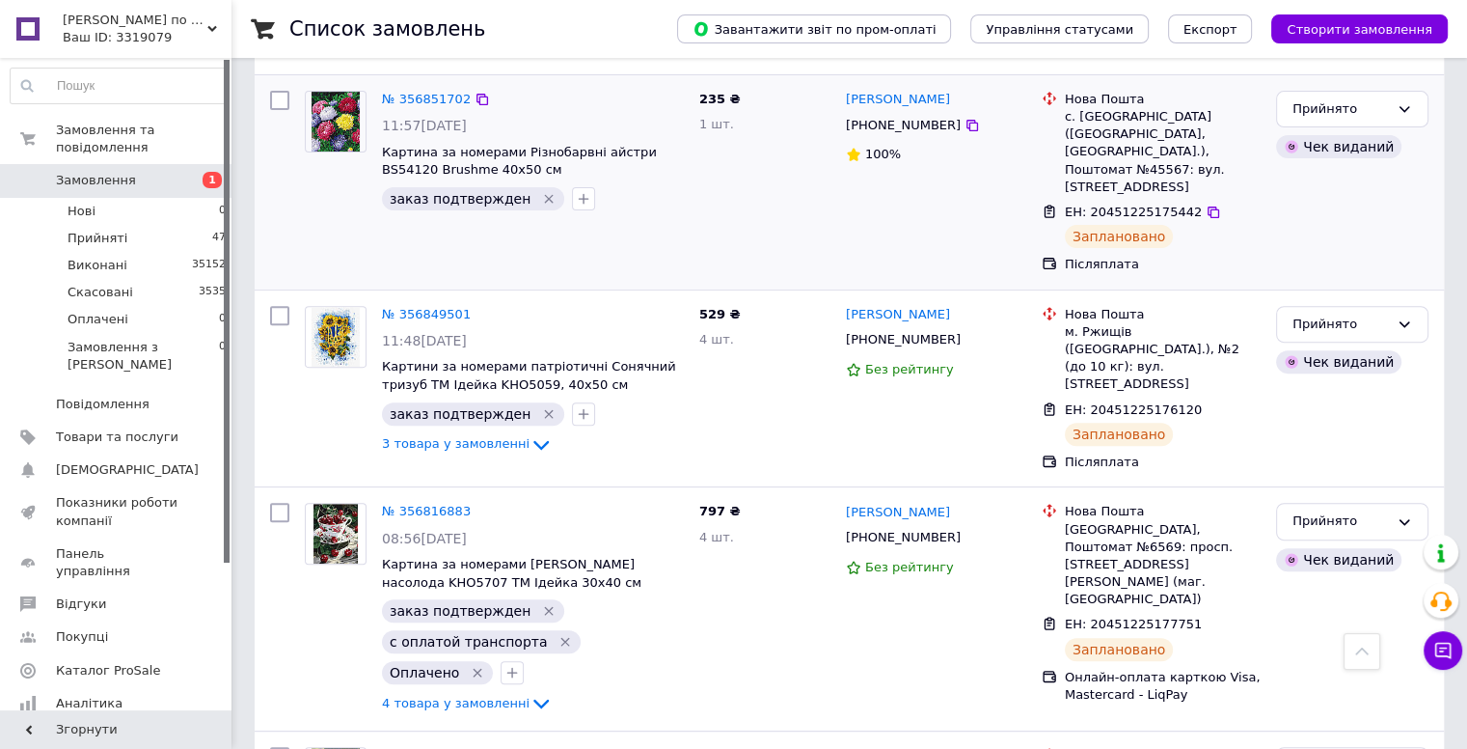
scroll to position [675, 0]
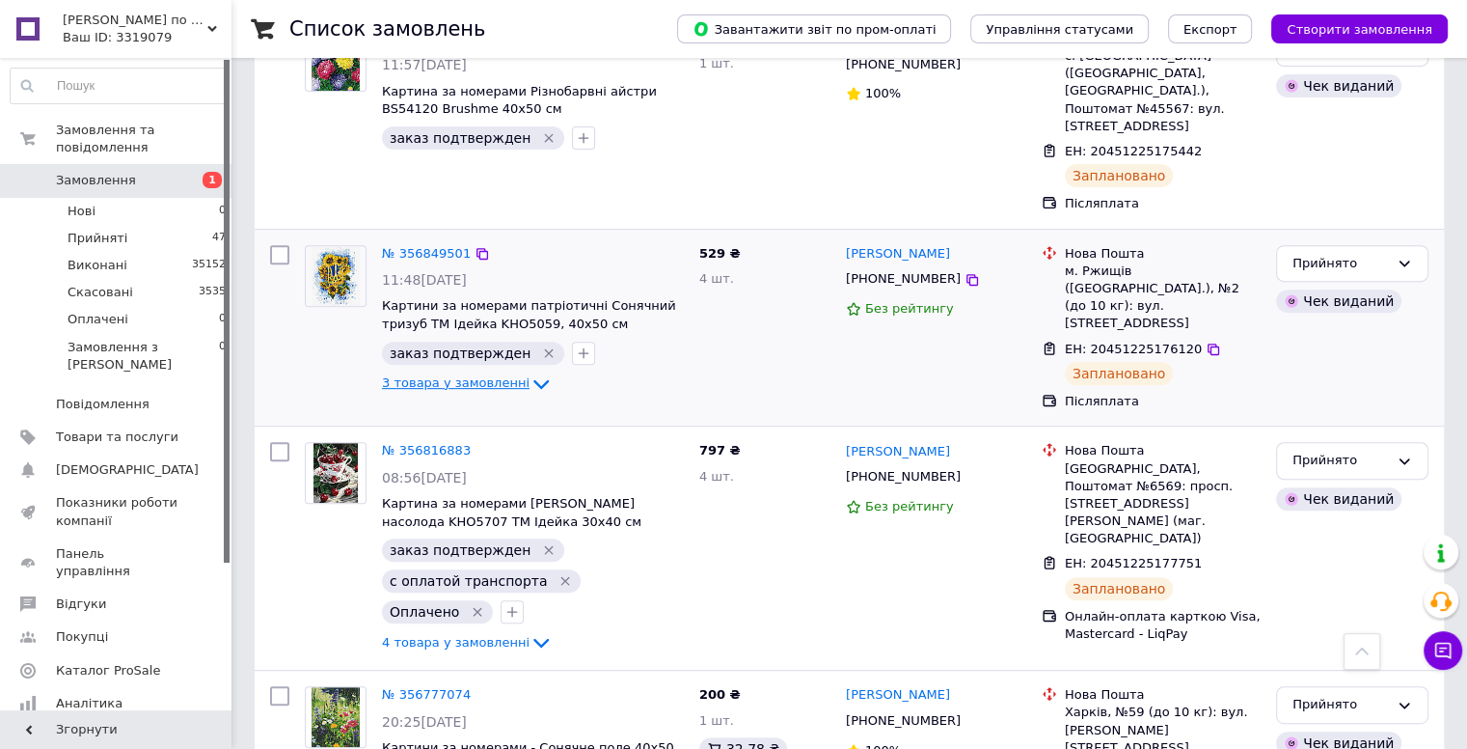
click at [530, 372] on icon at bounding box center [541, 383] width 23 height 23
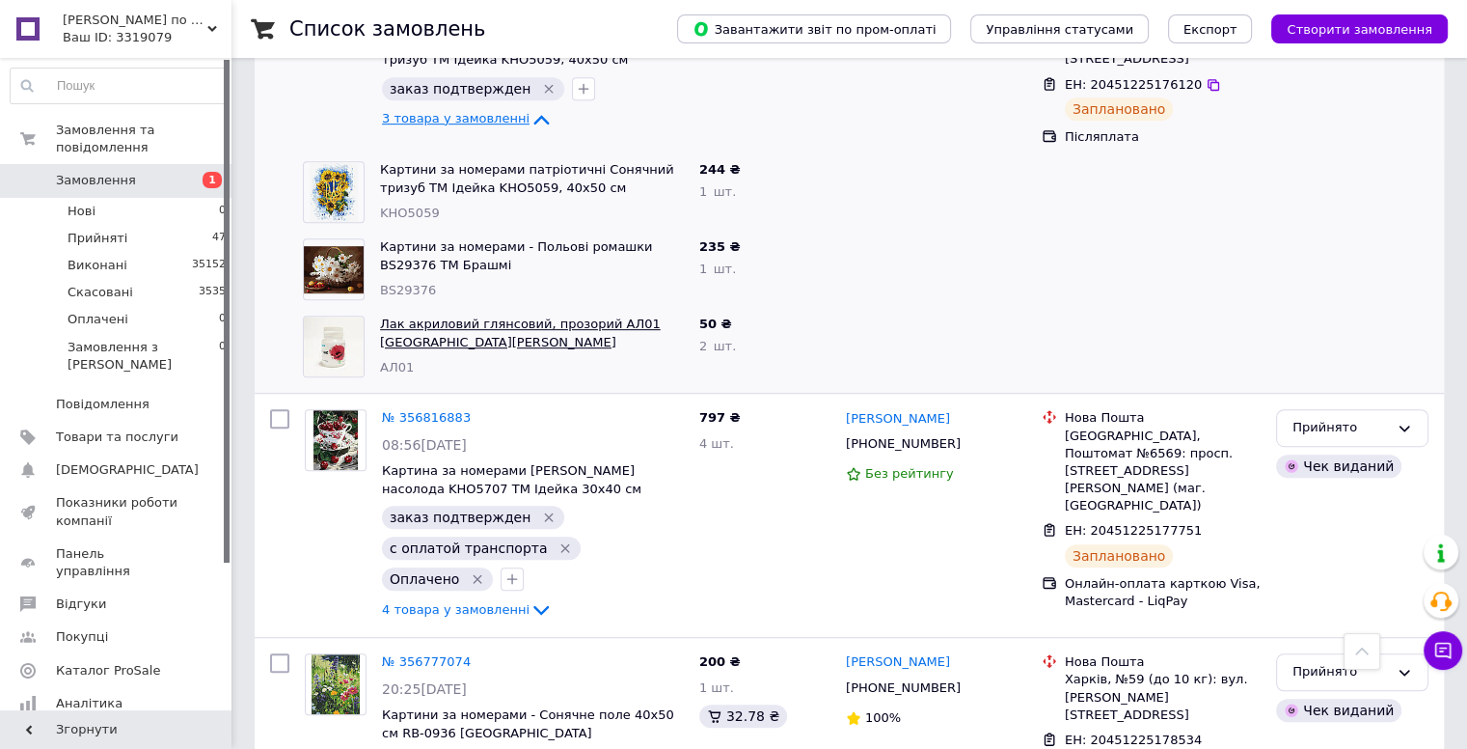
scroll to position [1061, 0]
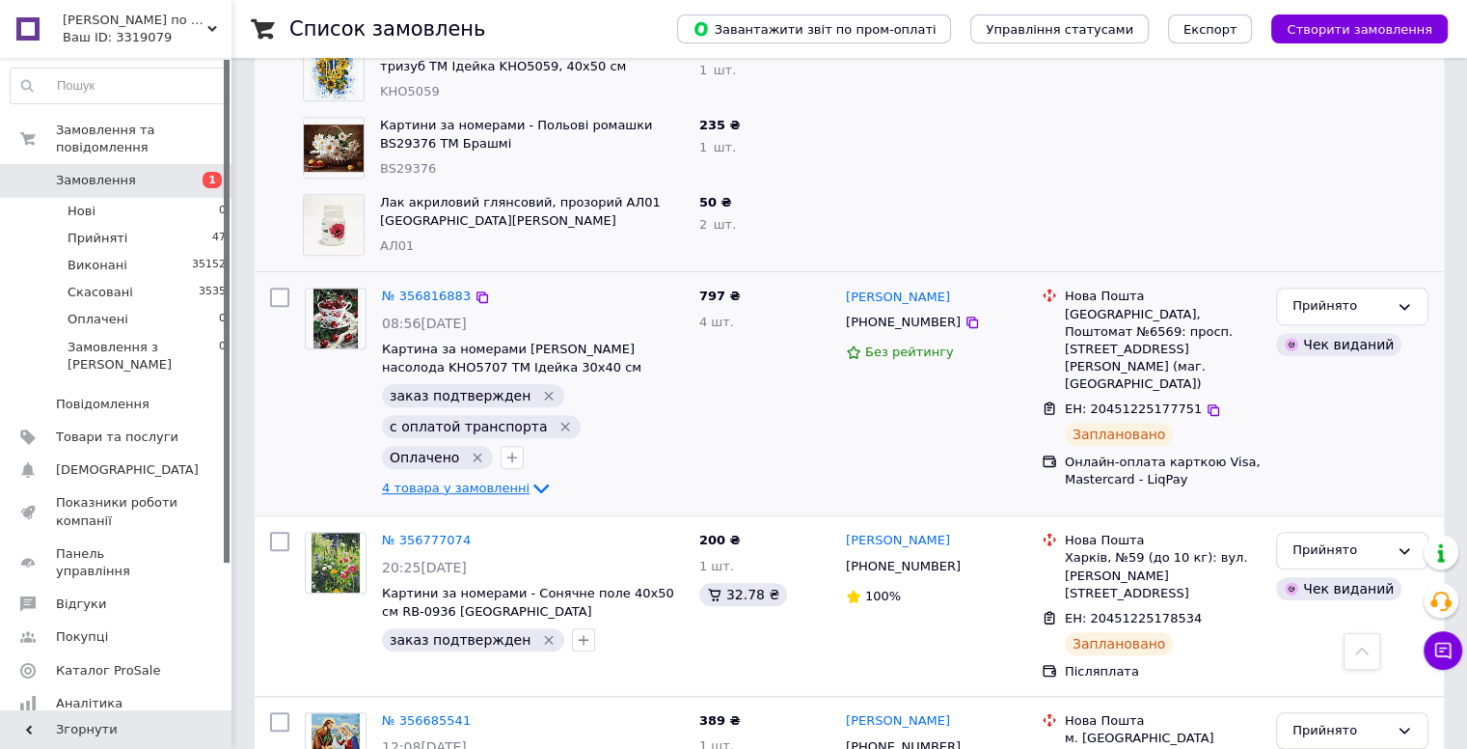
click at [530, 477] on icon at bounding box center [541, 488] width 23 height 23
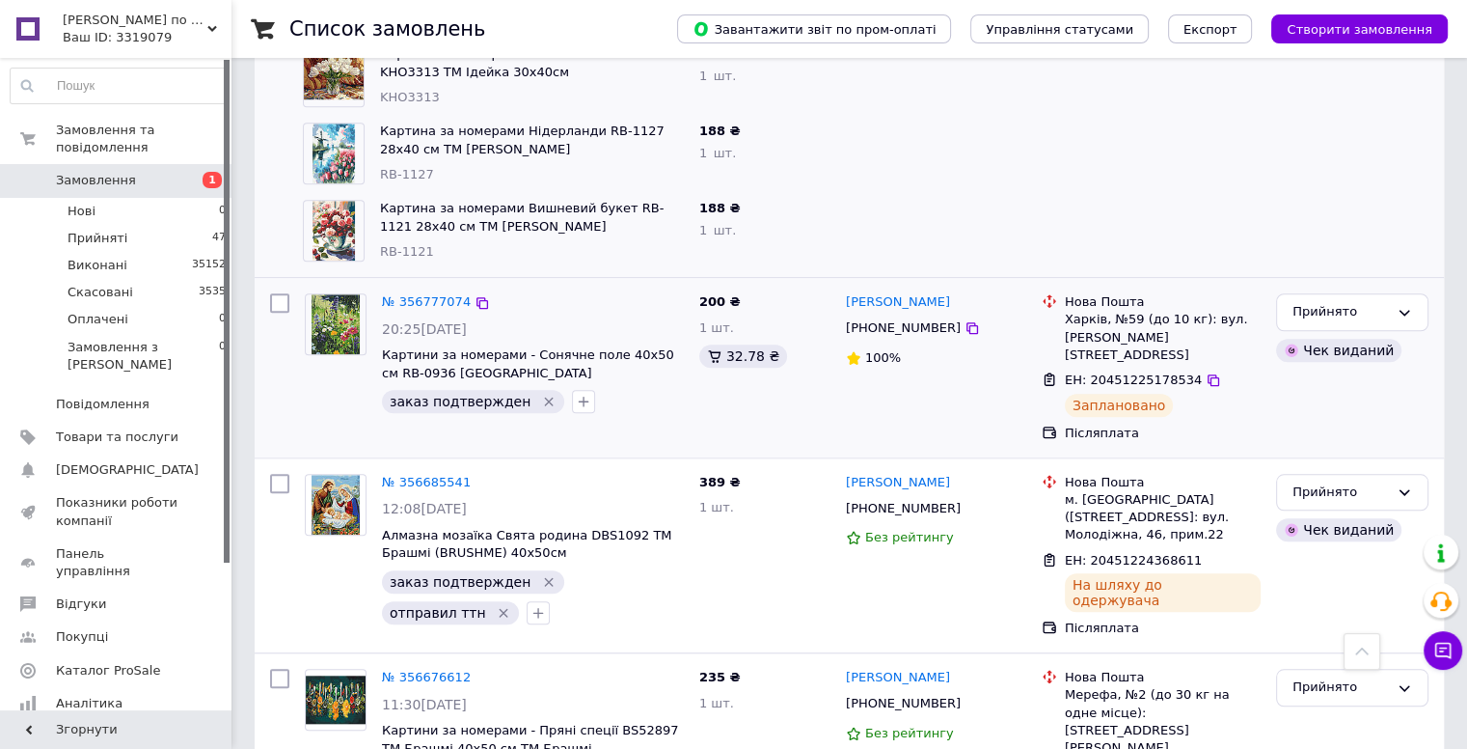
scroll to position [1640, 0]
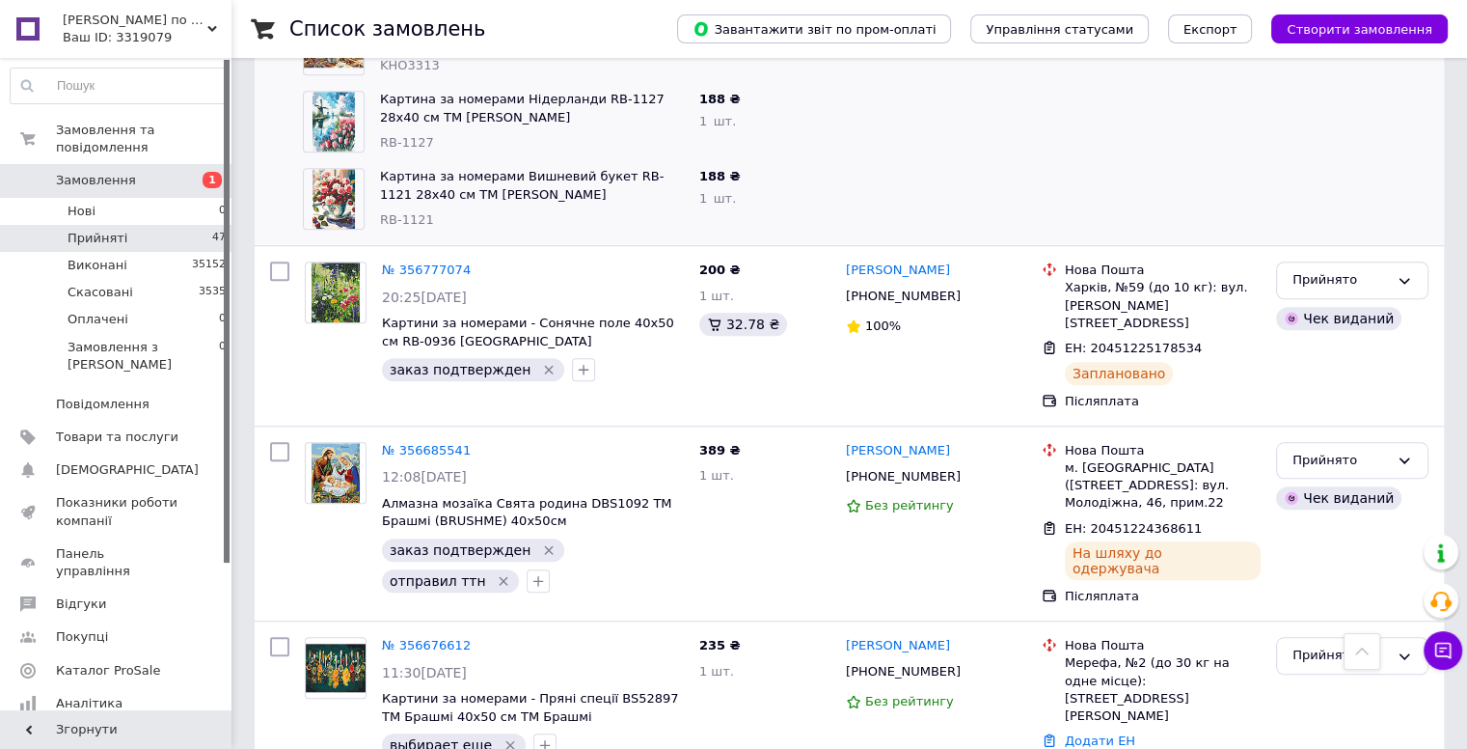
click at [189, 225] on li "Прийняті 47" at bounding box center [118, 238] width 237 height 27
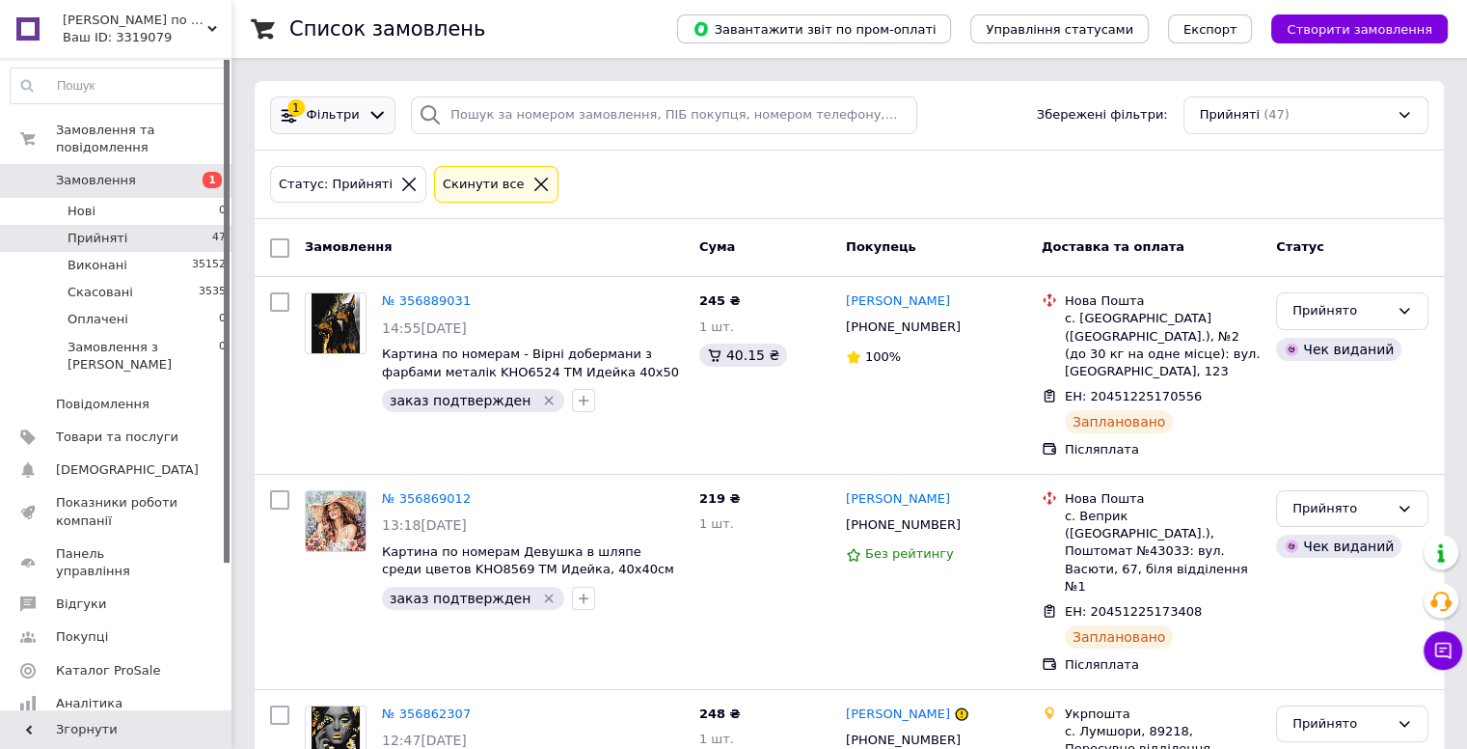
click at [337, 121] on span "Фільтри" at bounding box center [333, 115] width 53 height 18
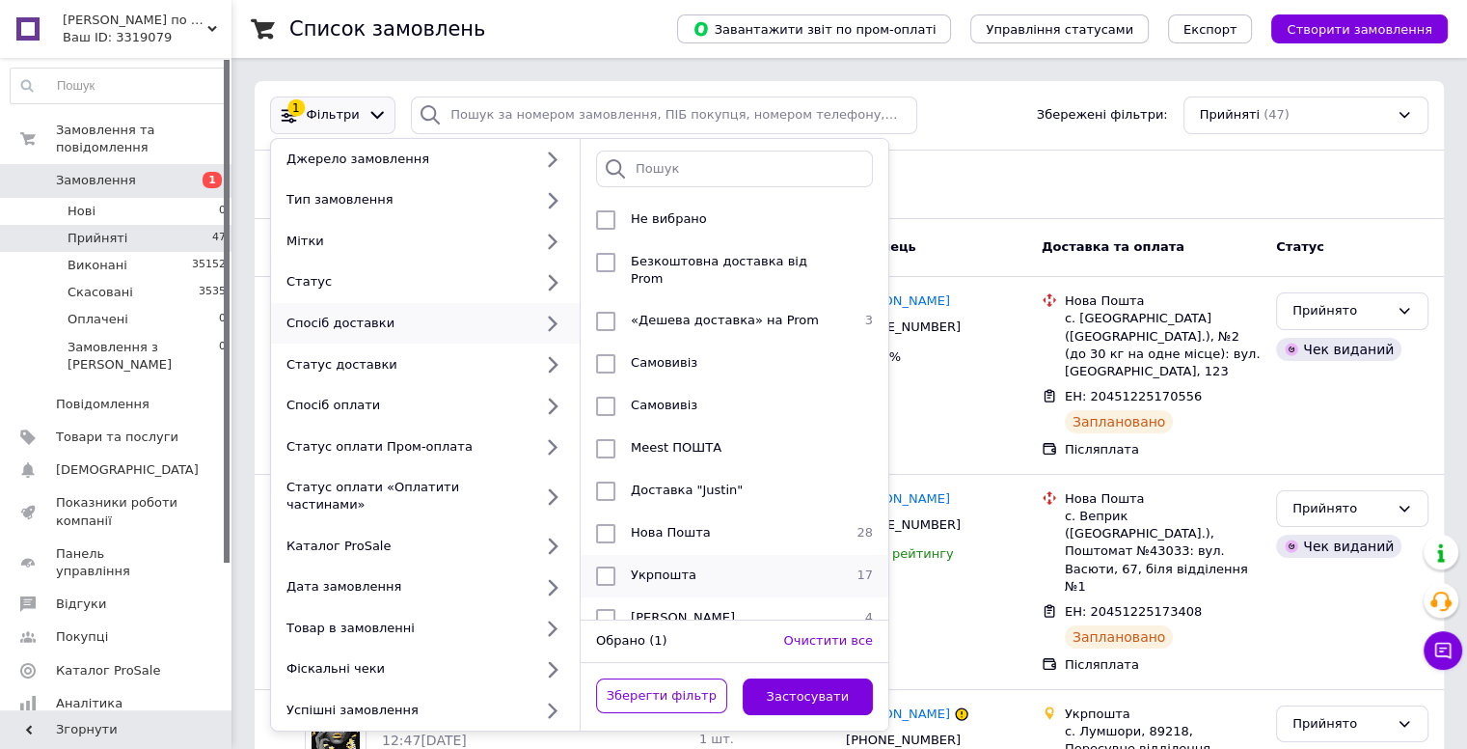
click at [613, 566] on input "checkbox" at bounding box center [605, 575] width 19 height 19
checkbox input "true"
click at [814, 678] on button "Застосувати" at bounding box center [808, 697] width 131 height 38
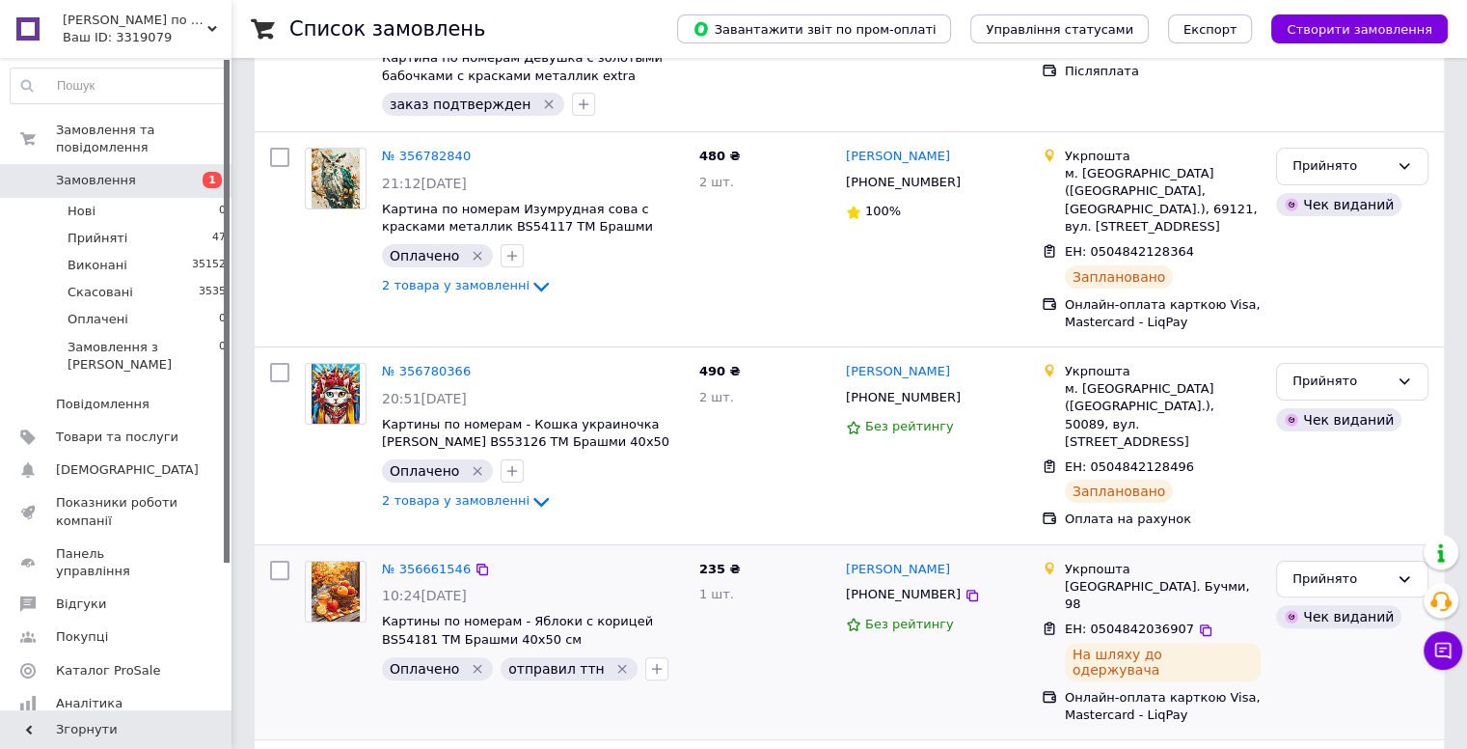
scroll to position [386, 0]
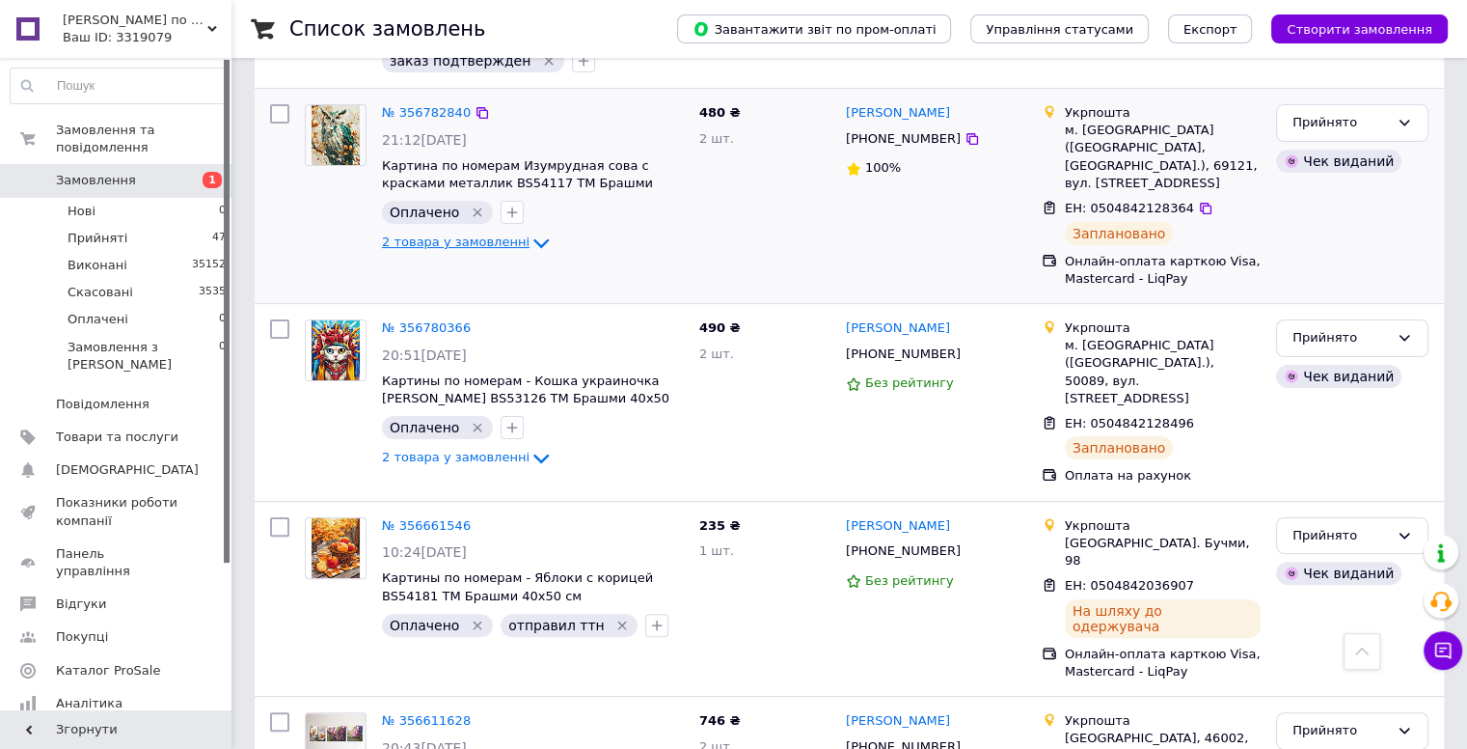
click at [530, 240] on icon at bounding box center [541, 243] width 23 height 23
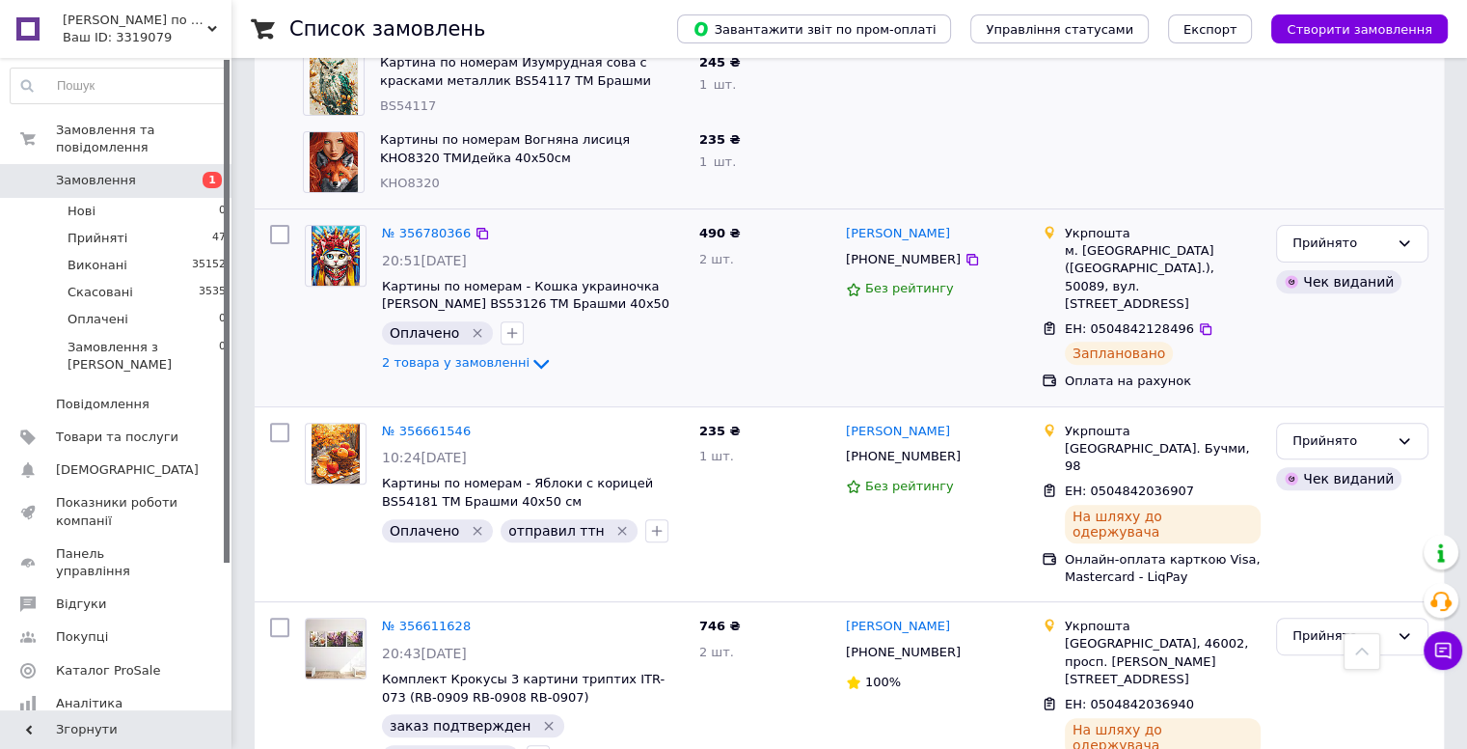
scroll to position [675, 0]
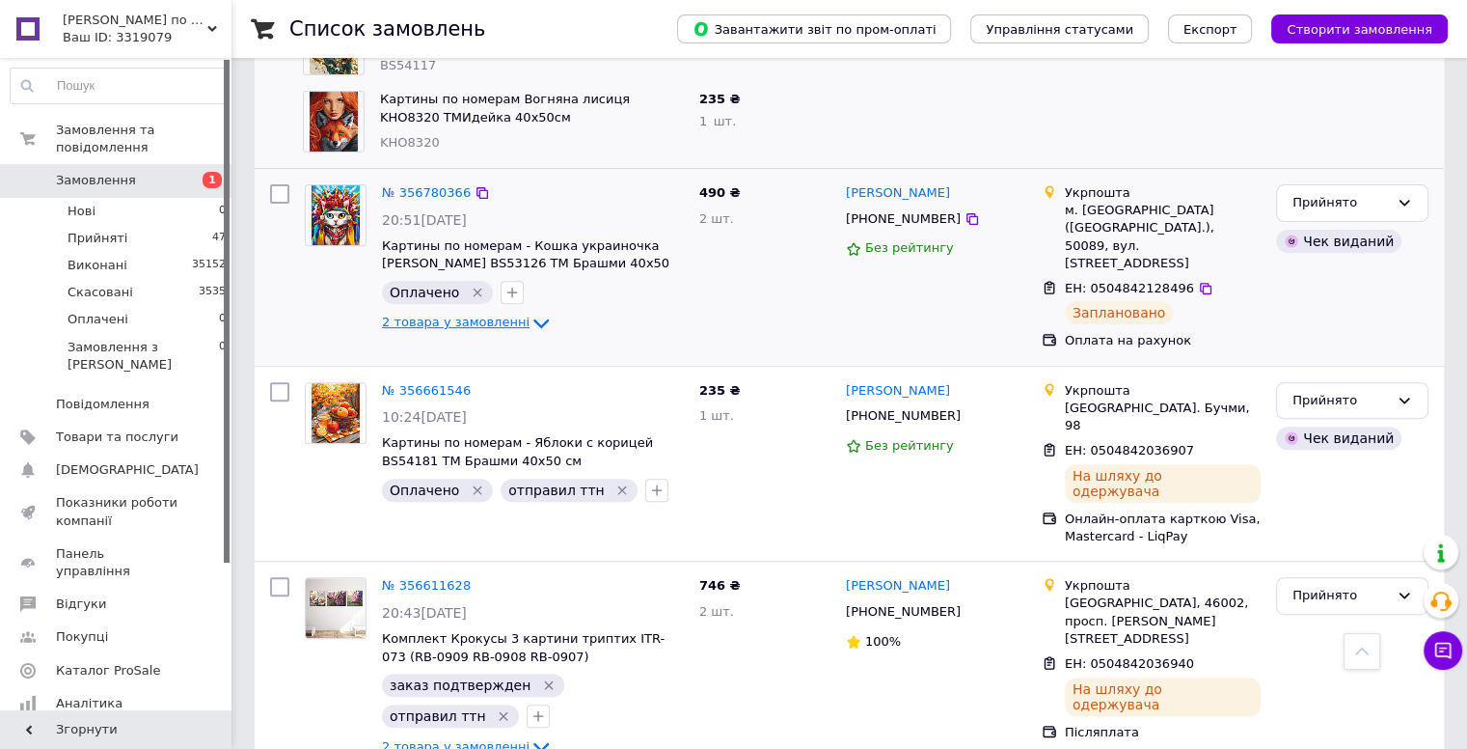
click at [530, 312] on icon at bounding box center [541, 323] width 23 height 23
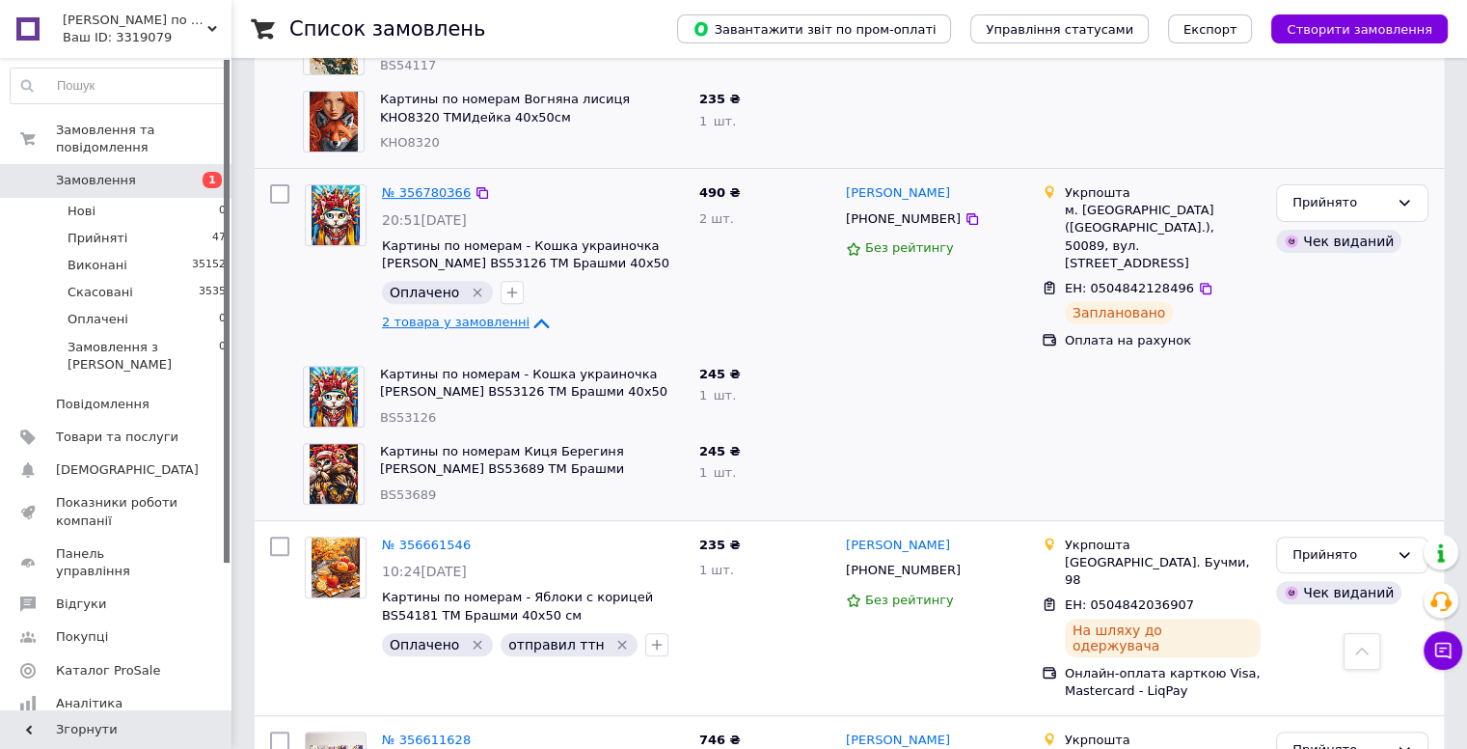
click at [427, 185] on link "№ 356780366" at bounding box center [426, 192] width 89 height 14
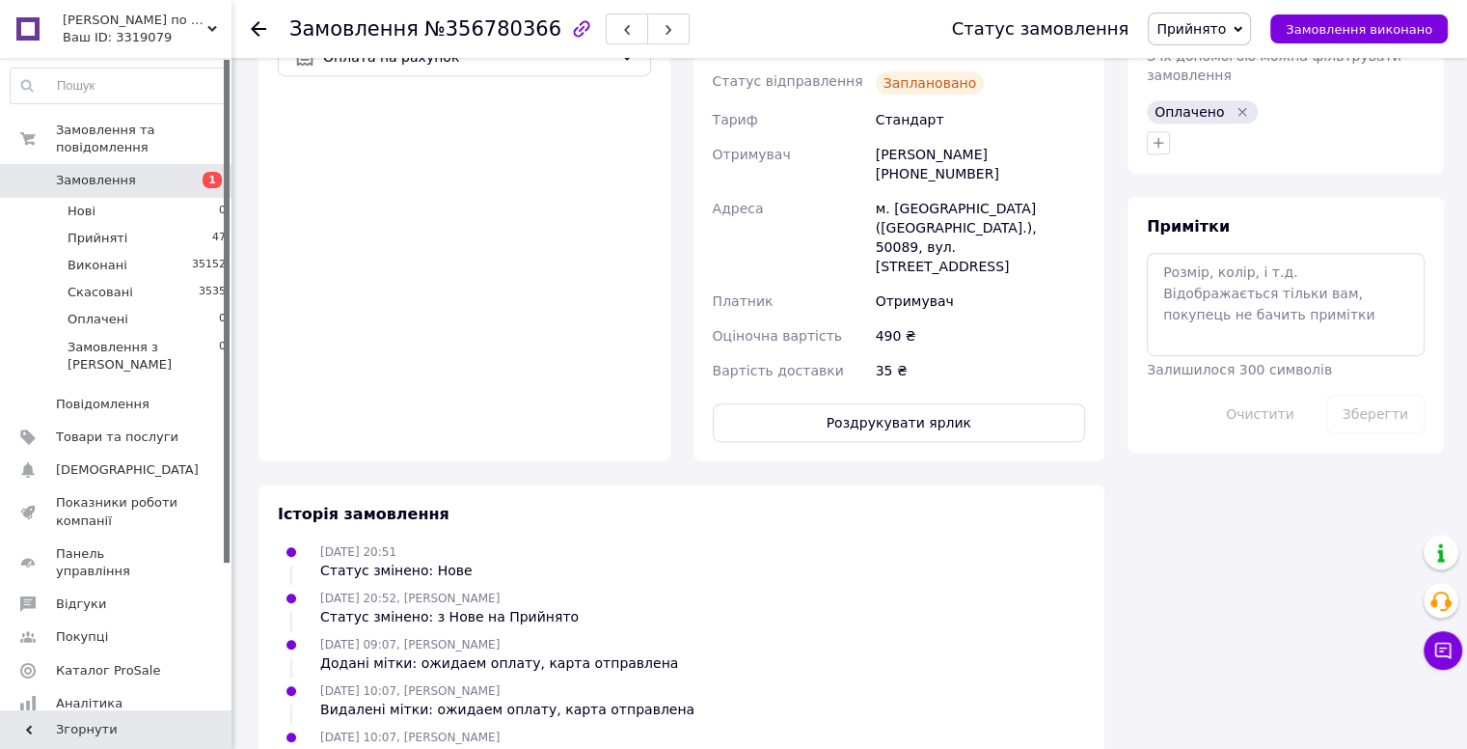
scroll to position [965, 0]
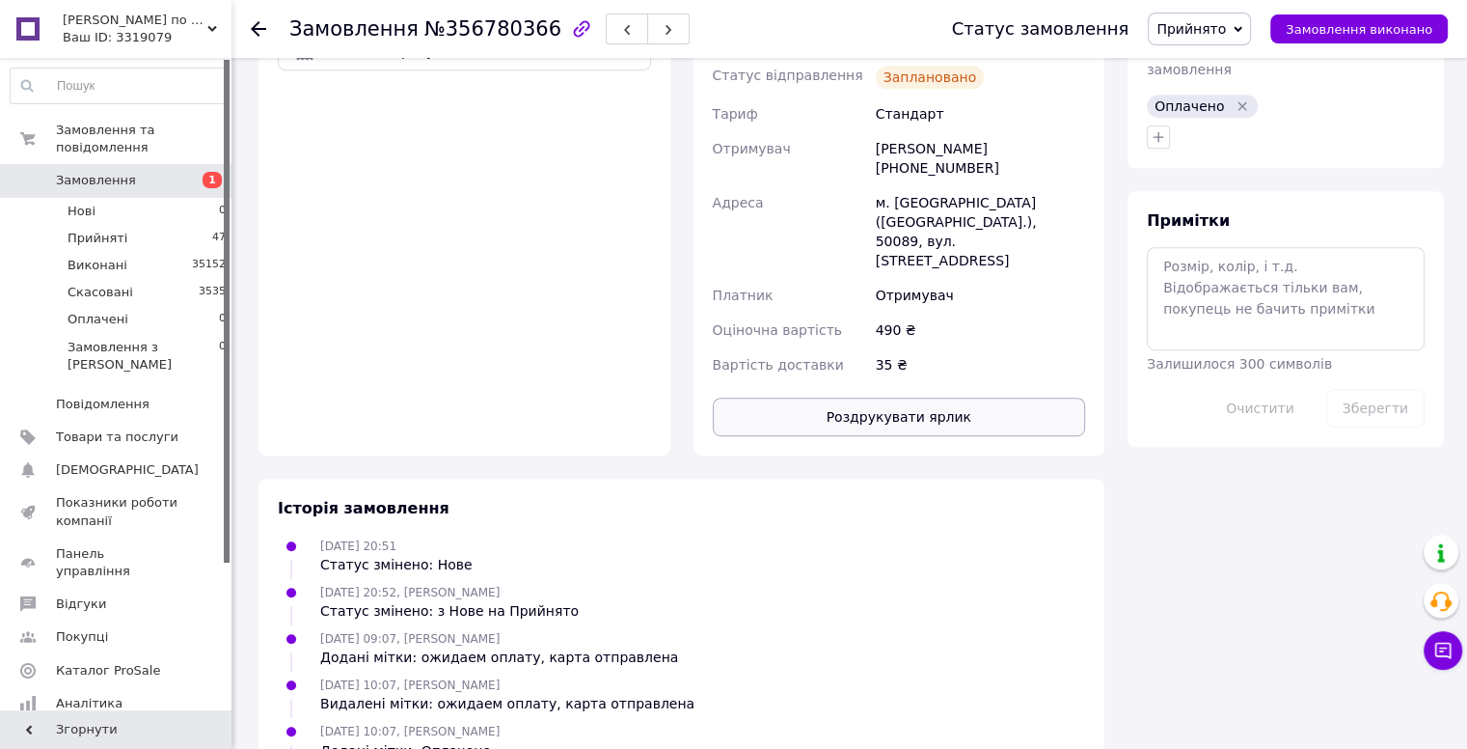
click at [894, 397] on button "Роздрукувати ярлик" at bounding box center [899, 416] width 373 height 39
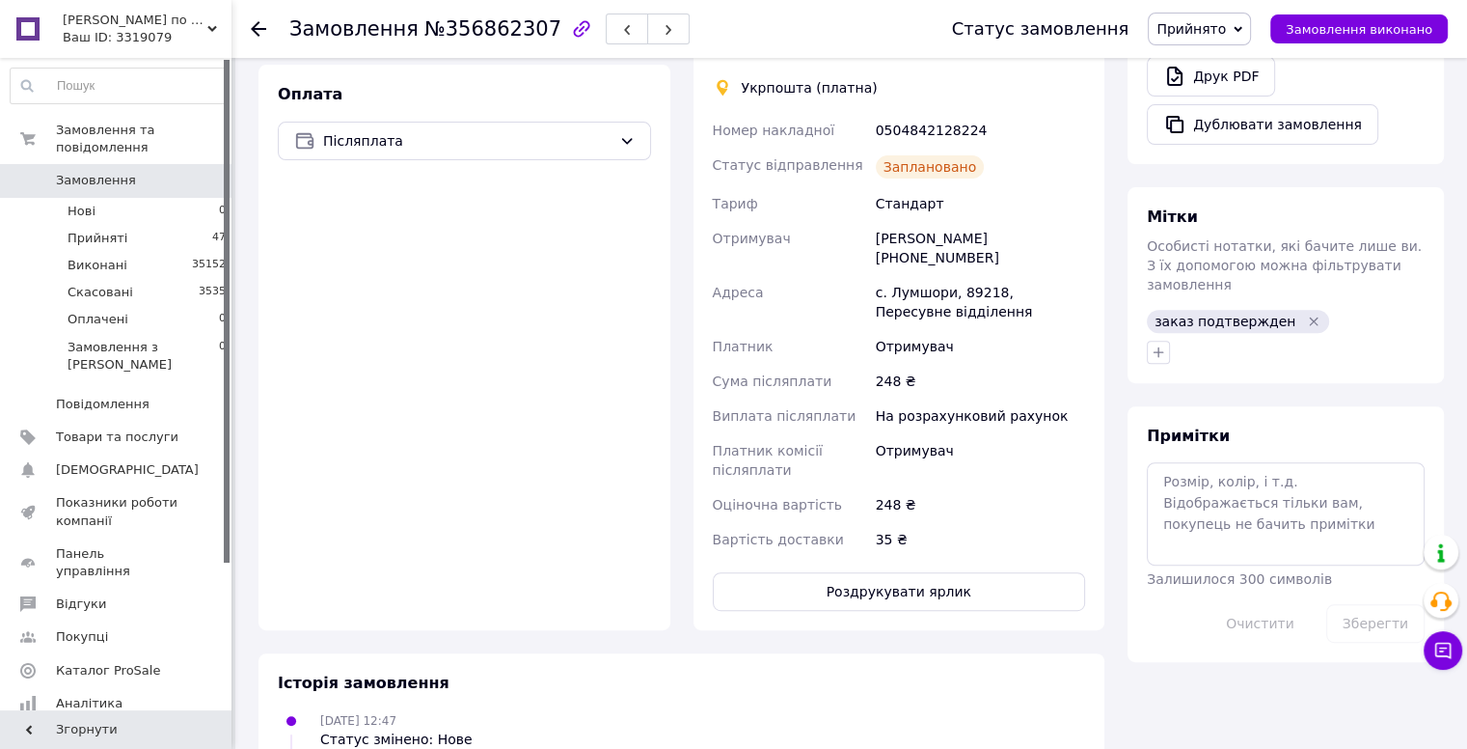
scroll to position [868, 0]
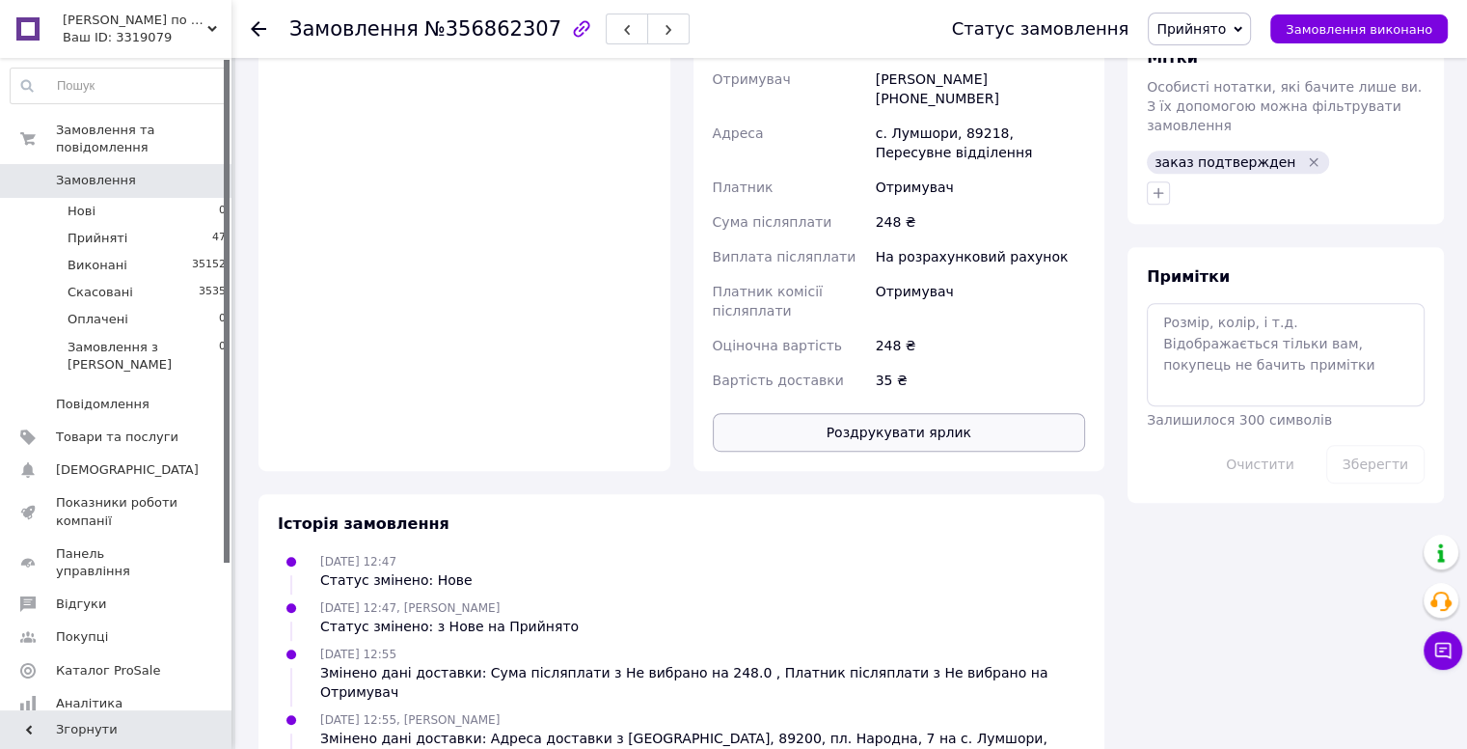
click at [891, 413] on button "Роздрукувати ярлик" at bounding box center [899, 432] width 373 height 39
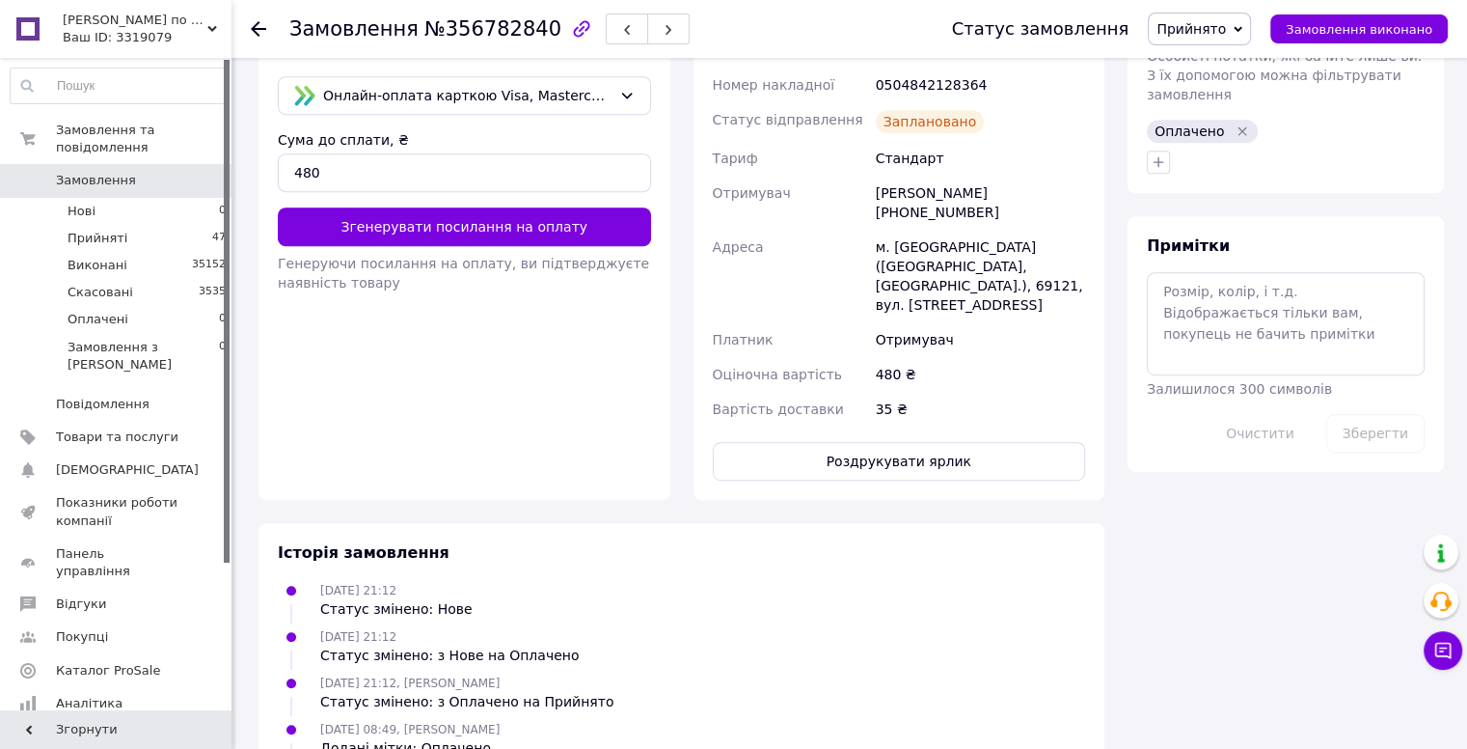
scroll to position [965, 0]
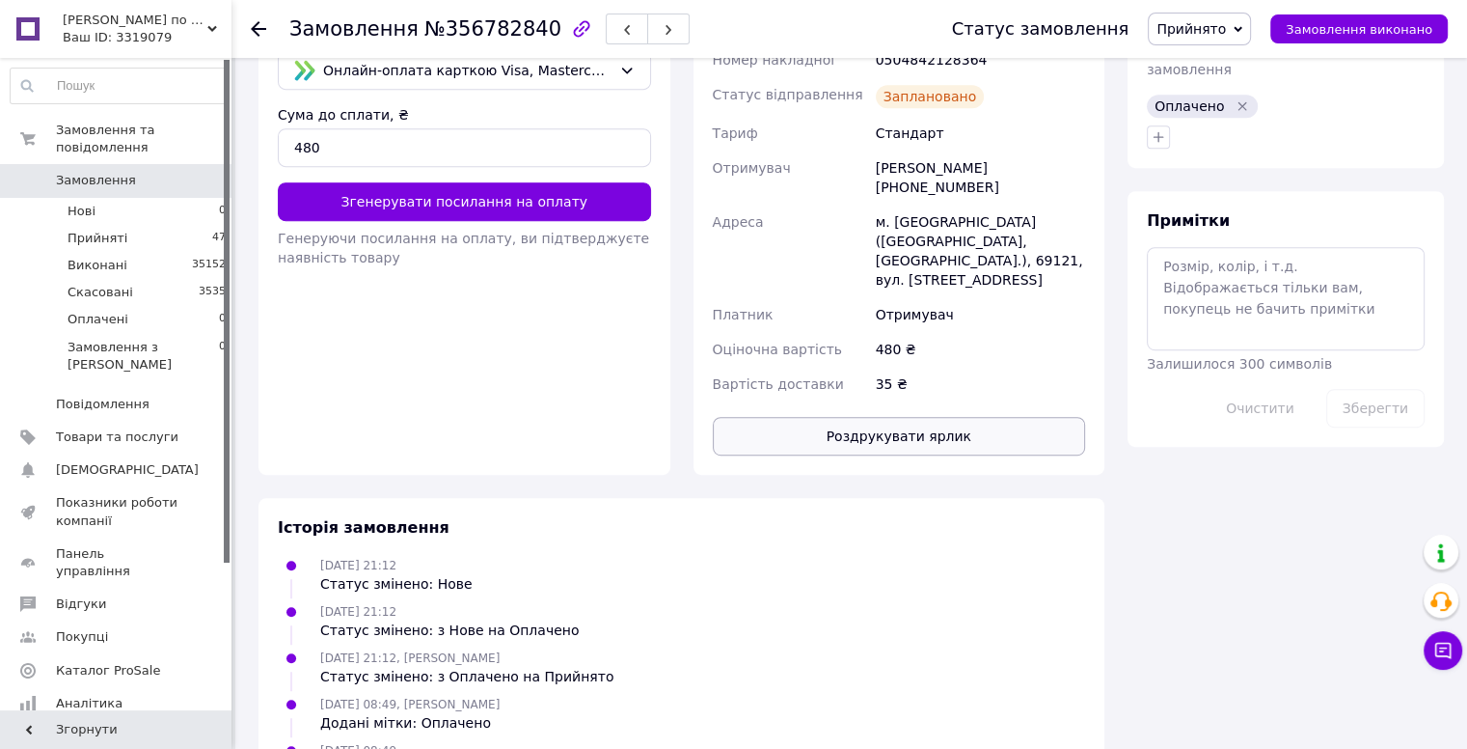
click at [861, 417] on button "Роздрукувати ярлик" at bounding box center [899, 436] width 373 height 39
